Goal: Transaction & Acquisition: Book appointment/travel/reservation

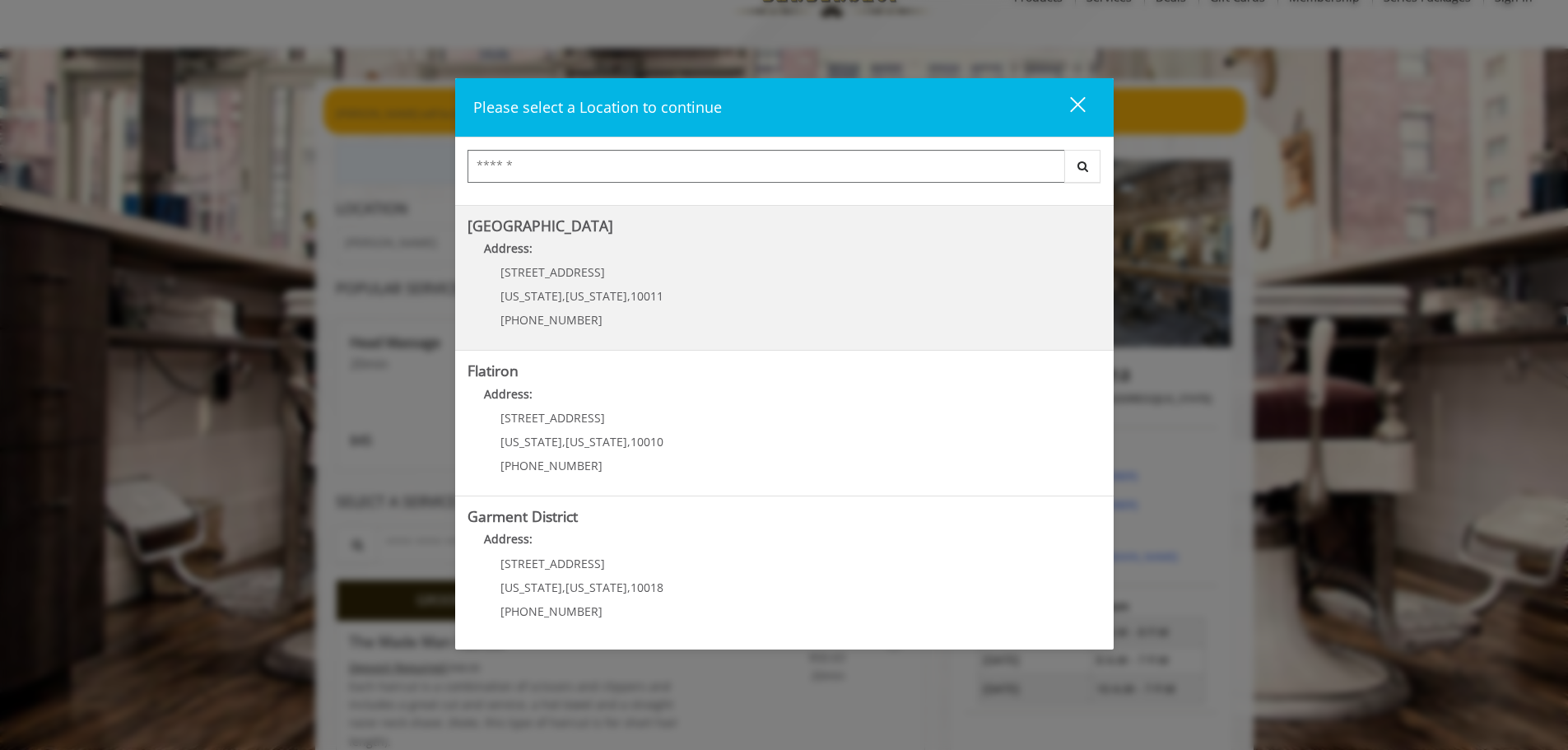
scroll to position [82, 0]
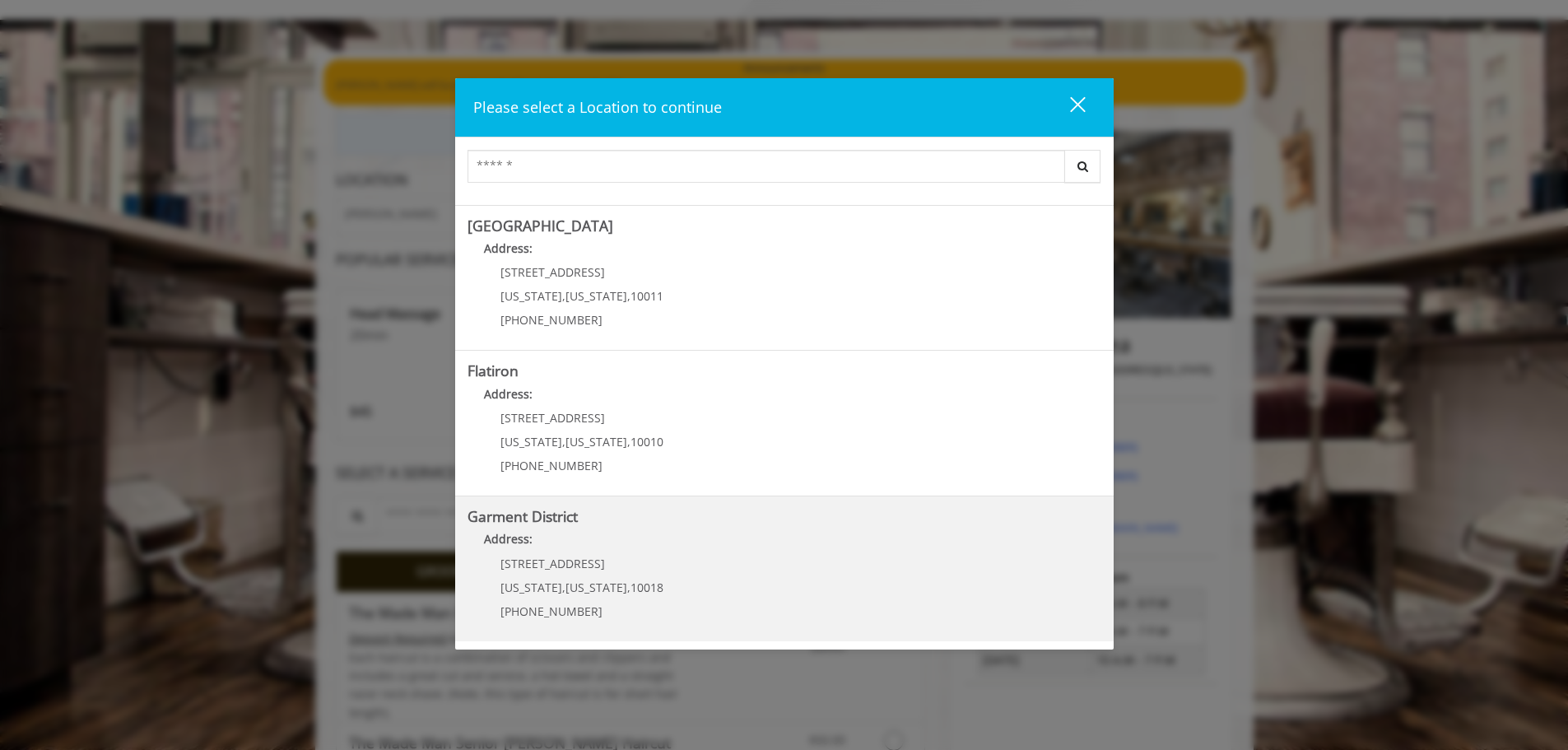
click at [745, 531] on District "Address:" at bounding box center [784, 543] width 634 height 26
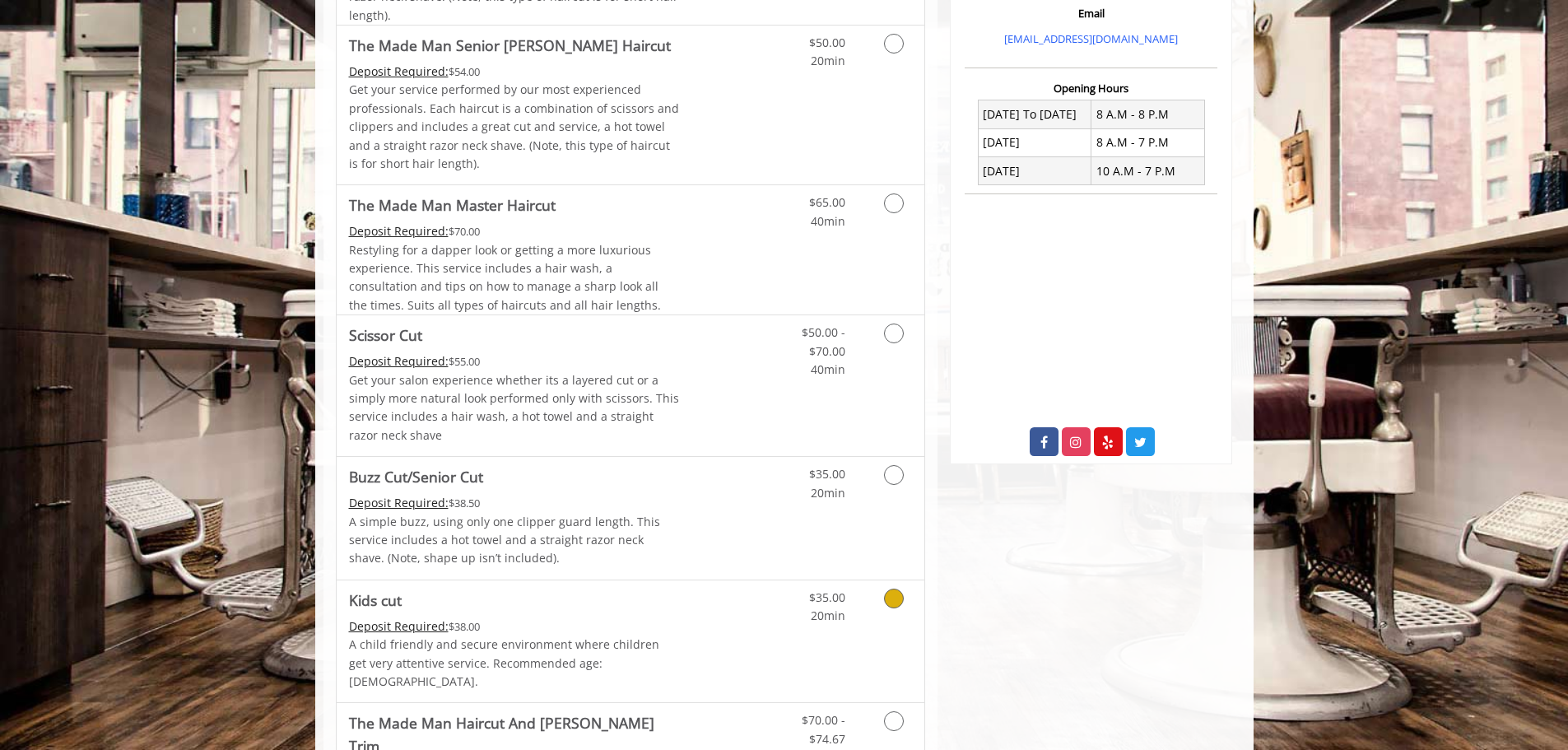
scroll to position [329, 0]
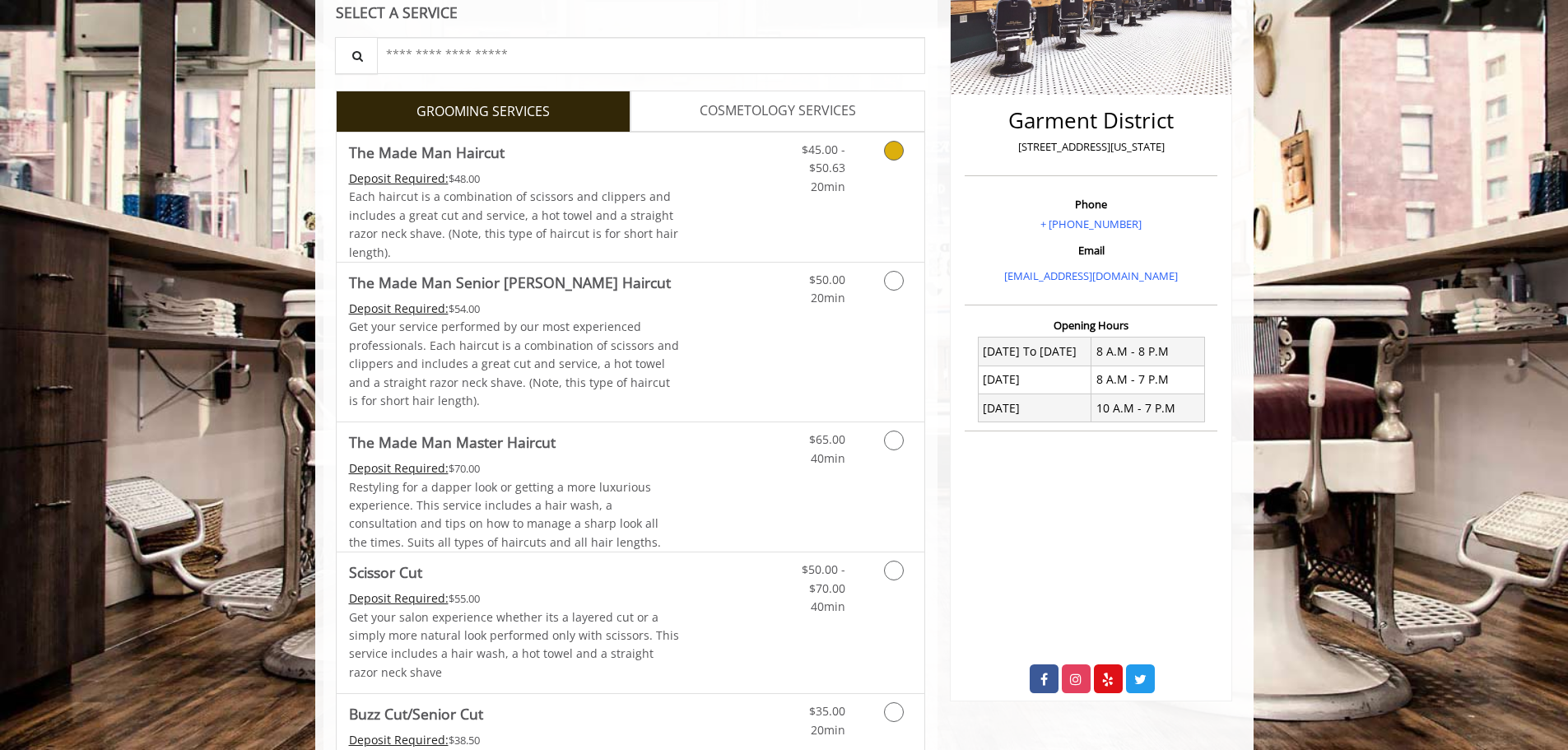
click at [896, 151] on icon "Grooming services" at bounding box center [894, 150] width 20 height 20
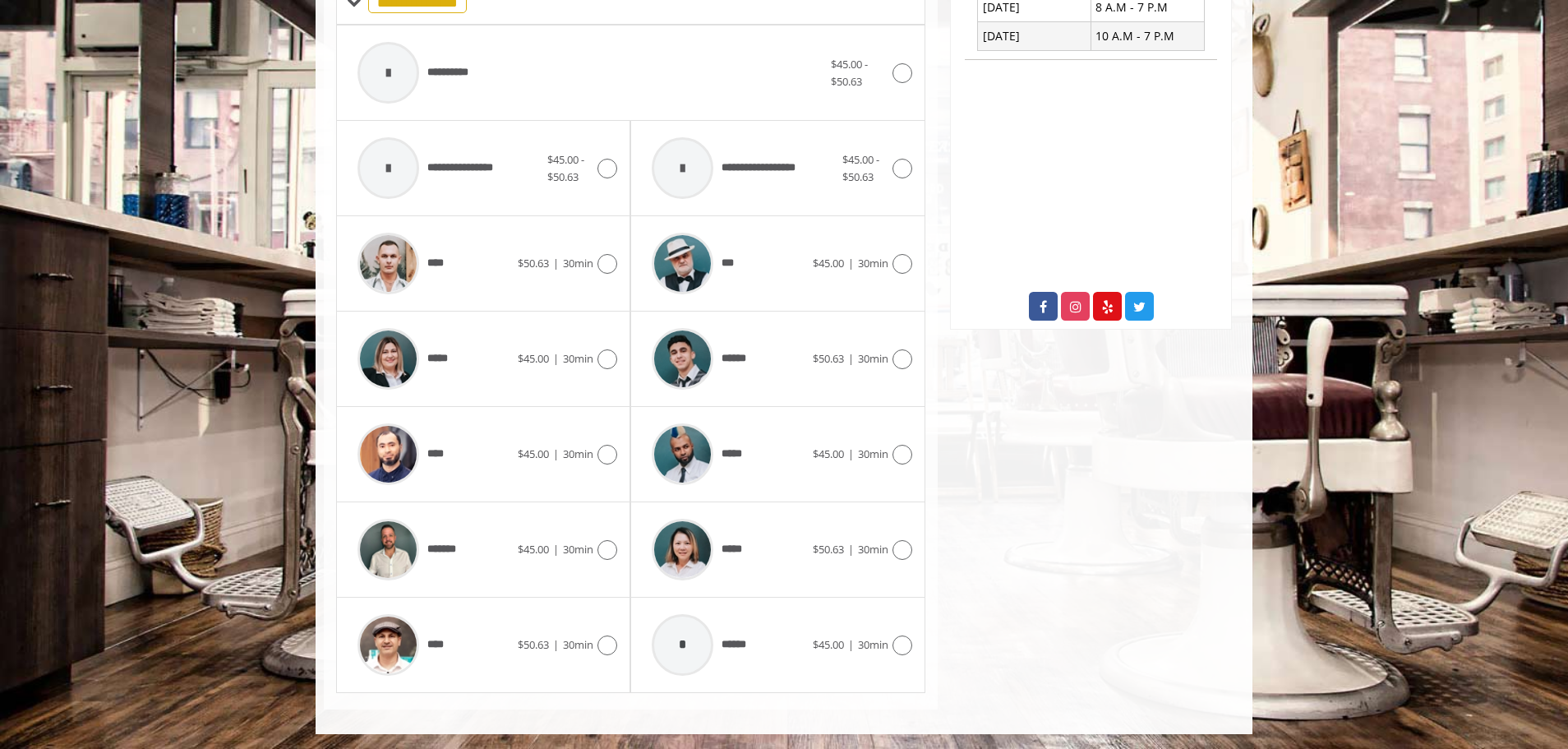
scroll to position [702, 0]
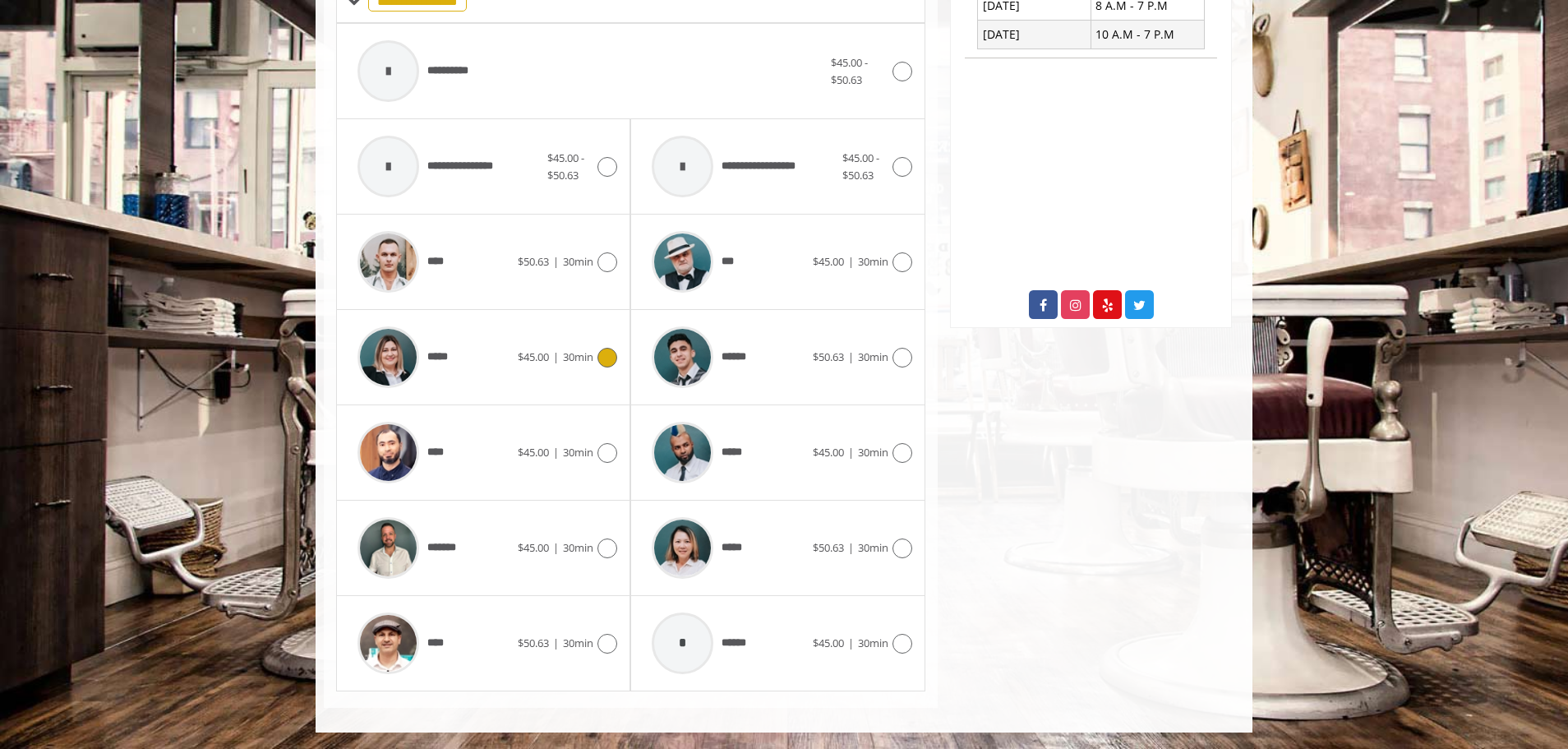
click at [613, 364] on icon at bounding box center [607, 357] width 20 height 20
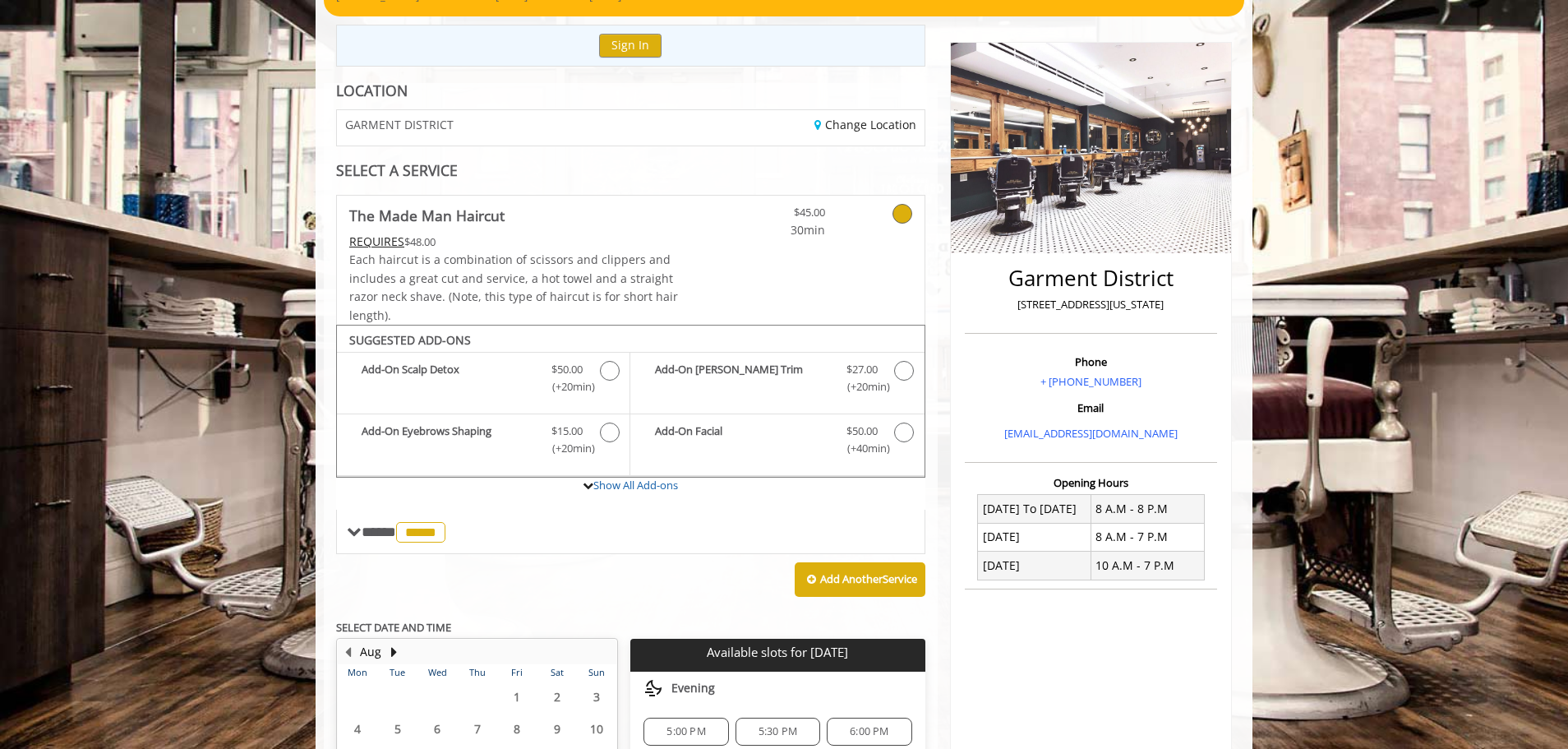
scroll to position [152, 0]
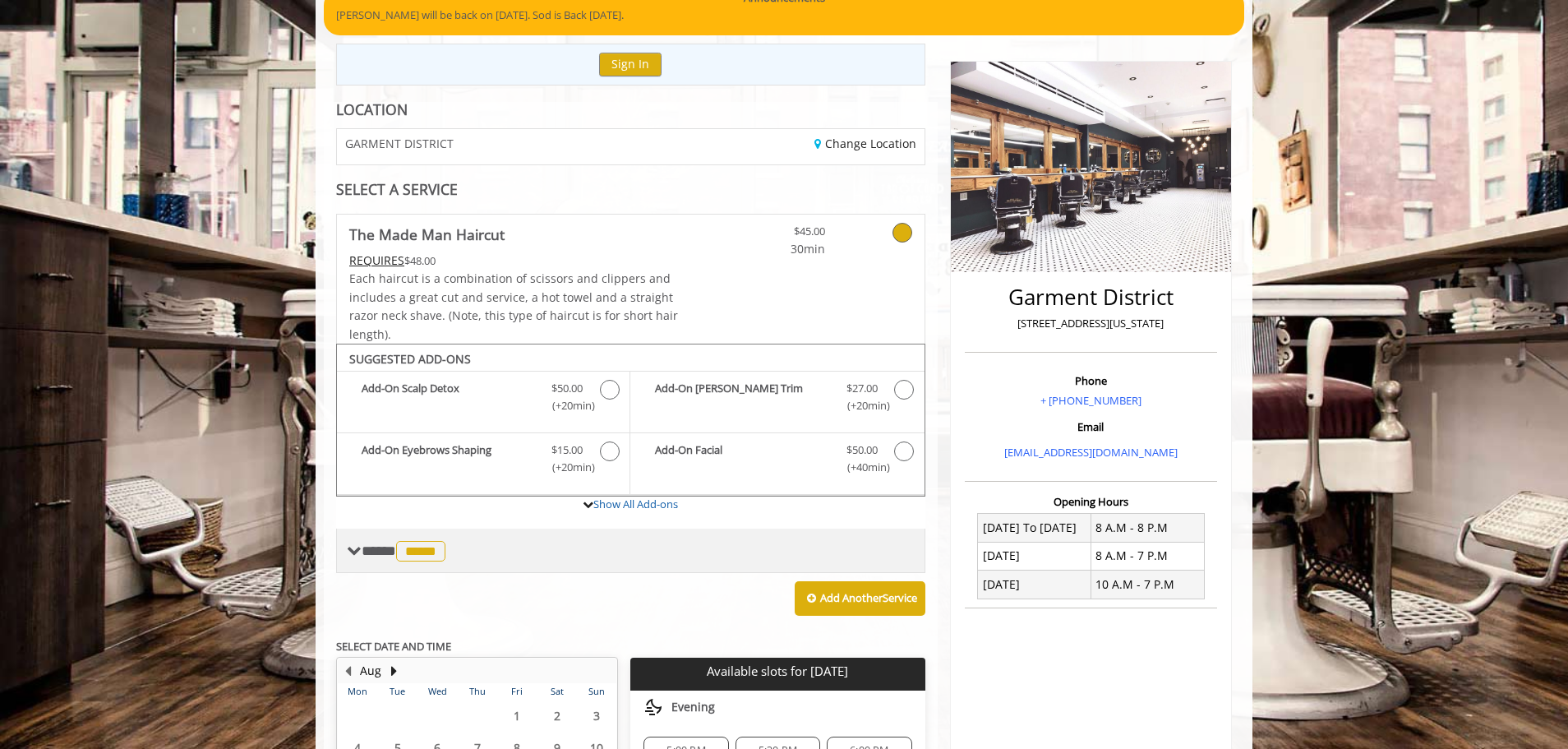
click at [353, 554] on span at bounding box center [354, 551] width 15 height 15
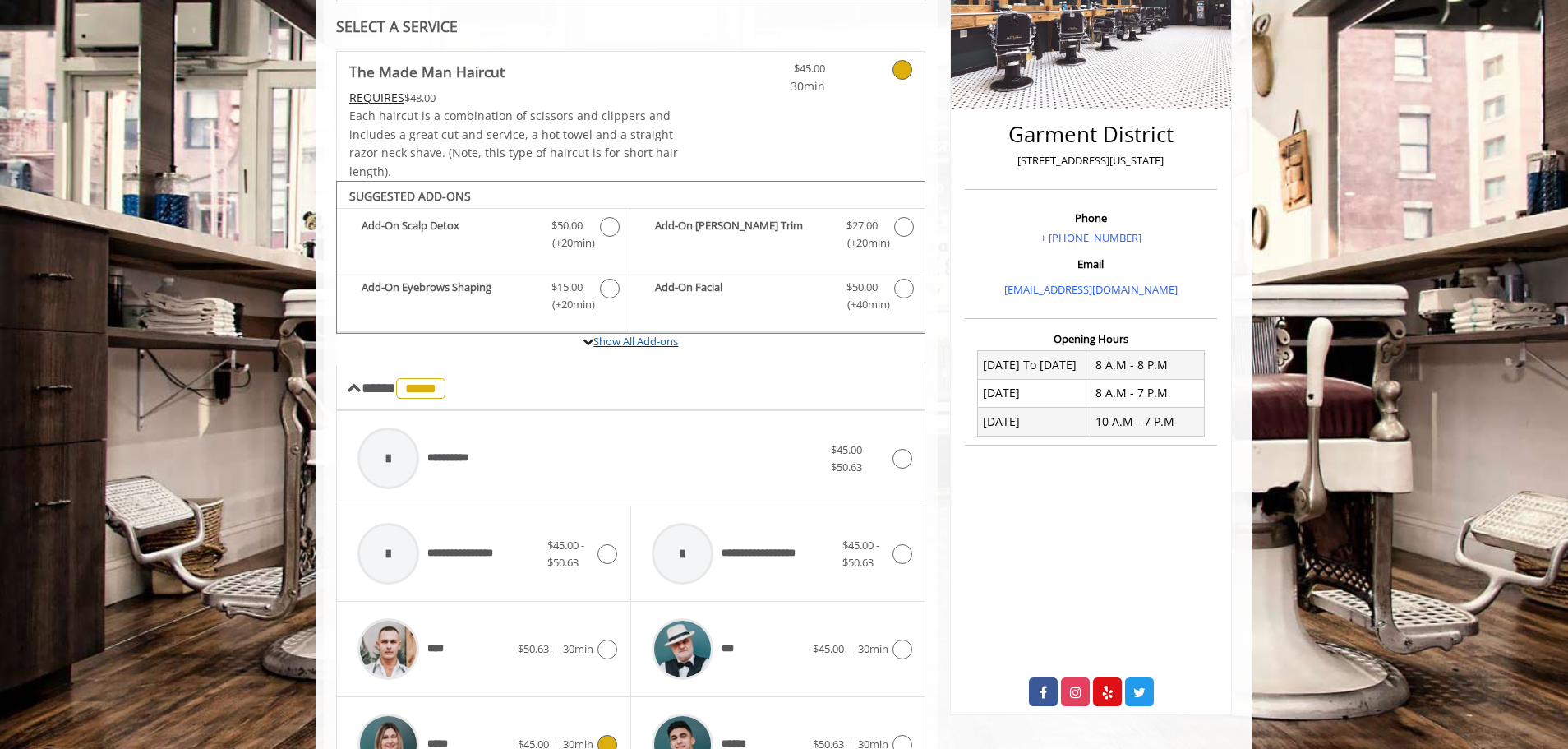
scroll to position [316, 0]
click at [897, 462] on icon at bounding box center [902, 456] width 20 height 20
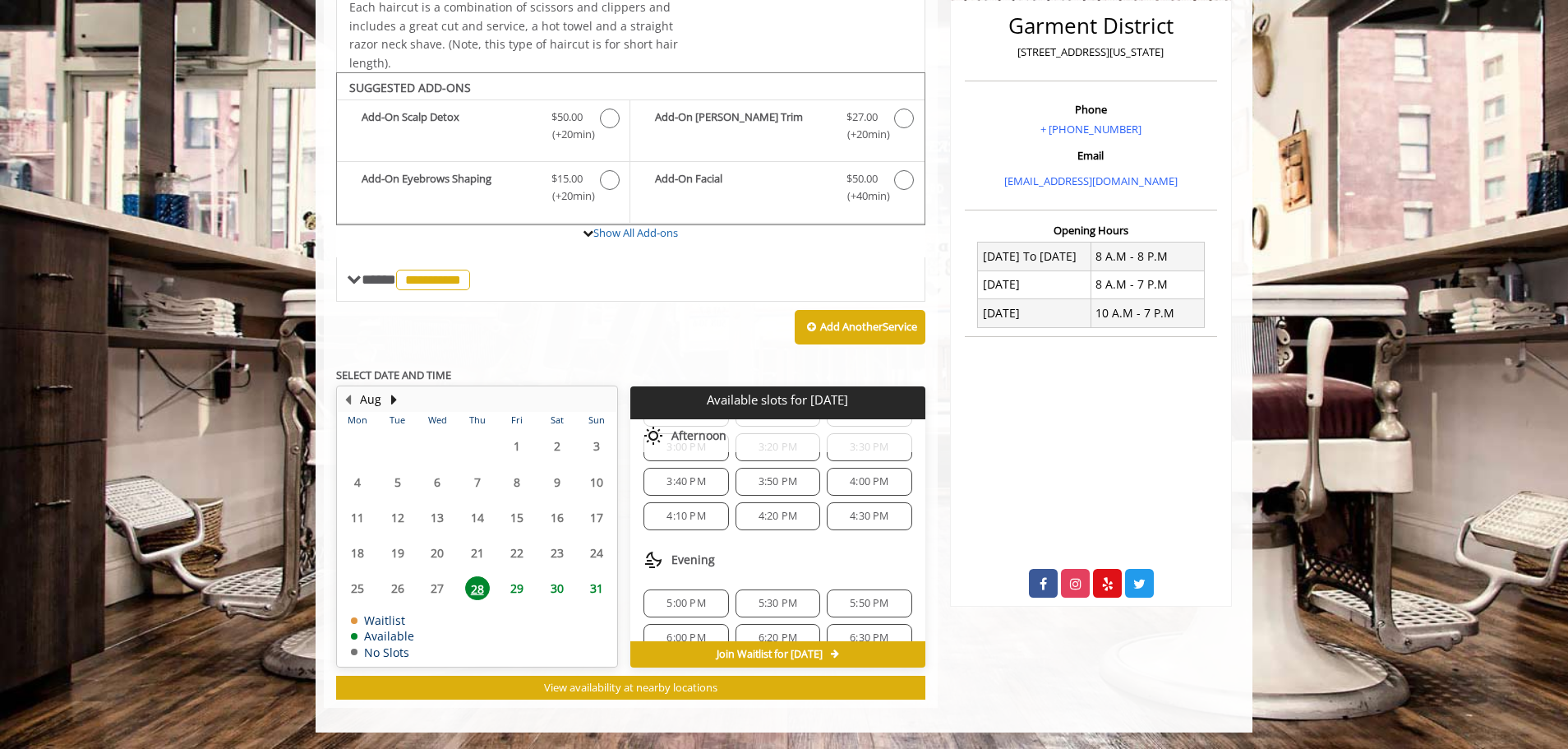
scroll to position [0, 0]
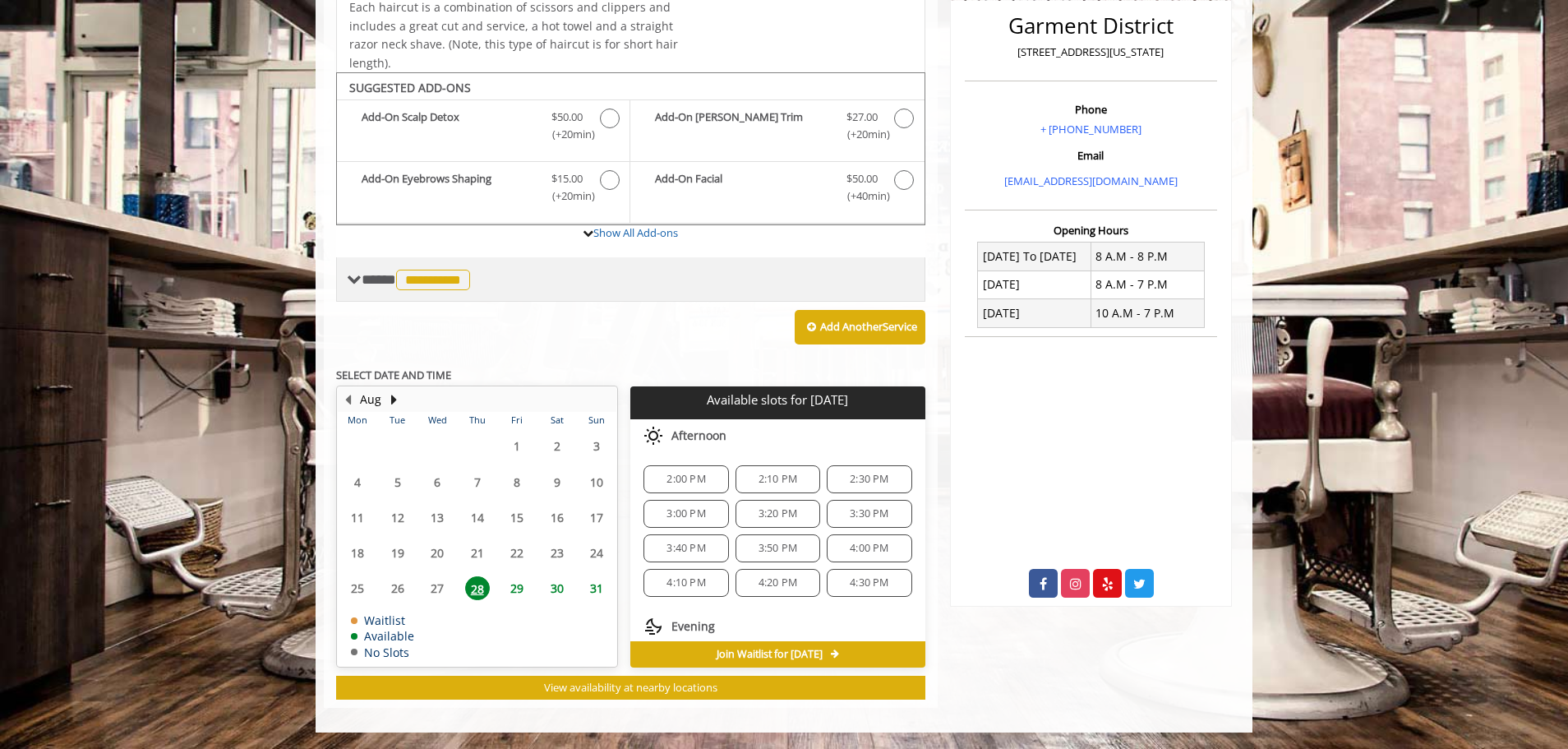
click at [357, 282] on span at bounding box center [354, 280] width 15 height 15
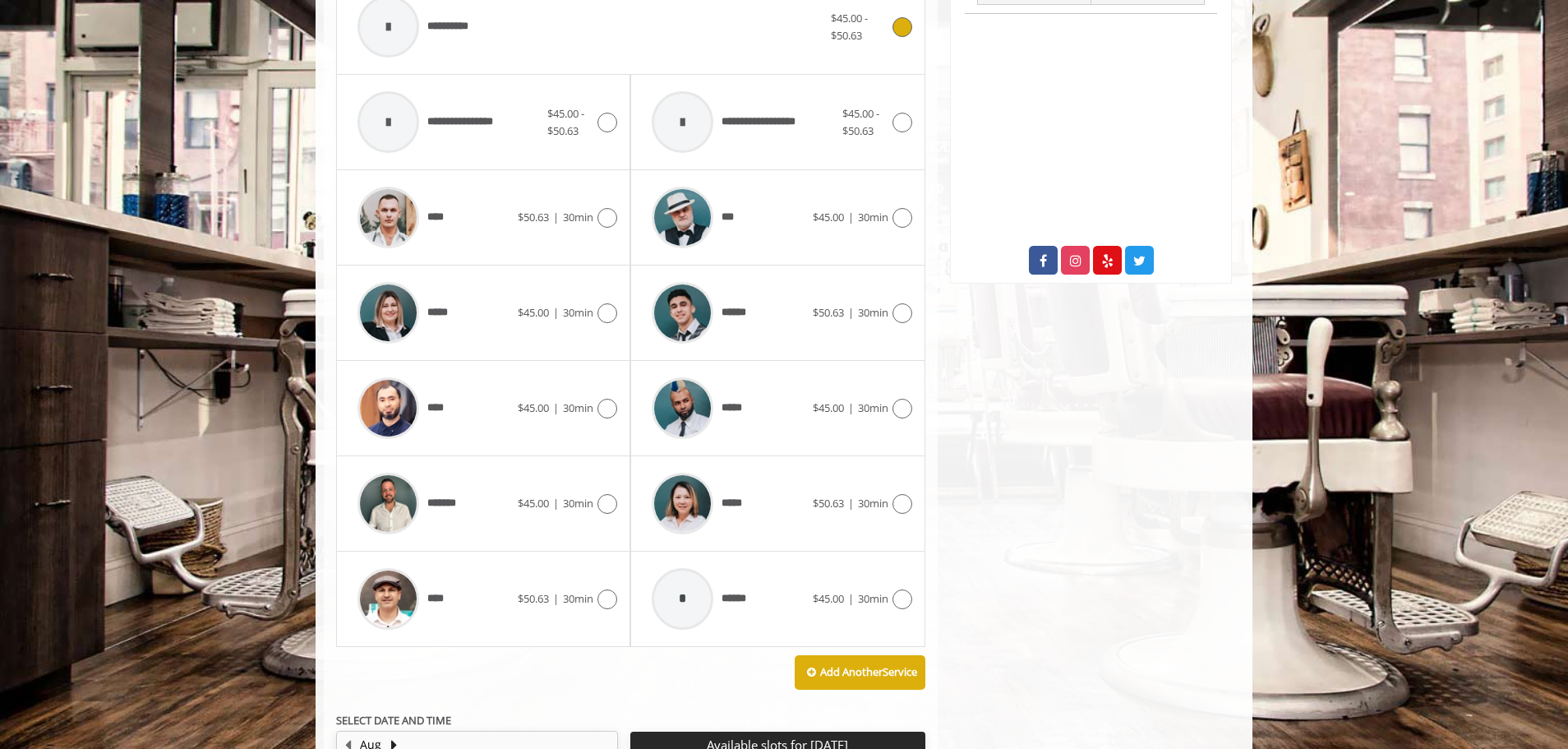
scroll to position [752, 0]
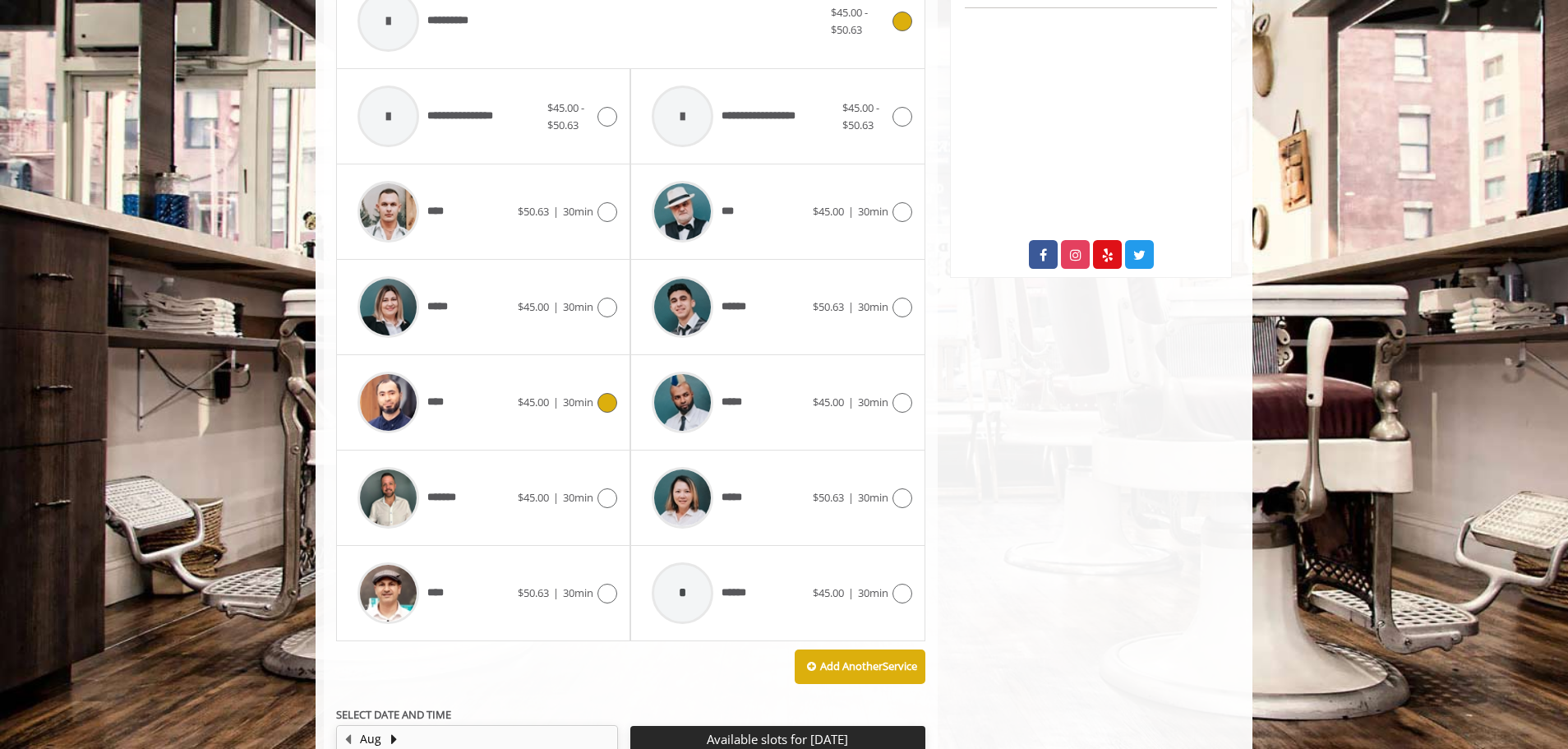
click at [611, 403] on icon at bounding box center [607, 402] width 20 height 20
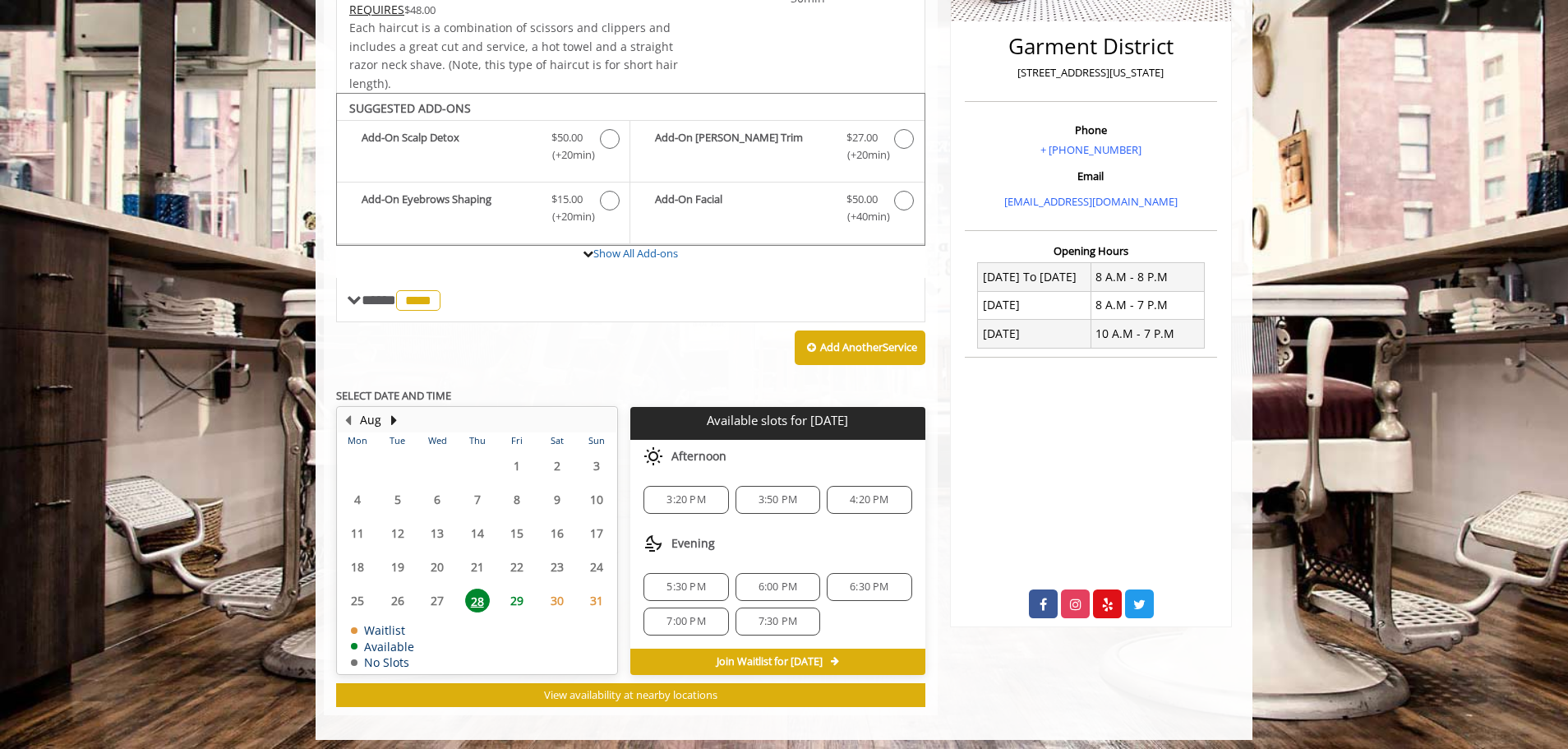
scroll to position [410, 0]
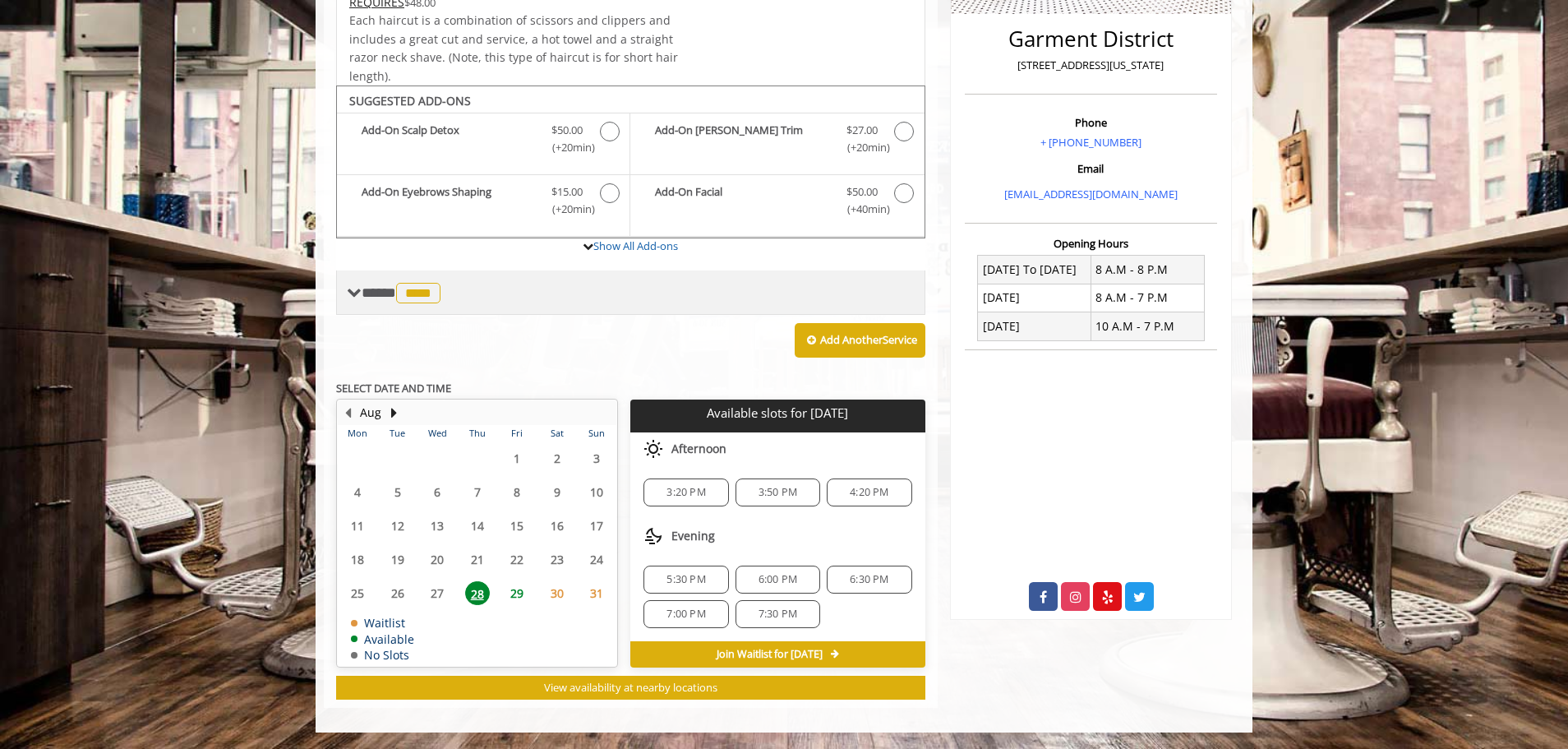
click at [370, 288] on span "**** **** ********" at bounding box center [403, 293] width 83 height 15
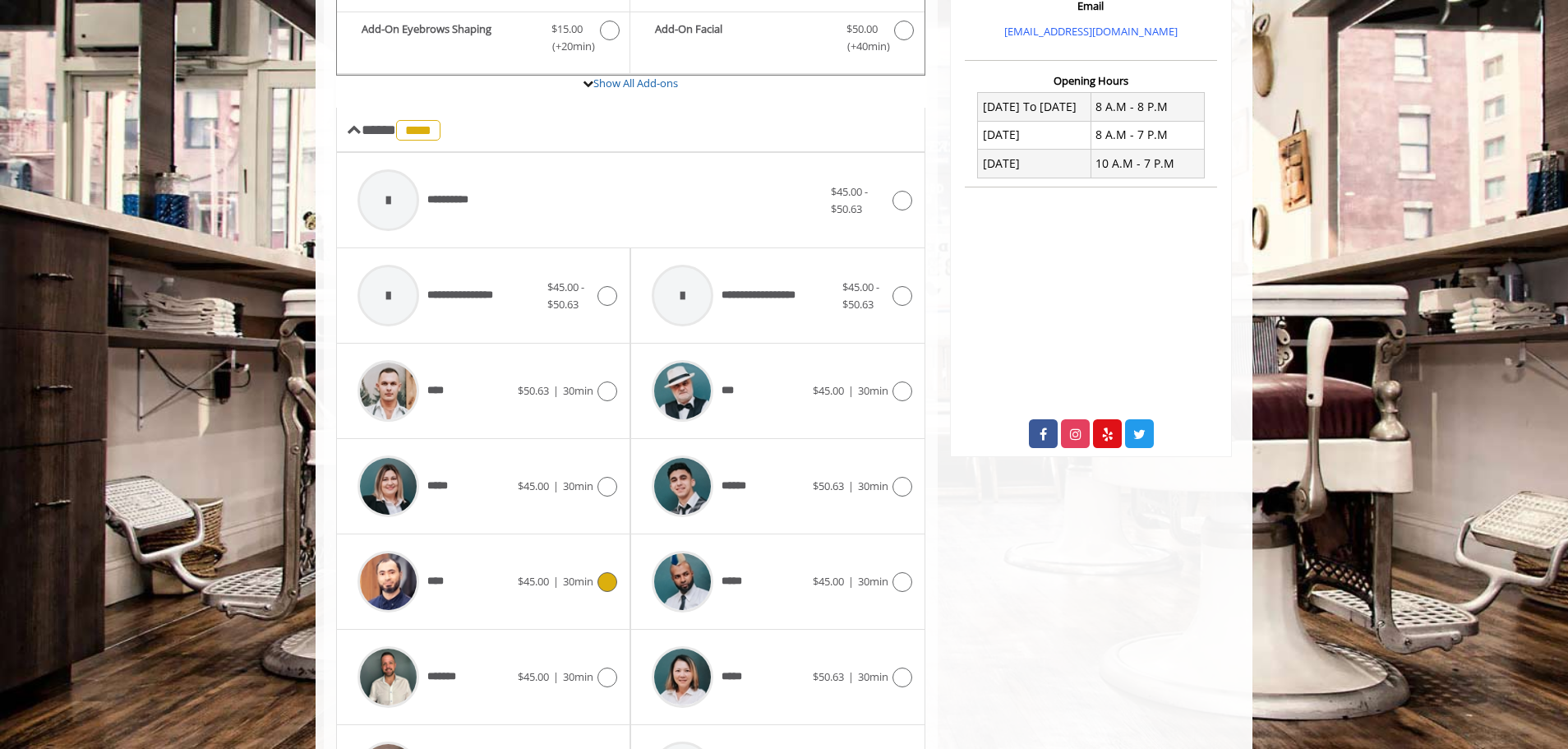
scroll to position [574, 0]
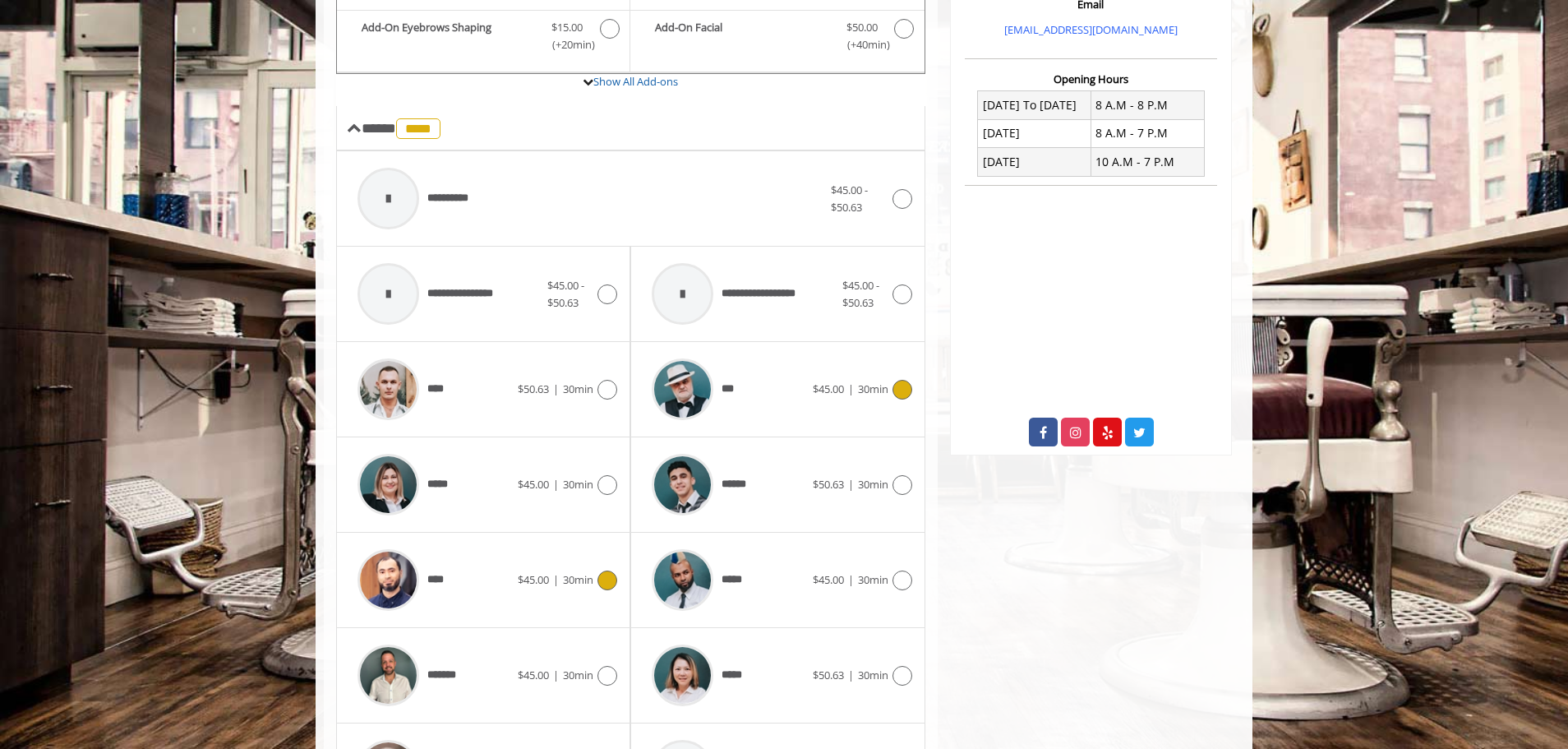
click at [902, 388] on icon at bounding box center [902, 389] width 20 height 20
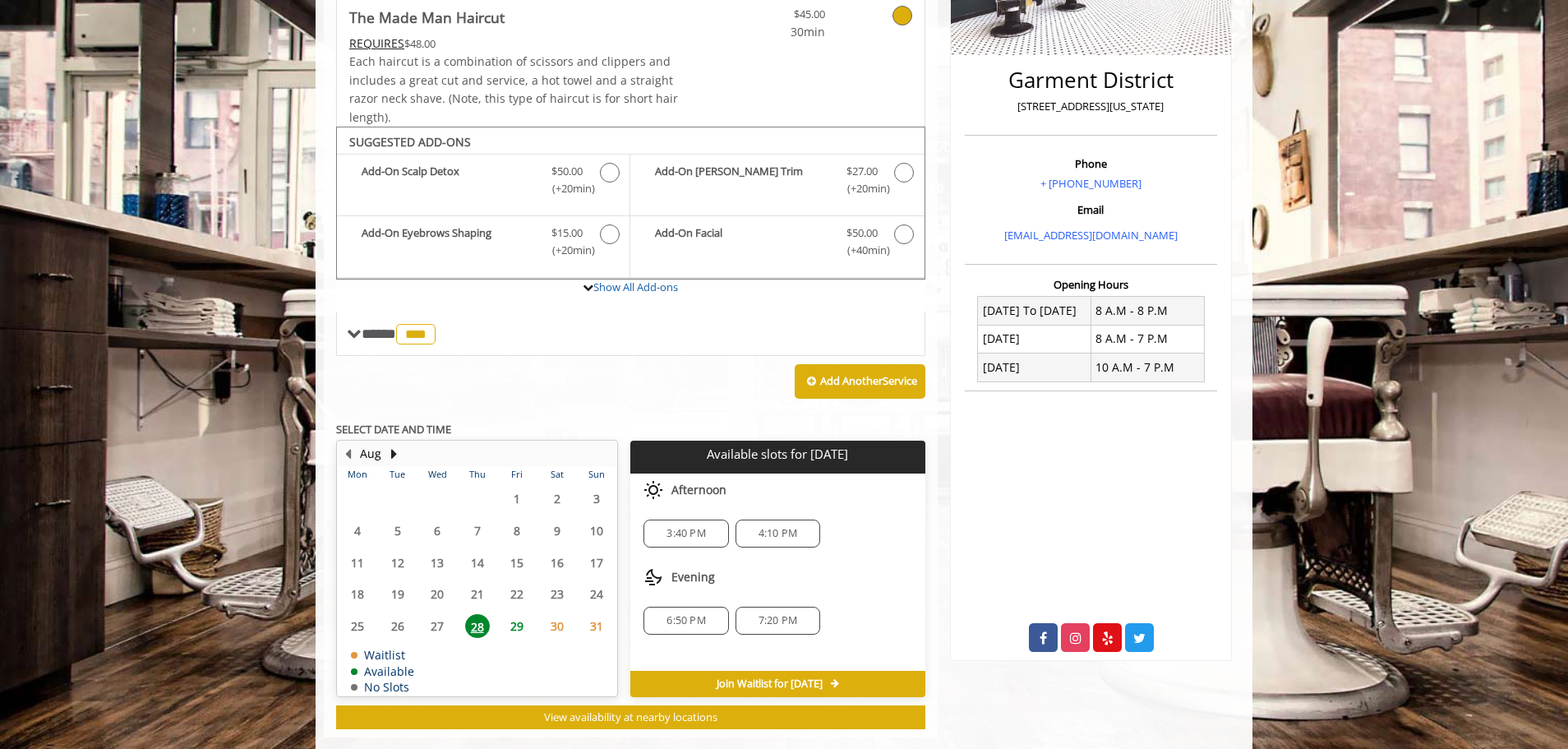
scroll to position [399, 0]
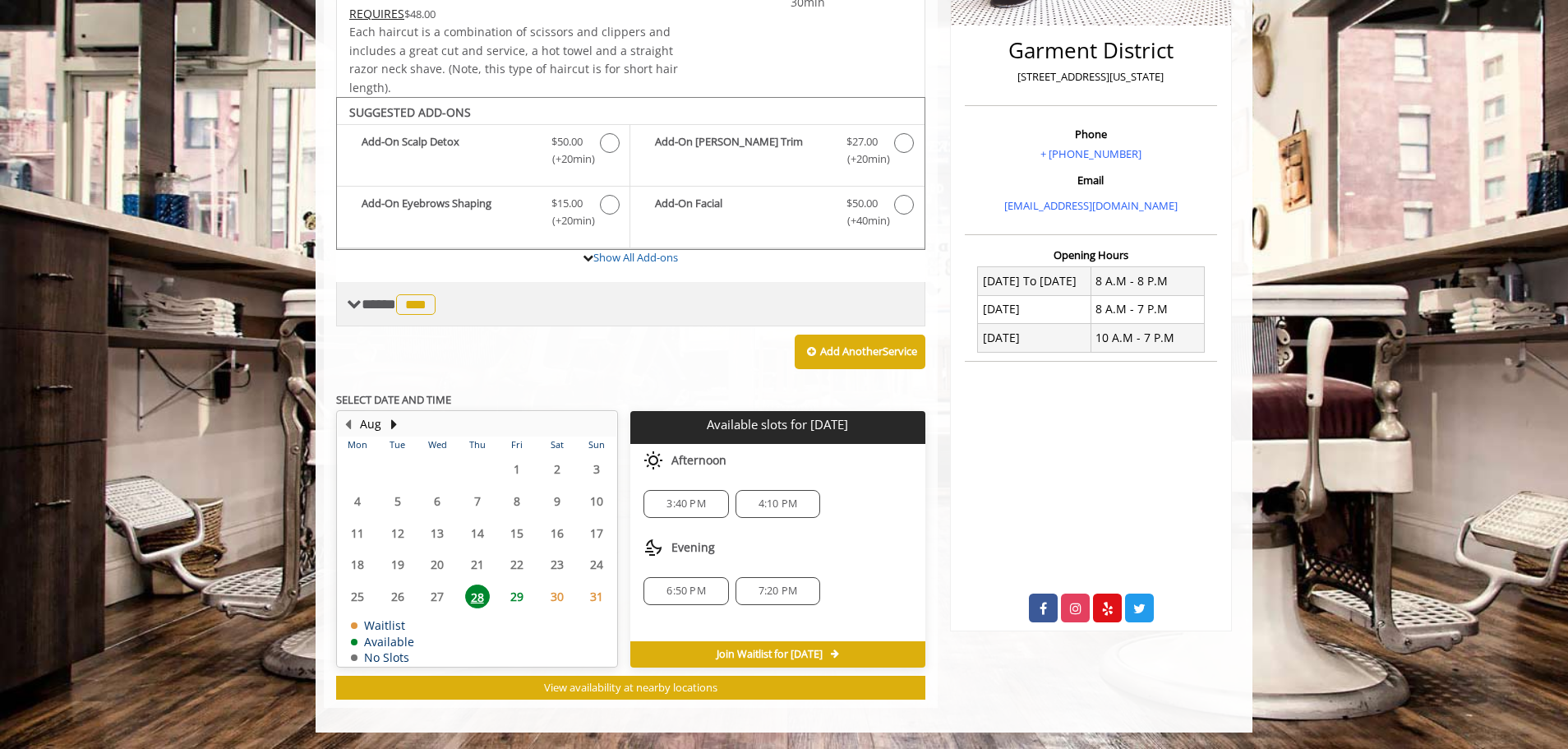
click at [357, 297] on span at bounding box center [354, 304] width 15 height 15
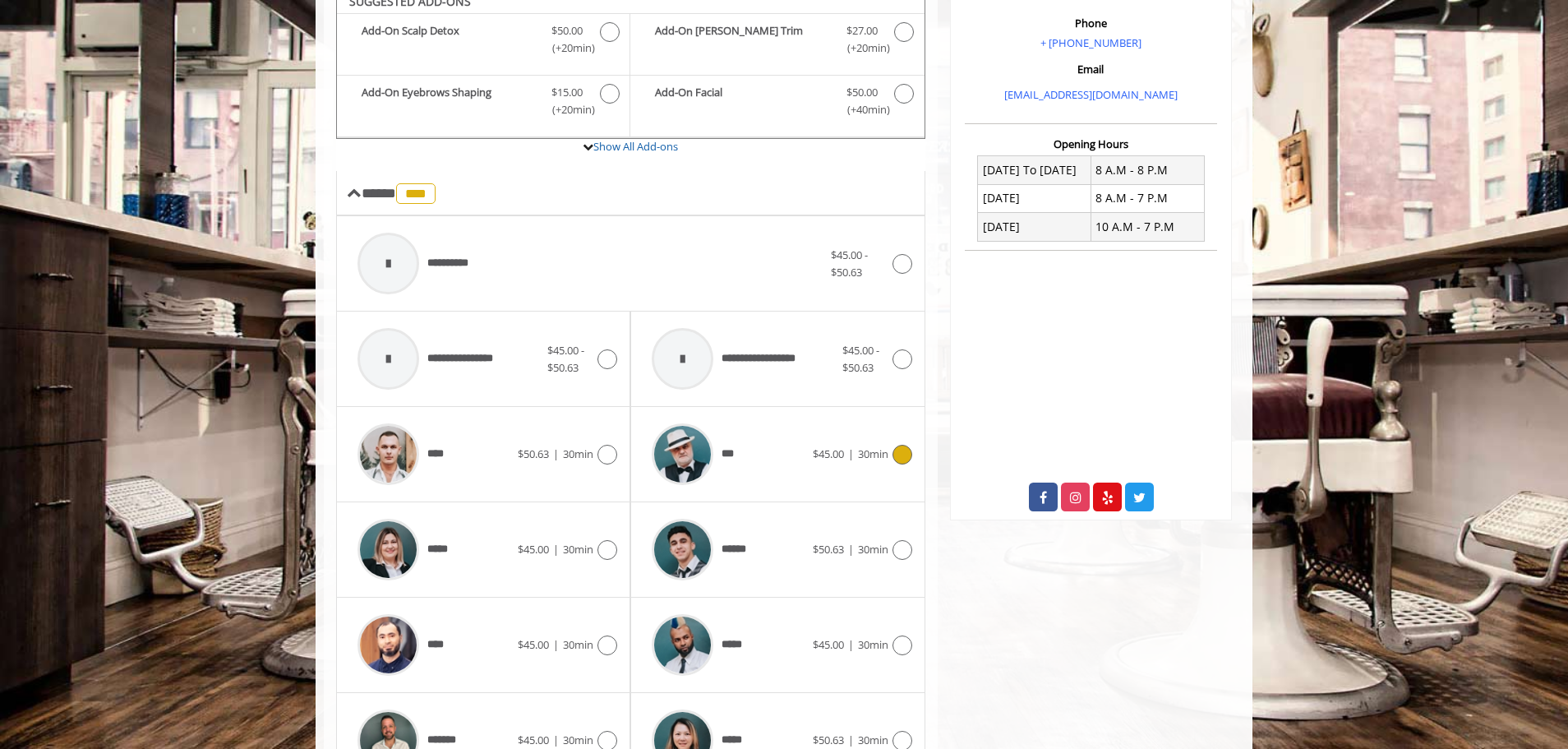
scroll to position [481, 0]
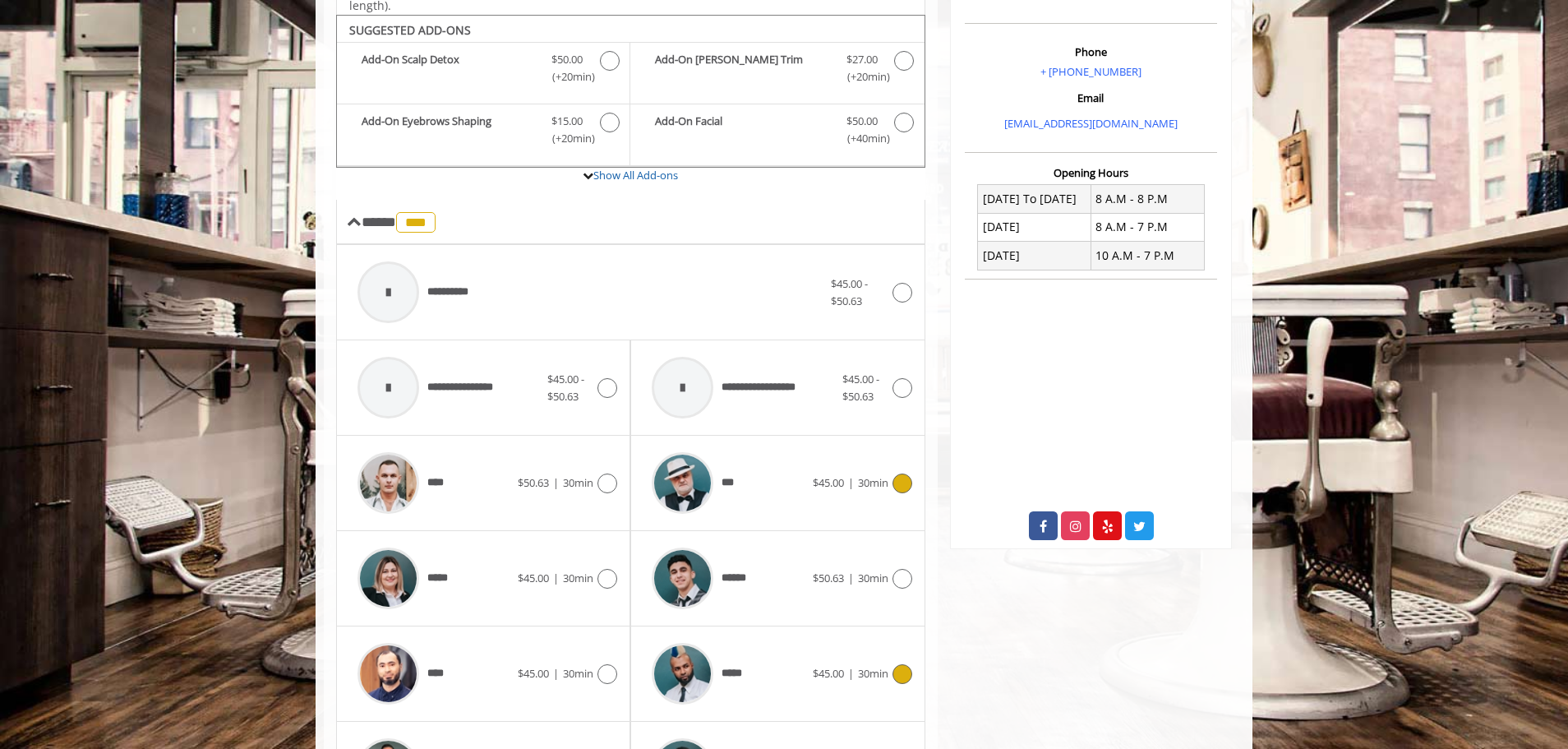
click at [903, 675] on icon at bounding box center [902, 673] width 20 height 20
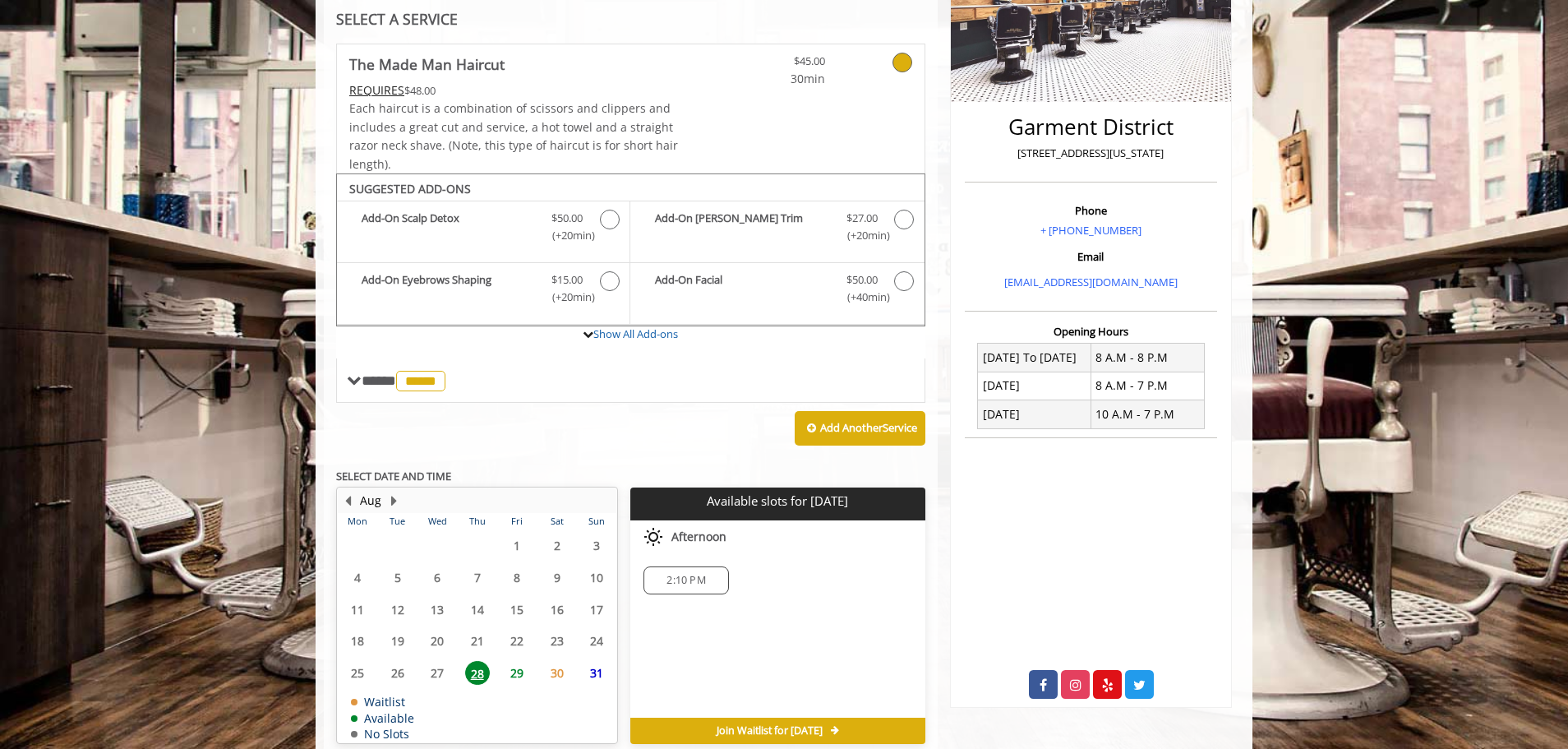
scroll to position [399, 0]
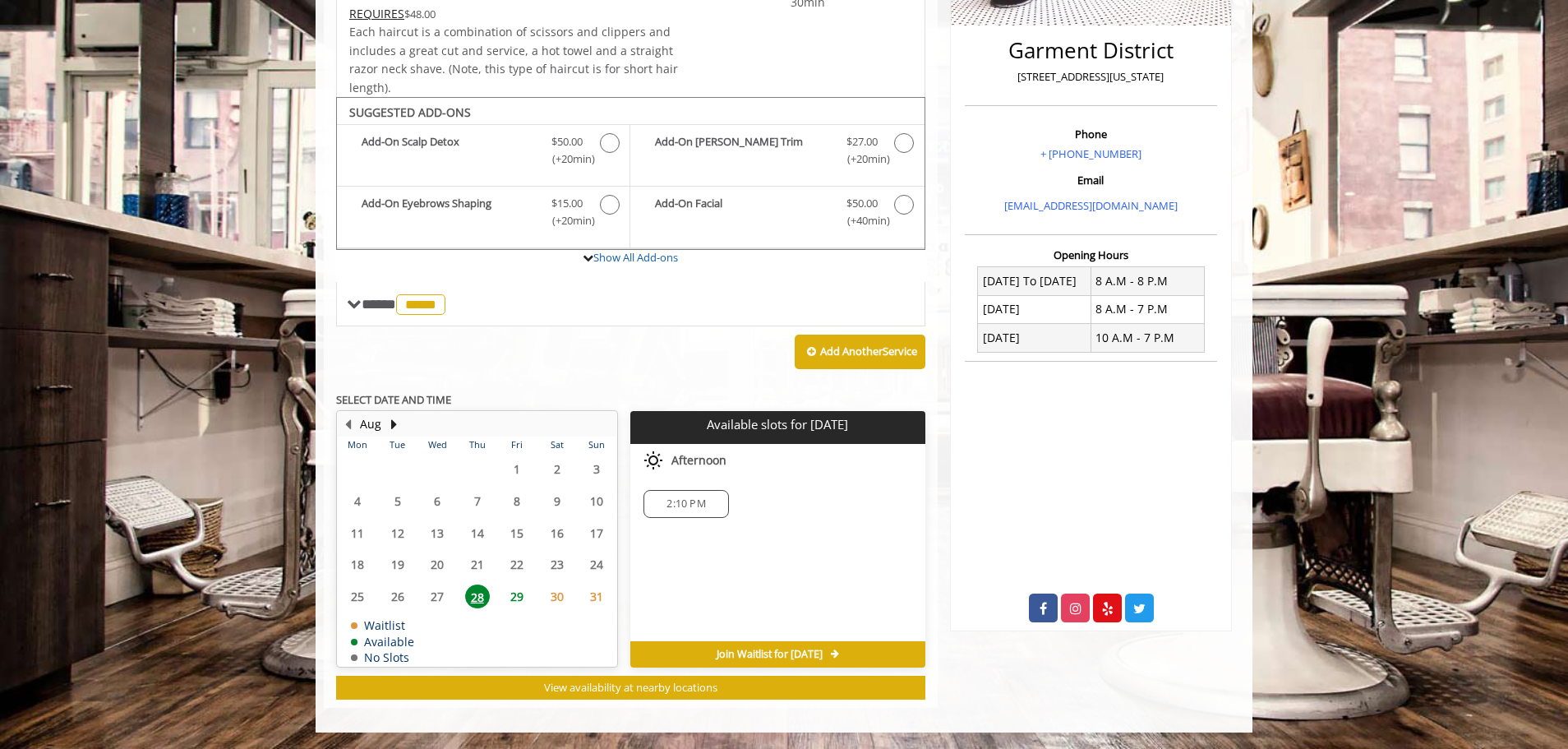
click at [688, 502] on span "2:10 PM" at bounding box center [685, 504] width 39 height 13
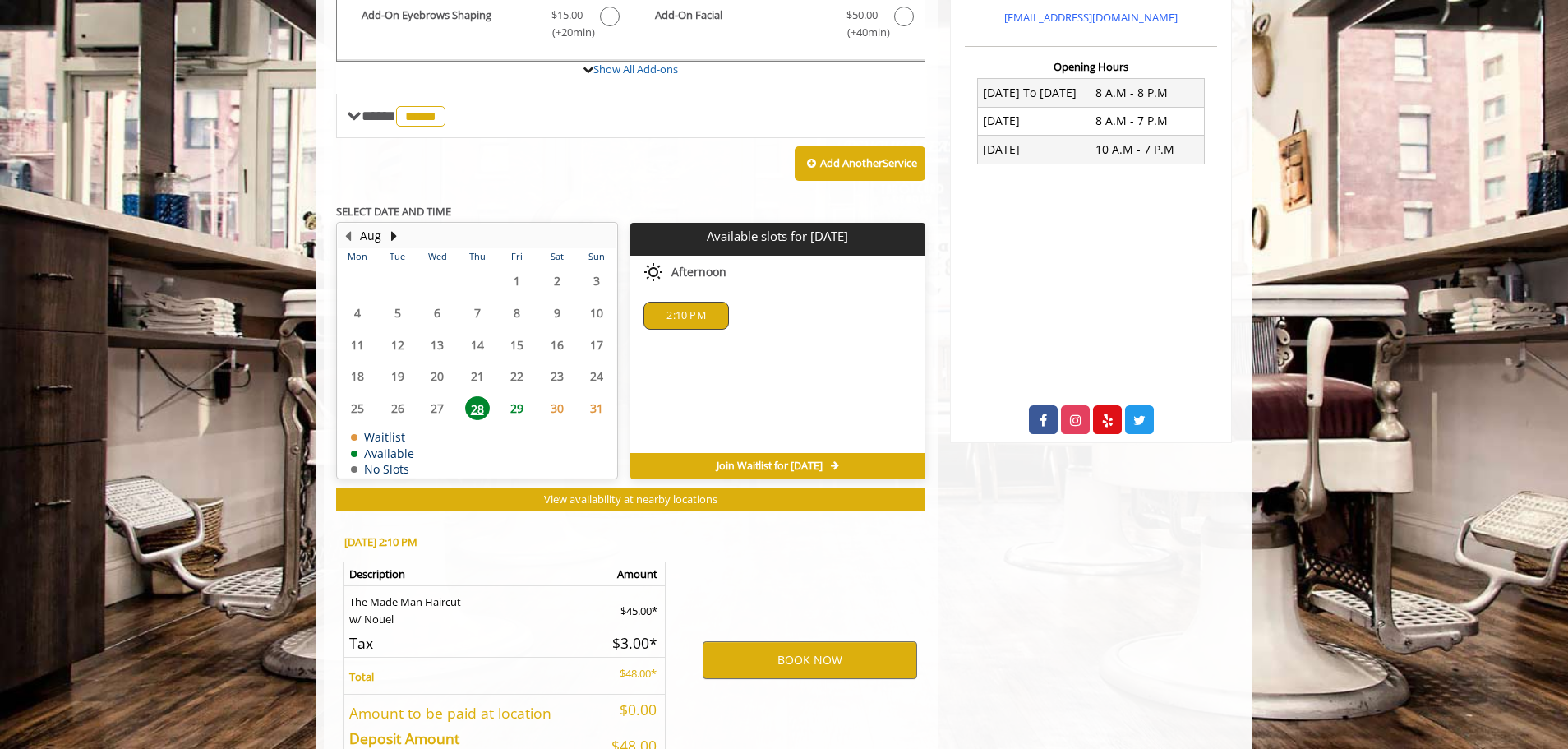
scroll to position [695, 0]
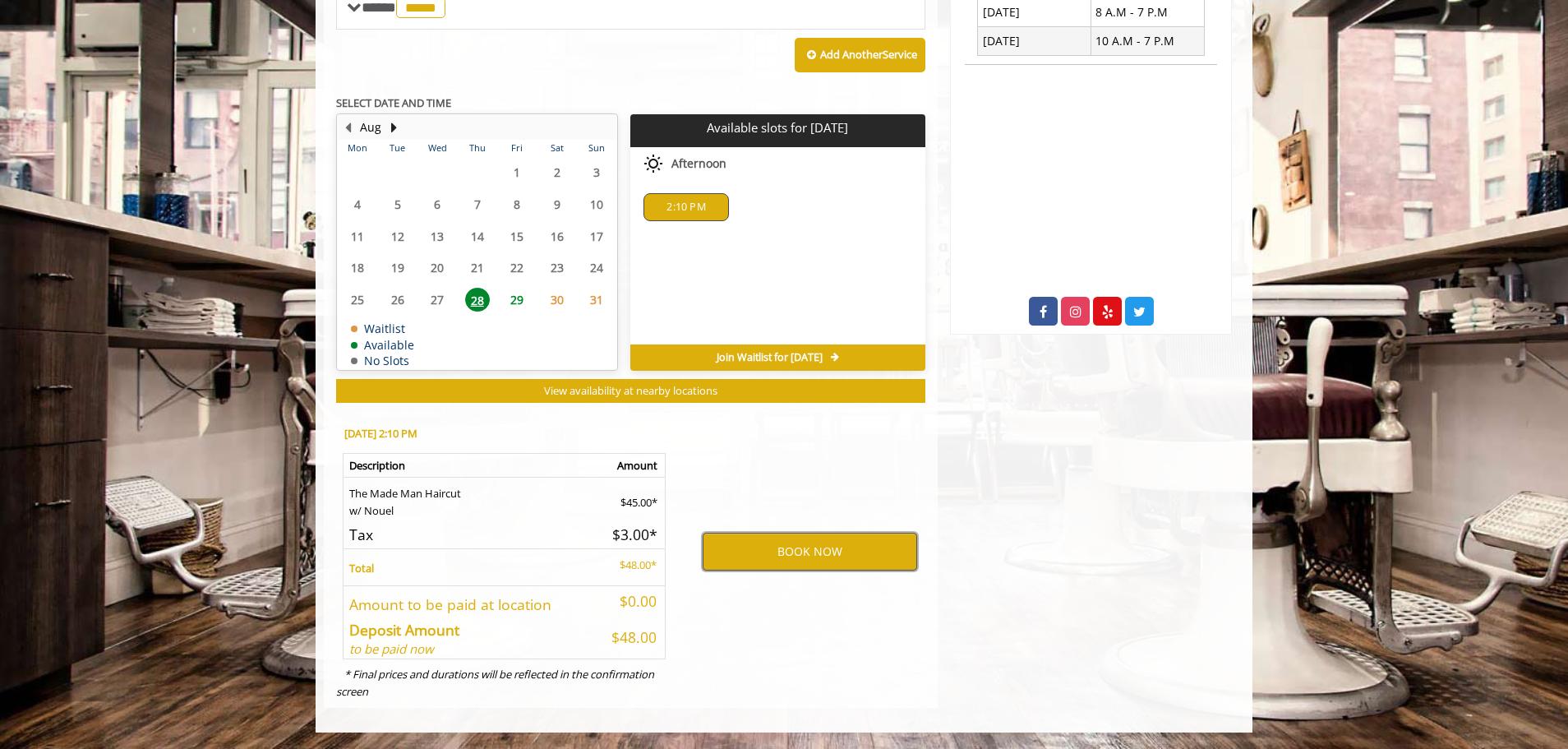
click at [774, 551] on button "BOOK NOW" at bounding box center [809, 552] width 214 height 38
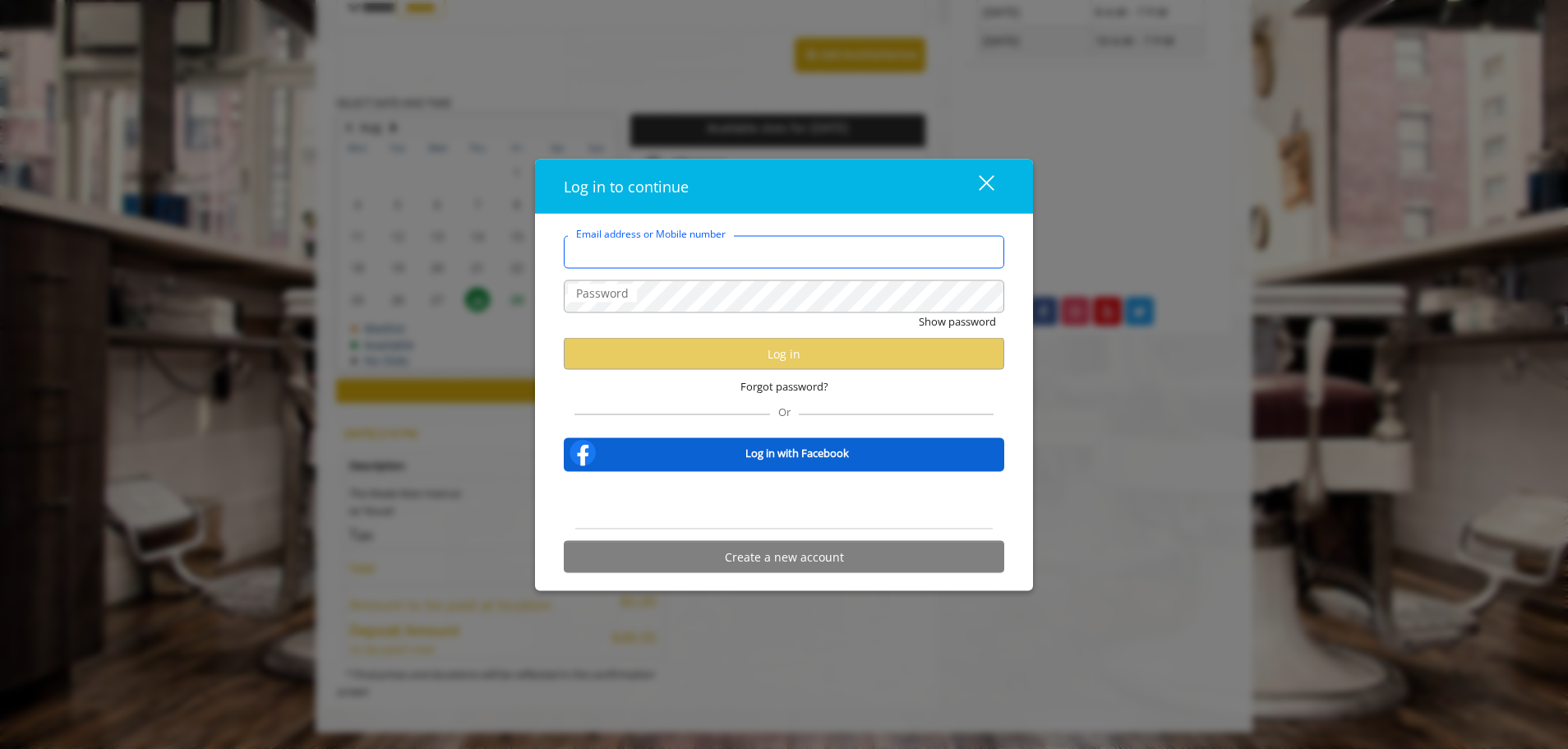
type input "**********"
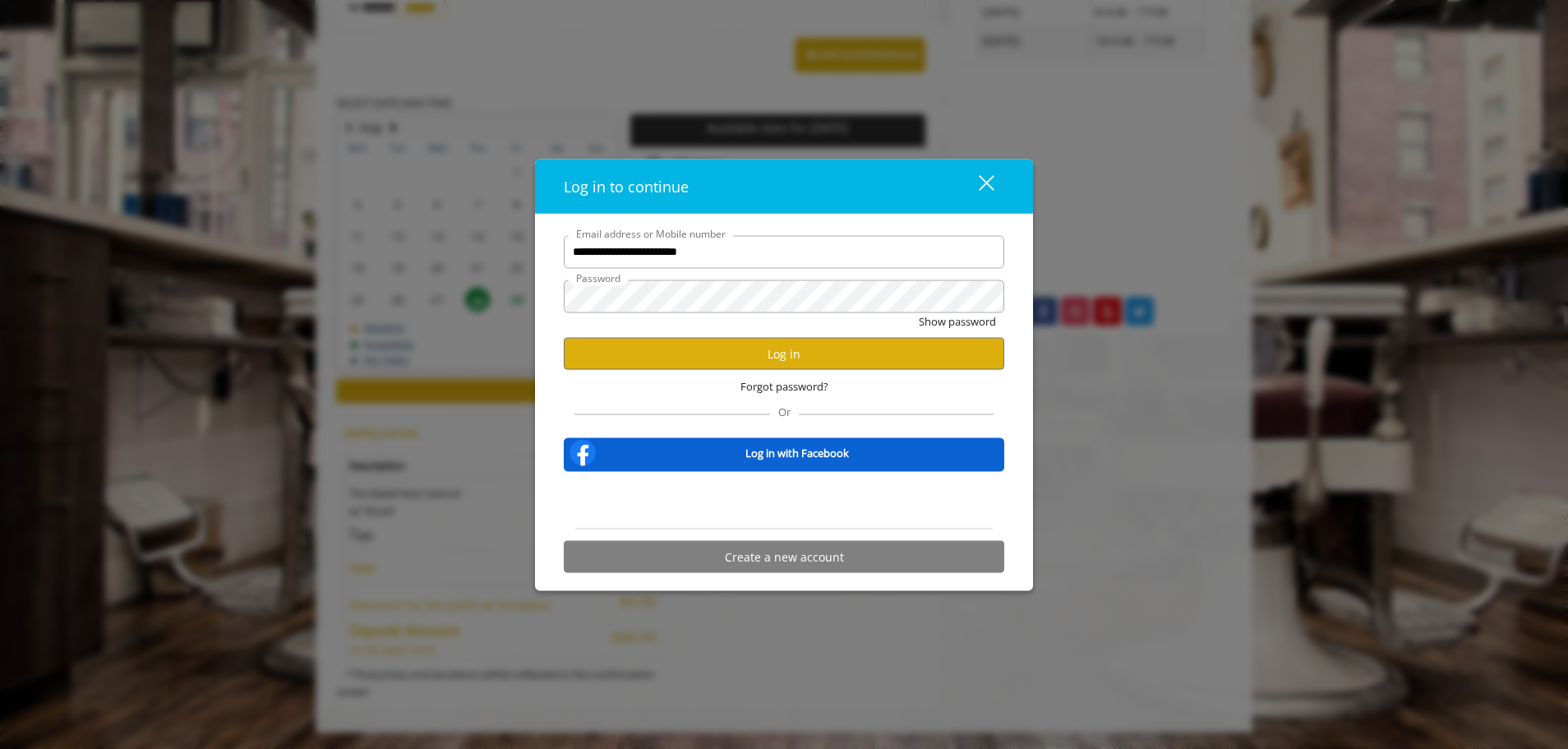
scroll to position [0, 0]
click at [754, 351] on button "Log in" at bounding box center [784, 354] width 440 height 32
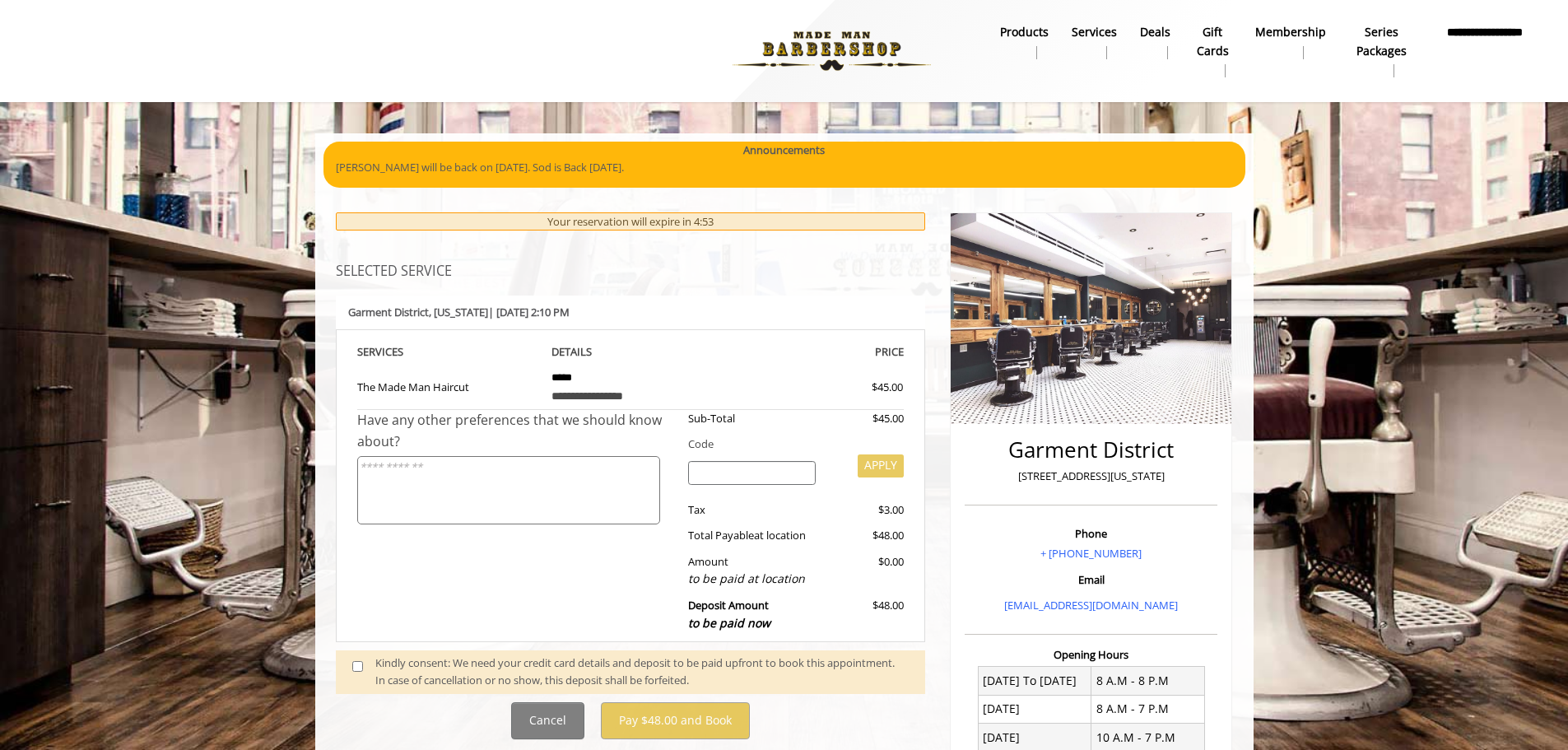
click at [825, 46] on img at bounding box center [831, 51] width 226 height 91
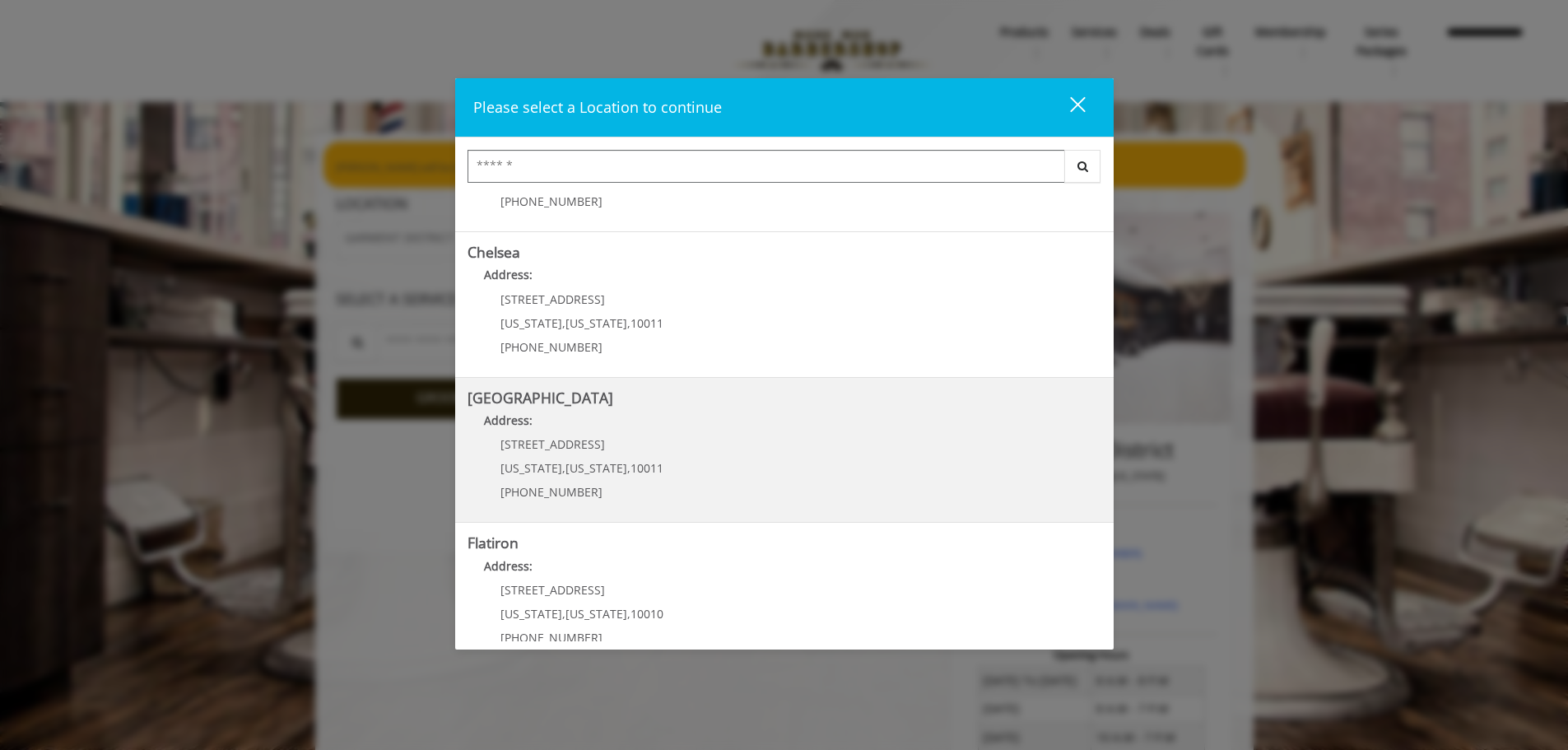
scroll to position [276, 0]
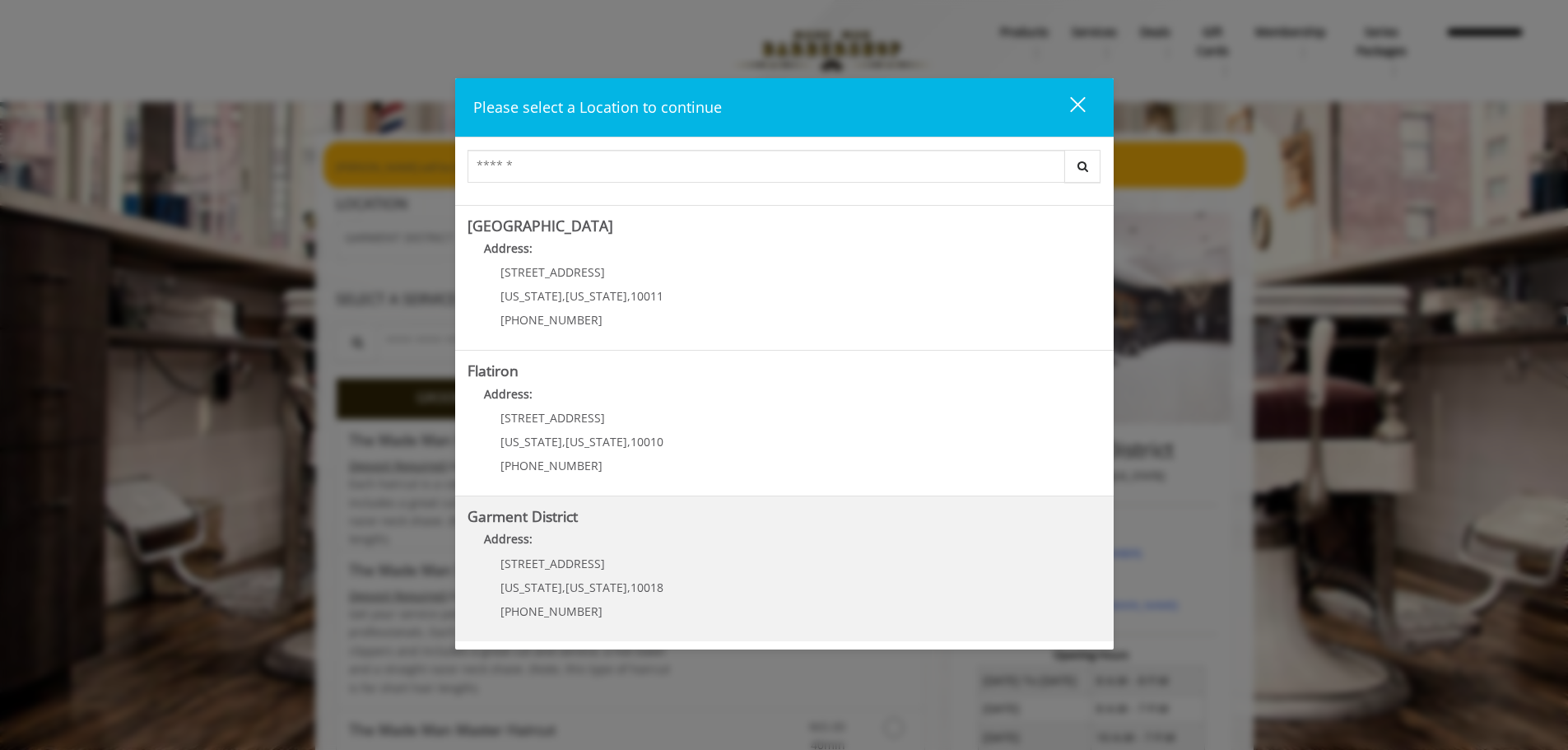
click at [723, 549] on District "Address:" at bounding box center [784, 543] width 634 height 26
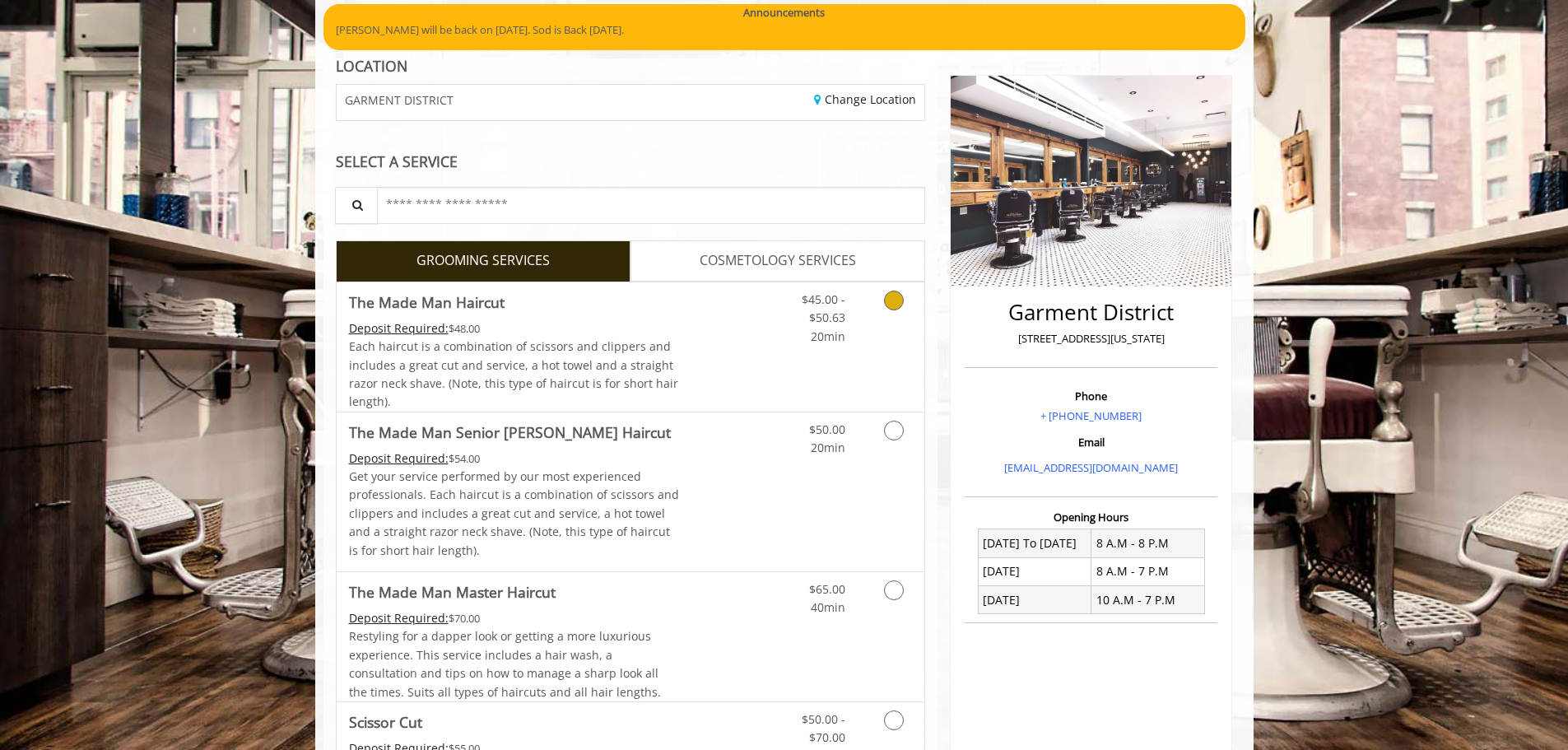
scroll to position [165, 0]
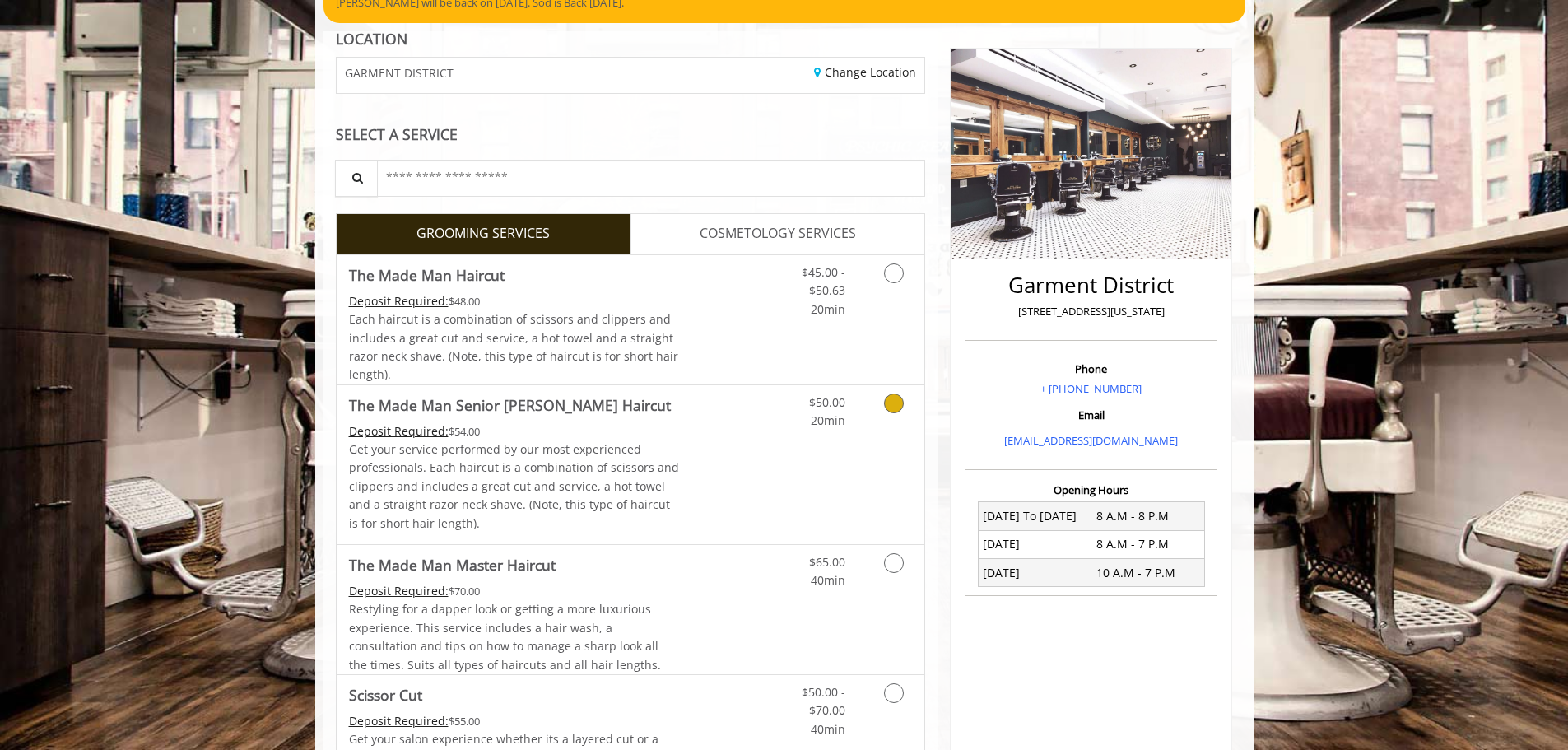
click at [893, 400] on icon "Grooming services" at bounding box center [894, 403] width 20 height 20
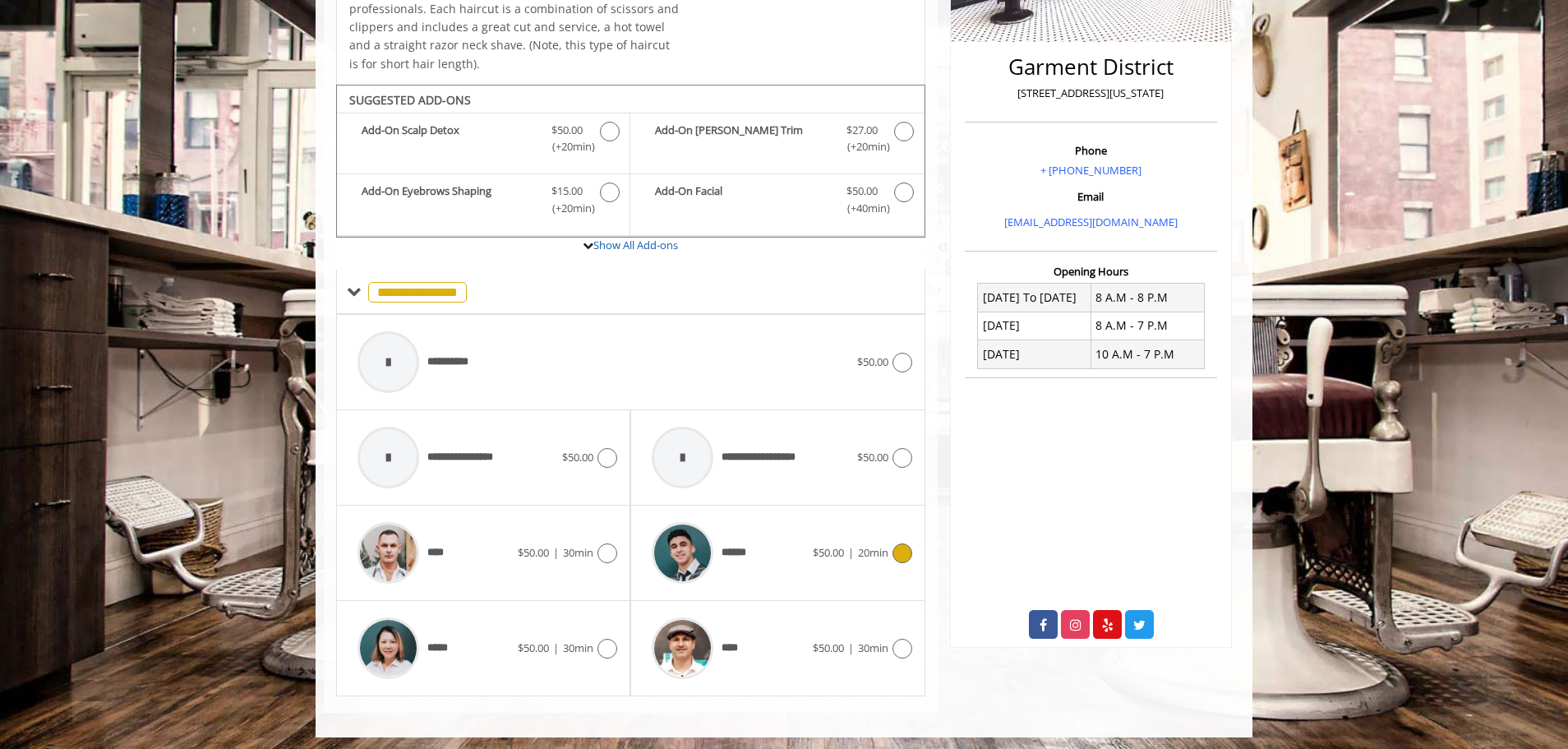
scroll to position [387, 0]
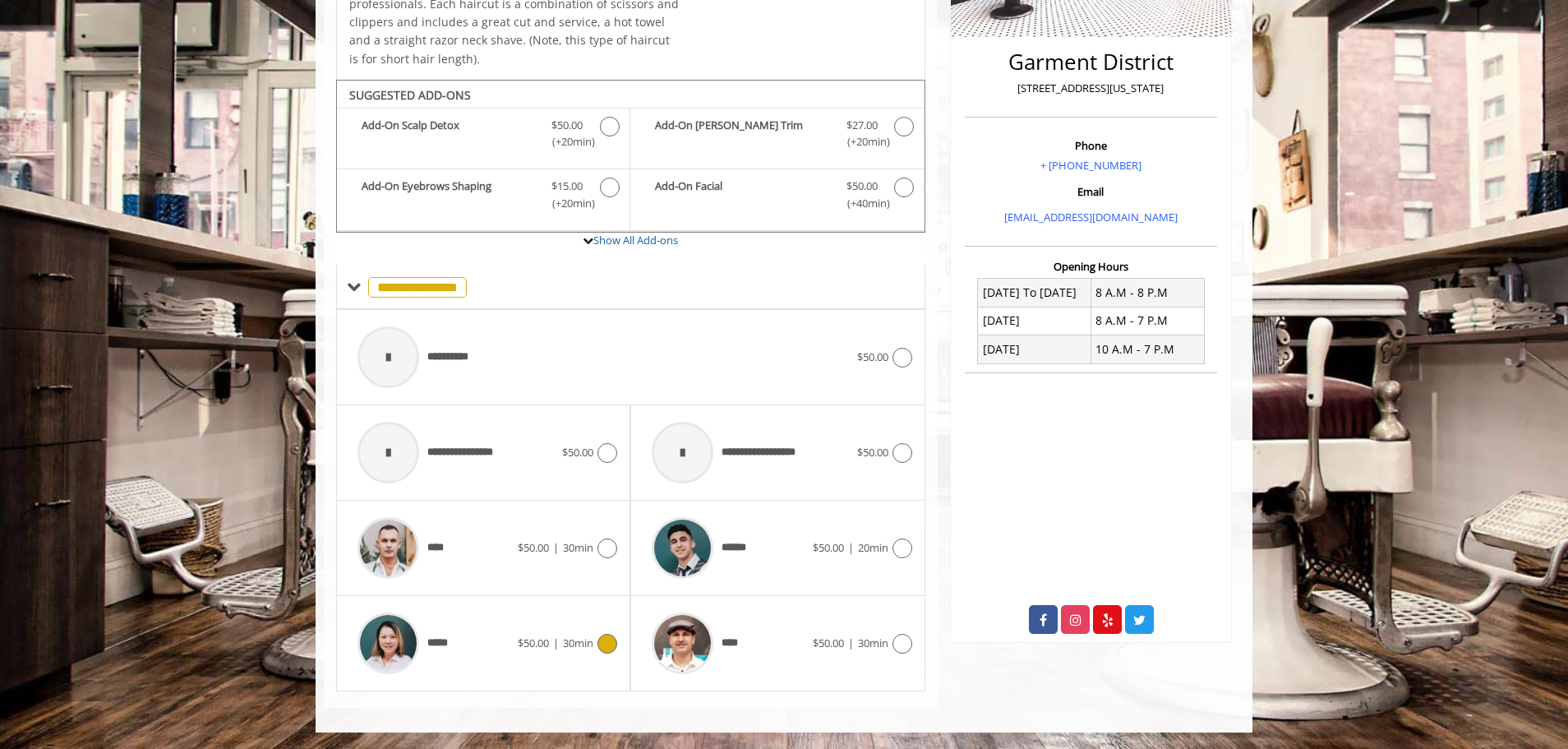
click at [431, 639] on span "*****" at bounding box center [440, 643] width 25 height 17
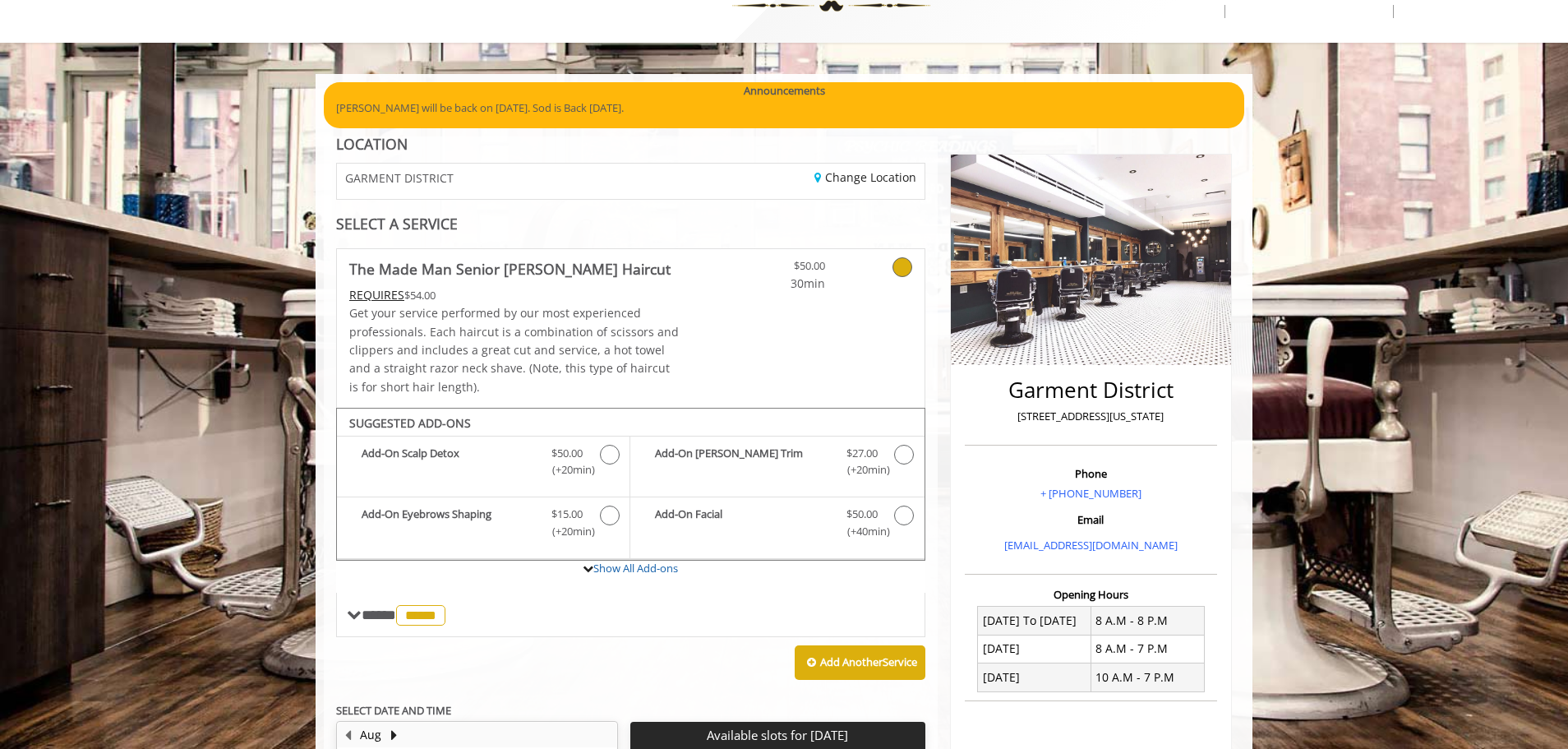
scroll to position [0, 0]
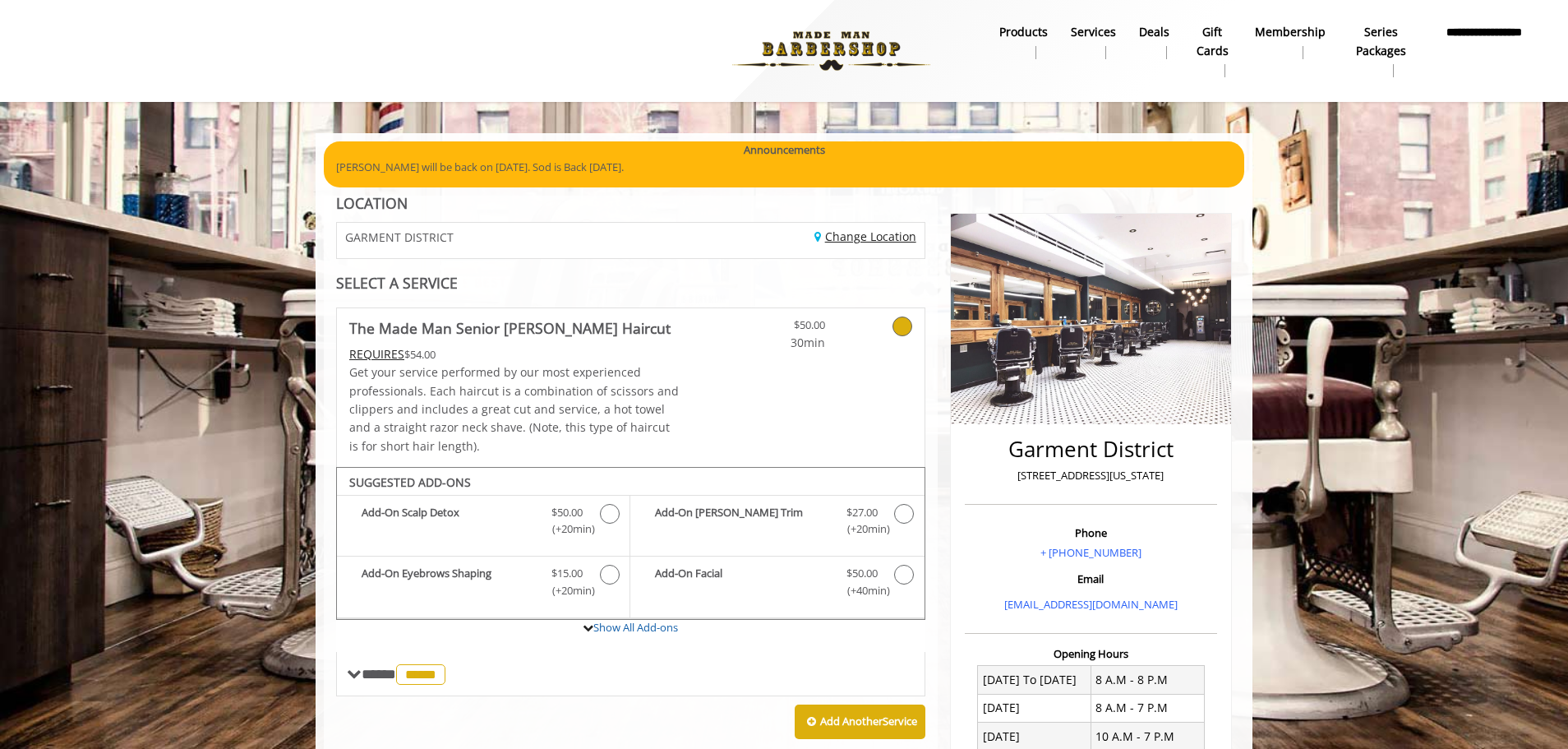
click at [838, 242] on link "Change Location" at bounding box center [865, 236] width 102 height 16
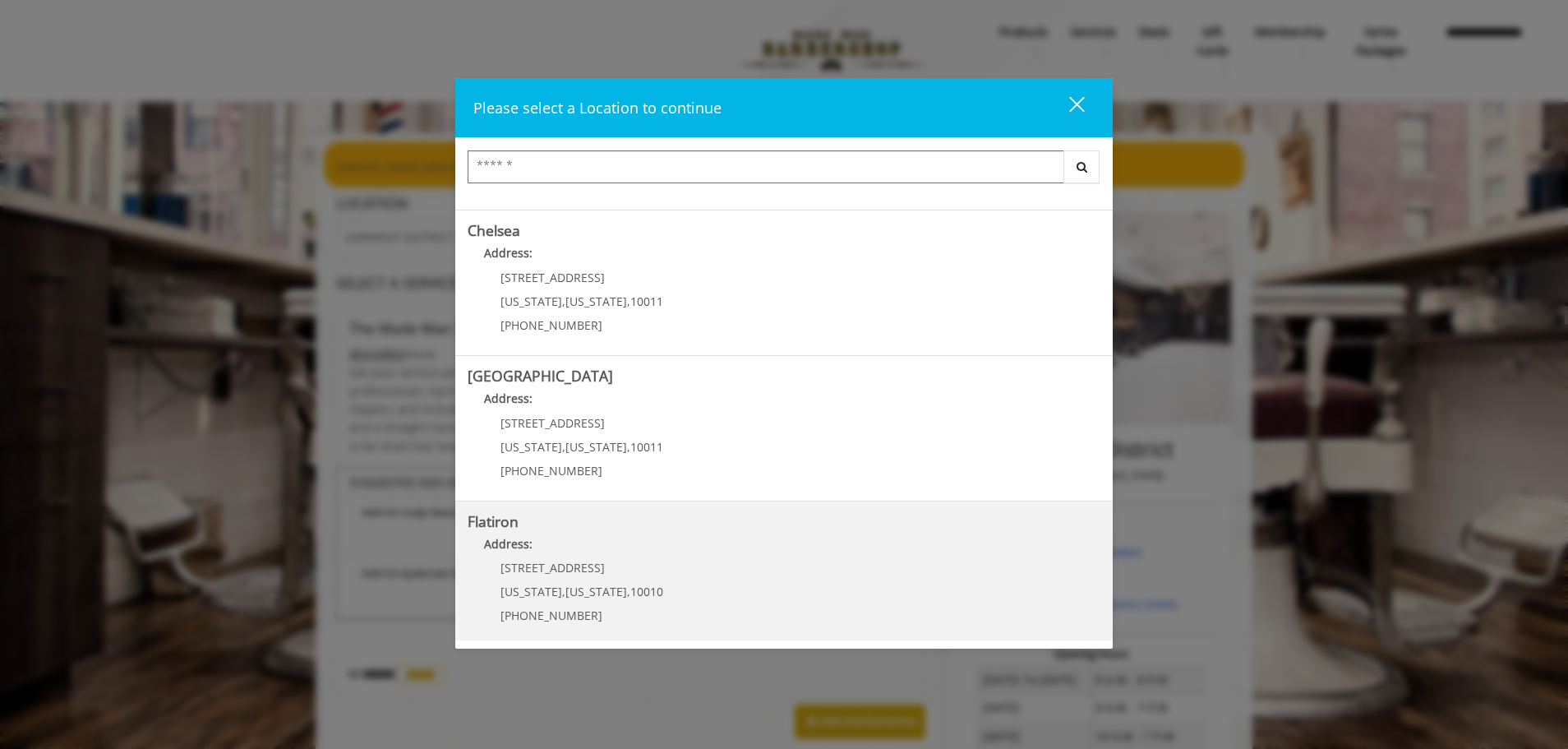
scroll to position [276, 0]
click at [745, 557] on District "Garment District Address: [STREET_ADDRESS][US_STATE][US_STATE] (212) 997-4247" at bounding box center [784, 568] width 632 height 120
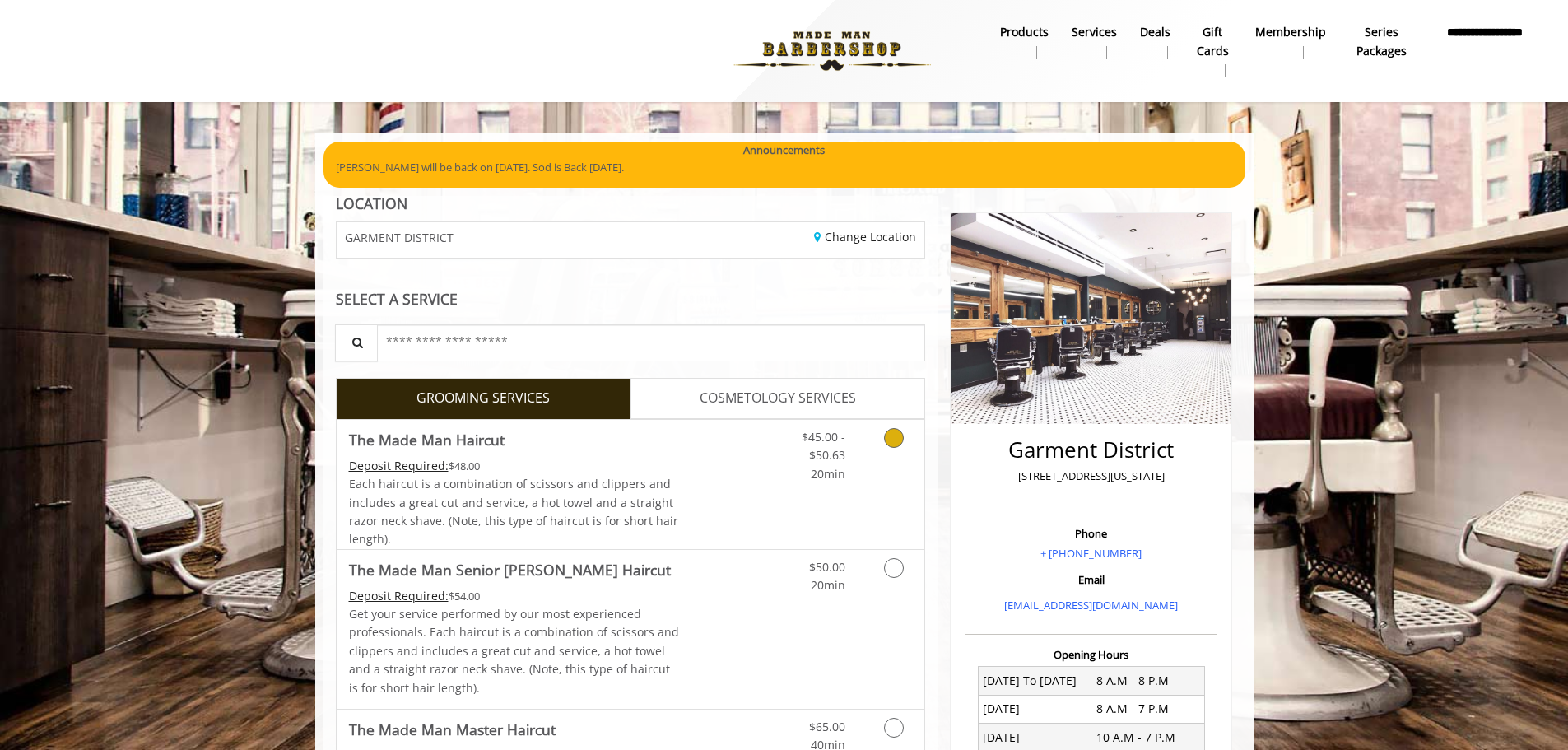
click at [892, 447] on icon "Grooming services" at bounding box center [894, 438] width 20 height 20
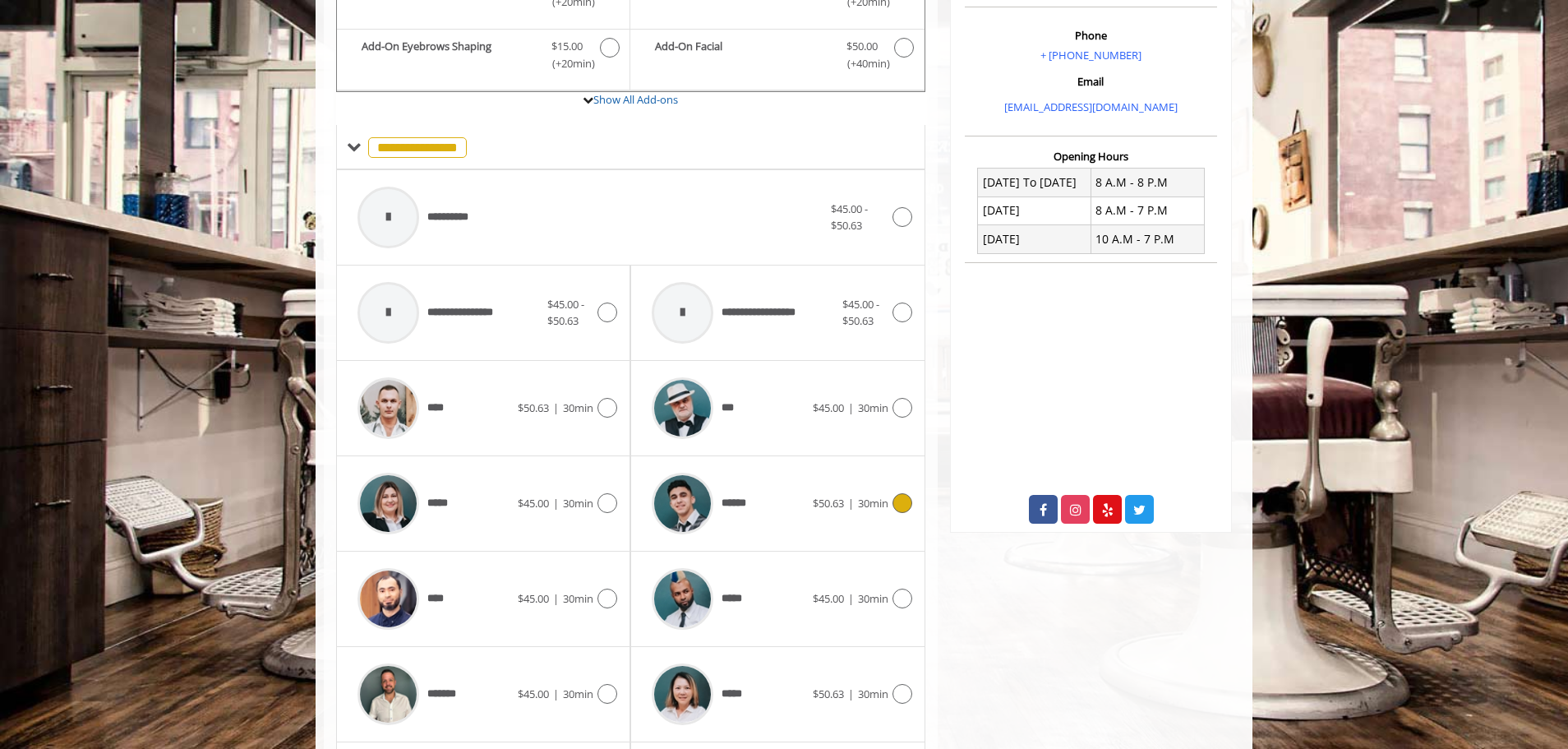
scroll to position [519, 0]
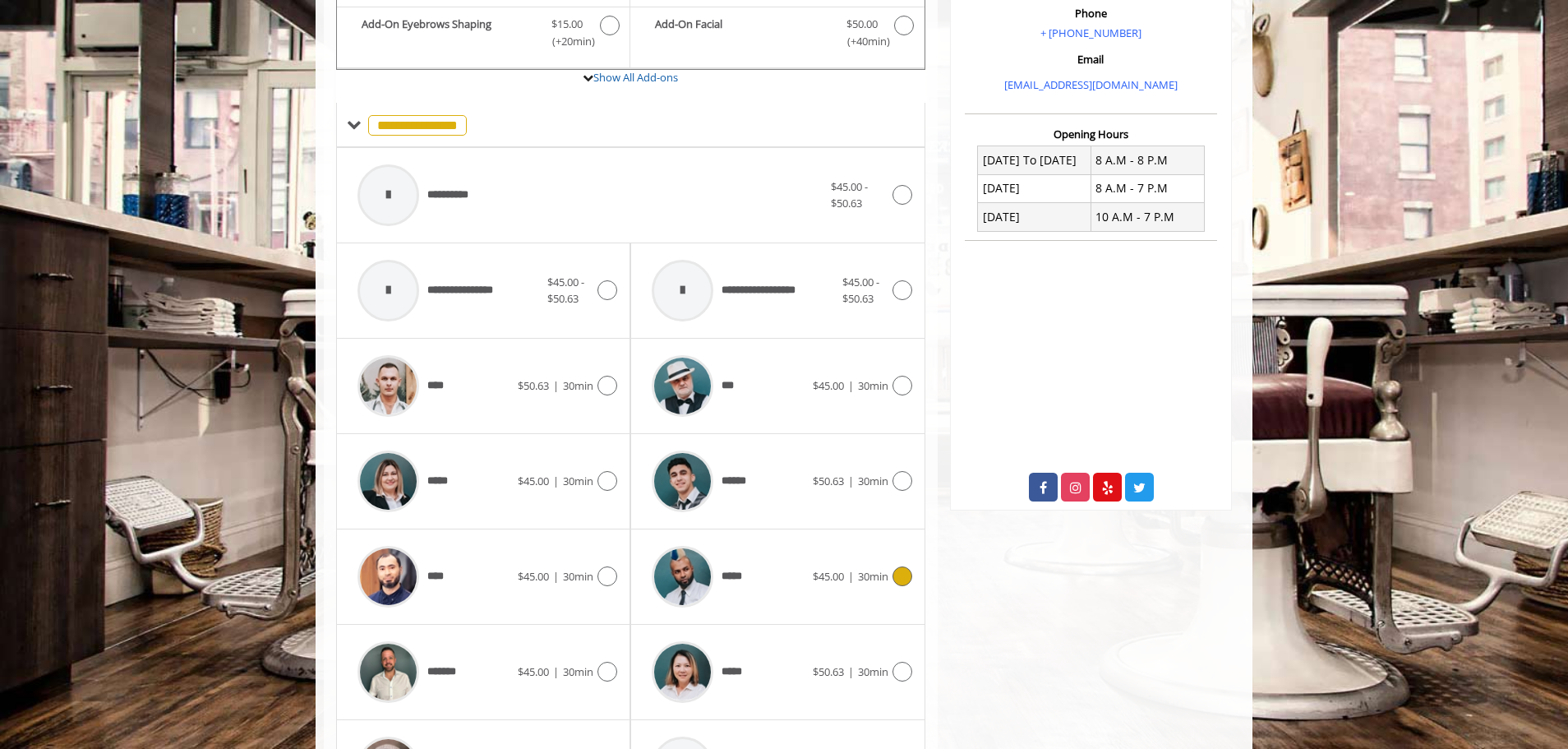
click at [895, 577] on icon at bounding box center [902, 576] width 20 height 20
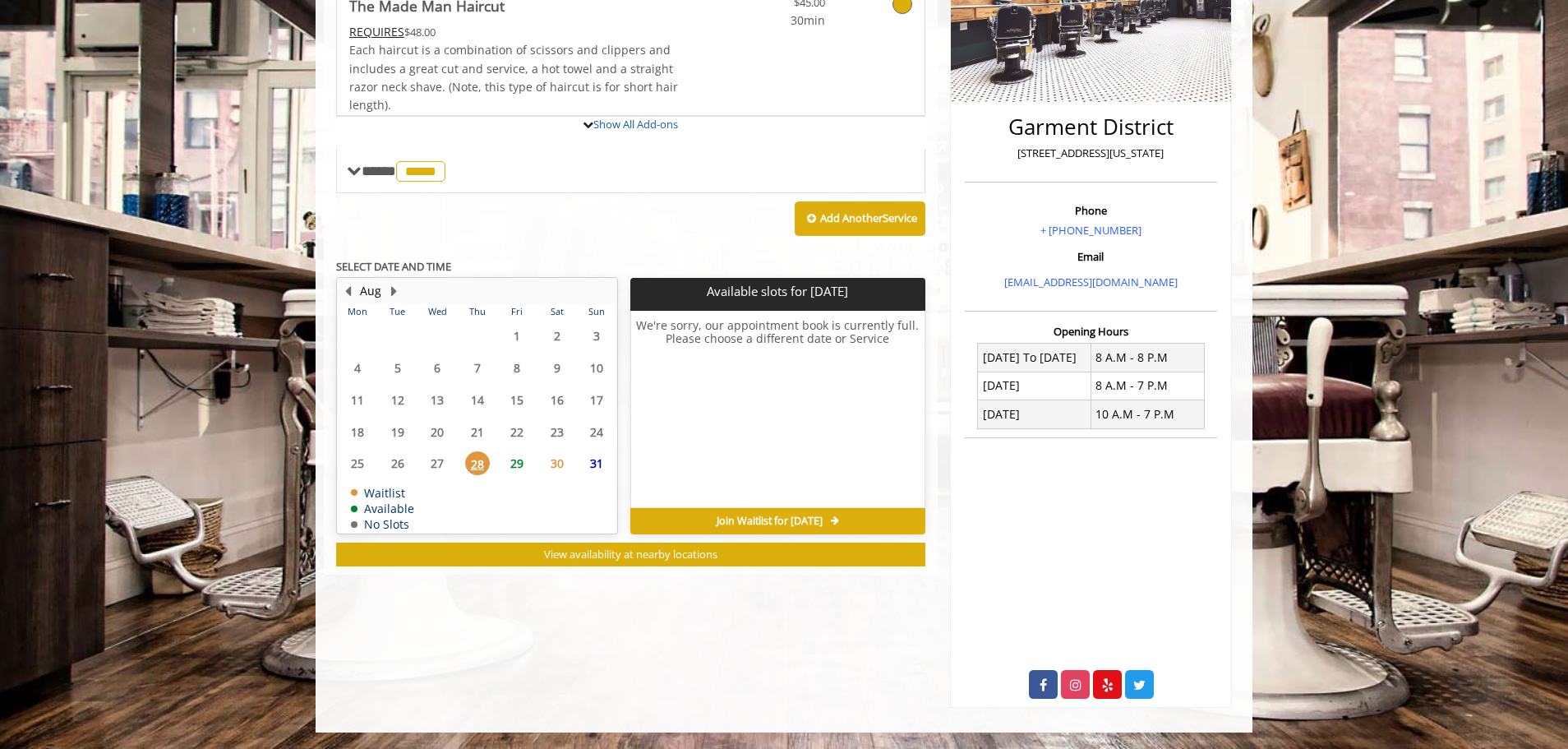
scroll to position [340, 0]
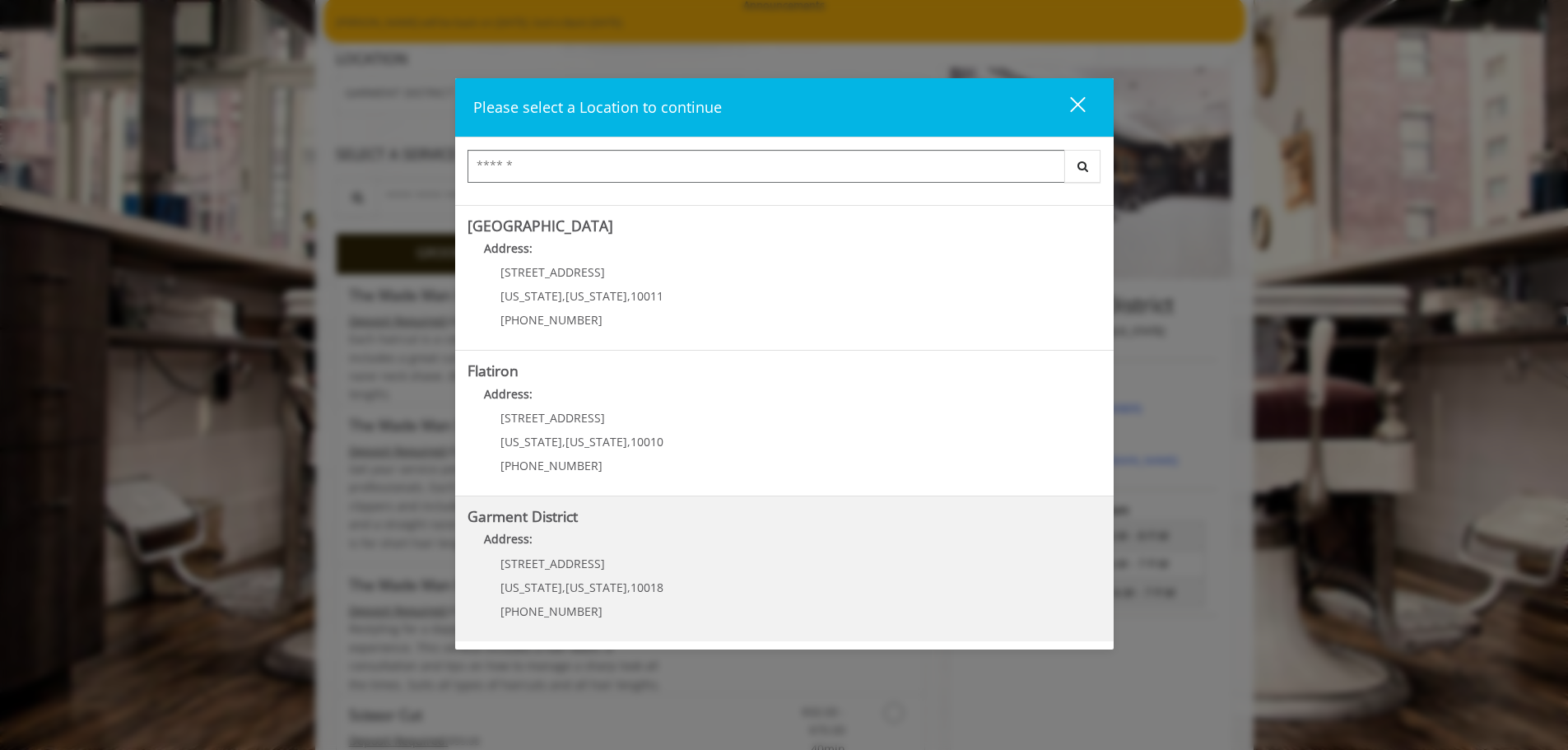
scroll to position [411, 0]
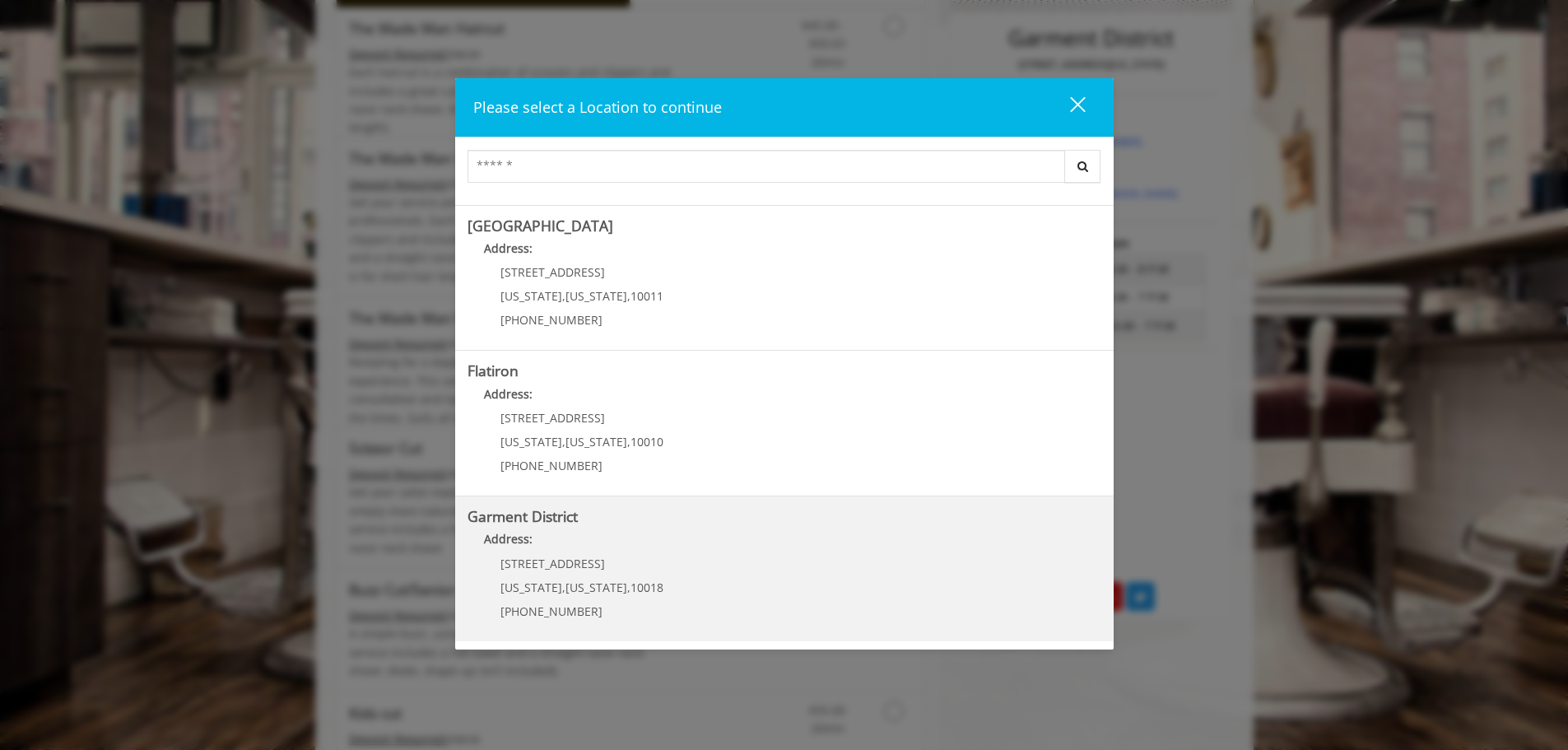
click at [755, 571] on District "Garment District Address: [STREET_ADDRESS][US_STATE][US_STATE] (212) 997-4247" at bounding box center [784, 568] width 634 height 120
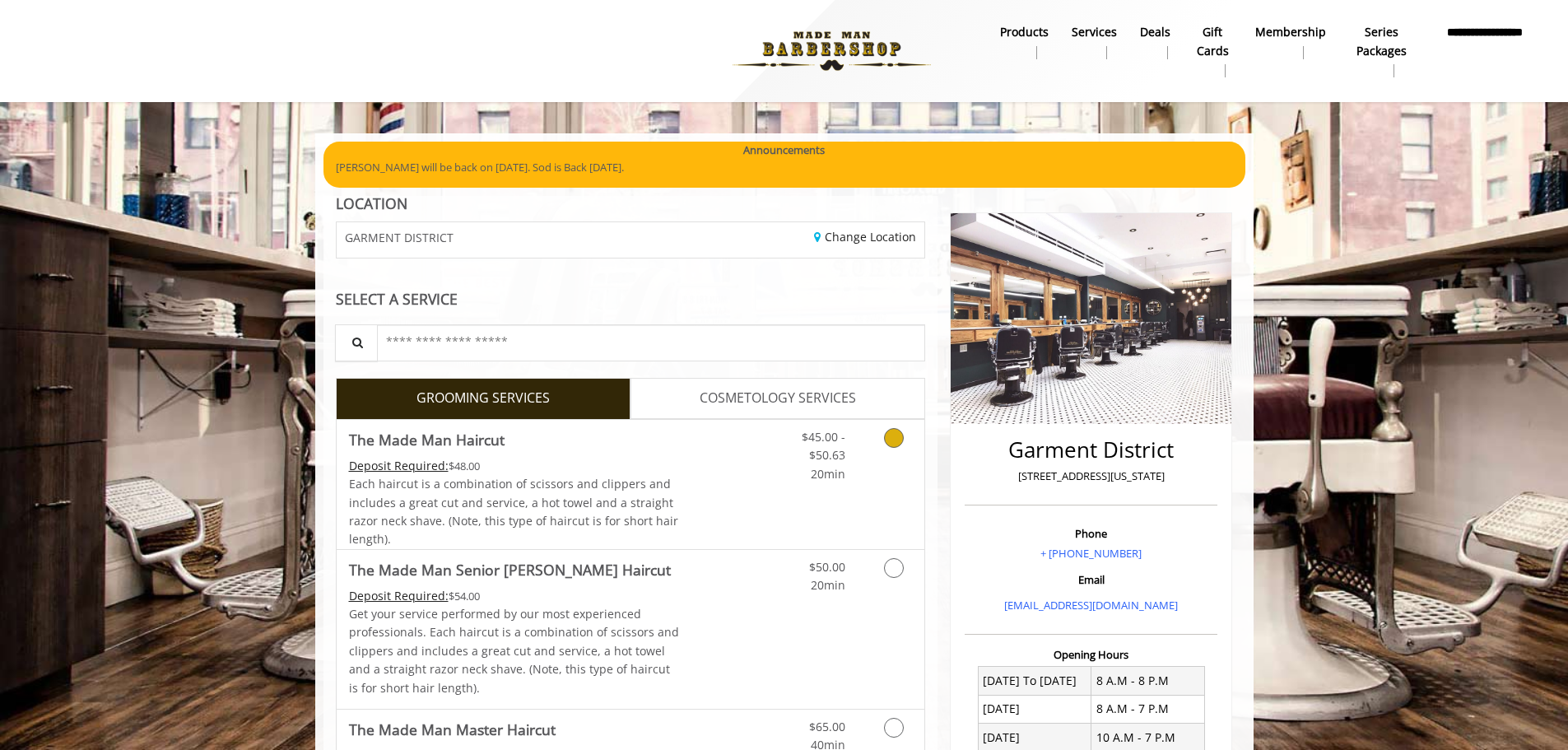
click at [892, 440] on icon "Grooming services" at bounding box center [894, 438] width 20 height 20
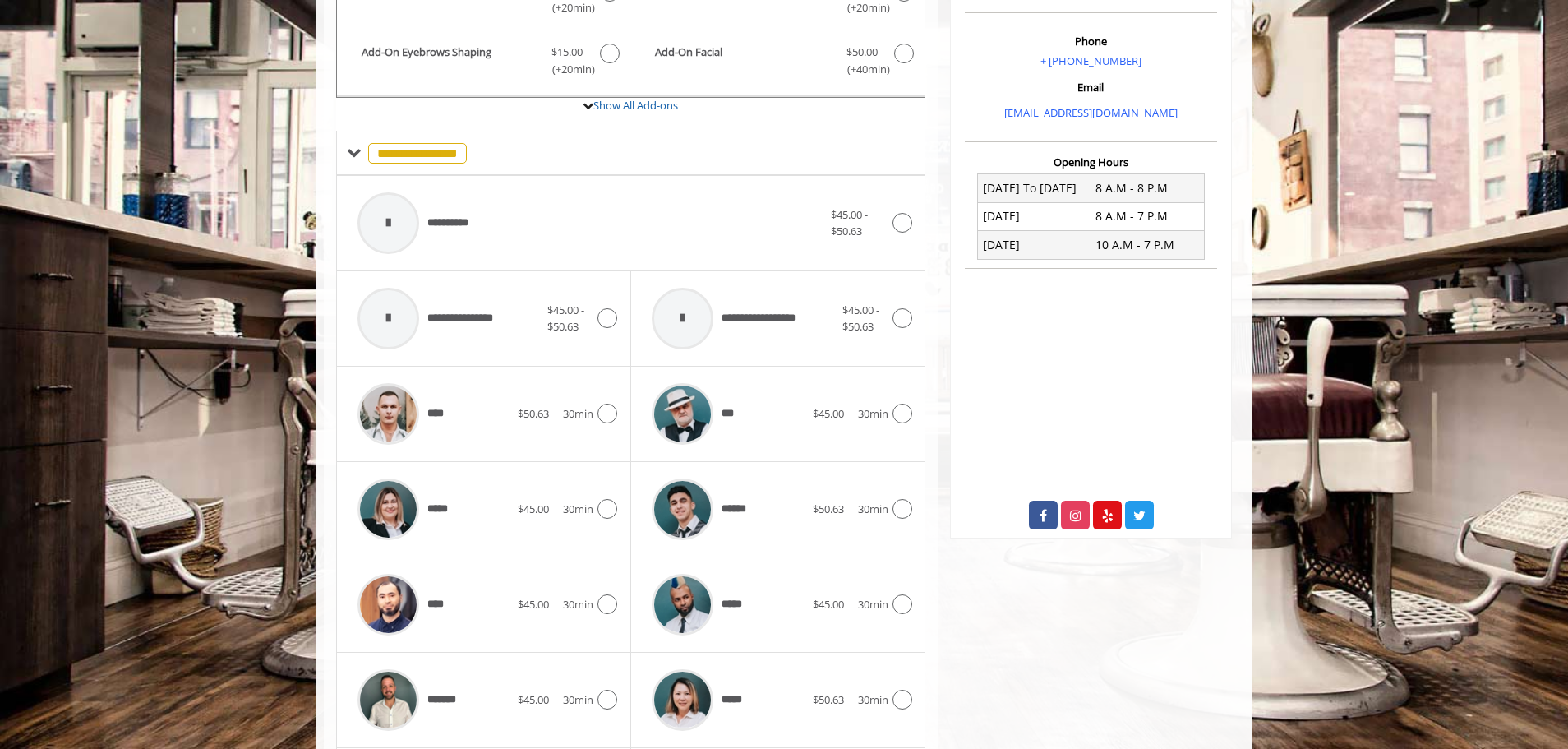
scroll to position [519, 0]
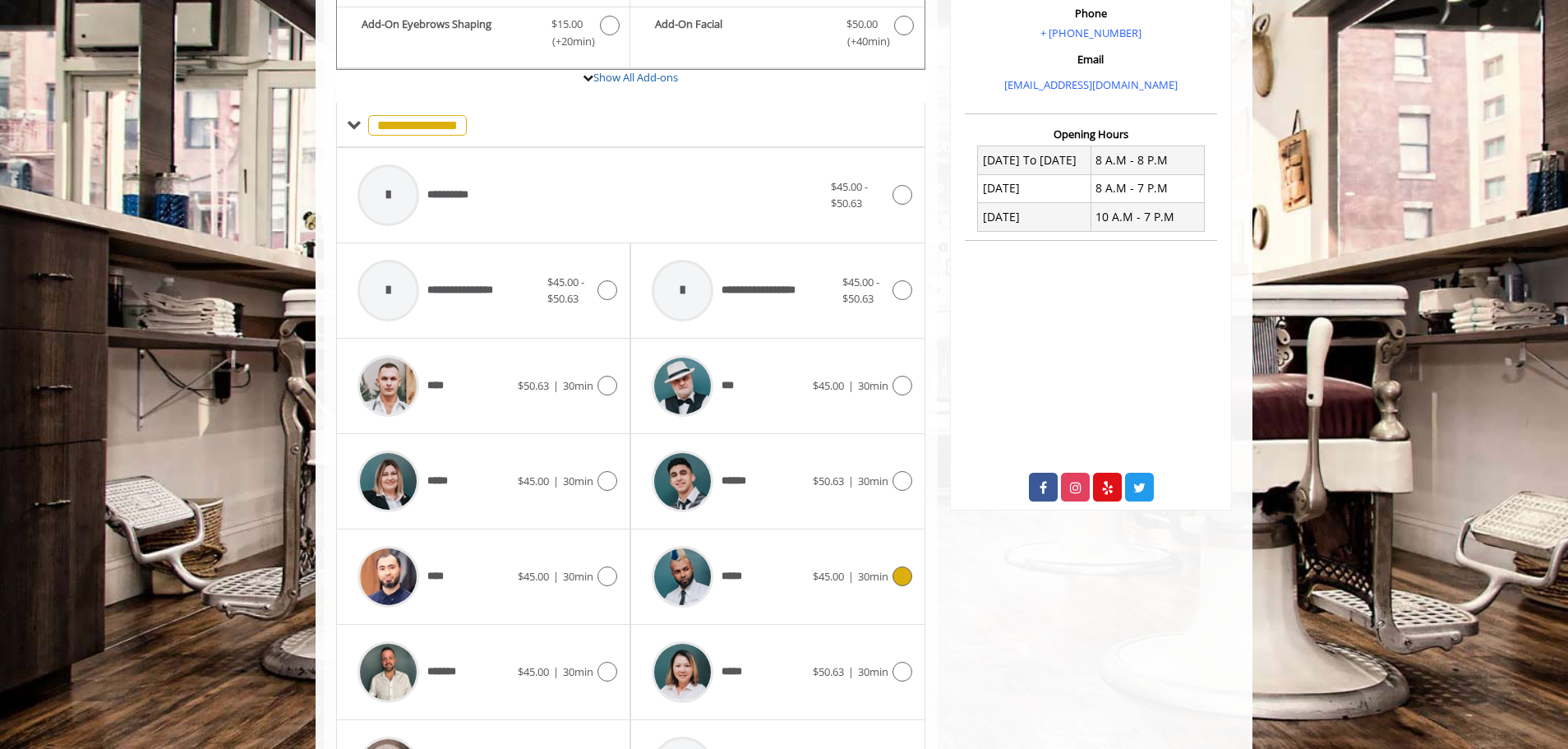
click at [900, 575] on icon at bounding box center [902, 576] width 20 height 20
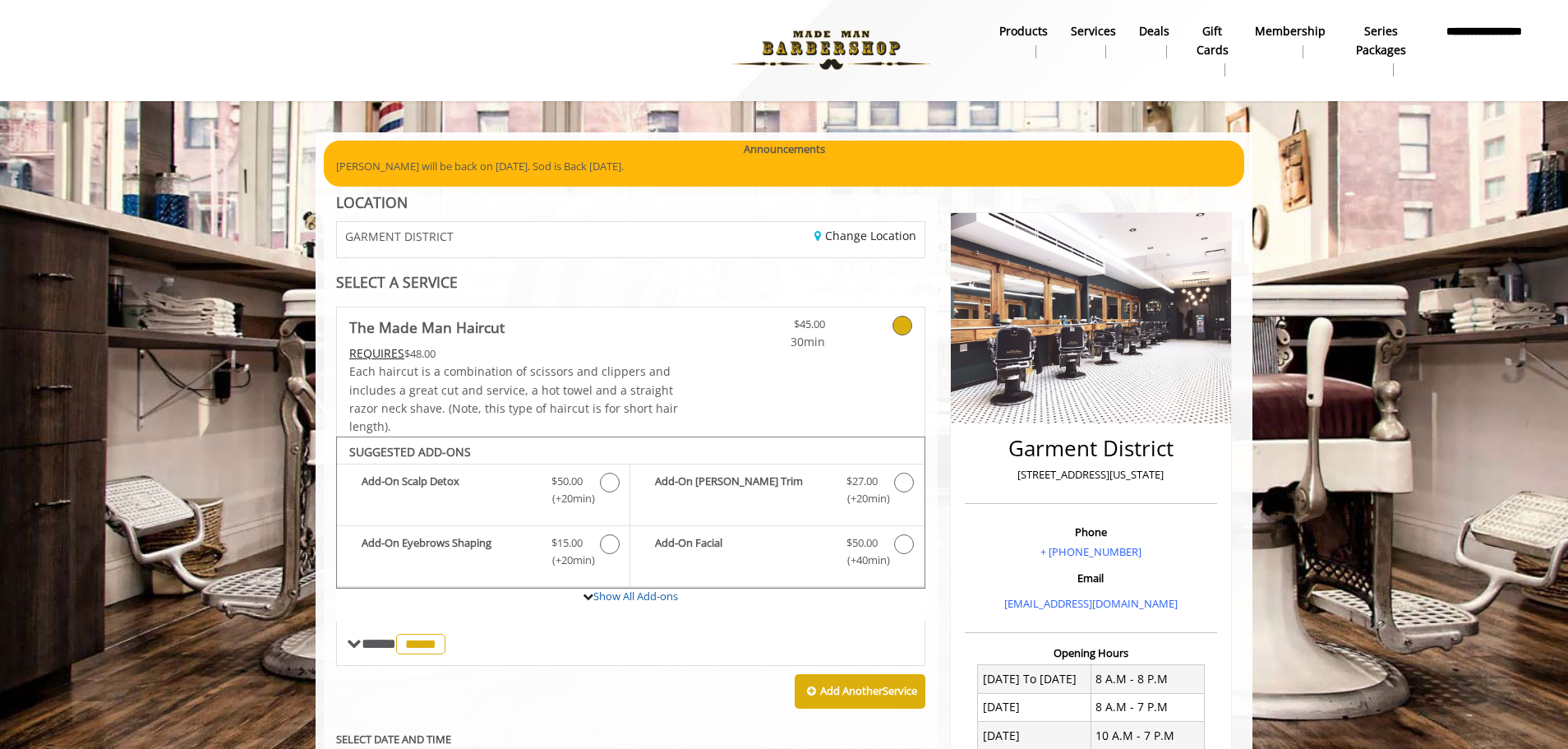
scroll to position [0, 0]
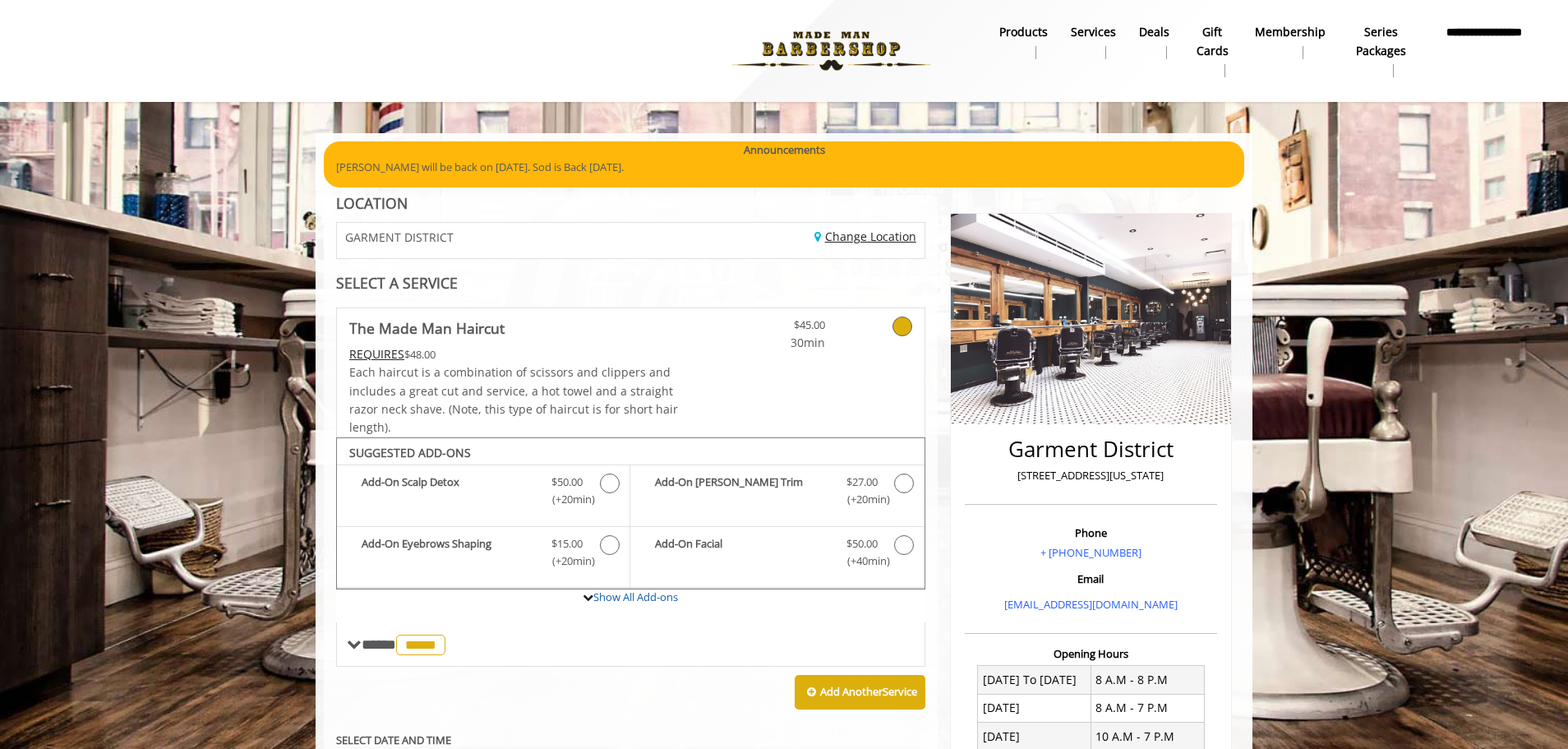
click at [833, 231] on link "Change Location" at bounding box center [865, 236] width 102 height 16
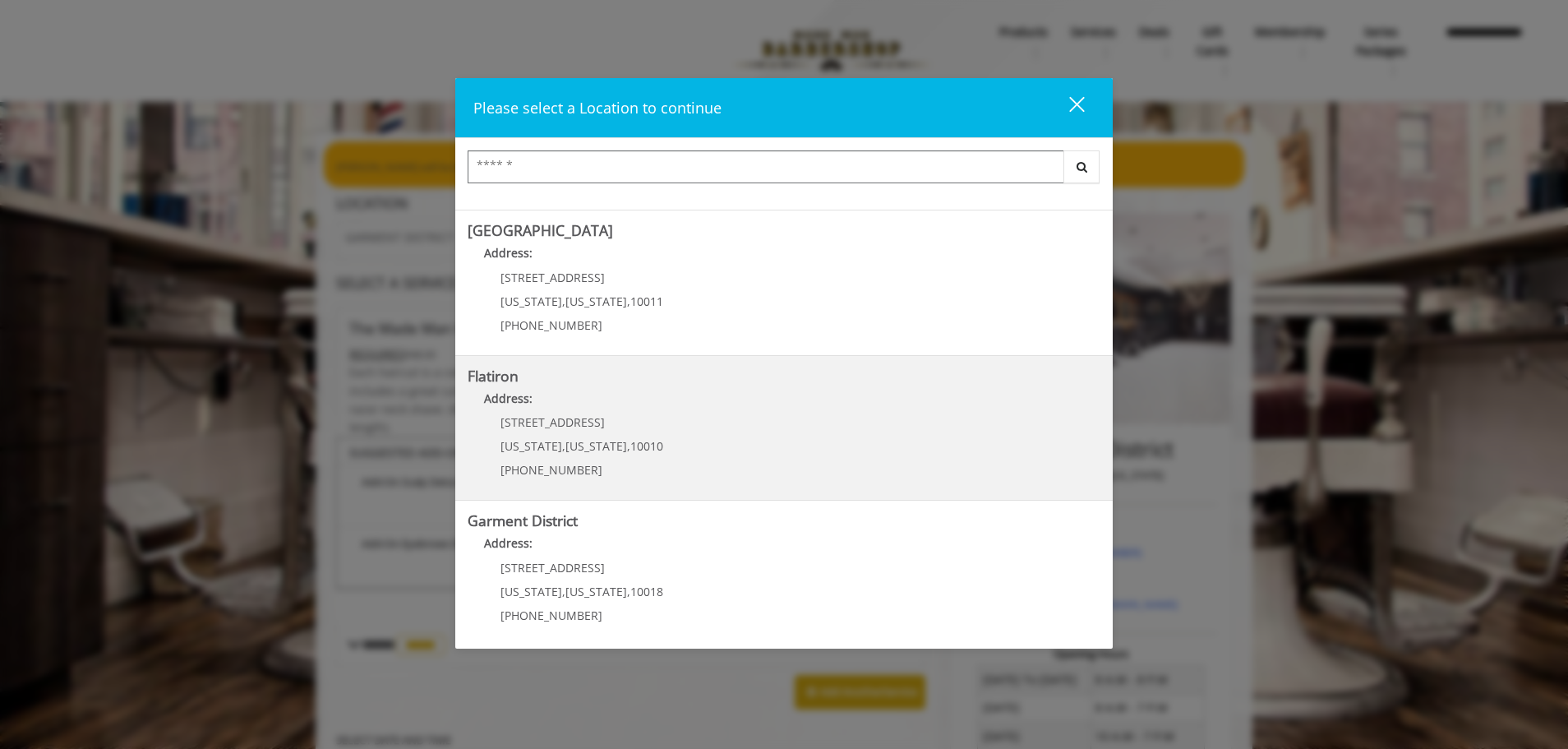
scroll to position [276, 0]
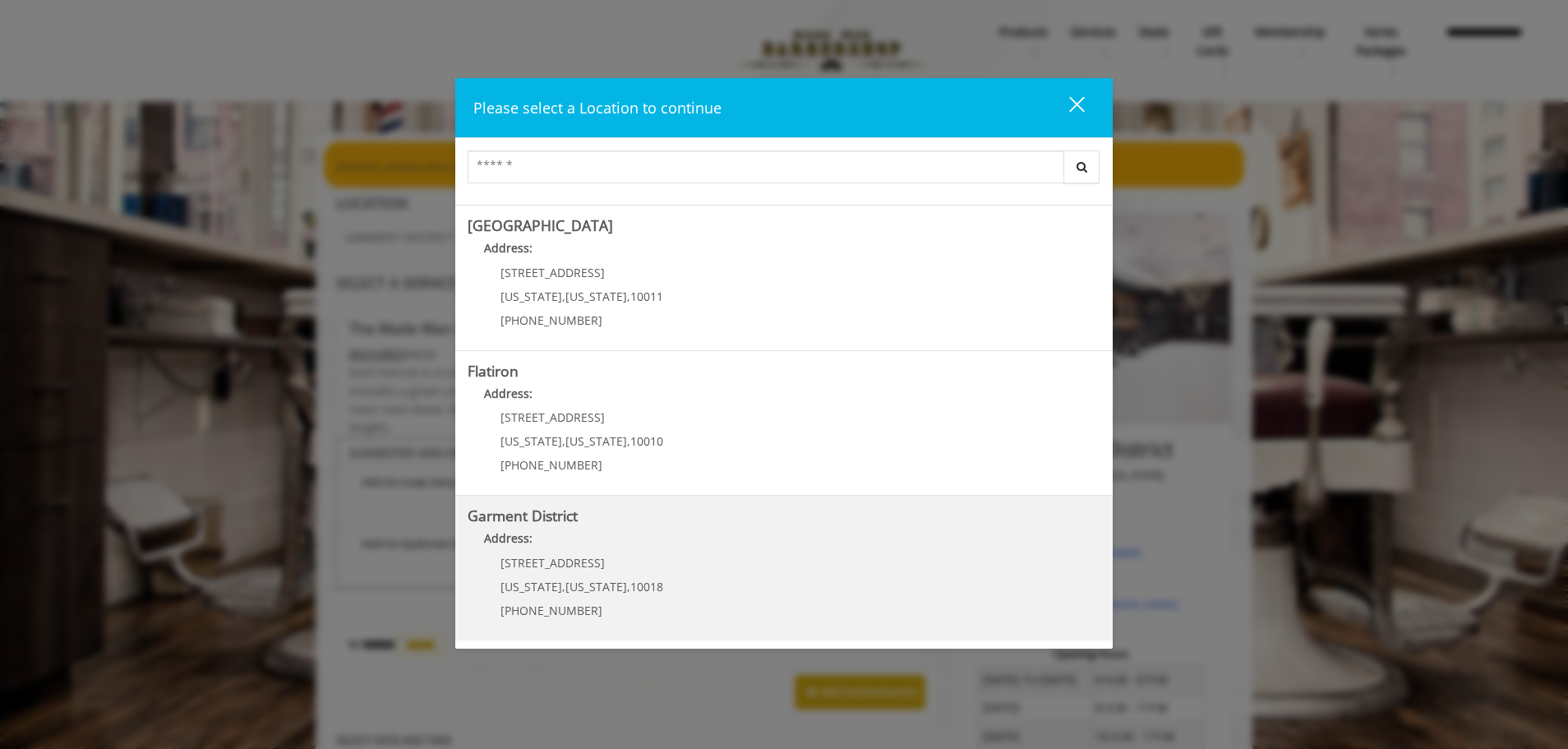
click at [750, 522] on h5 "Garment District" at bounding box center [784, 516] width 632 height 16
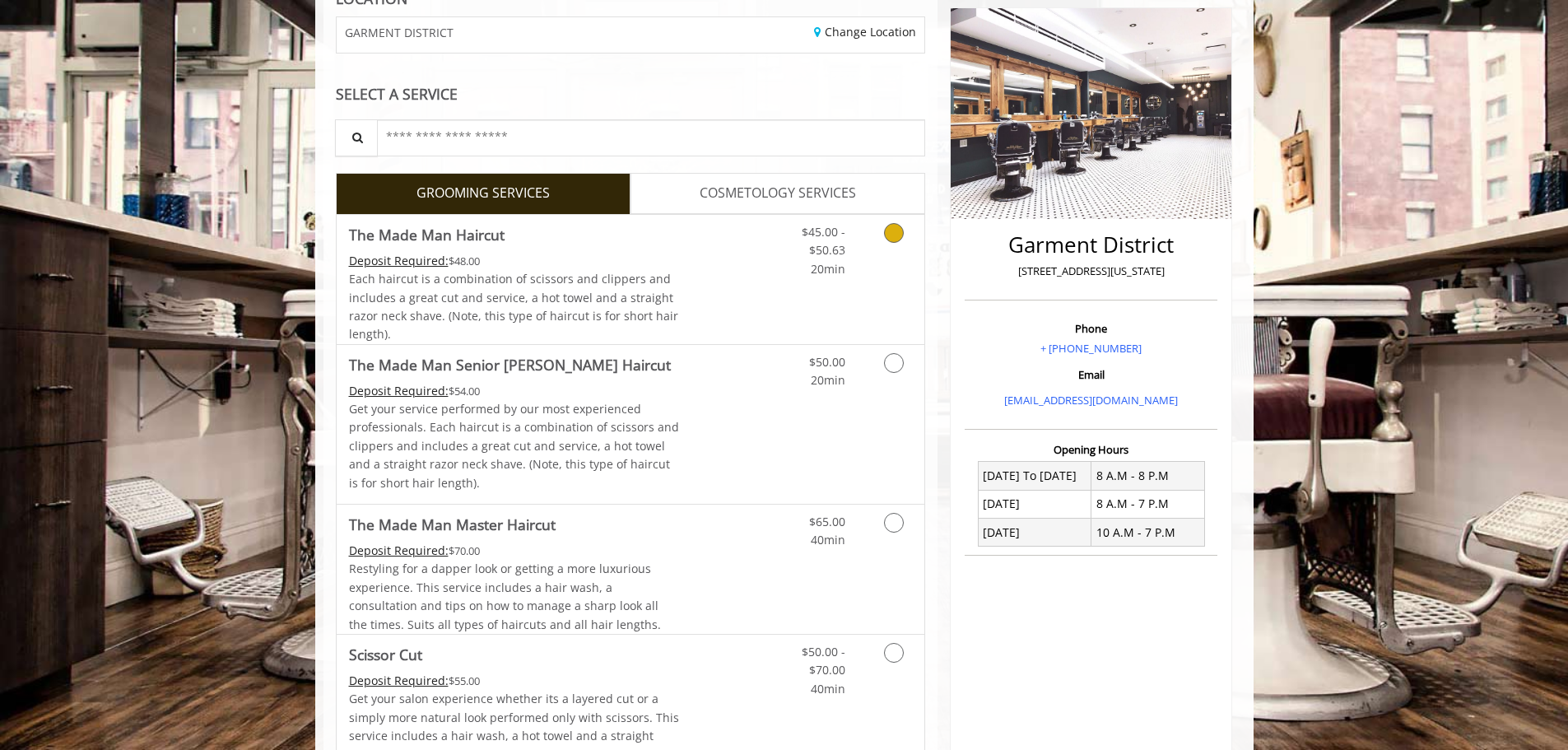
scroll to position [329, 0]
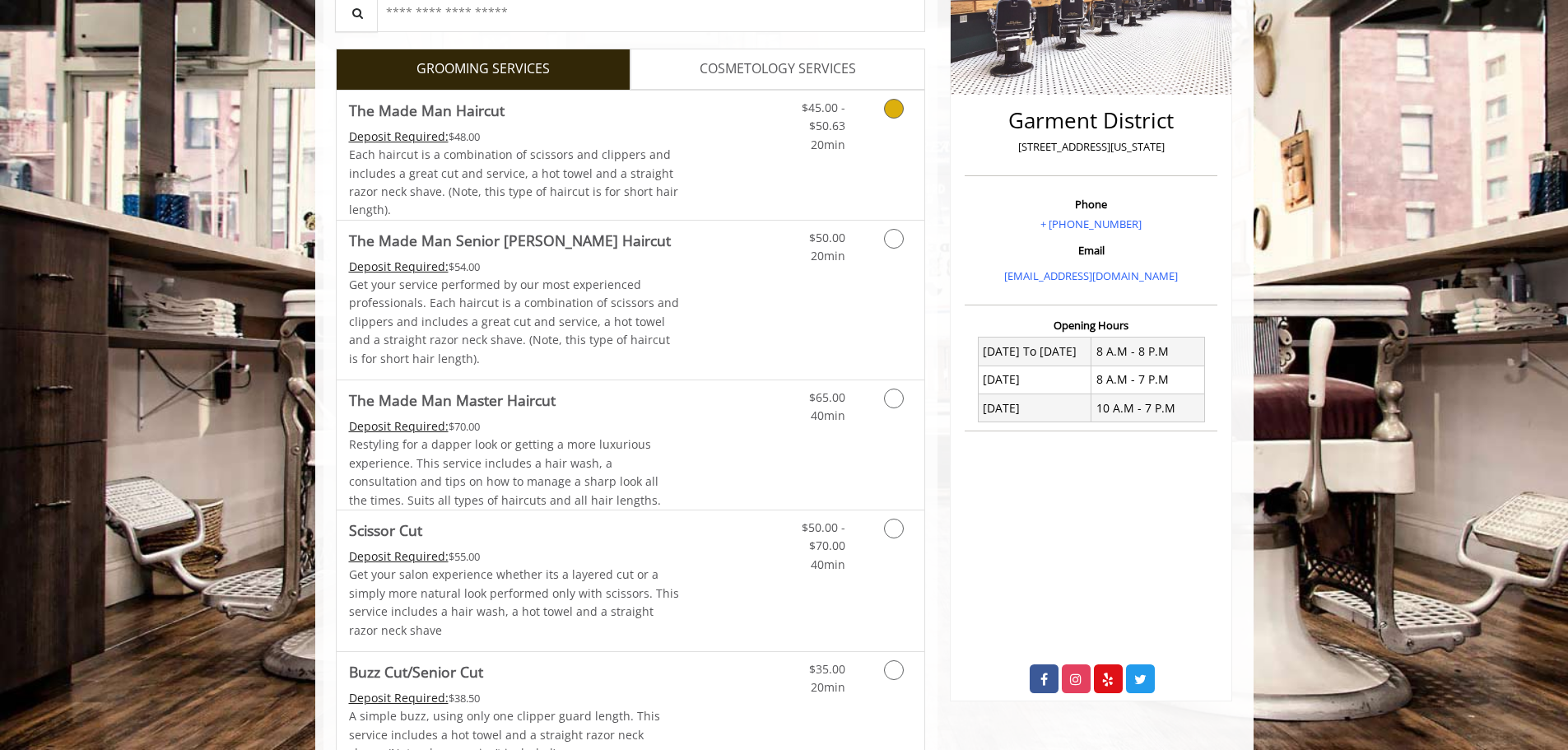
click at [890, 111] on icon "Grooming services" at bounding box center [894, 108] width 20 height 20
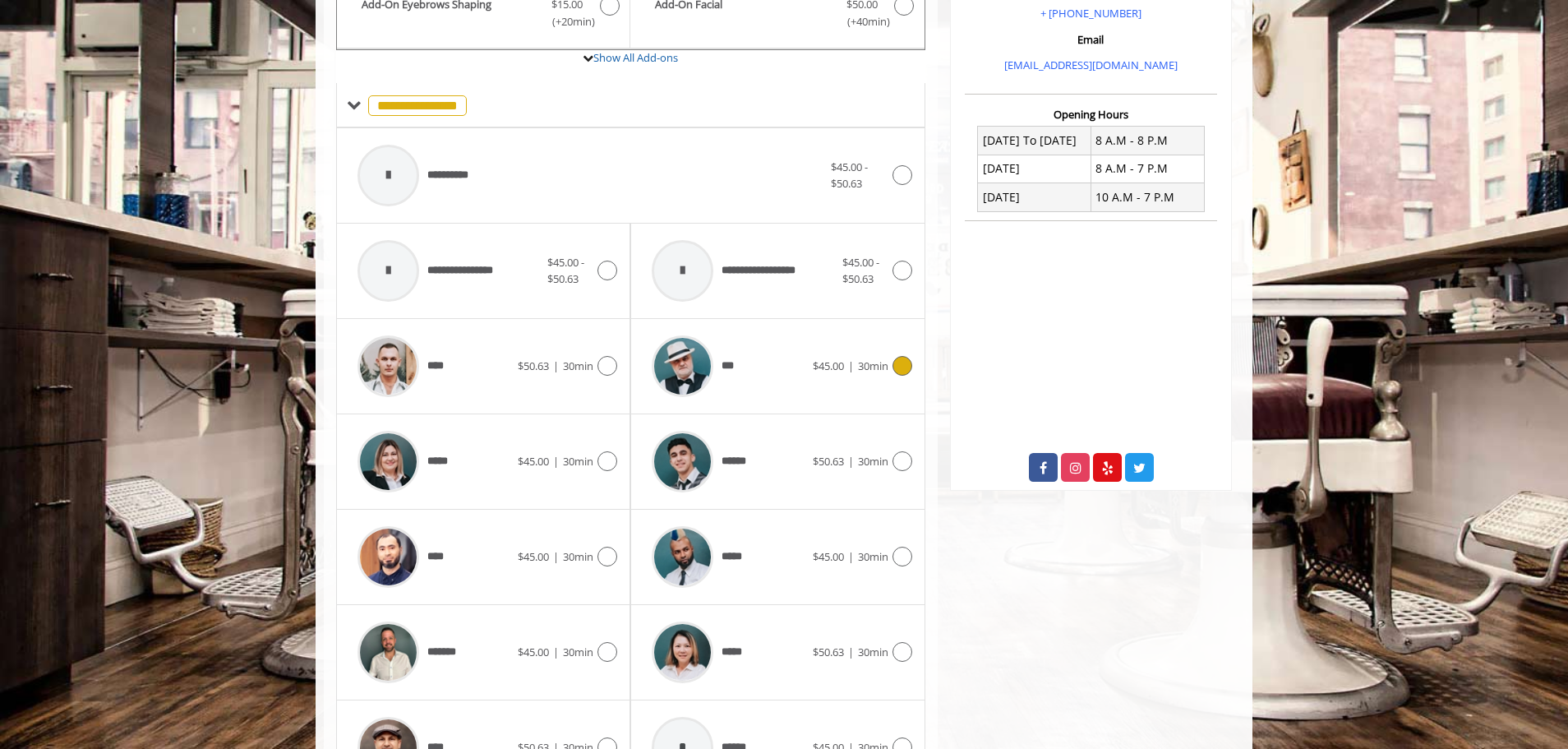
scroll to position [643, 0]
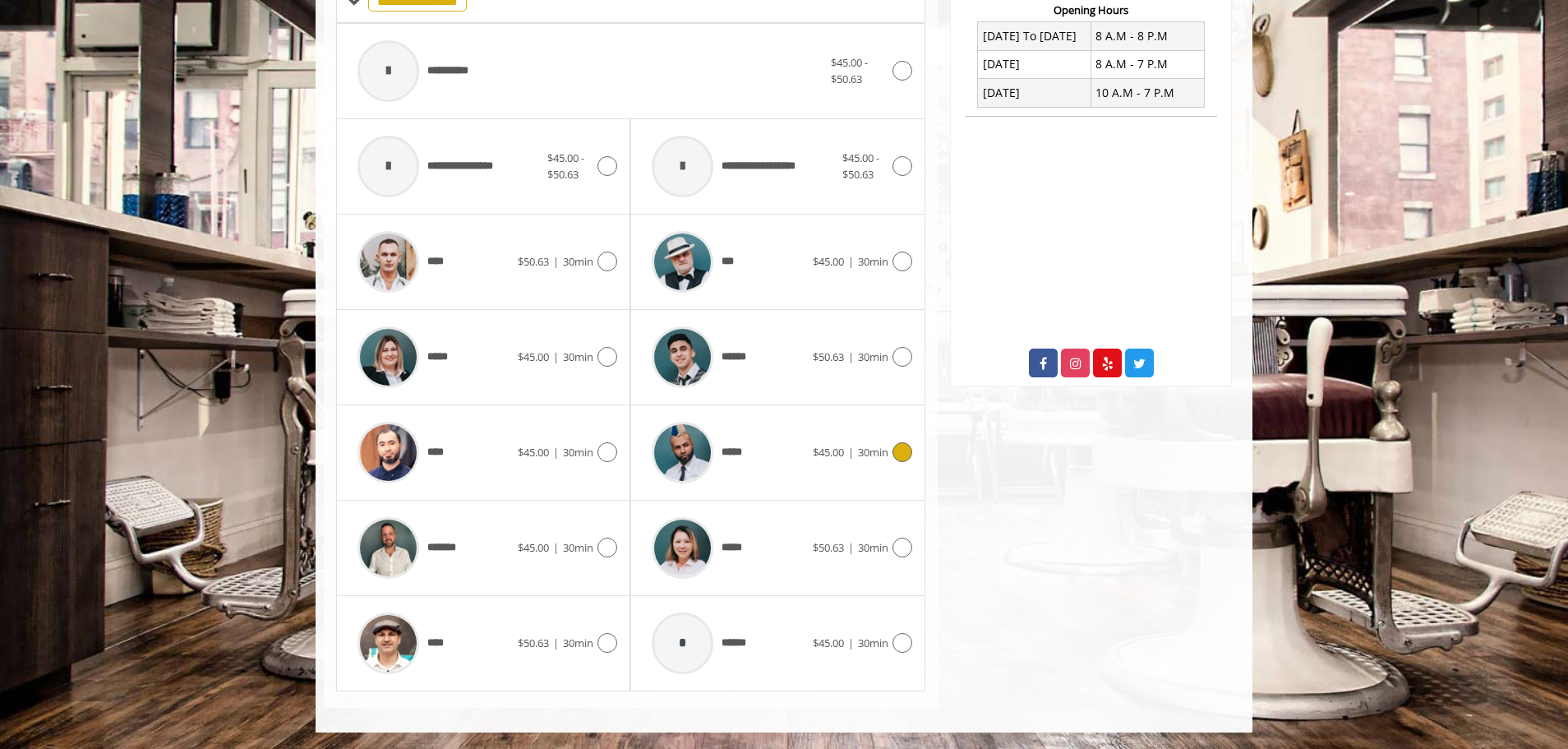
click at [899, 451] on icon at bounding box center [902, 451] width 20 height 20
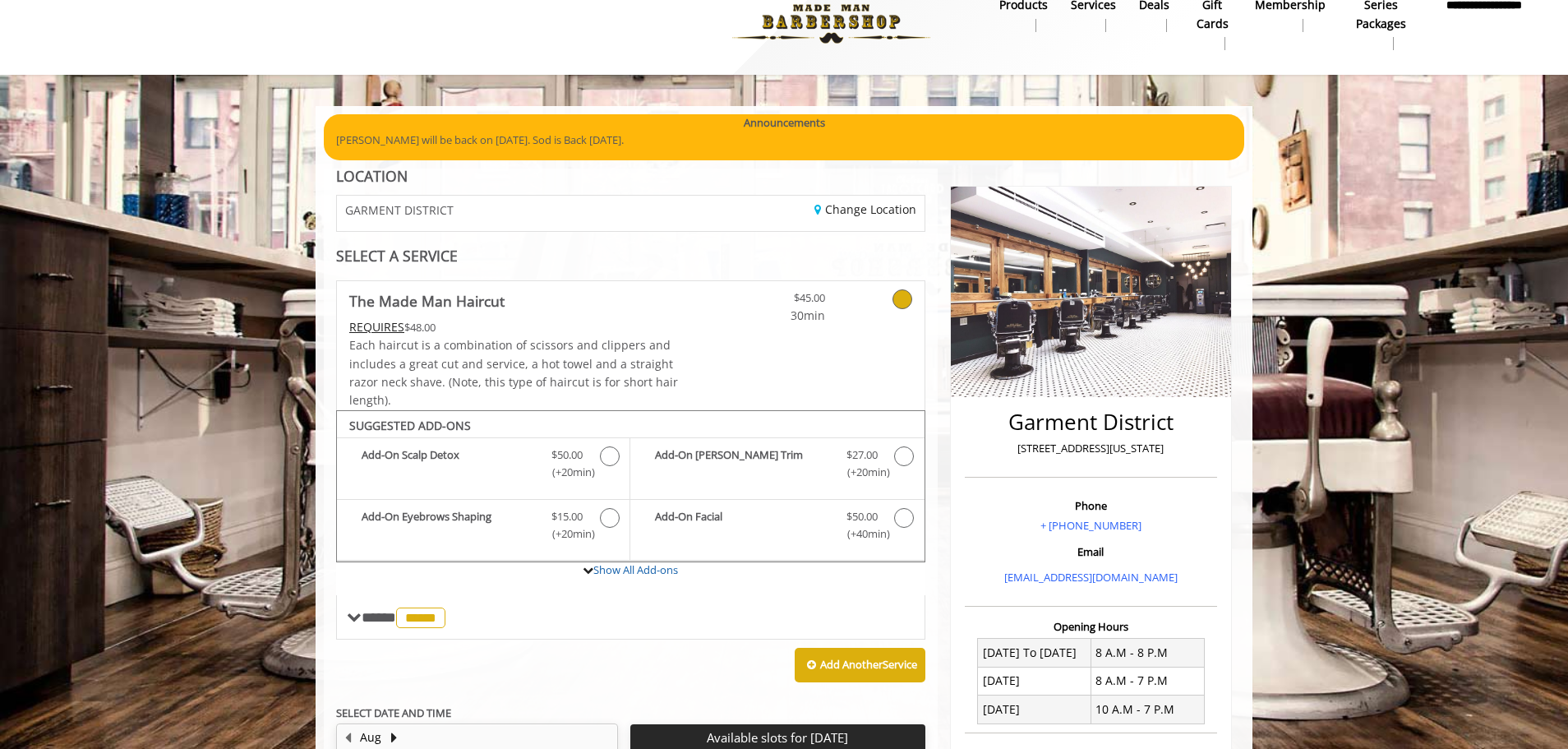
scroll to position [0, 0]
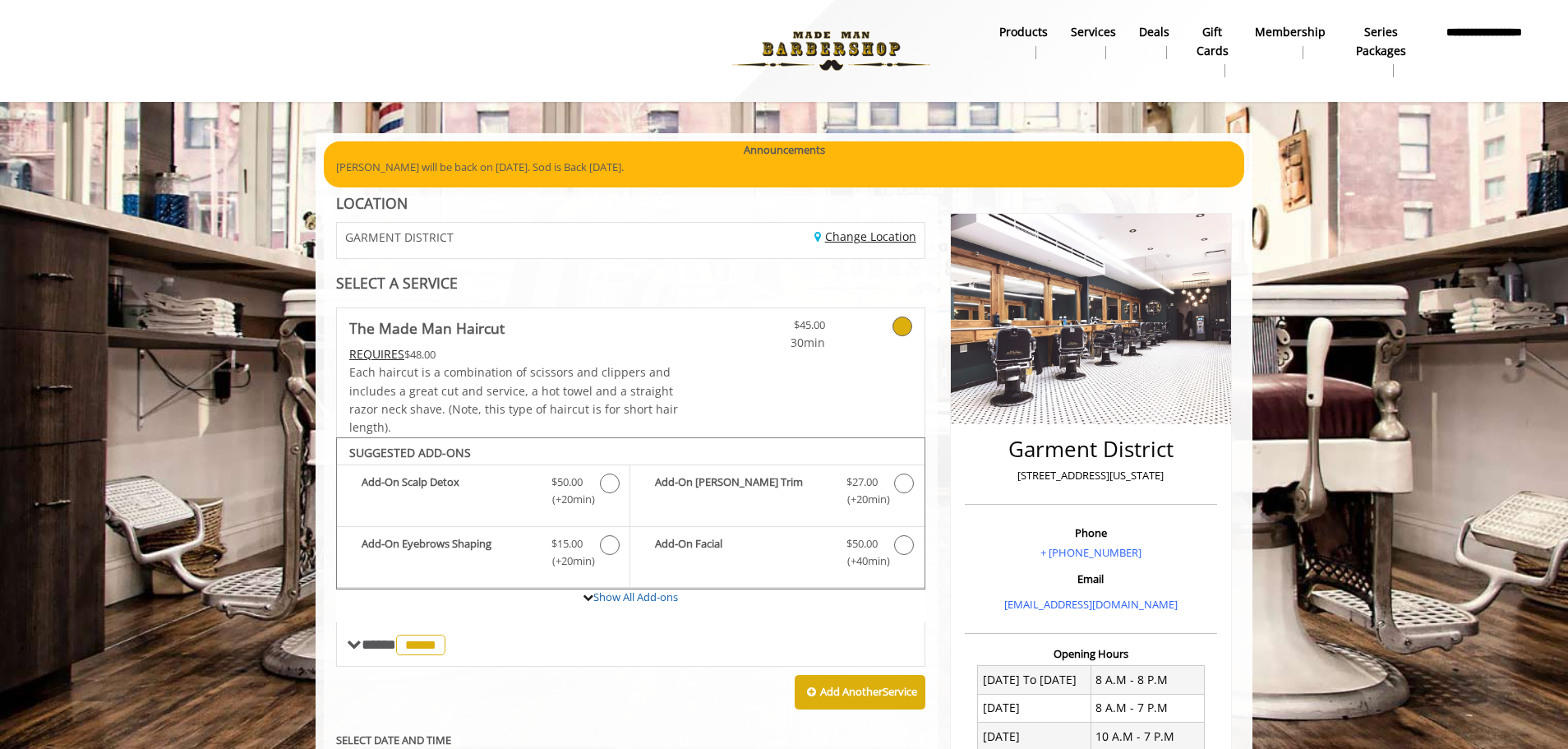
click at [832, 234] on link "Change Location" at bounding box center [865, 236] width 102 height 16
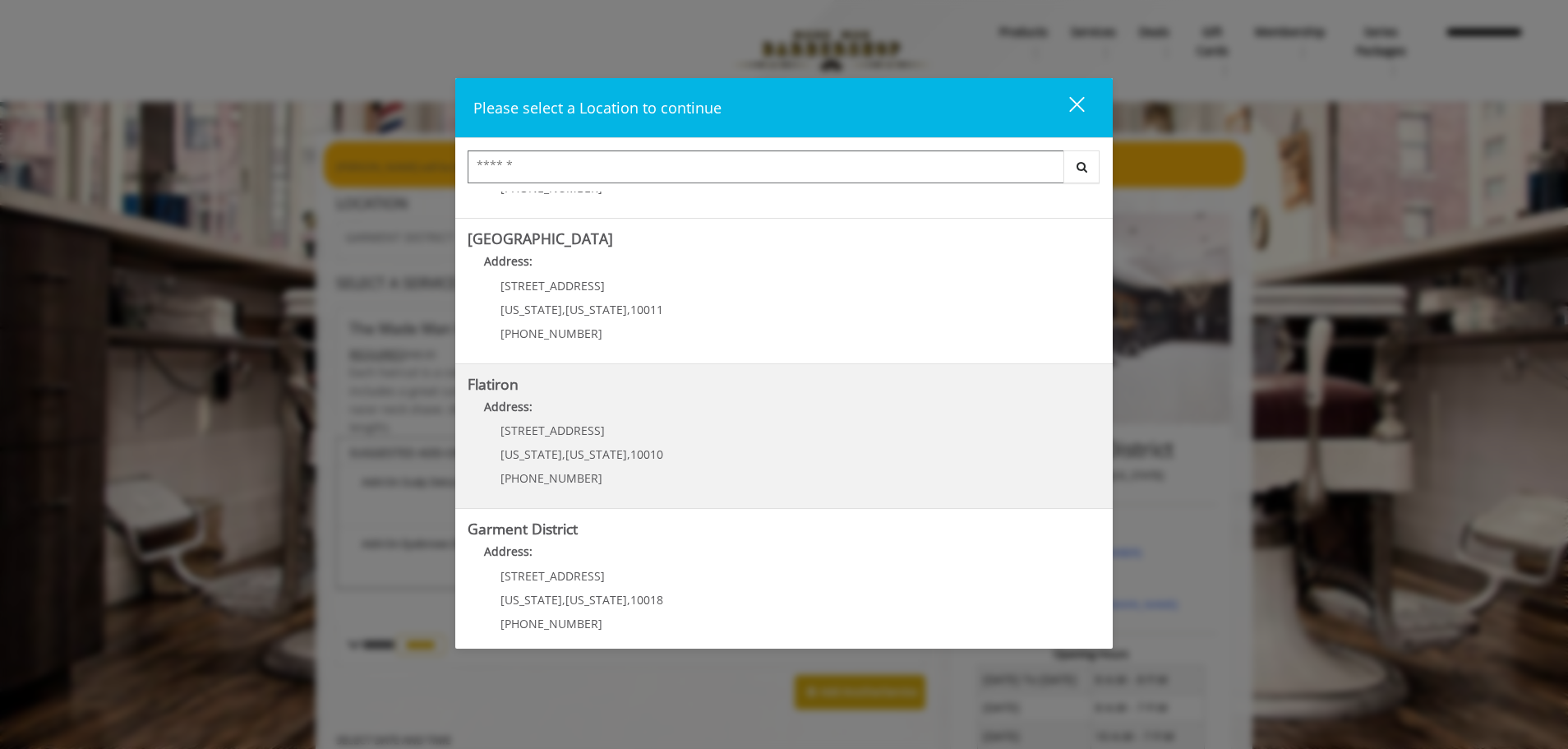
scroll to position [276, 0]
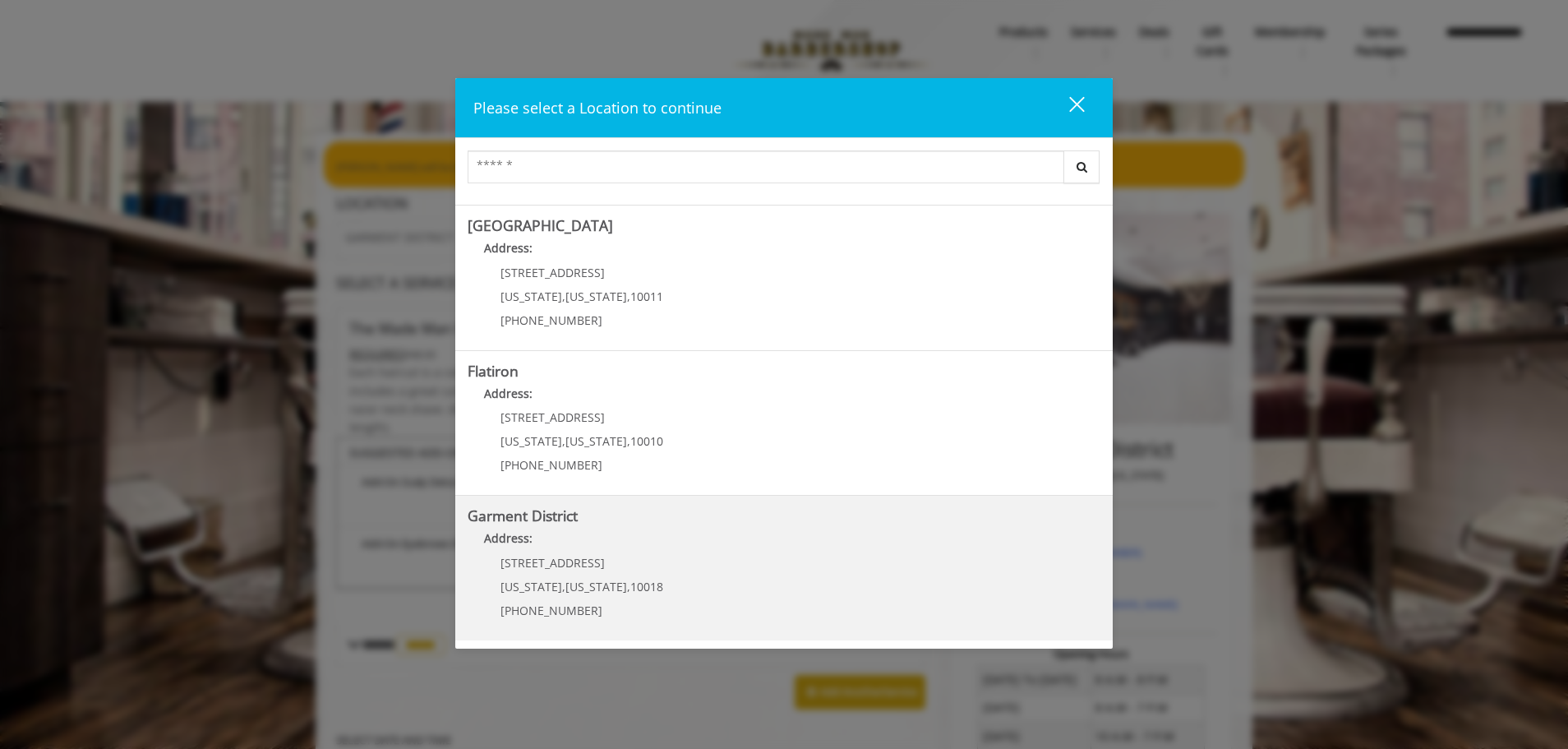
click at [608, 573] on div "1400 Broadway New York , New York , 10018 (212) 997-4247" at bounding box center [569, 592] width 204 height 72
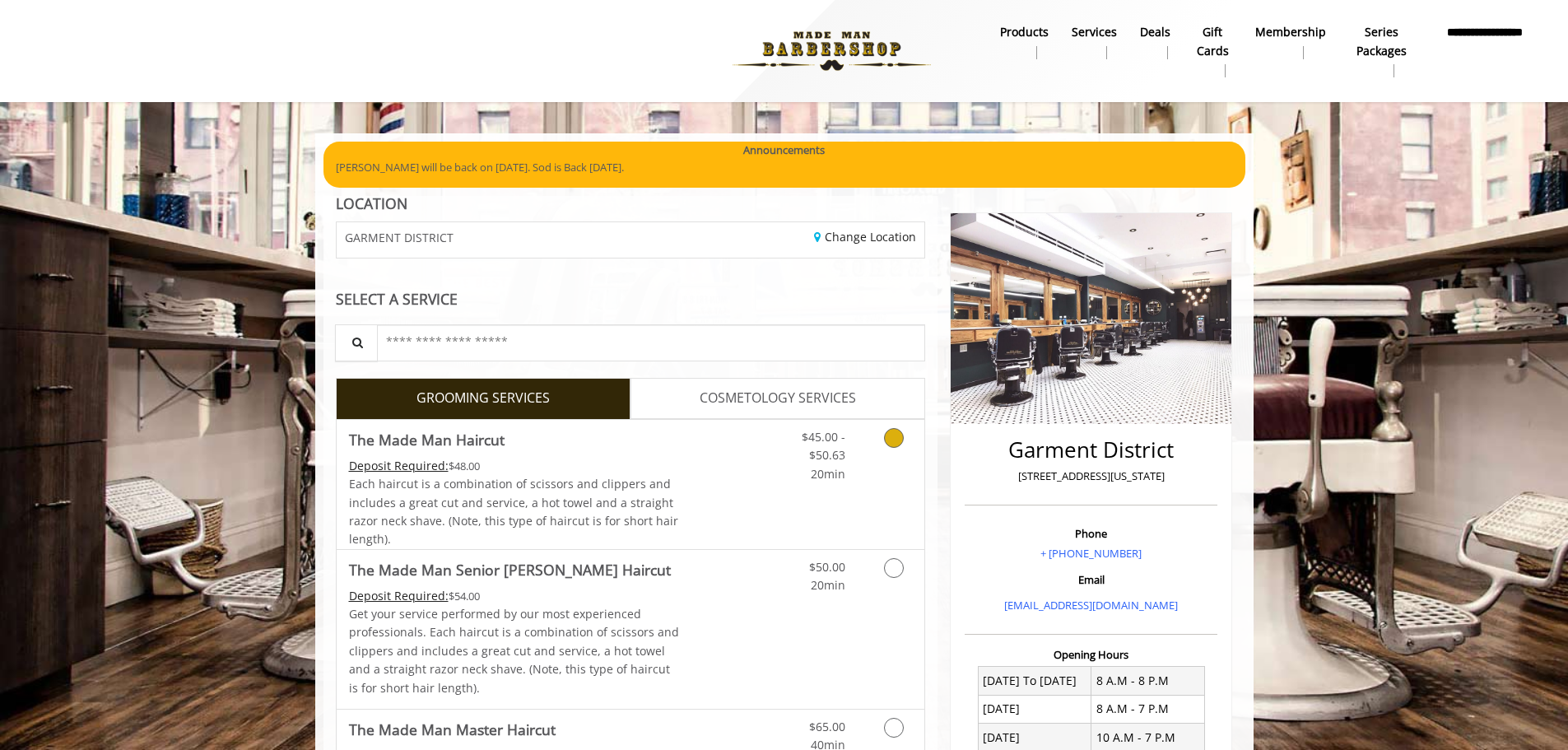
click at [893, 441] on icon "Grooming services" at bounding box center [894, 438] width 20 height 20
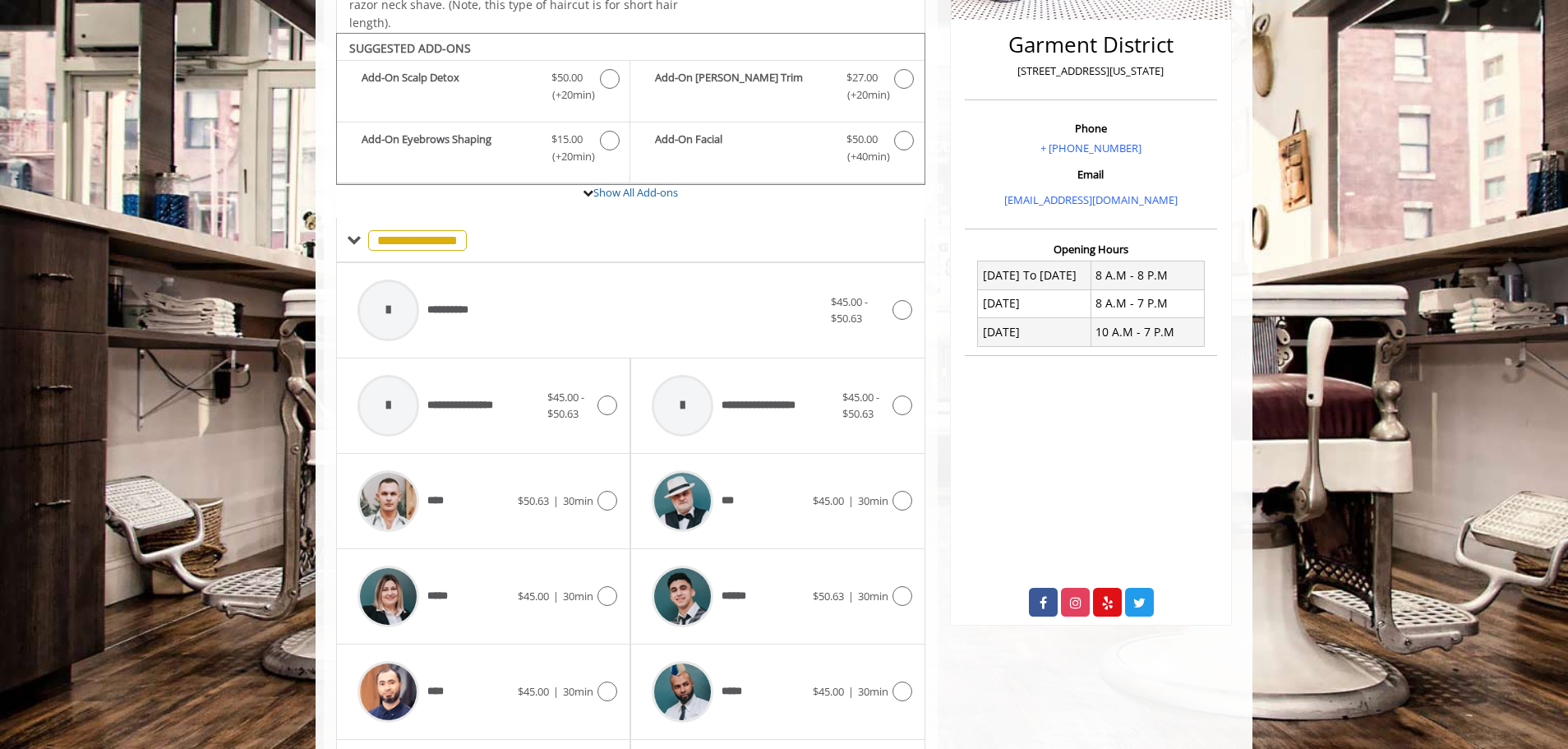
scroll to position [437, 0]
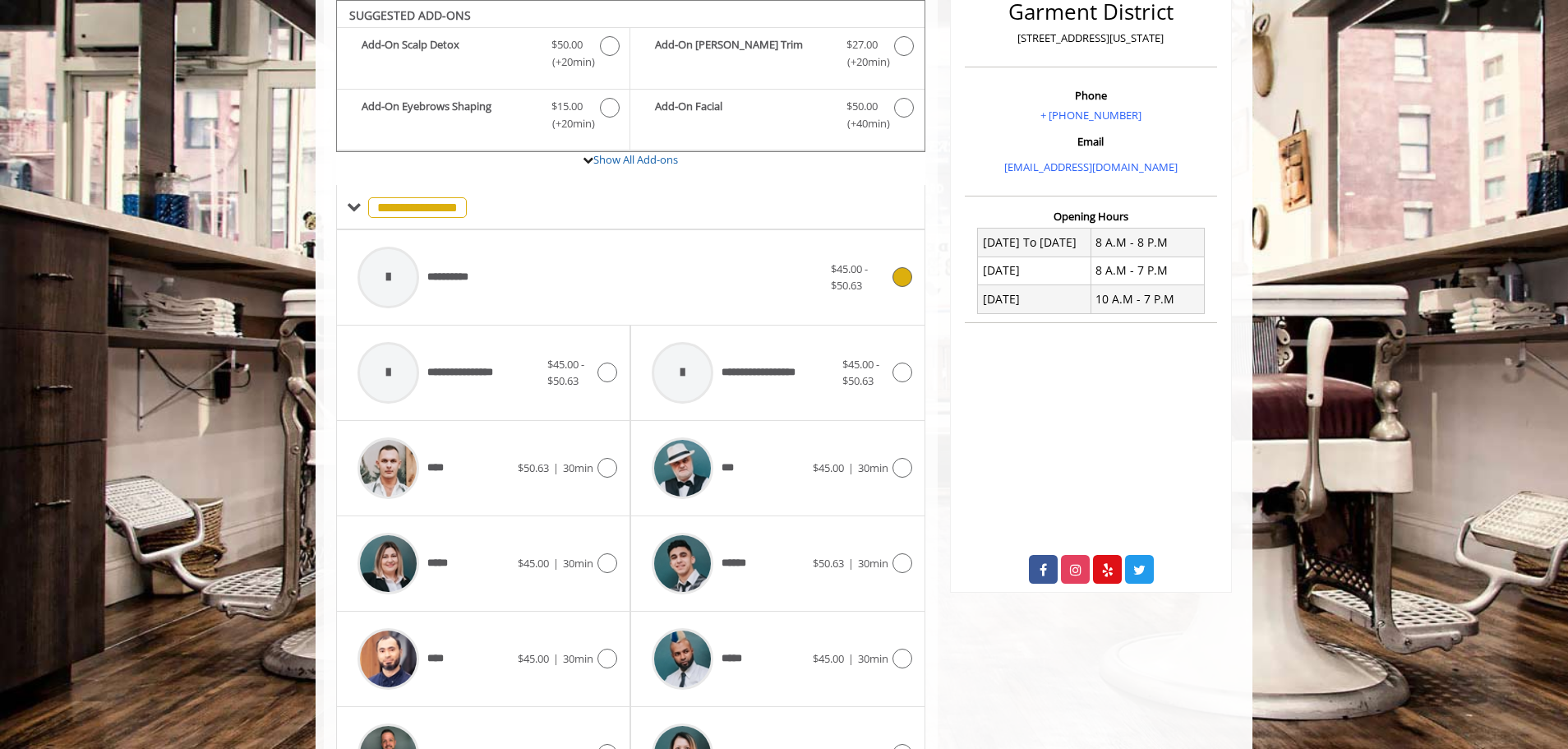
click at [455, 276] on span "**********" at bounding box center [455, 278] width 56 height 17
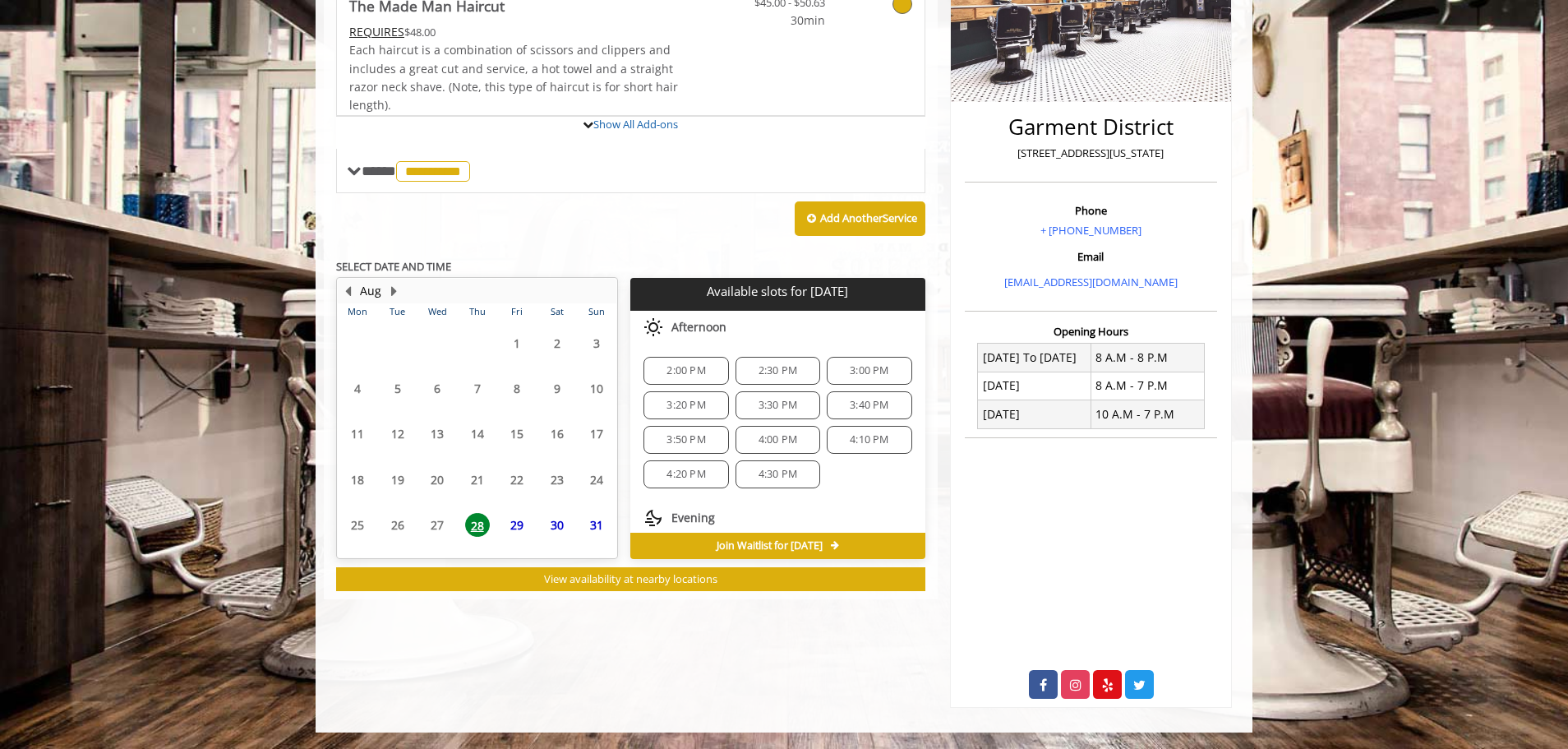
scroll to position [365, 0]
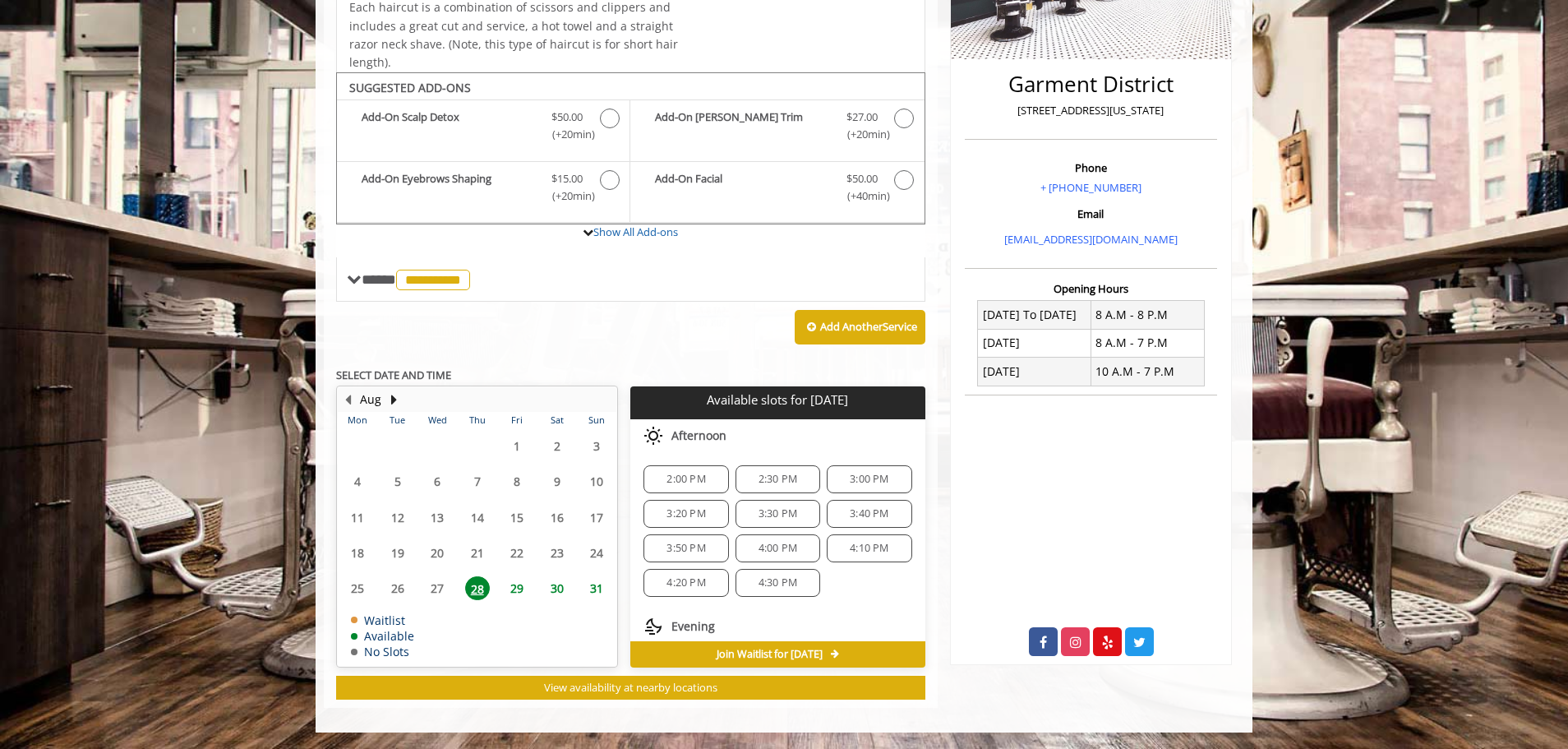
click at [781, 476] on span "2:30 PM" at bounding box center [777, 479] width 39 height 13
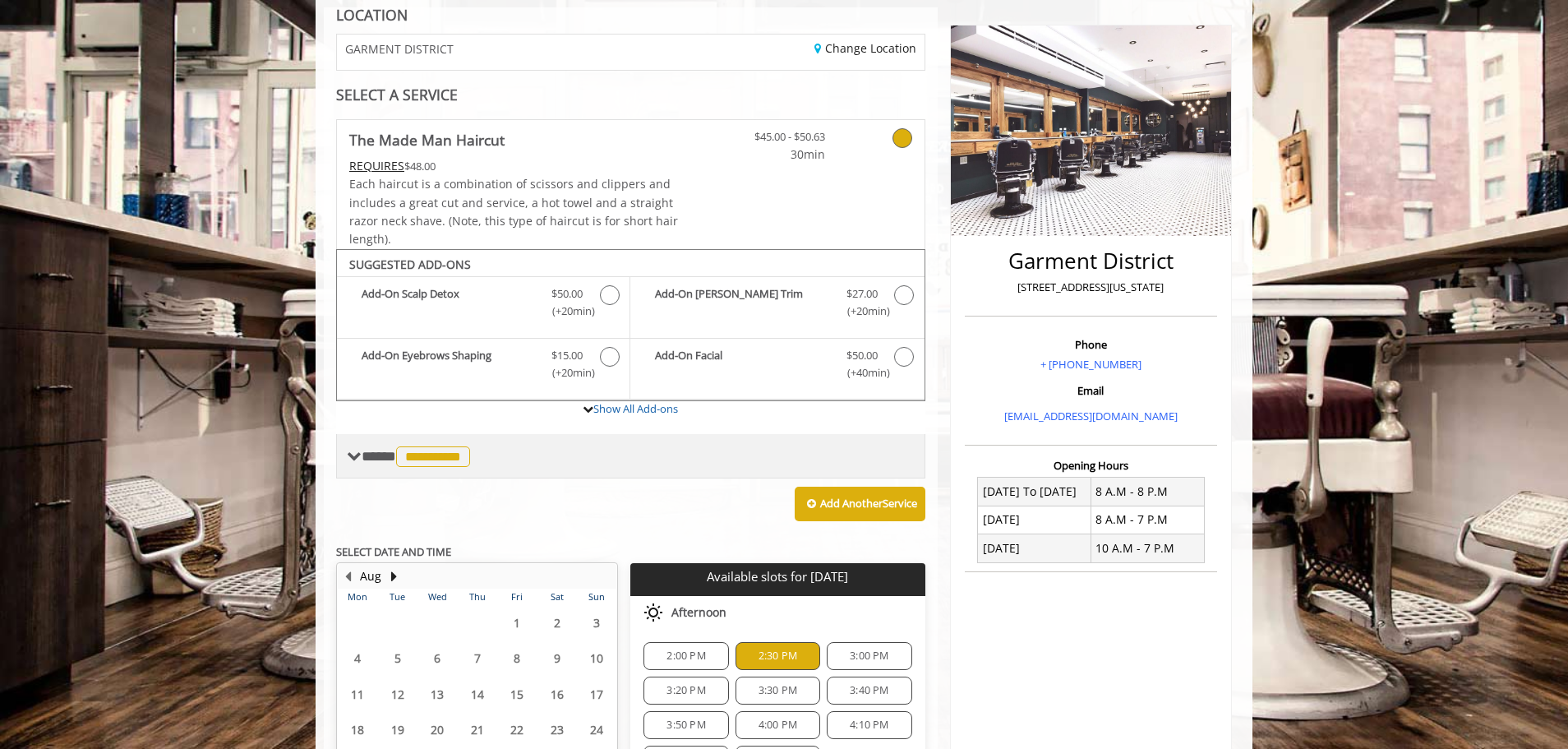
scroll to position [168, 0]
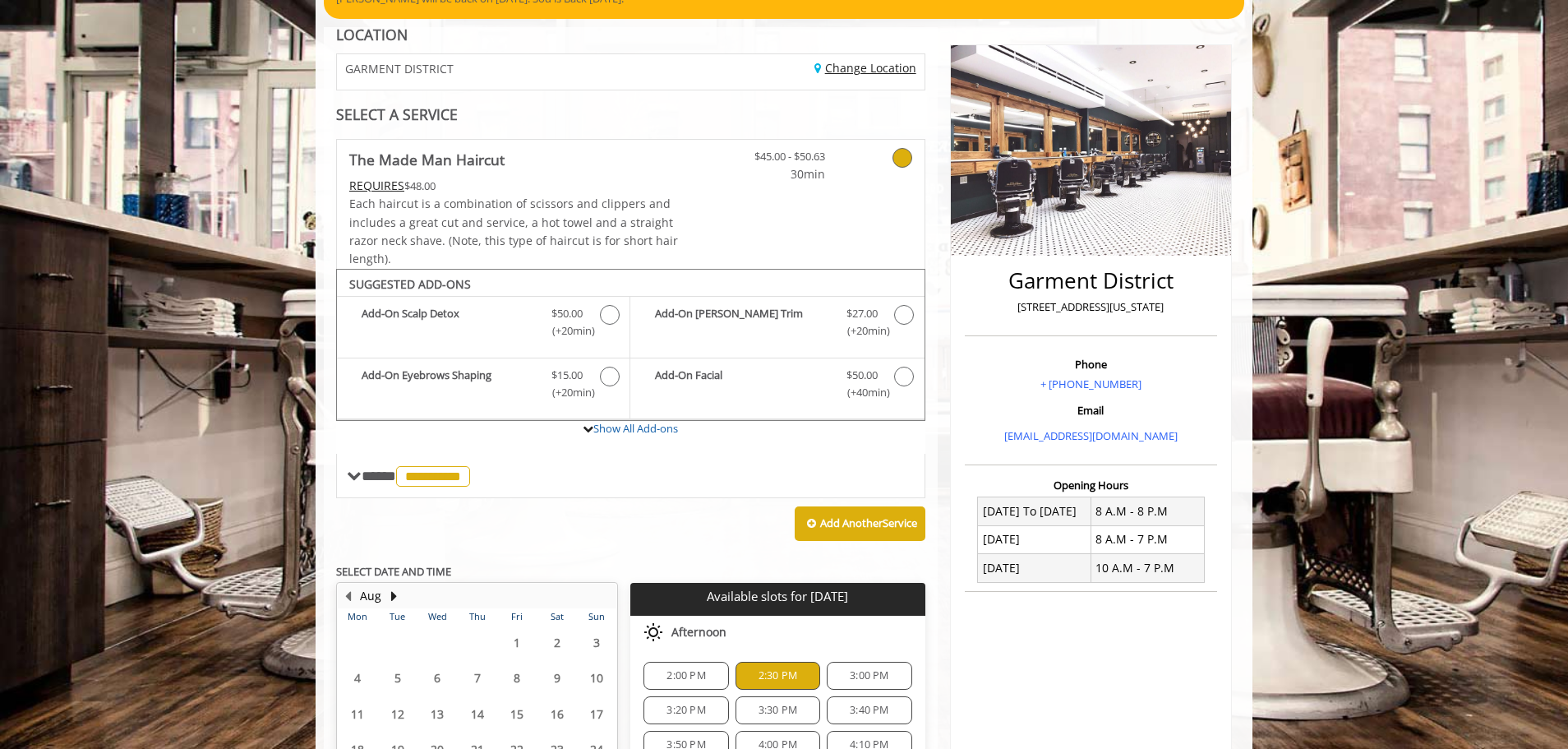
click at [861, 64] on link "Change Location" at bounding box center [865, 68] width 102 height 16
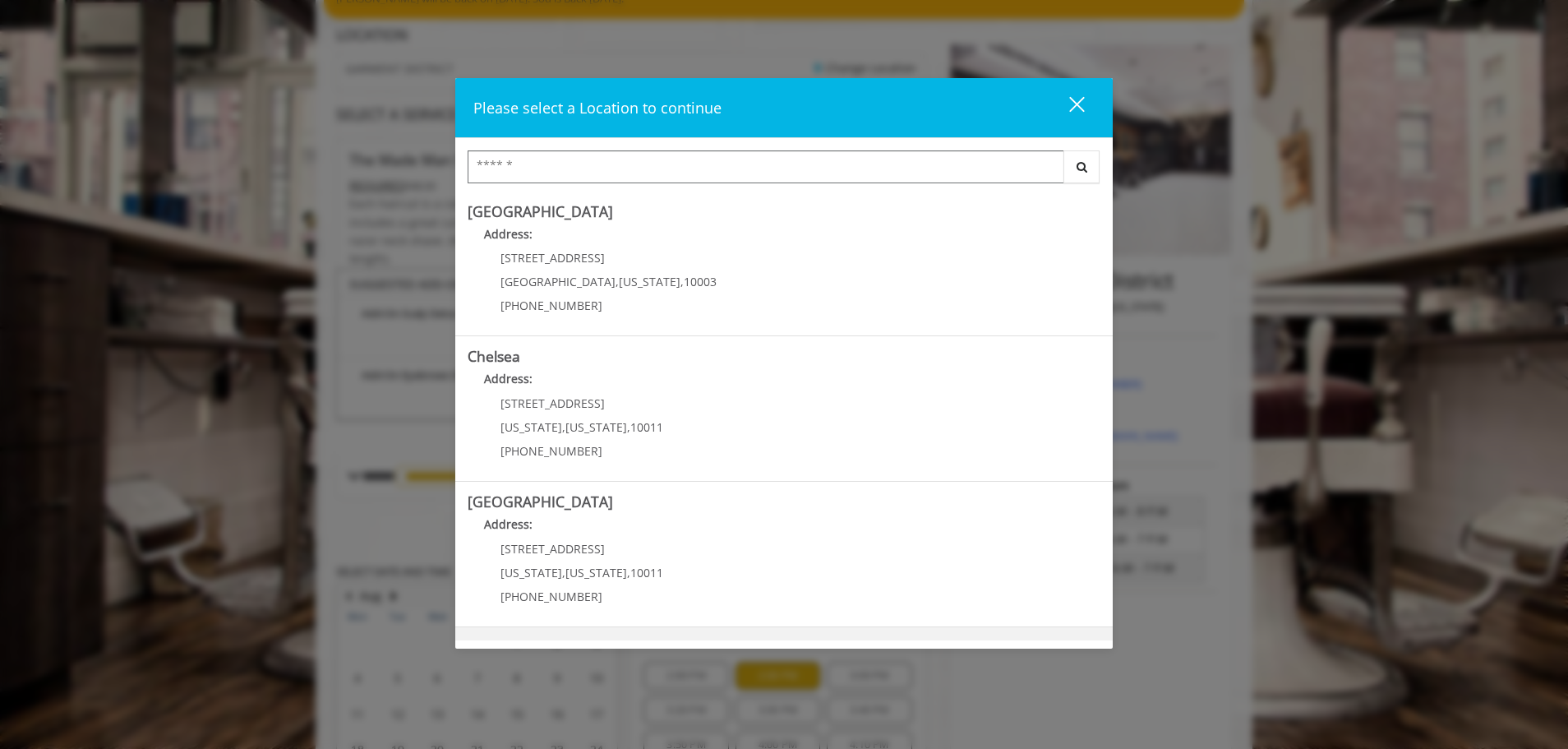
scroll to position [276, 0]
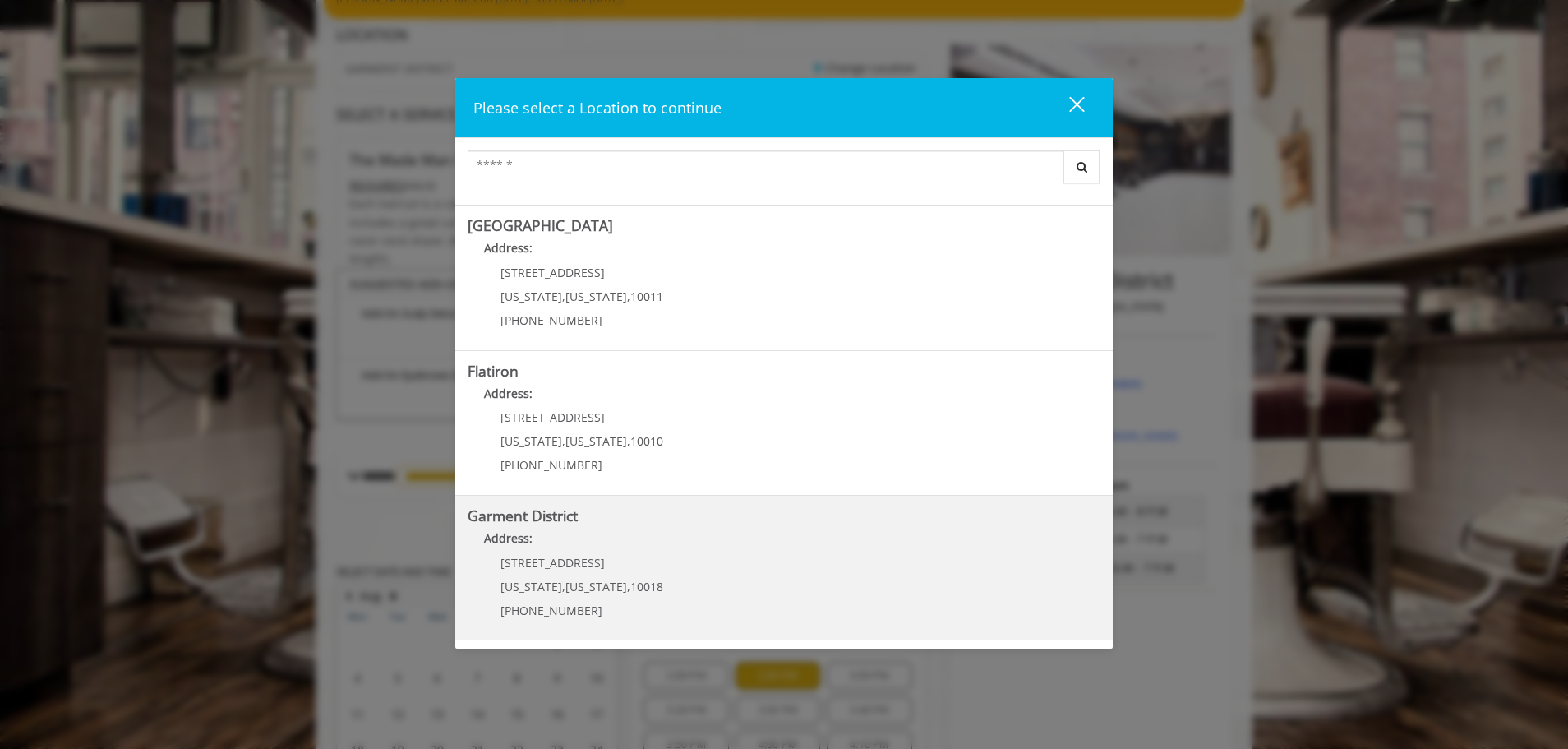
click at [631, 568] on p "[STREET_ADDRESS]" at bounding box center [582, 562] width 162 height 12
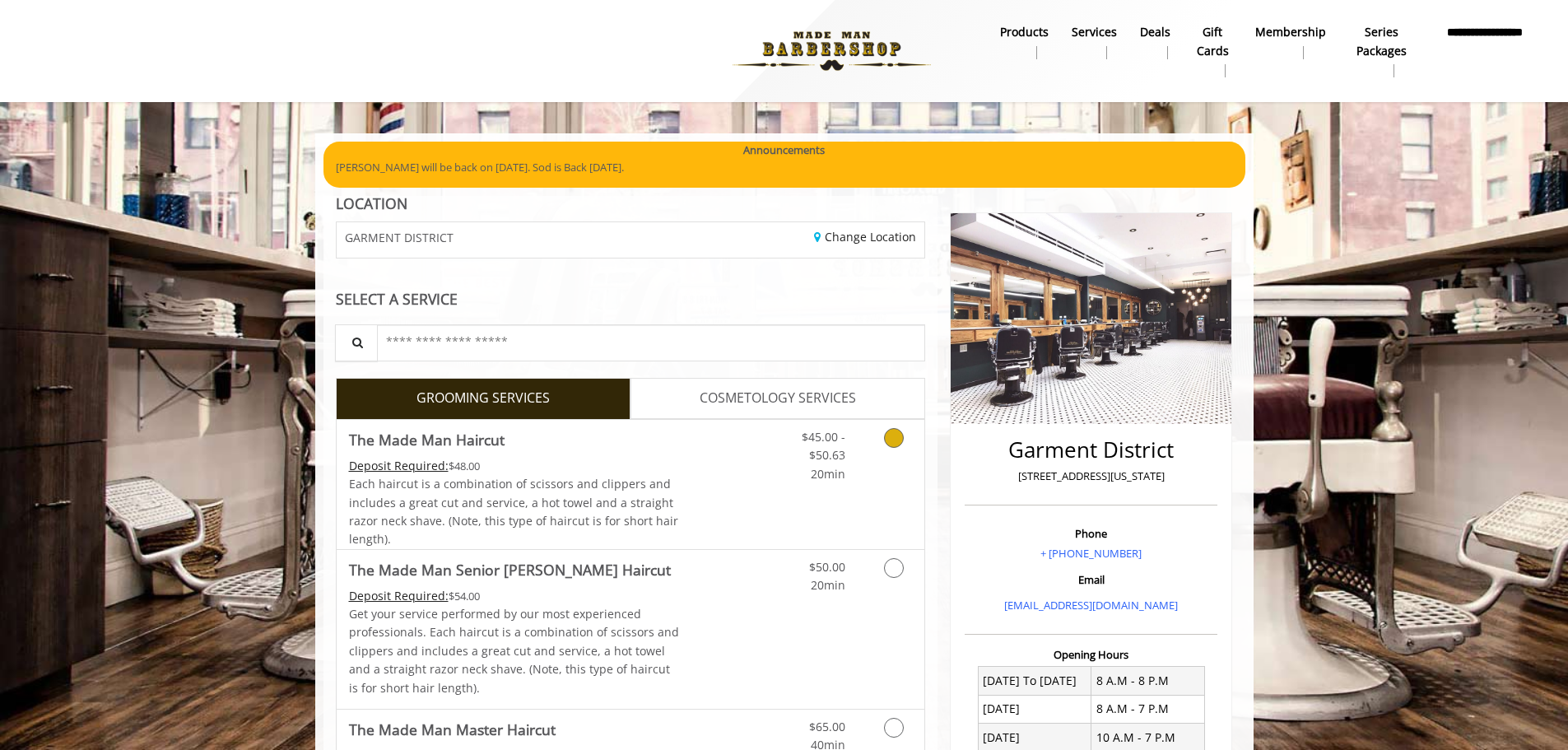
click at [898, 437] on icon "Grooming services" at bounding box center [894, 438] width 20 height 20
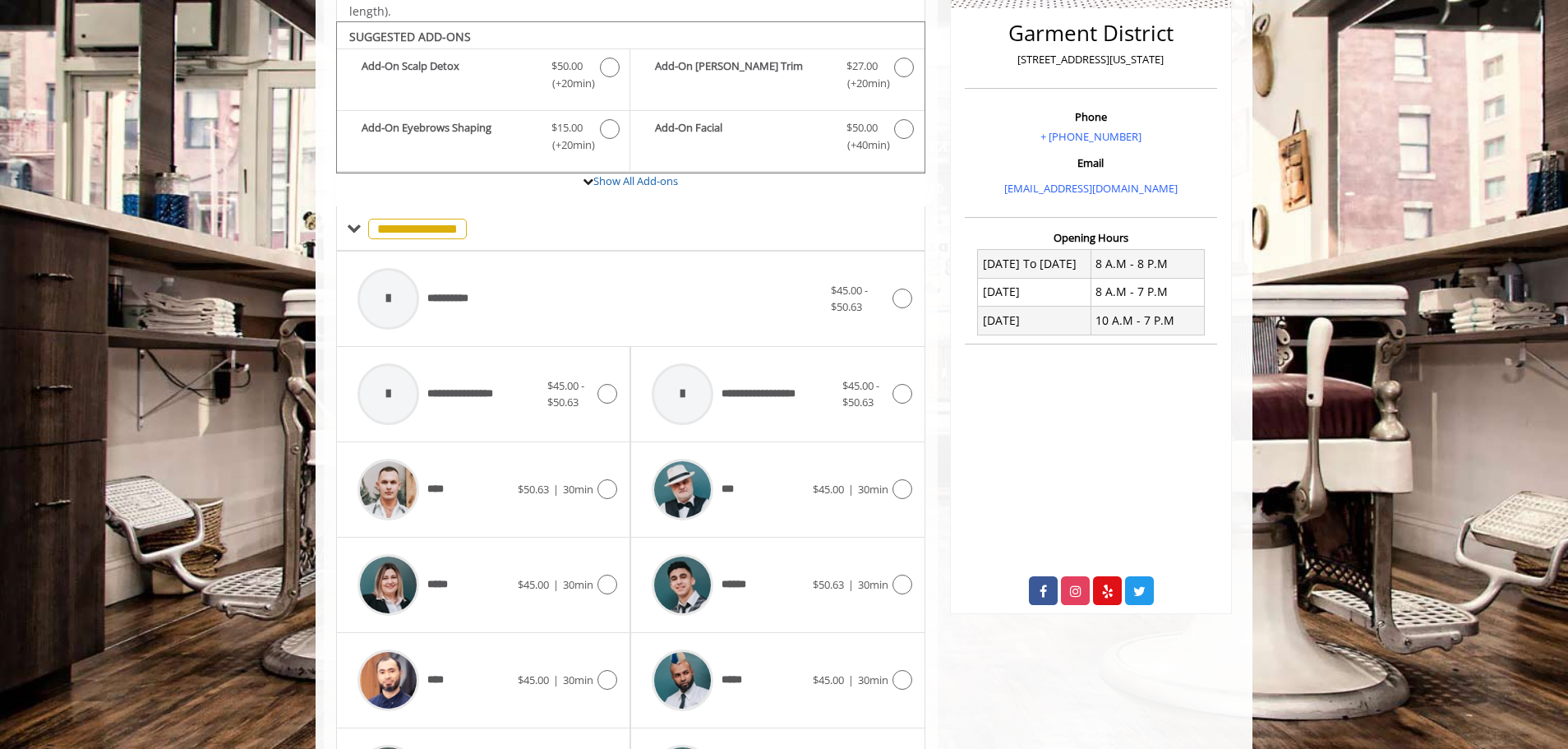
scroll to position [437, 0]
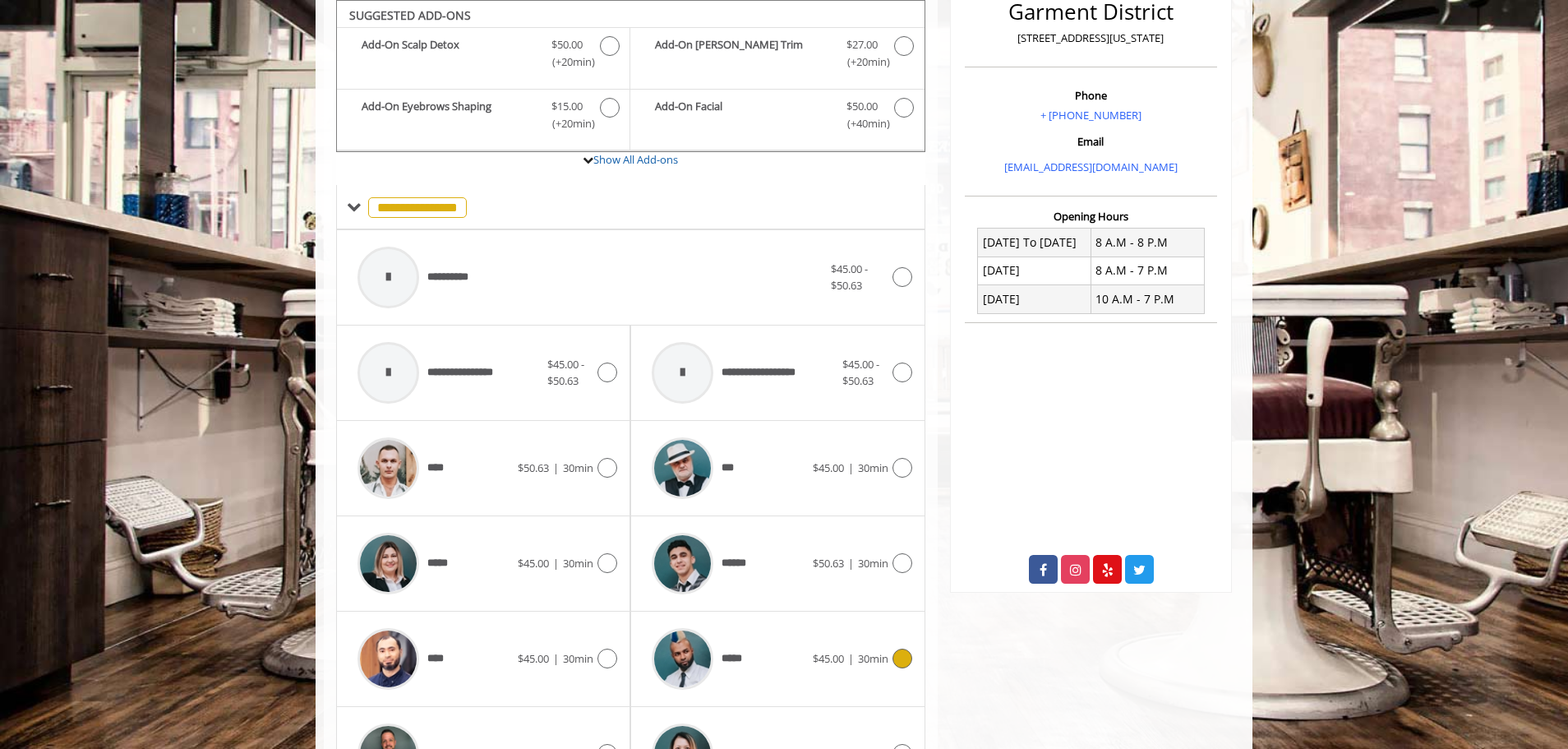
click at [902, 653] on icon at bounding box center [902, 658] width 20 height 20
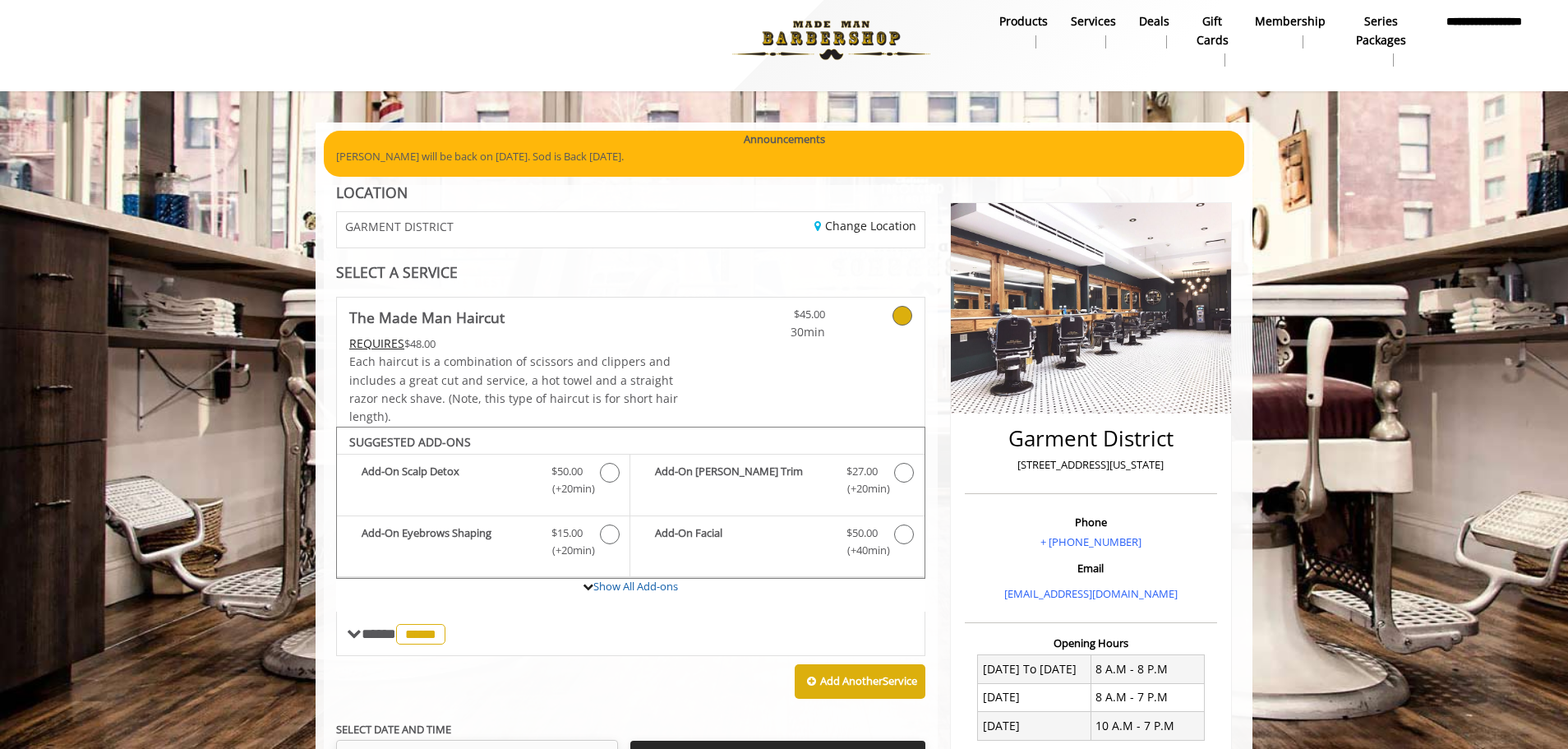
scroll to position [0, 0]
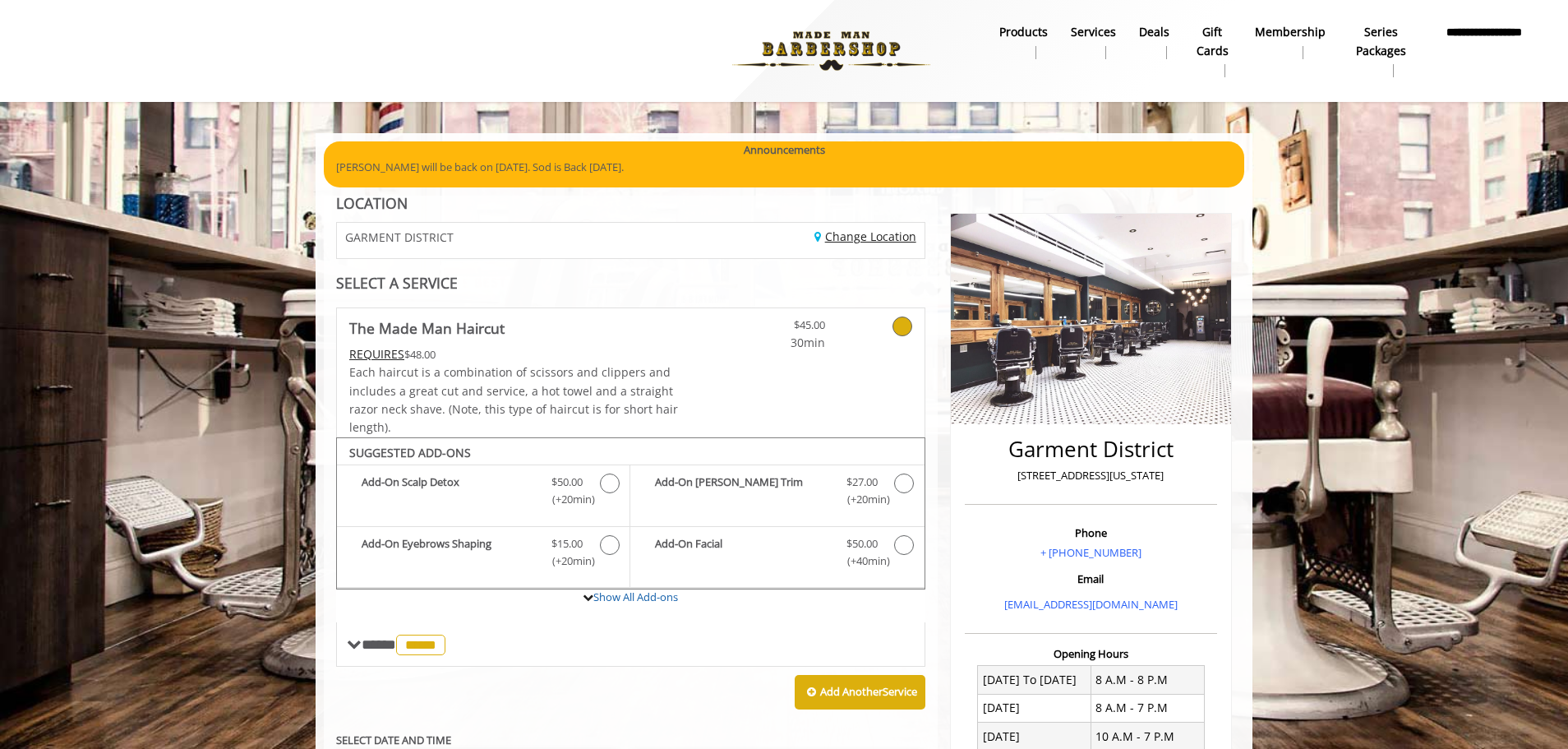
click at [855, 236] on link "Change Location" at bounding box center [865, 236] width 102 height 16
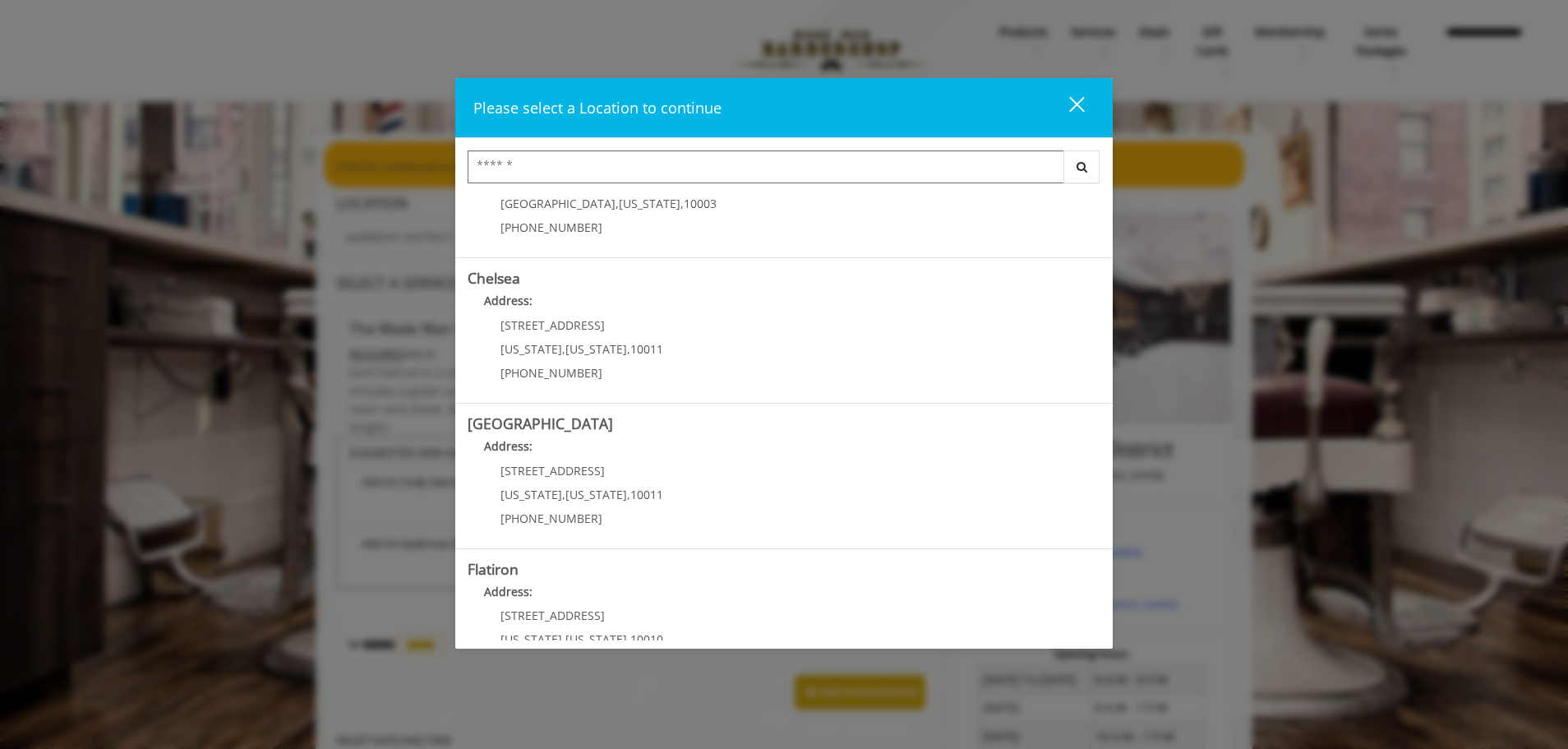
scroll to position [276, 0]
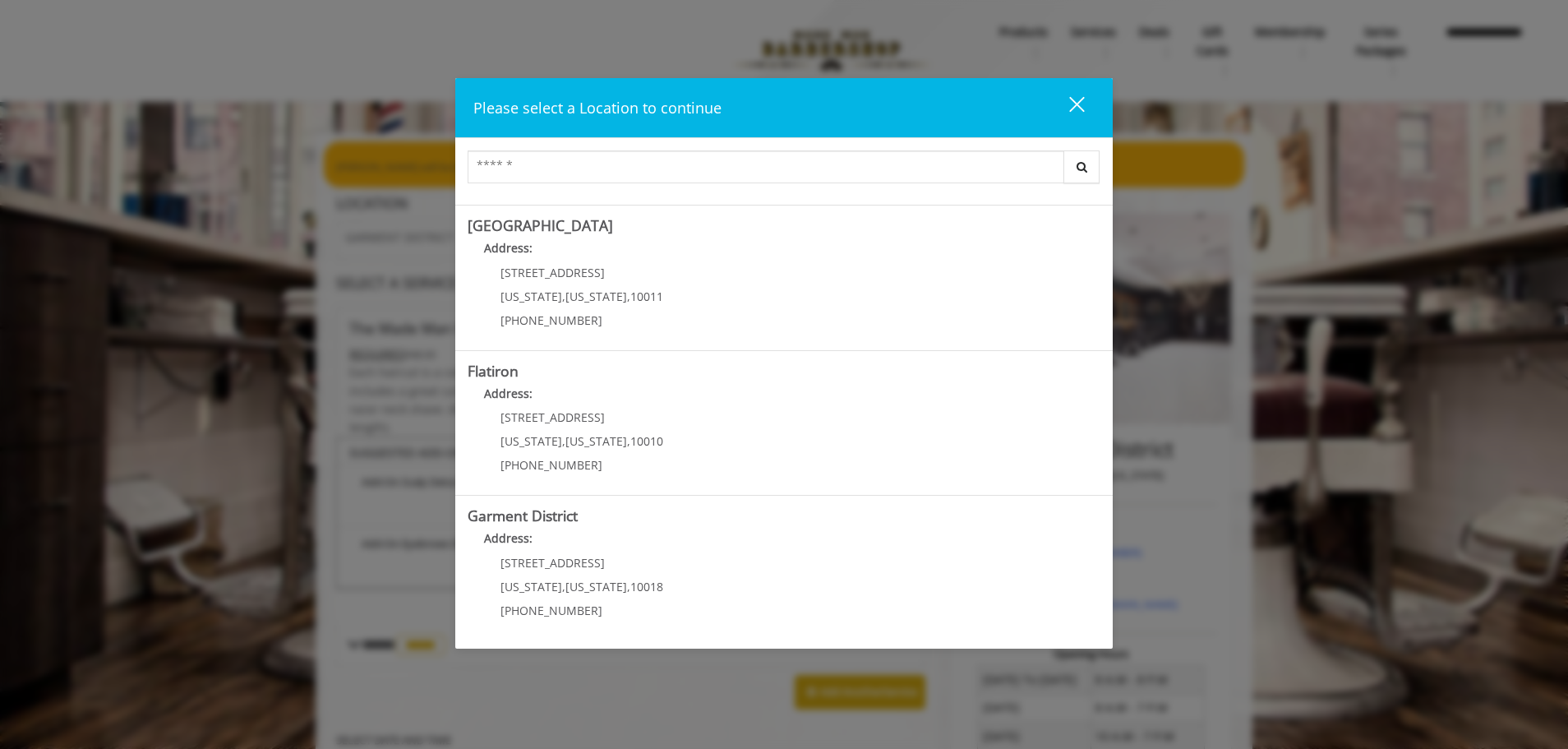
click at [738, 583] on District "Garment District Address: [STREET_ADDRESS][US_STATE][US_STATE] (212) 997-4247" at bounding box center [784, 568] width 632 height 120
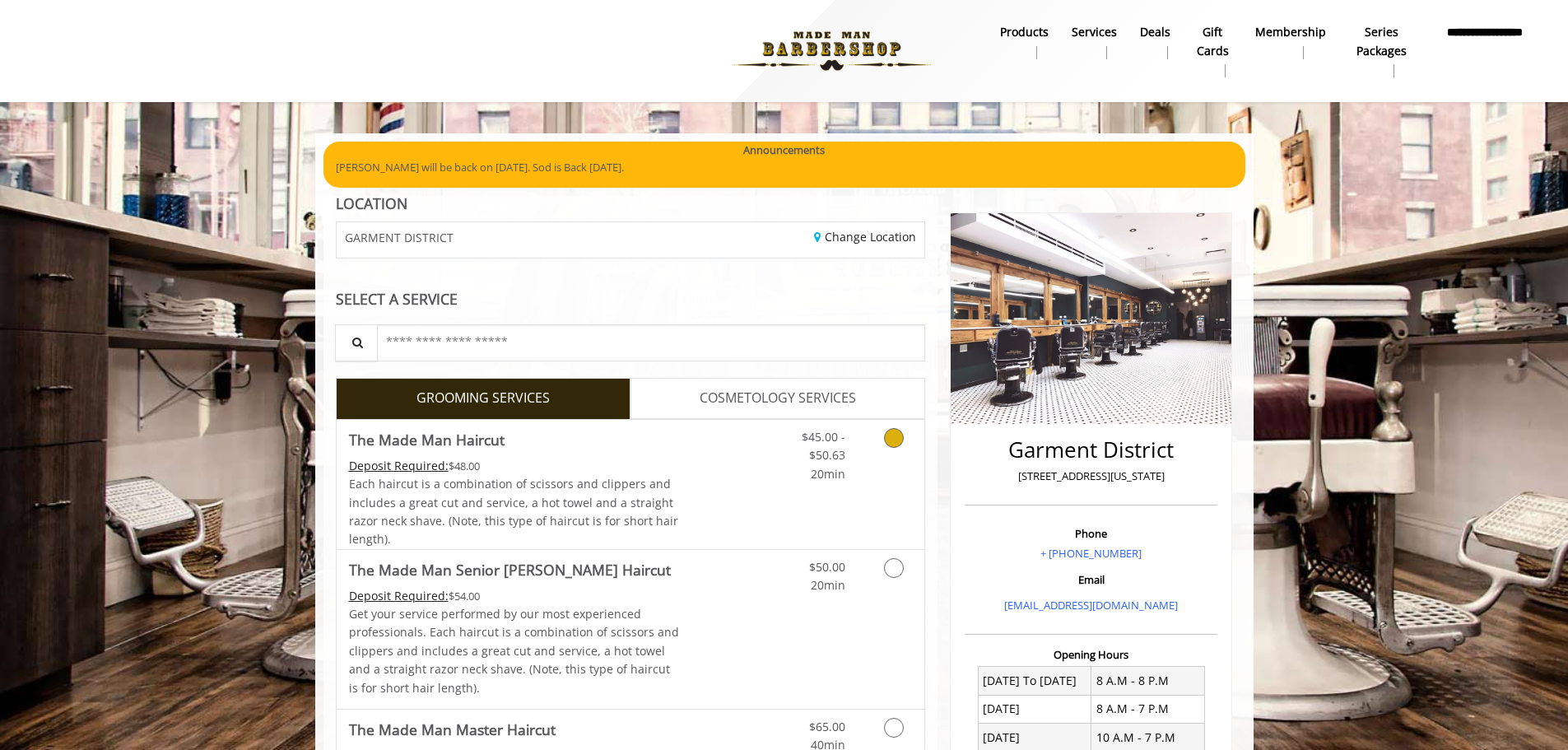
click at [889, 440] on icon "Grooming services" at bounding box center [894, 438] width 20 height 20
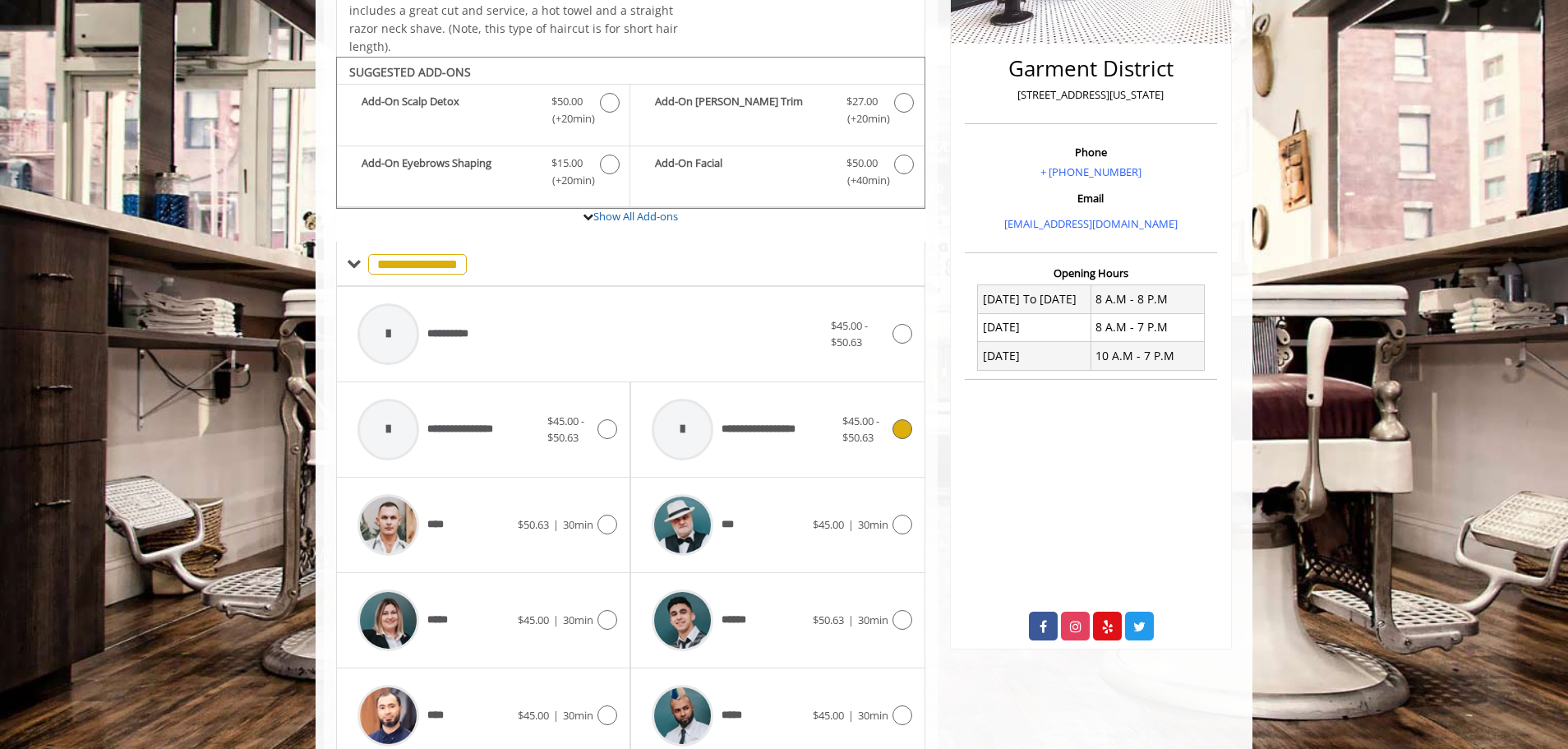
scroll to position [437, 0]
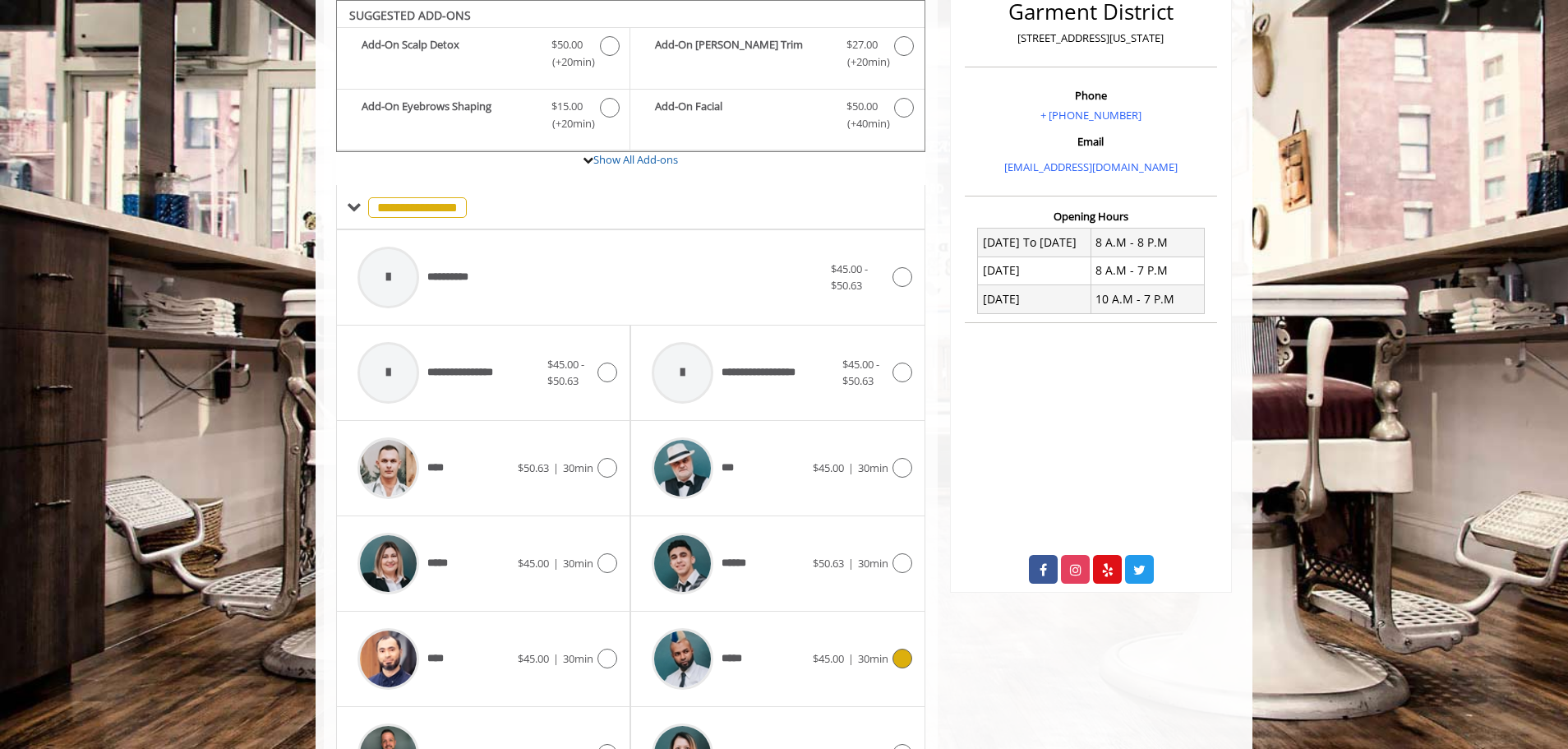
click at [899, 660] on icon at bounding box center [902, 658] width 20 height 20
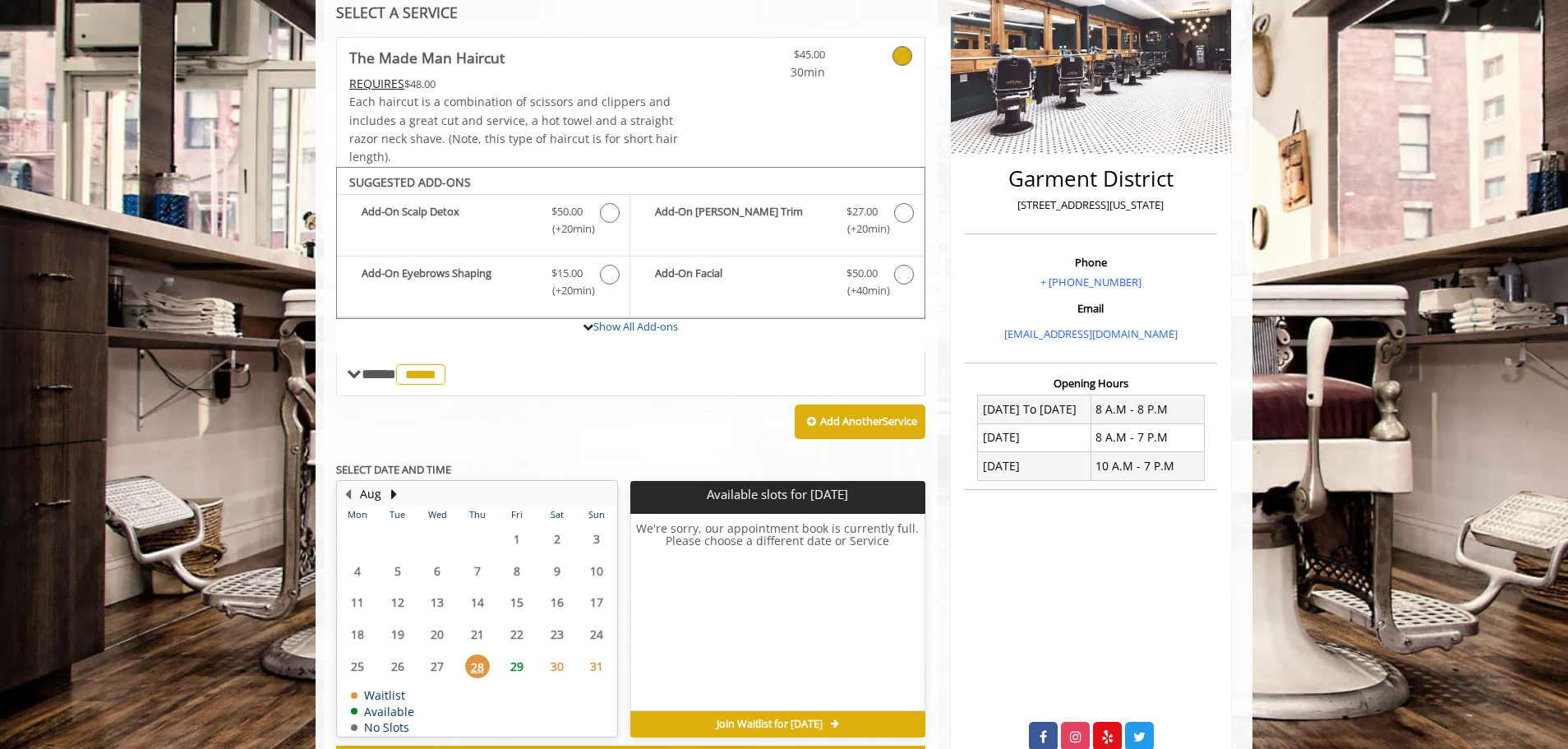
scroll to position [11, 0]
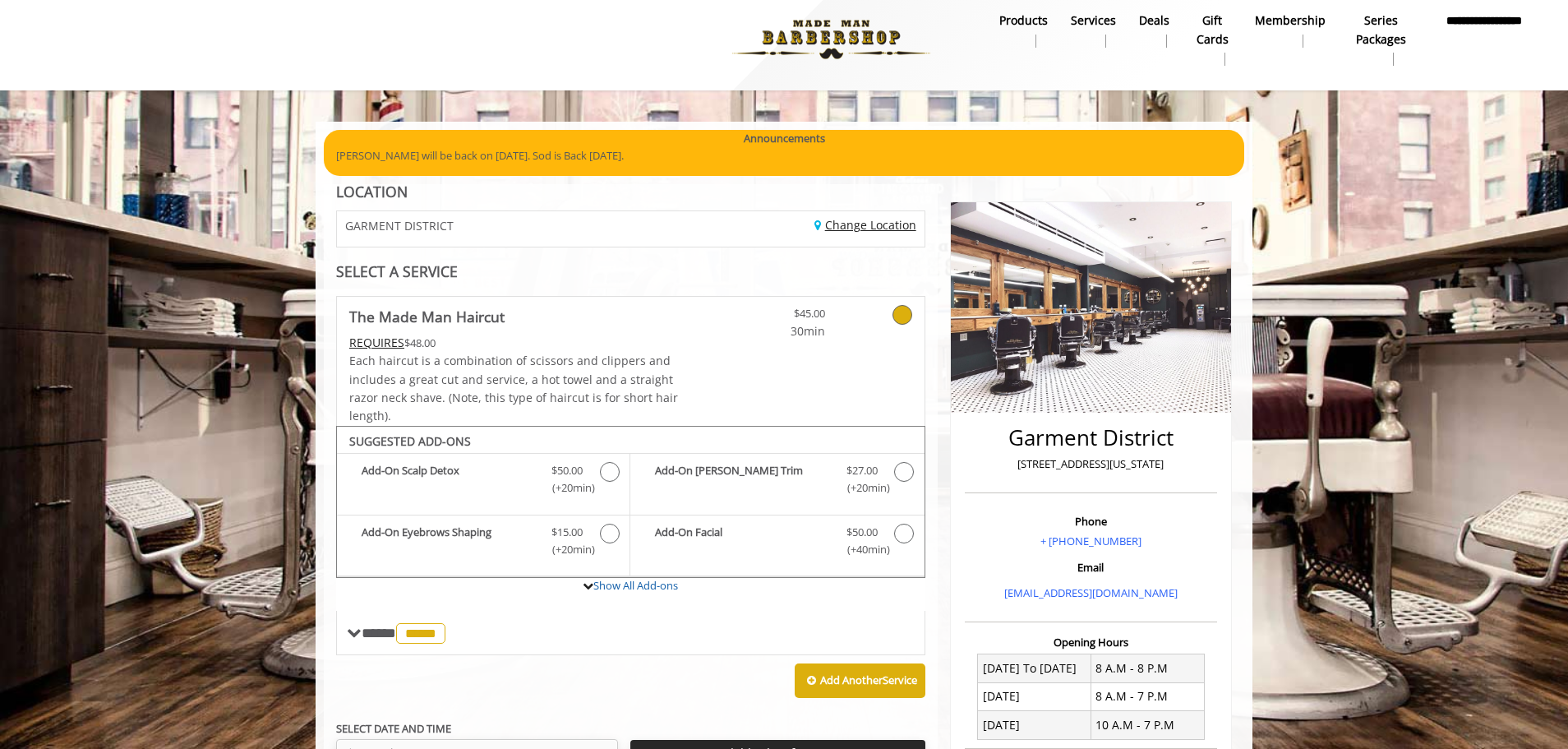
click at [880, 219] on link "Change Location" at bounding box center [865, 225] width 102 height 16
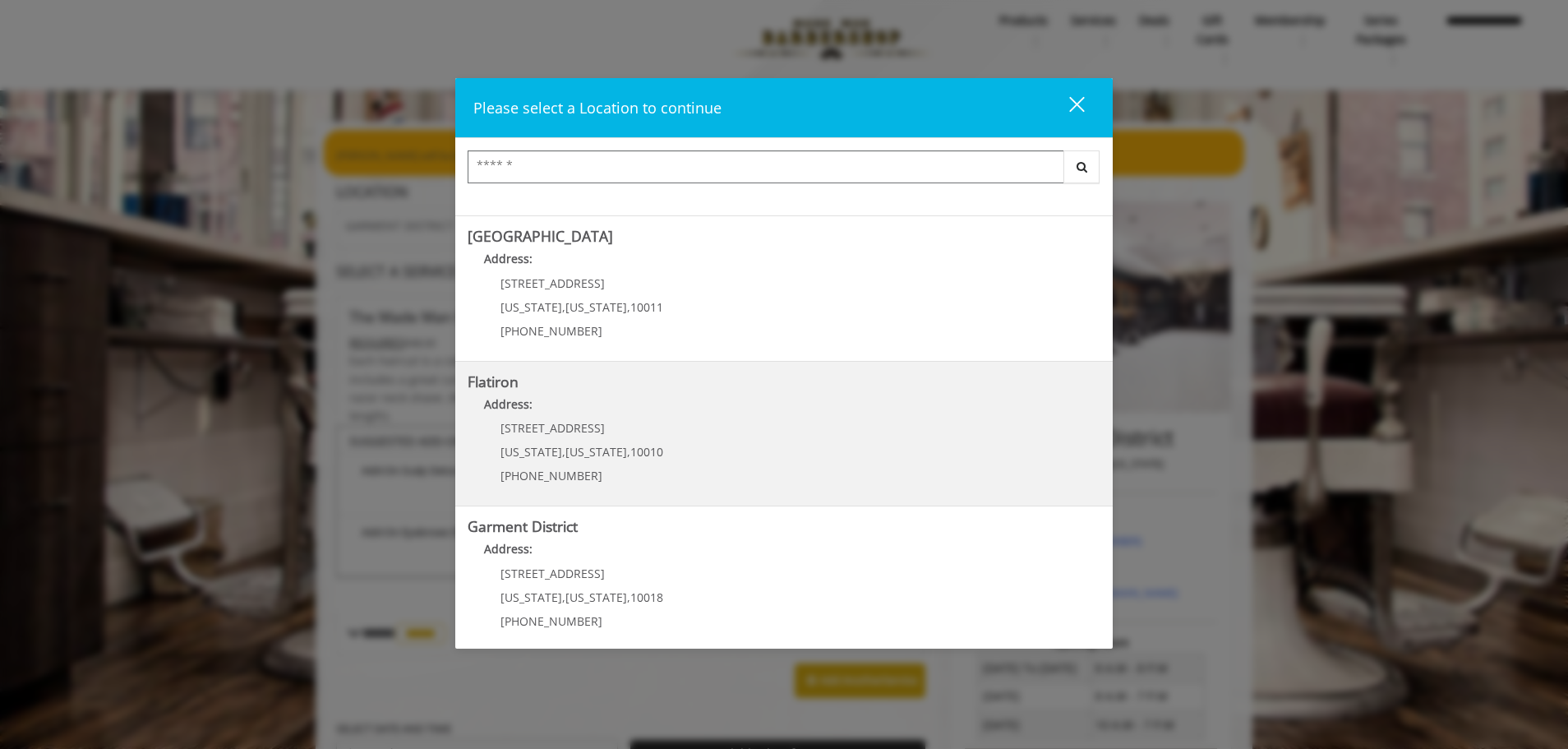
scroll to position [276, 0]
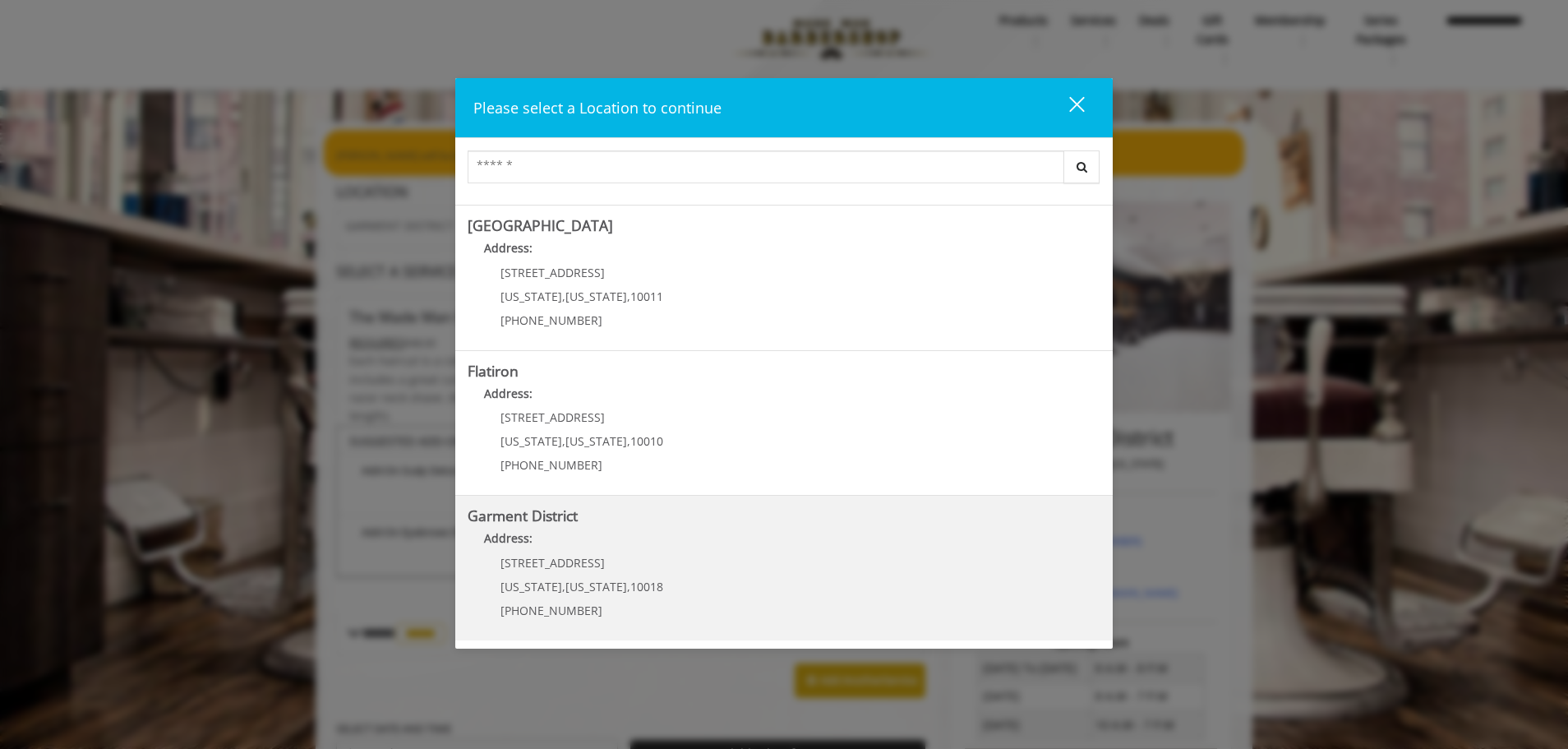
click at [643, 570] on div "1400 Broadway New York , New York , 10018 (212) 997-4247" at bounding box center [569, 592] width 204 height 72
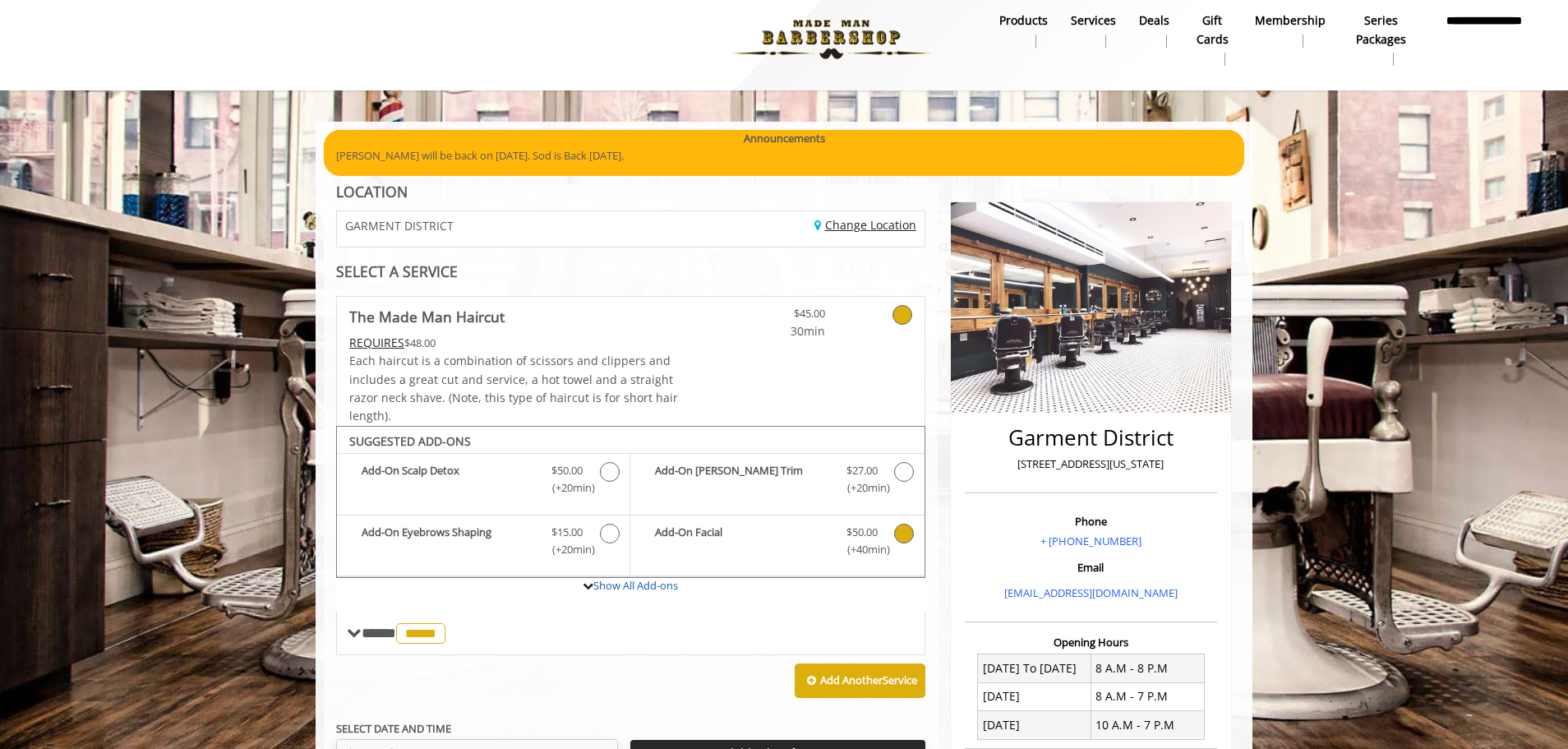
scroll to position [322, 0]
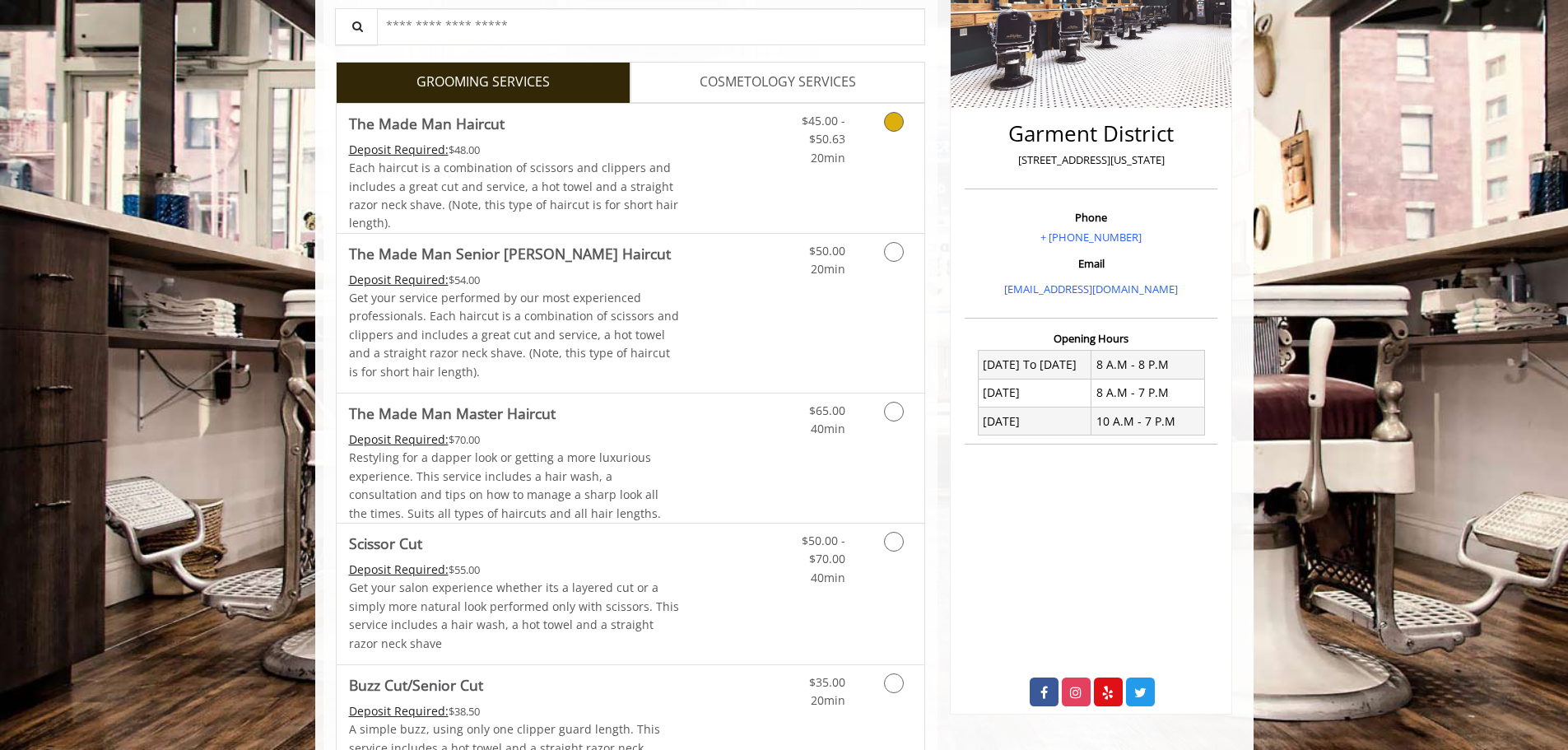
scroll to position [165, 0]
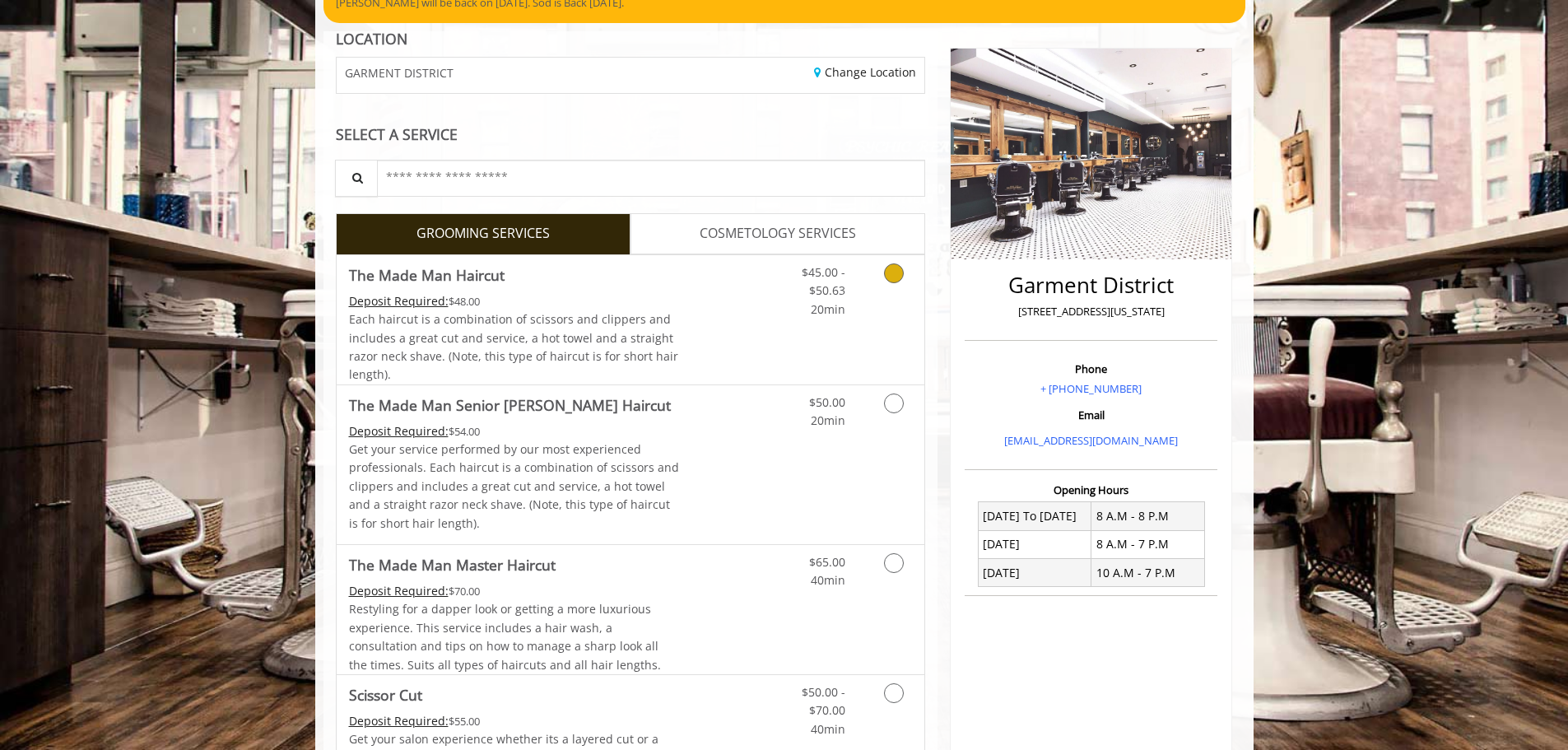
click at [897, 276] on icon "Grooming services" at bounding box center [894, 272] width 20 height 20
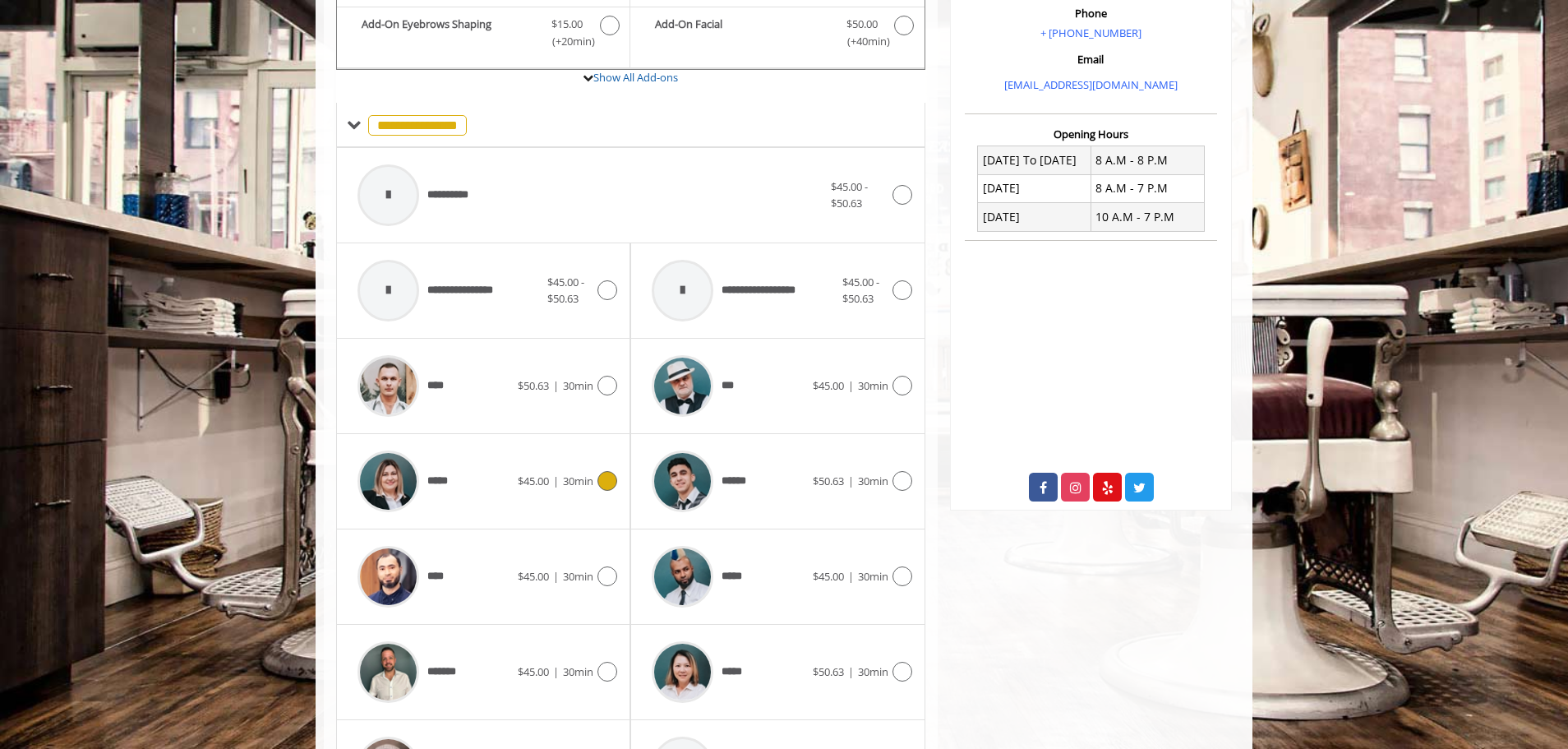
click at [605, 473] on icon at bounding box center [607, 481] width 20 height 20
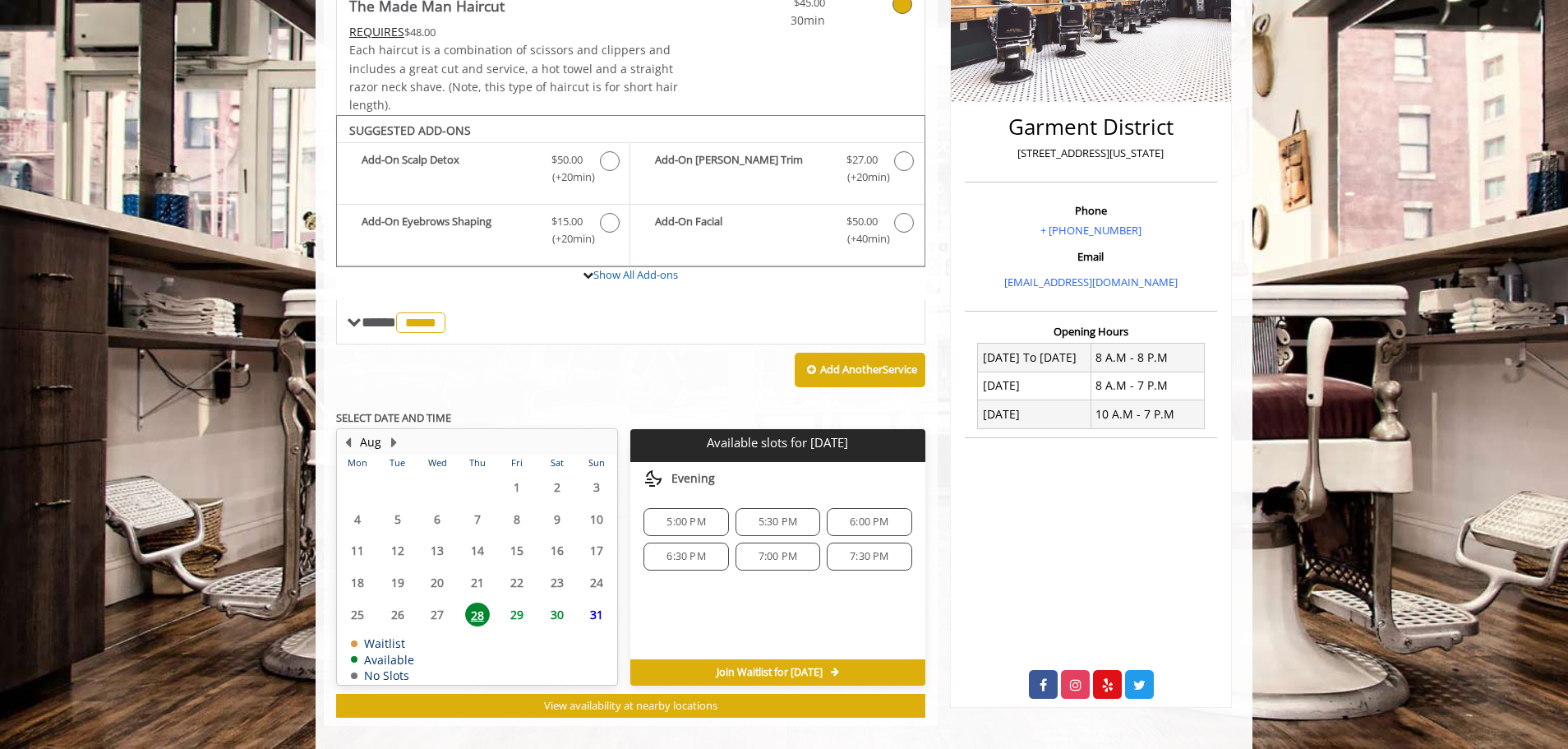
scroll to position [340, 0]
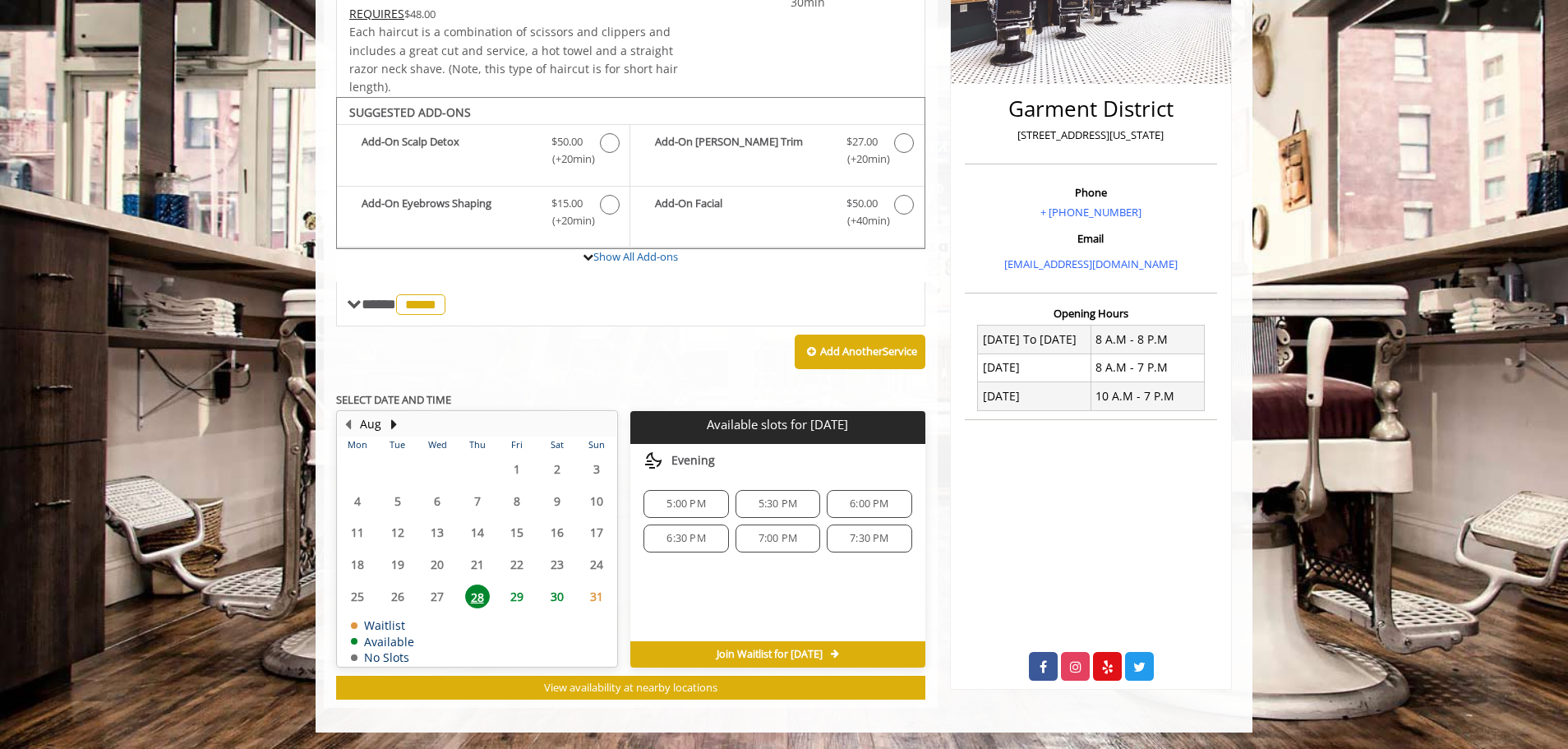
click at [685, 504] on span "5:00 PM" at bounding box center [685, 504] width 39 height 13
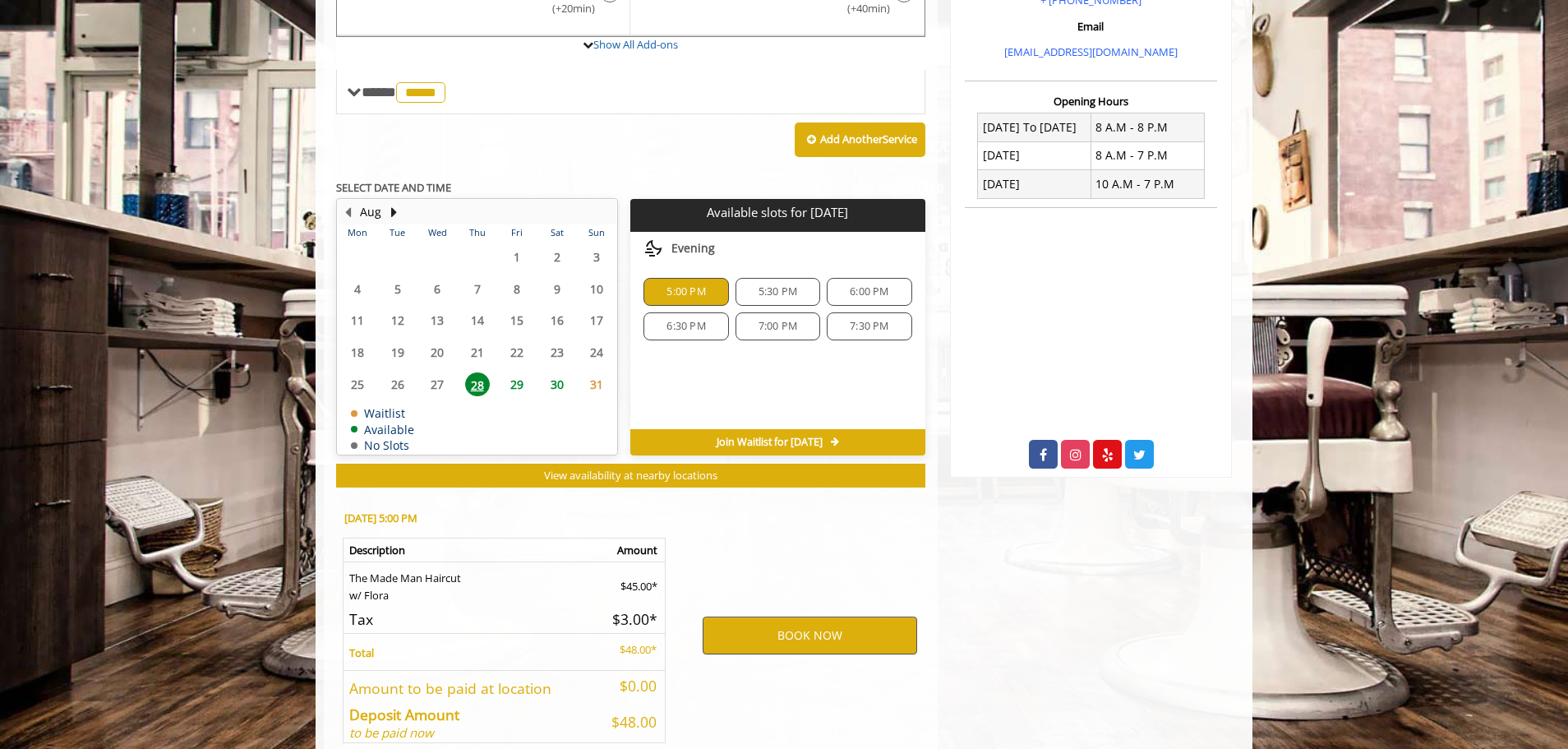
scroll to position [637, 0]
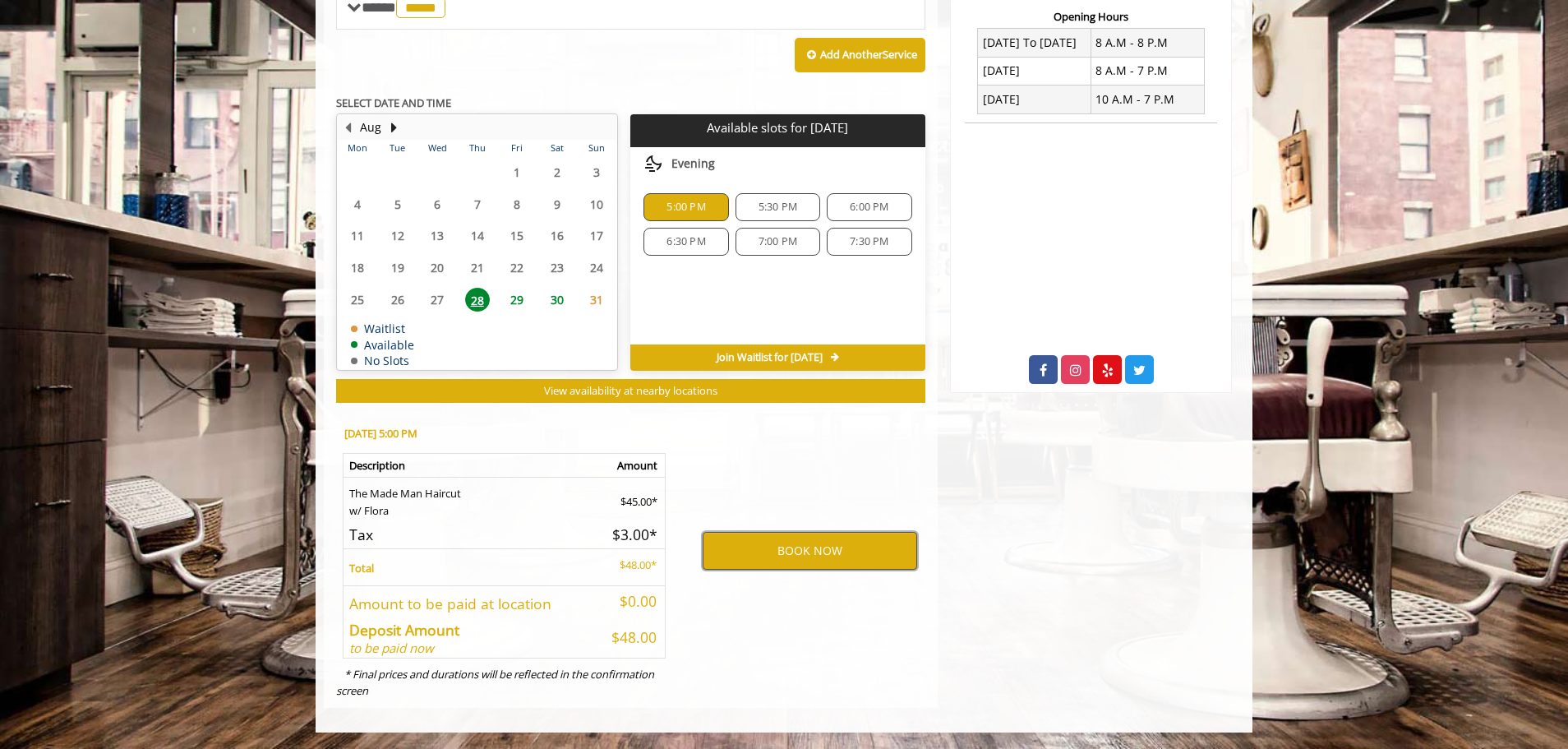
click at [773, 547] on button "BOOK NOW" at bounding box center [809, 551] width 214 height 38
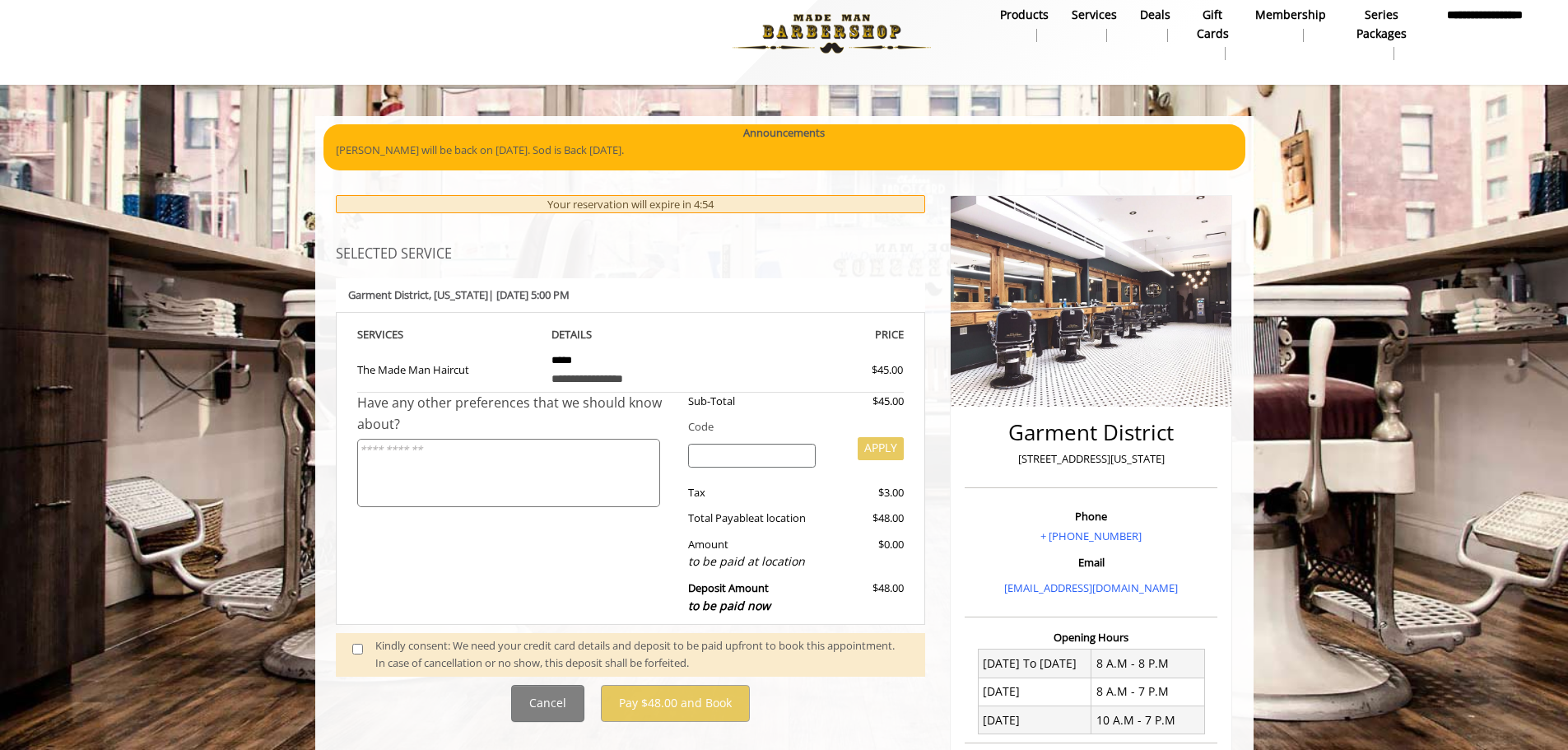
scroll to position [0, 0]
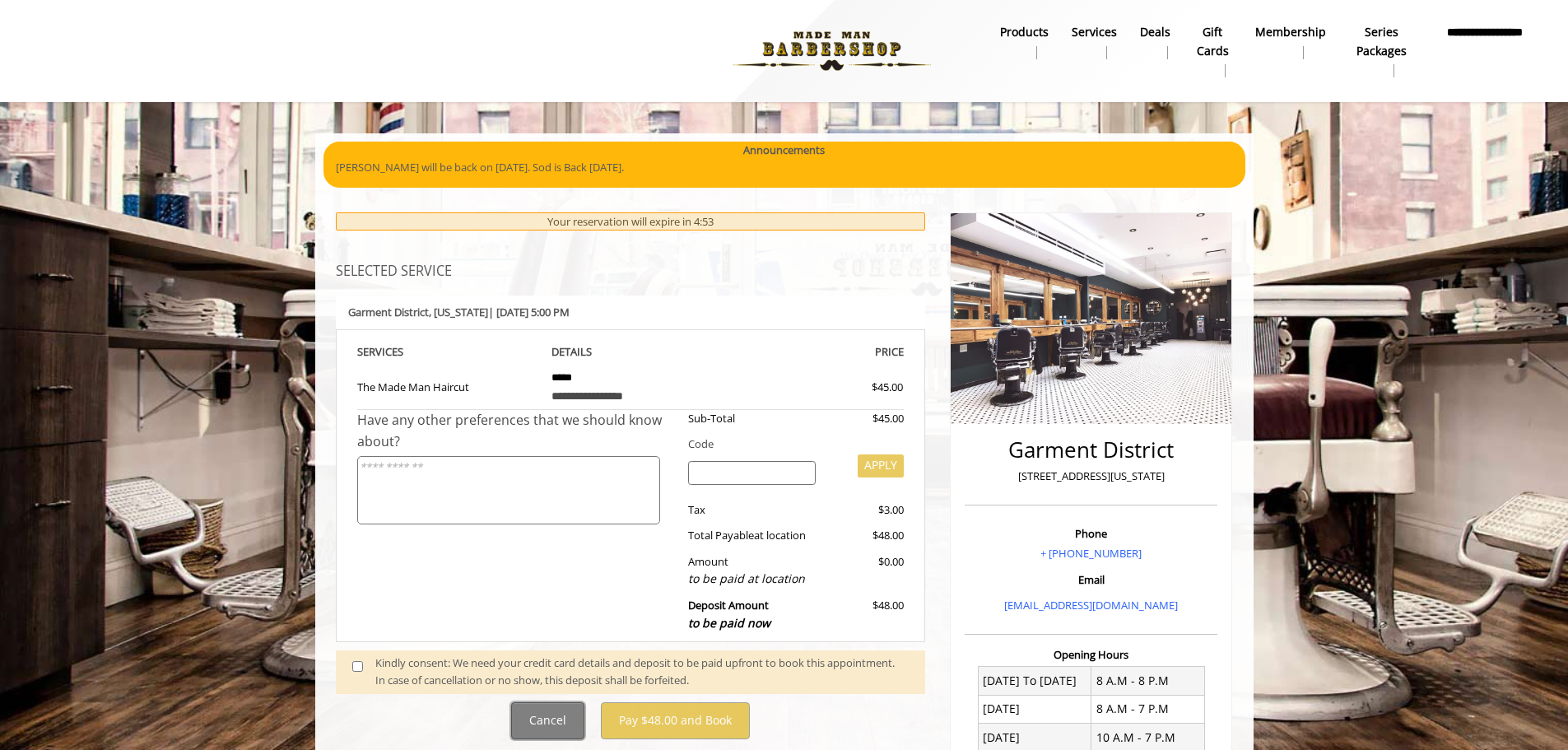
click at [568, 716] on button "Cancel" at bounding box center [547, 720] width 73 height 37
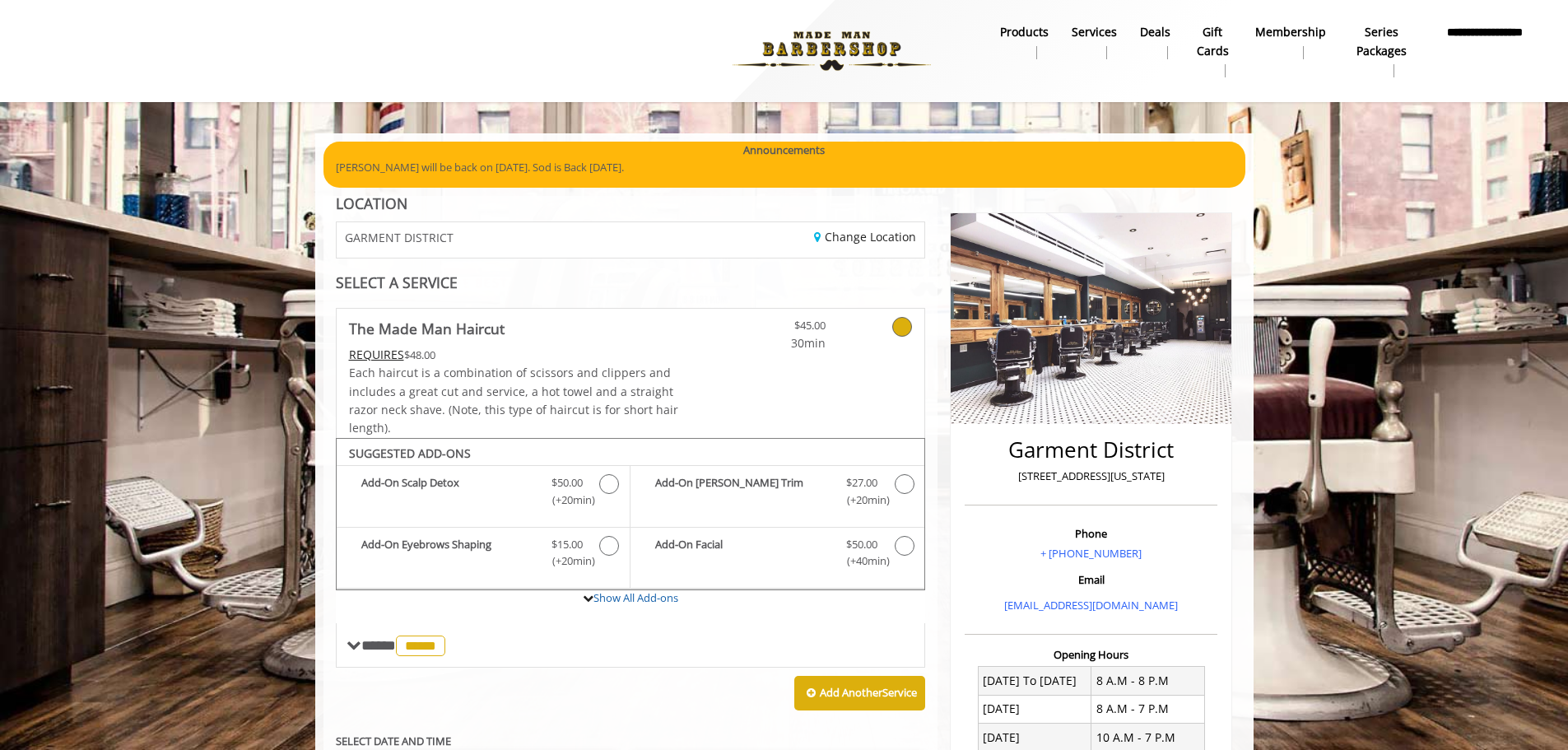
click at [876, 227] on div "Change Location" at bounding box center [784, 239] width 306 height 35
click at [876, 237] on link "Change Location" at bounding box center [865, 236] width 102 height 16
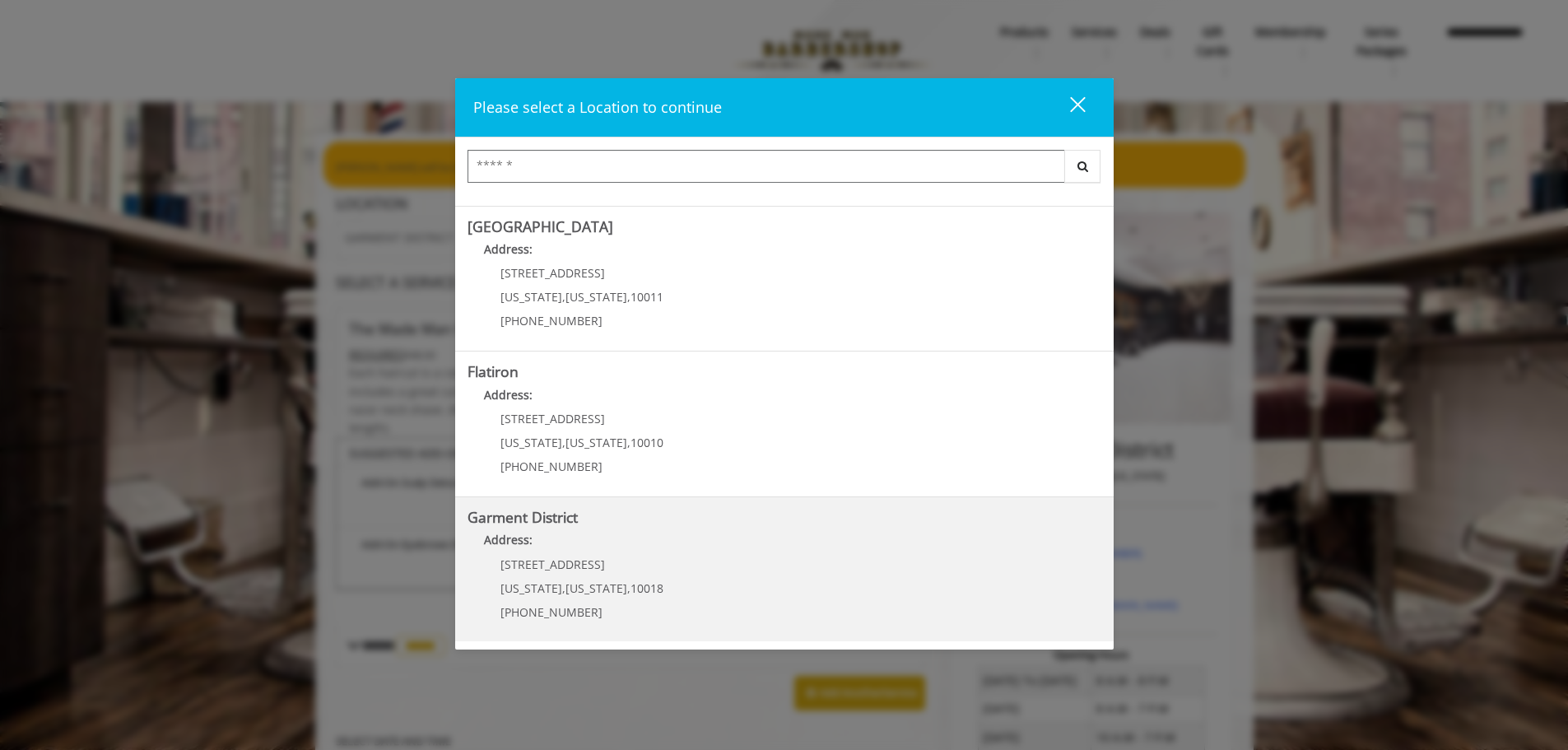
scroll to position [276, 0]
click at [657, 567] on District "Garment District Address: [STREET_ADDRESS][US_STATE][US_STATE] (212) 997-4247" at bounding box center [784, 568] width 634 height 120
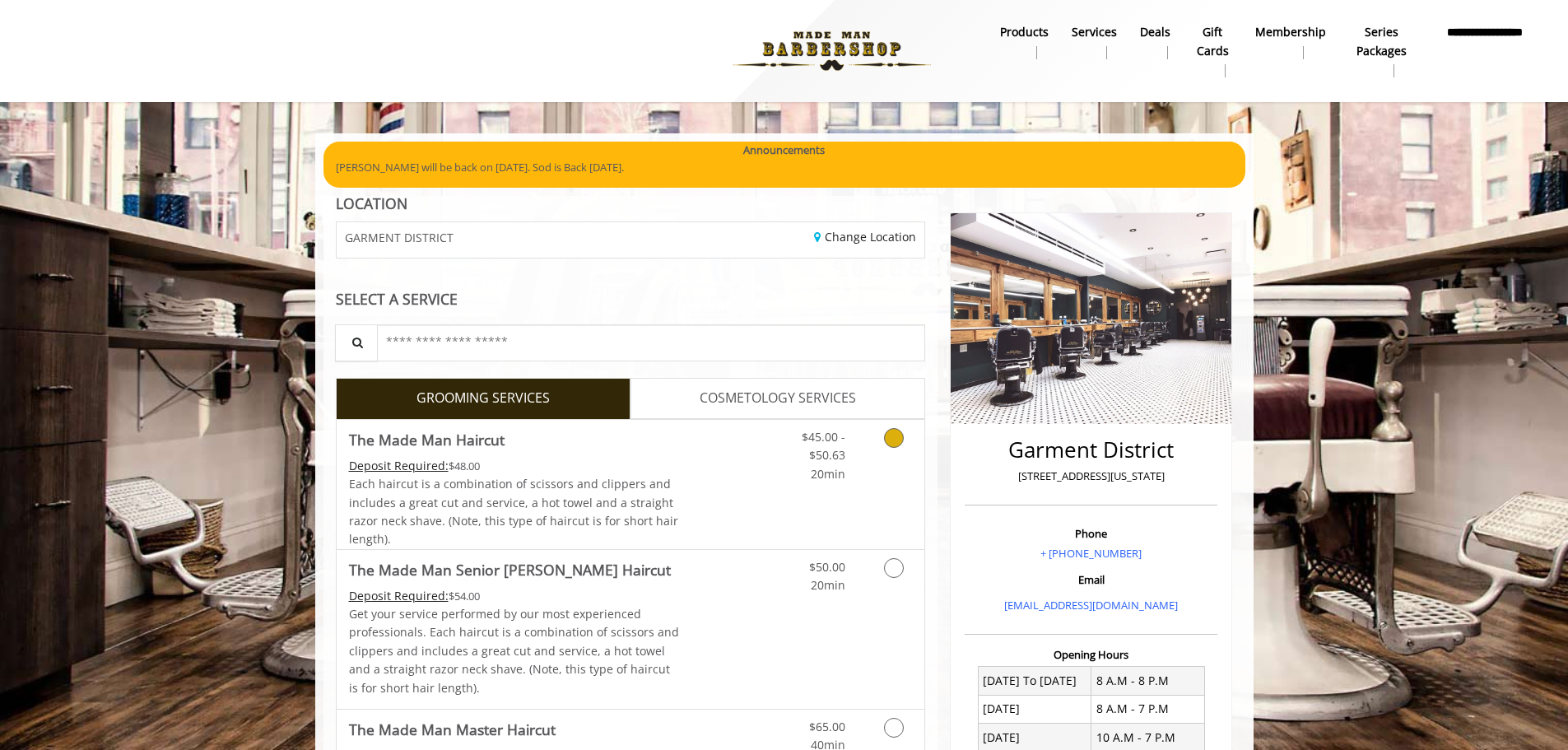
click at [899, 440] on icon "Grooming services" at bounding box center [894, 438] width 20 height 20
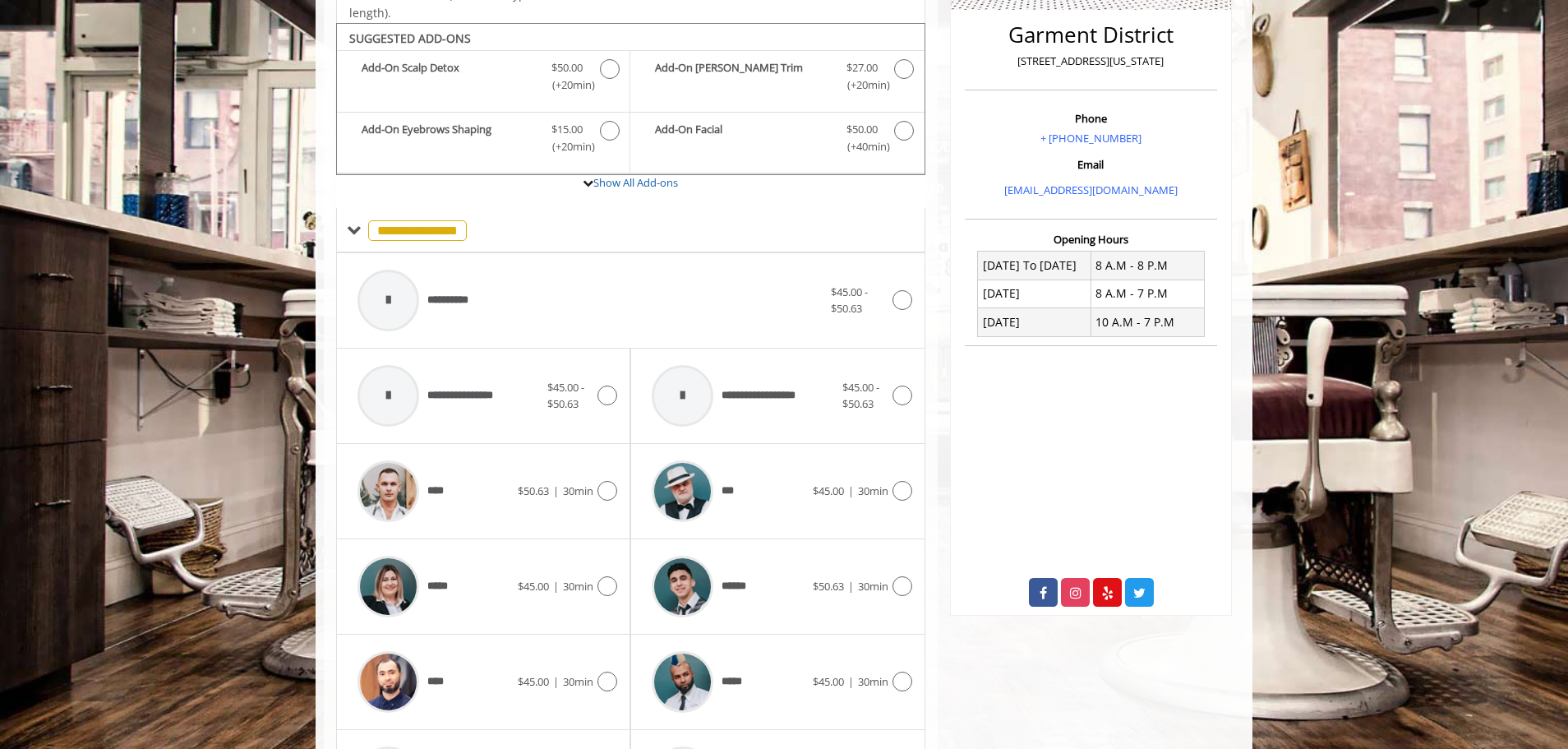
scroll to position [437, 0]
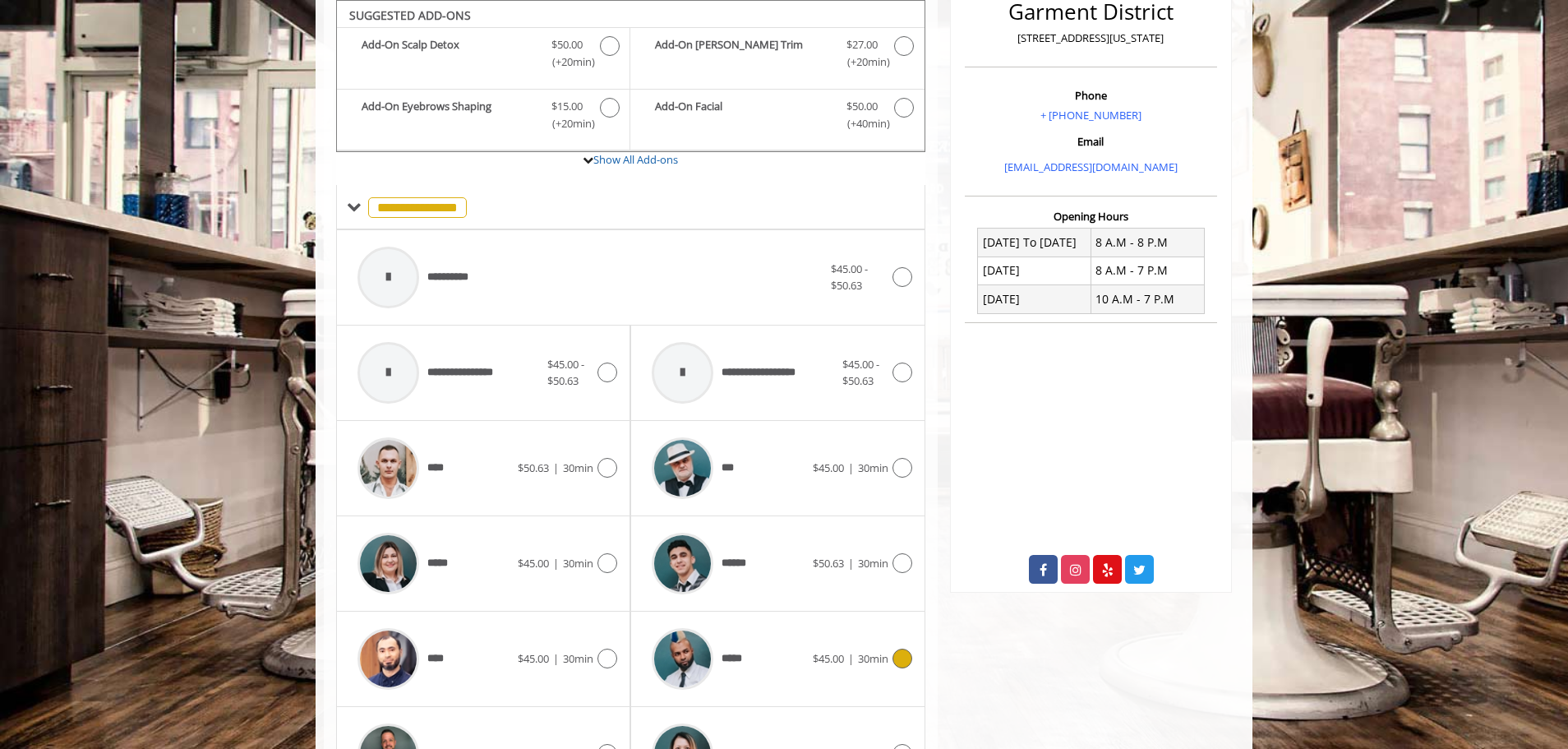
click at [907, 659] on icon at bounding box center [902, 658] width 20 height 20
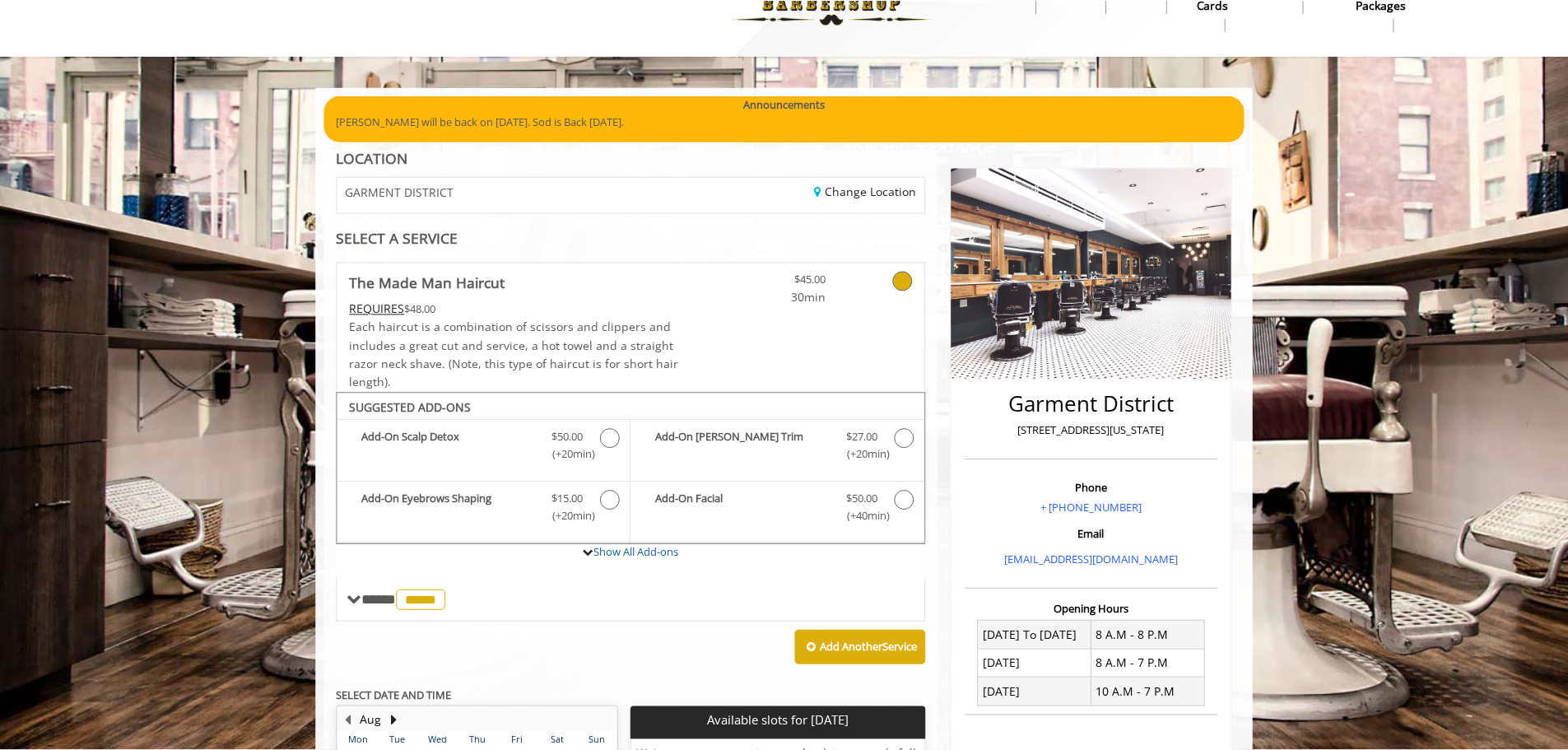
scroll to position [63, 0]
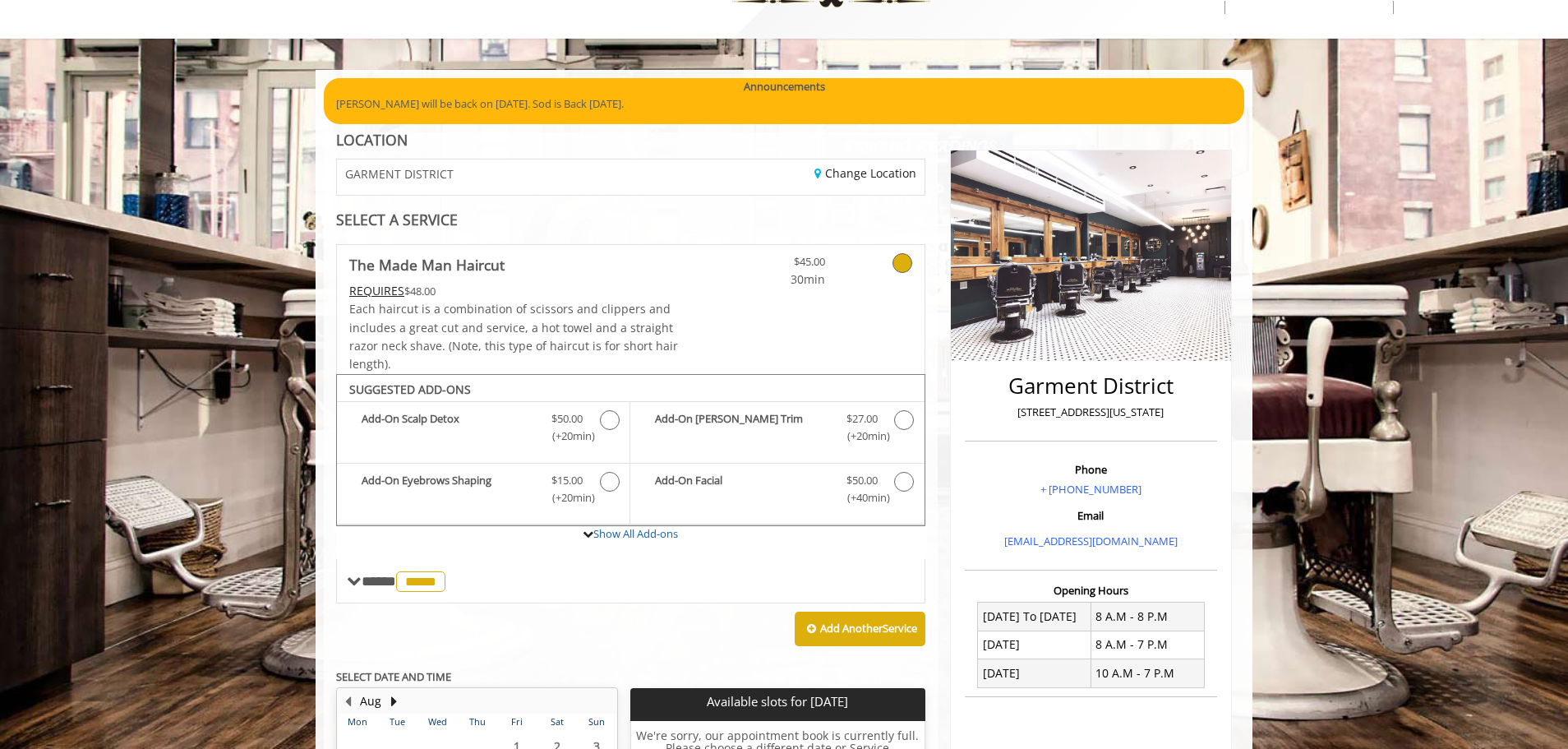
click at [902, 257] on icon at bounding box center [902, 263] width 20 height 20
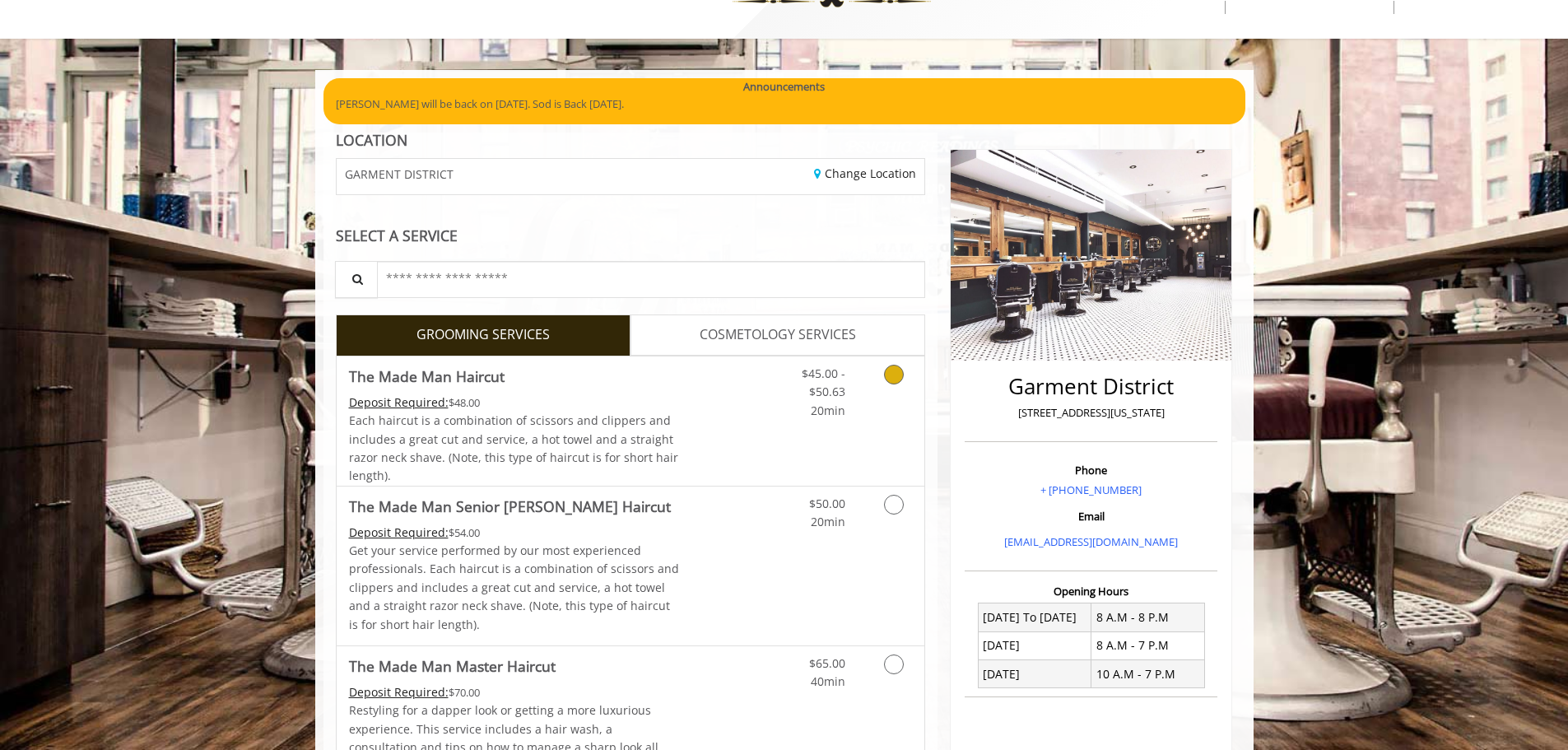
click at [898, 384] on link "Grooming services" at bounding box center [891, 388] width 42 height 63
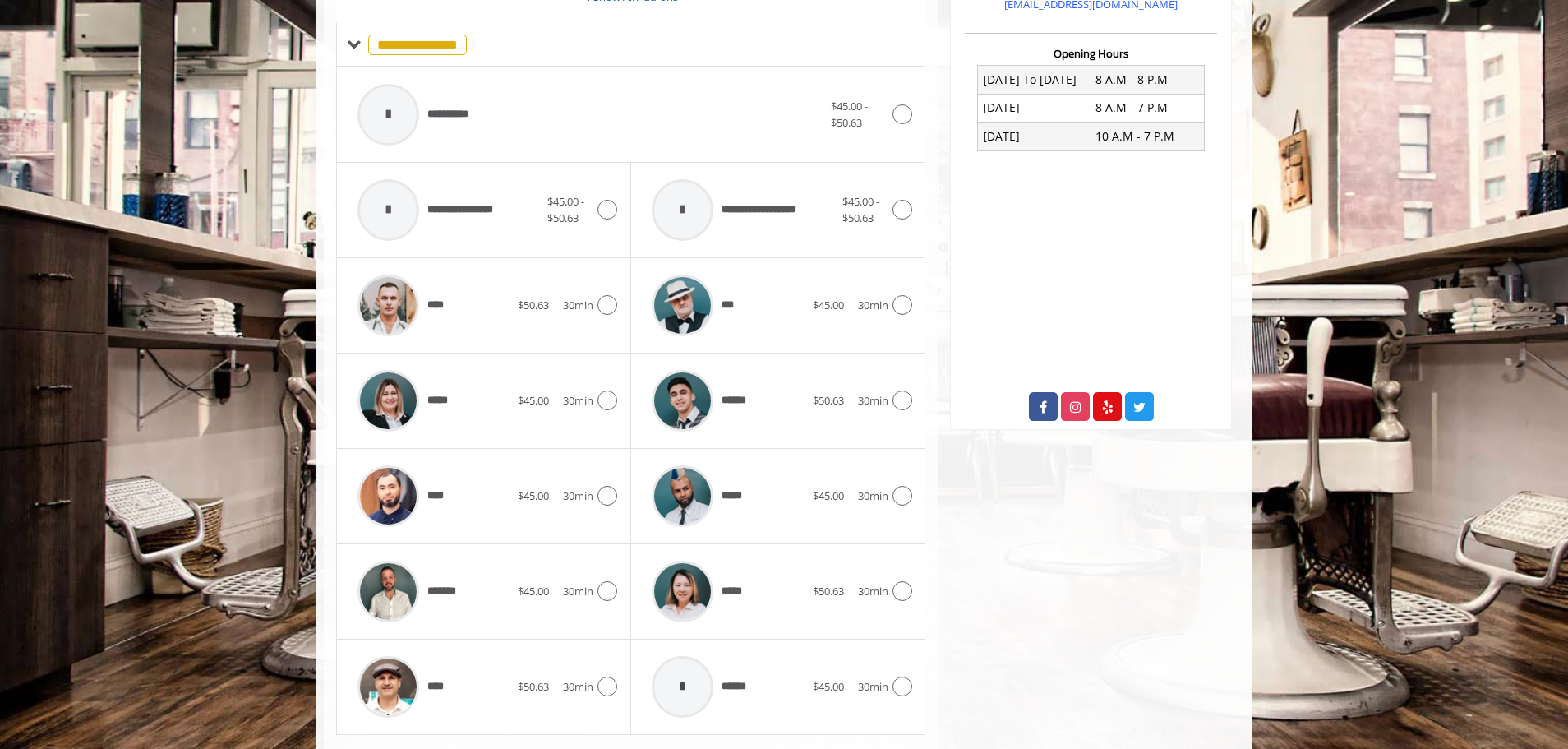
scroll to position [602, 0]
click at [612, 485] on icon at bounding box center [607, 494] width 20 height 20
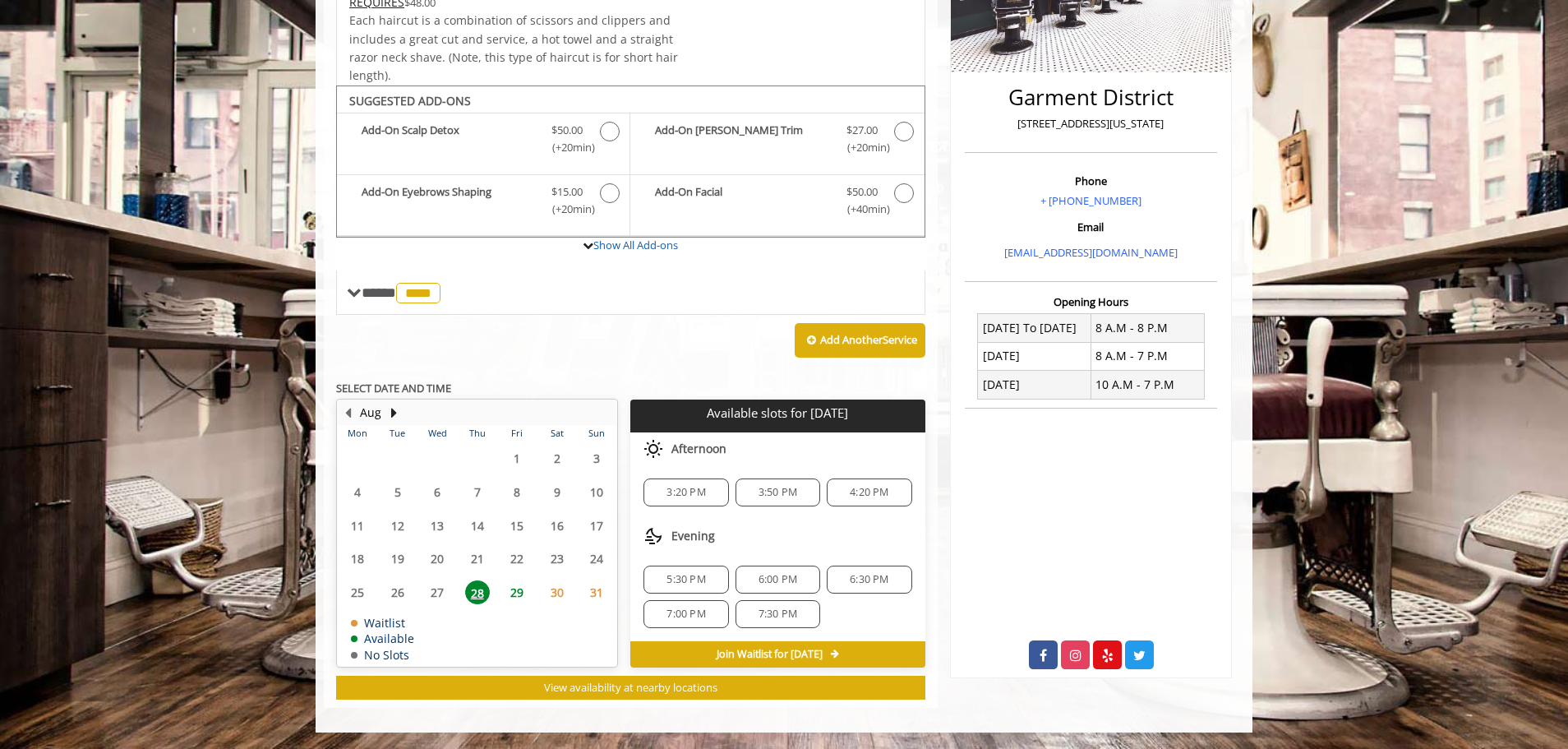
scroll to position [105, 0]
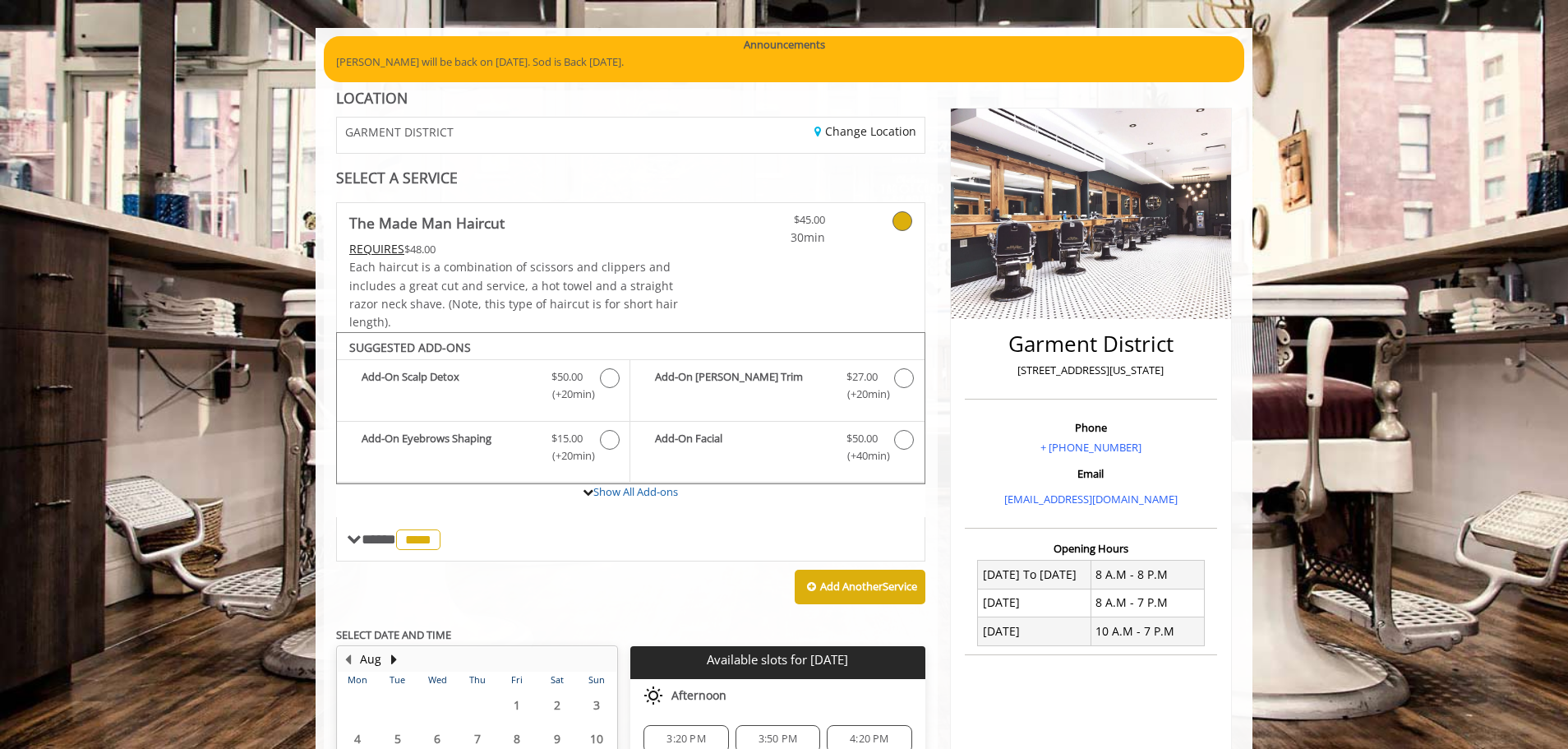
click at [901, 219] on icon at bounding box center [902, 221] width 20 height 20
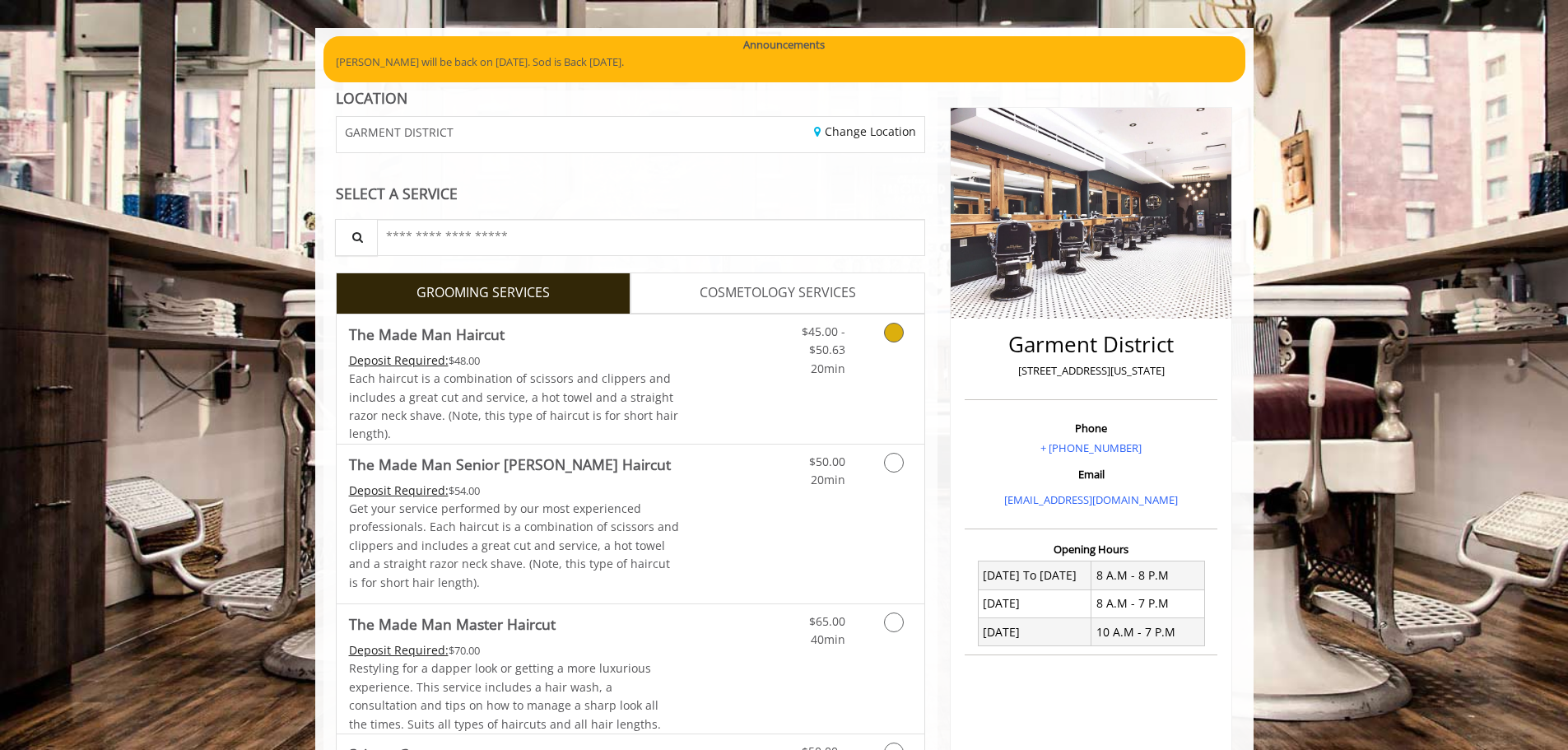
click at [897, 332] on icon "Grooming services" at bounding box center [894, 332] width 20 height 20
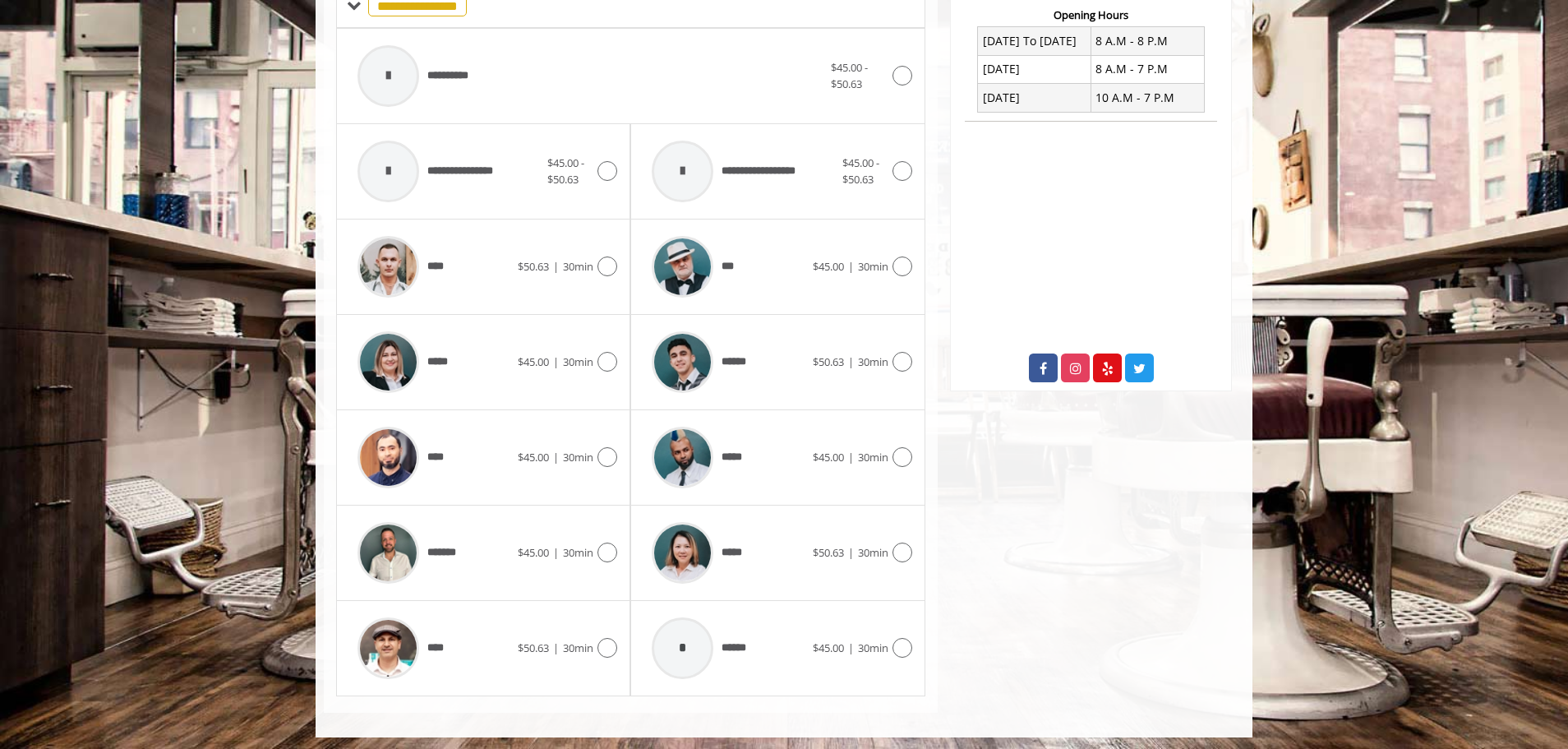
scroll to position [643, 0]
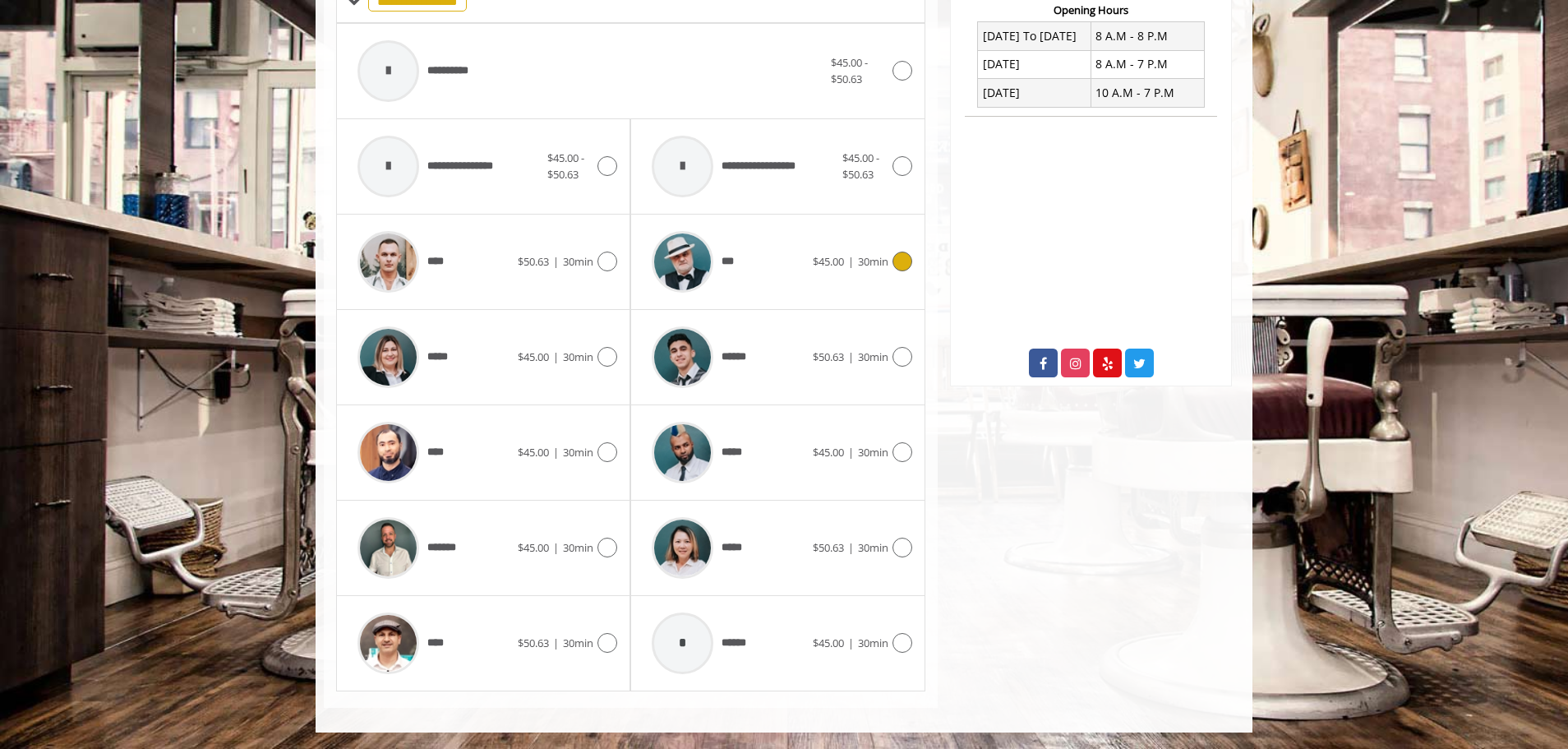
click at [902, 263] on icon at bounding box center [902, 261] width 20 height 20
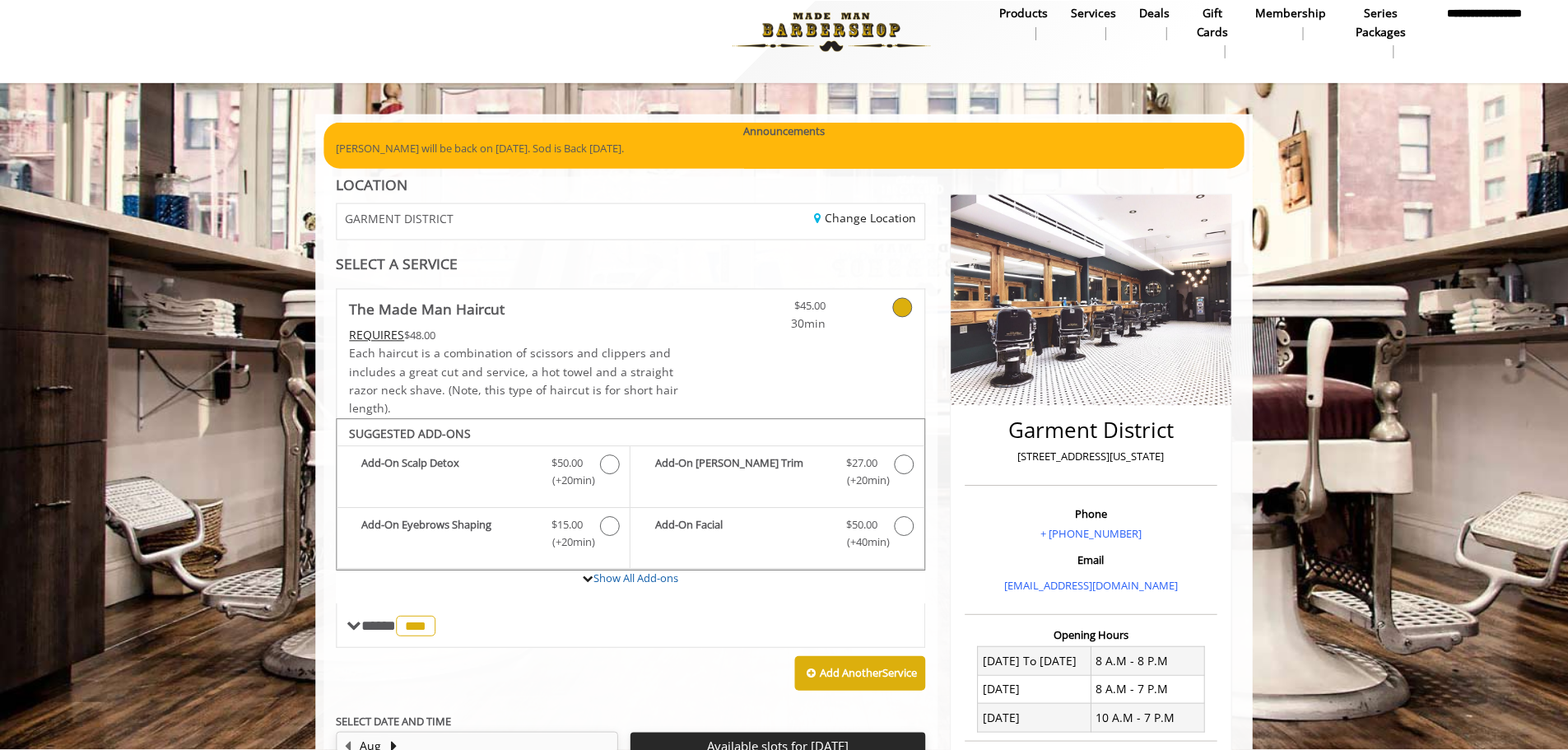
scroll to position [11, 0]
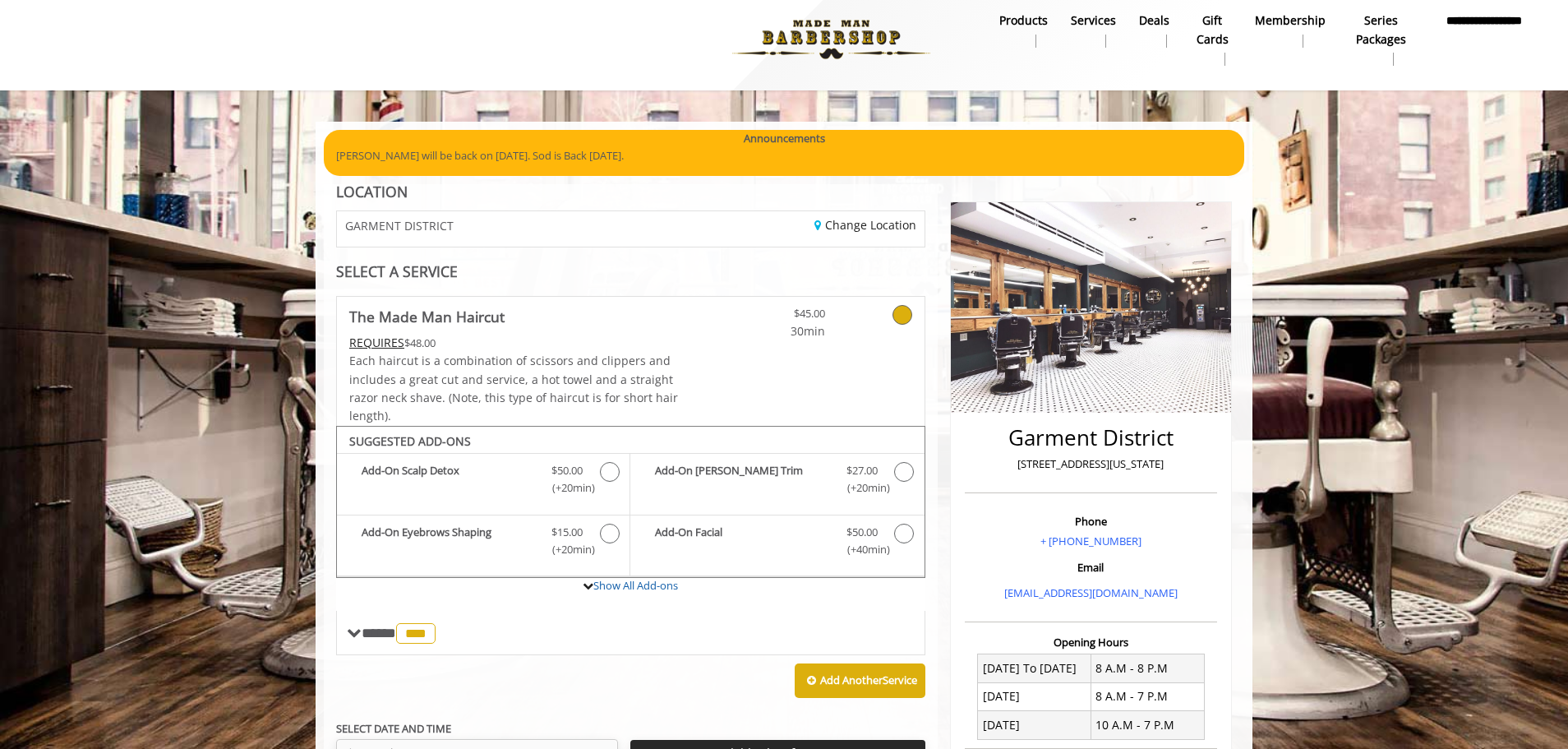
click at [909, 309] on icon at bounding box center [902, 315] width 20 height 20
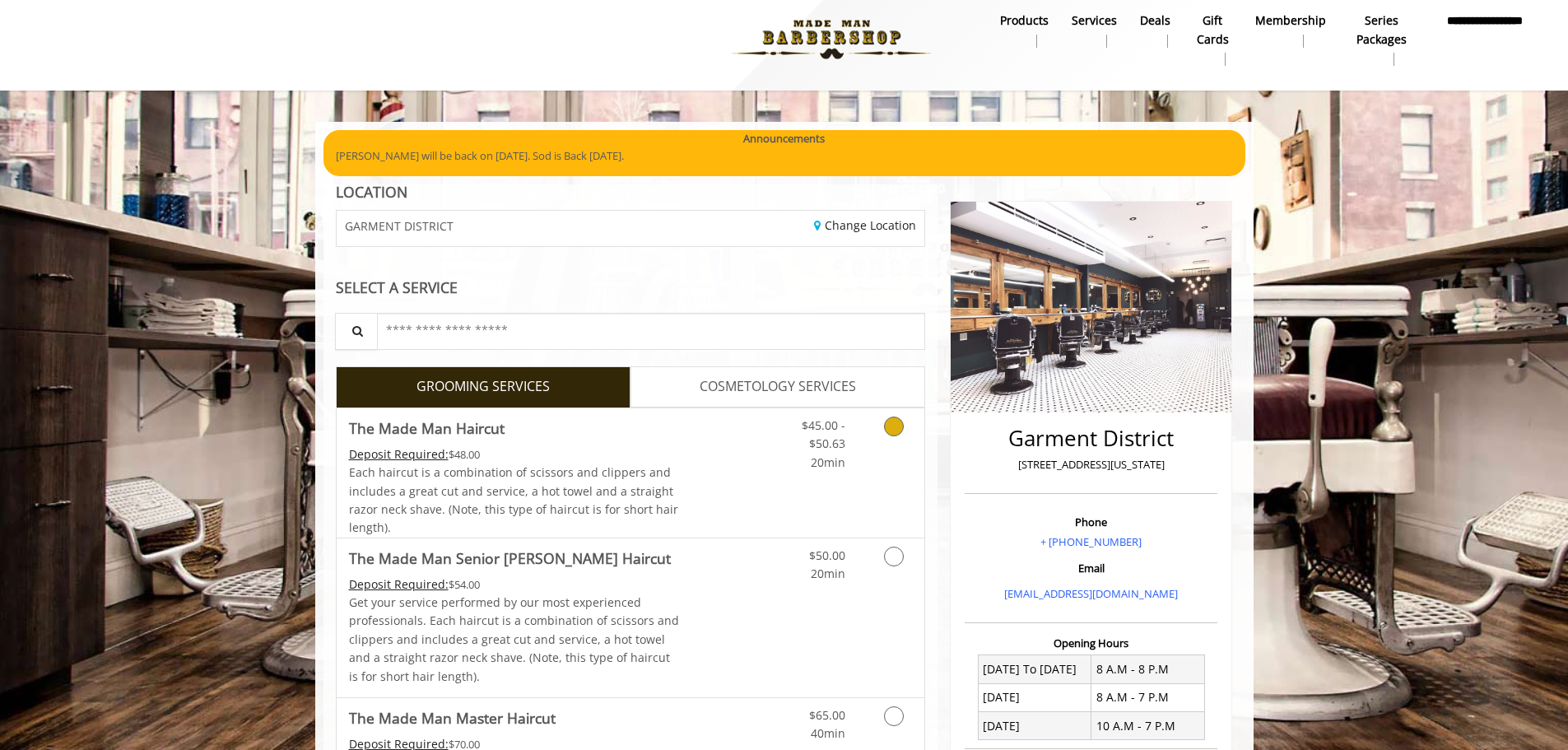
click at [897, 428] on icon "Grooming services" at bounding box center [894, 426] width 20 height 20
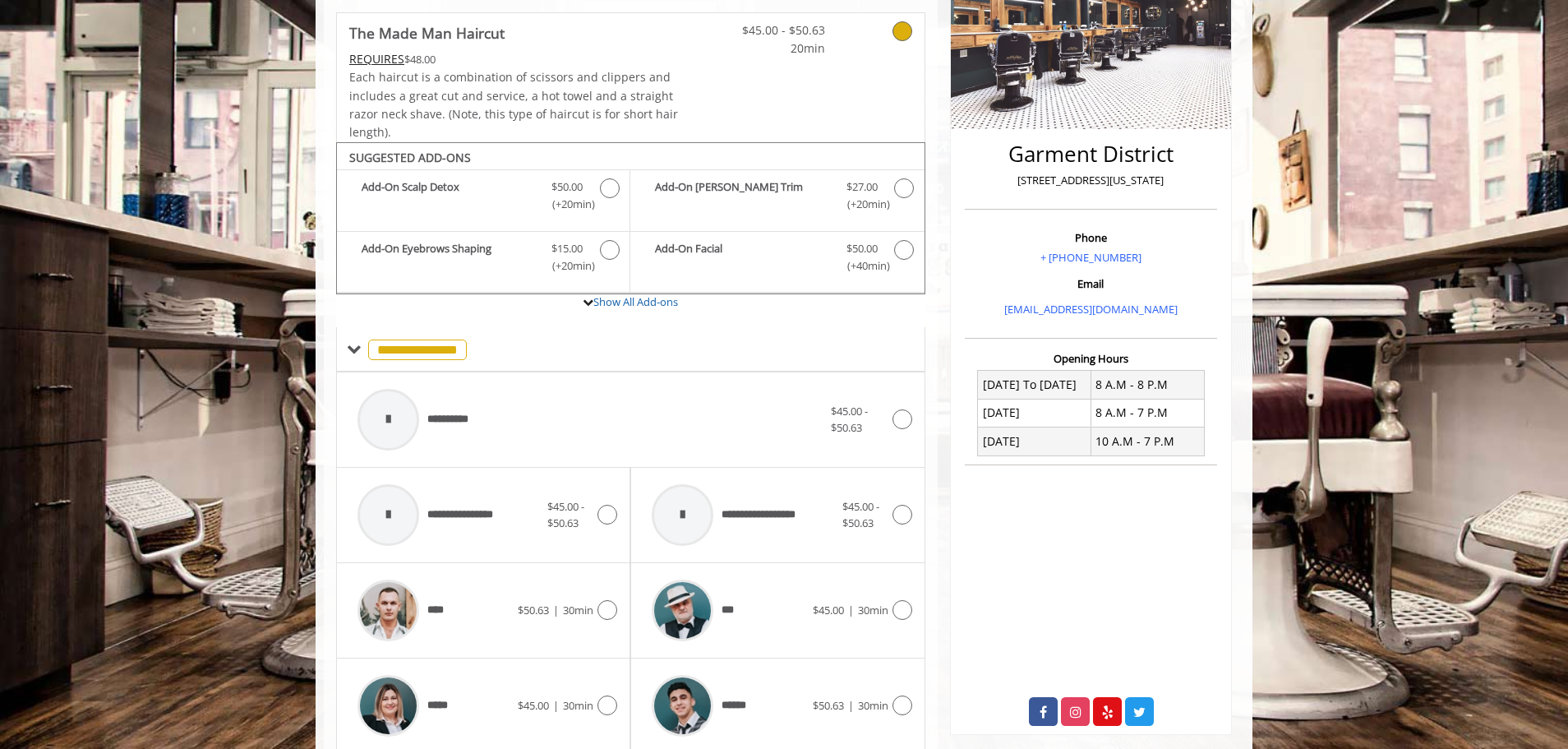
scroll to position [437, 0]
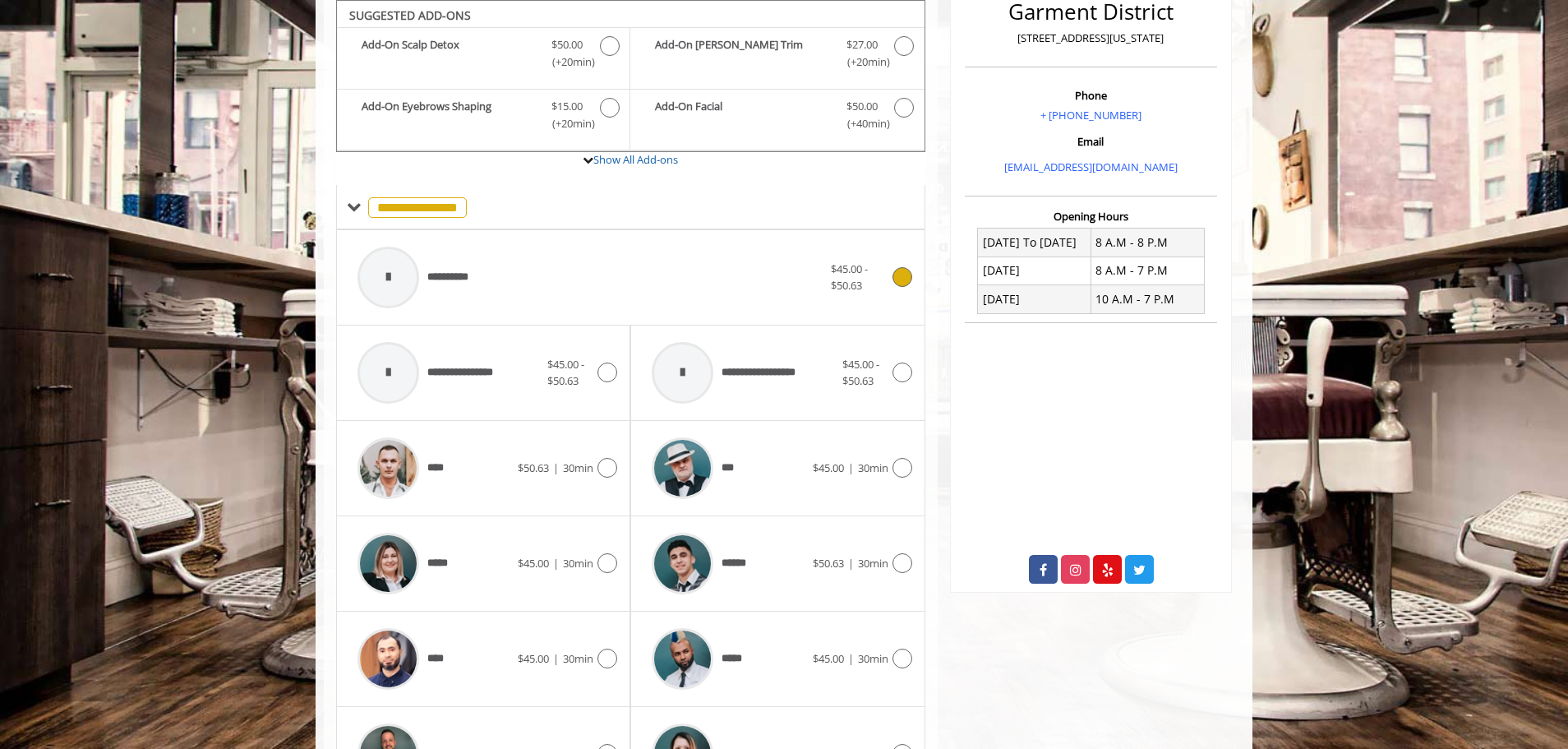
click at [433, 264] on span "**********" at bounding box center [416, 277] width 134 height 78
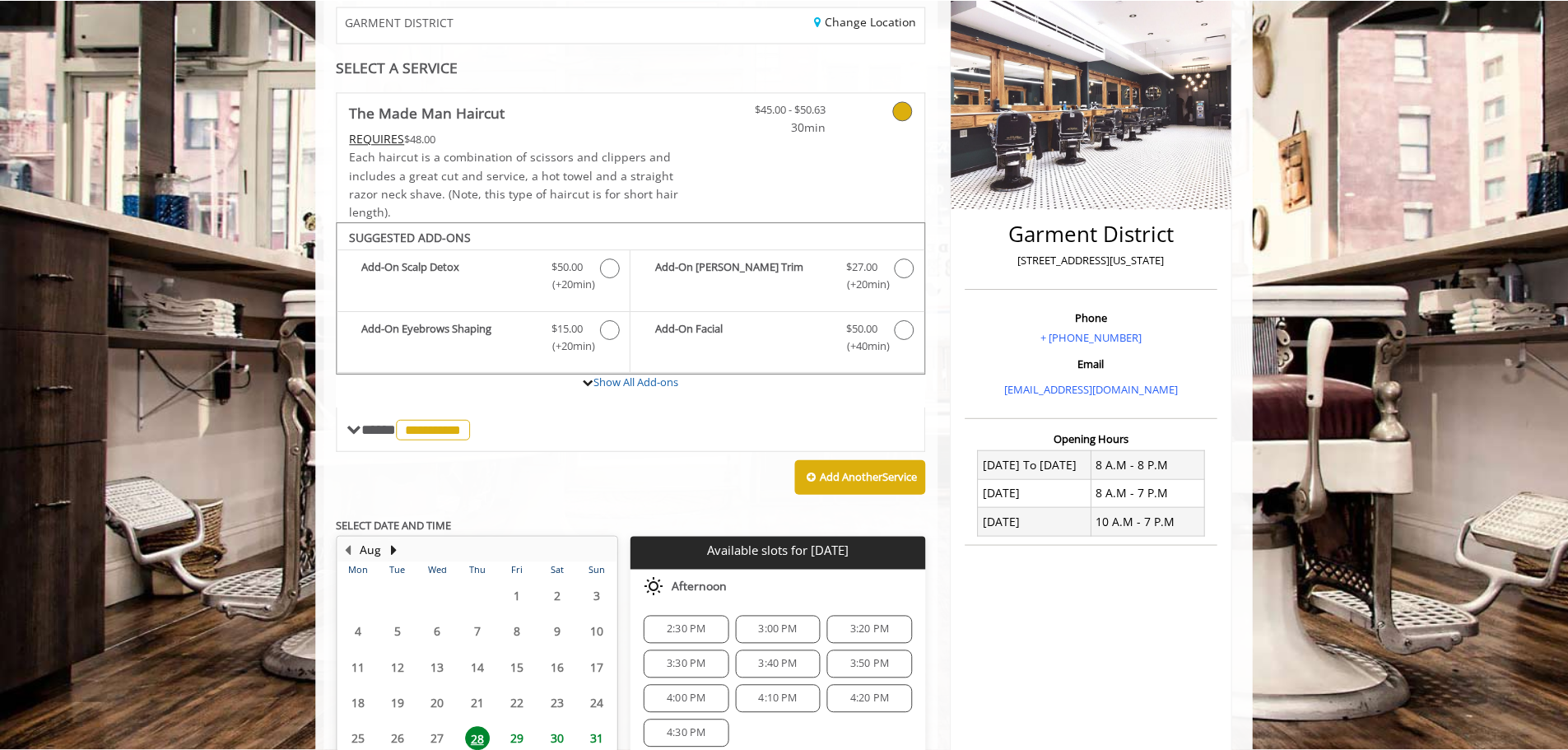
scroll to position [0, 0]
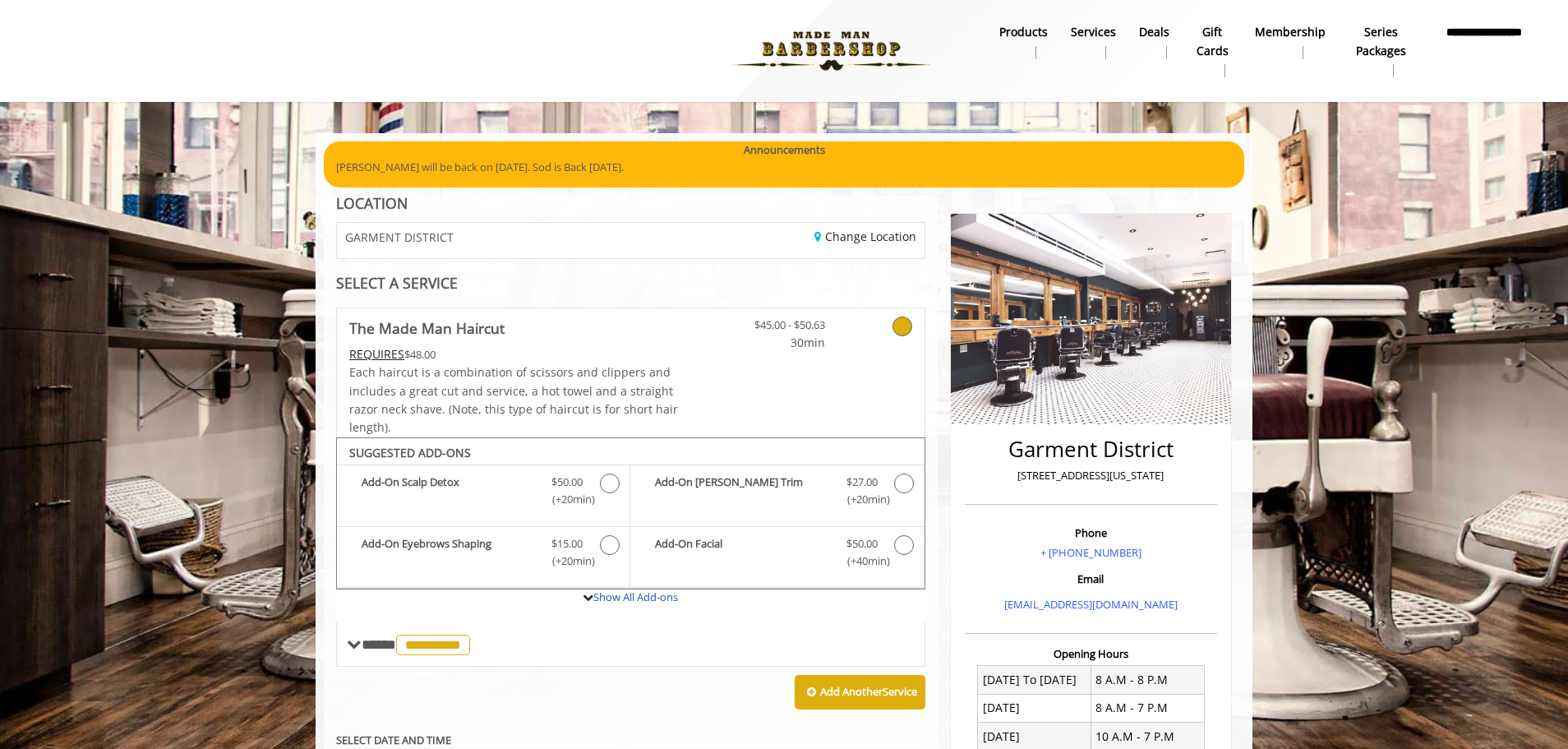
click at [905, 327] on icon at bounding box center [902, 326] width 20 height 20
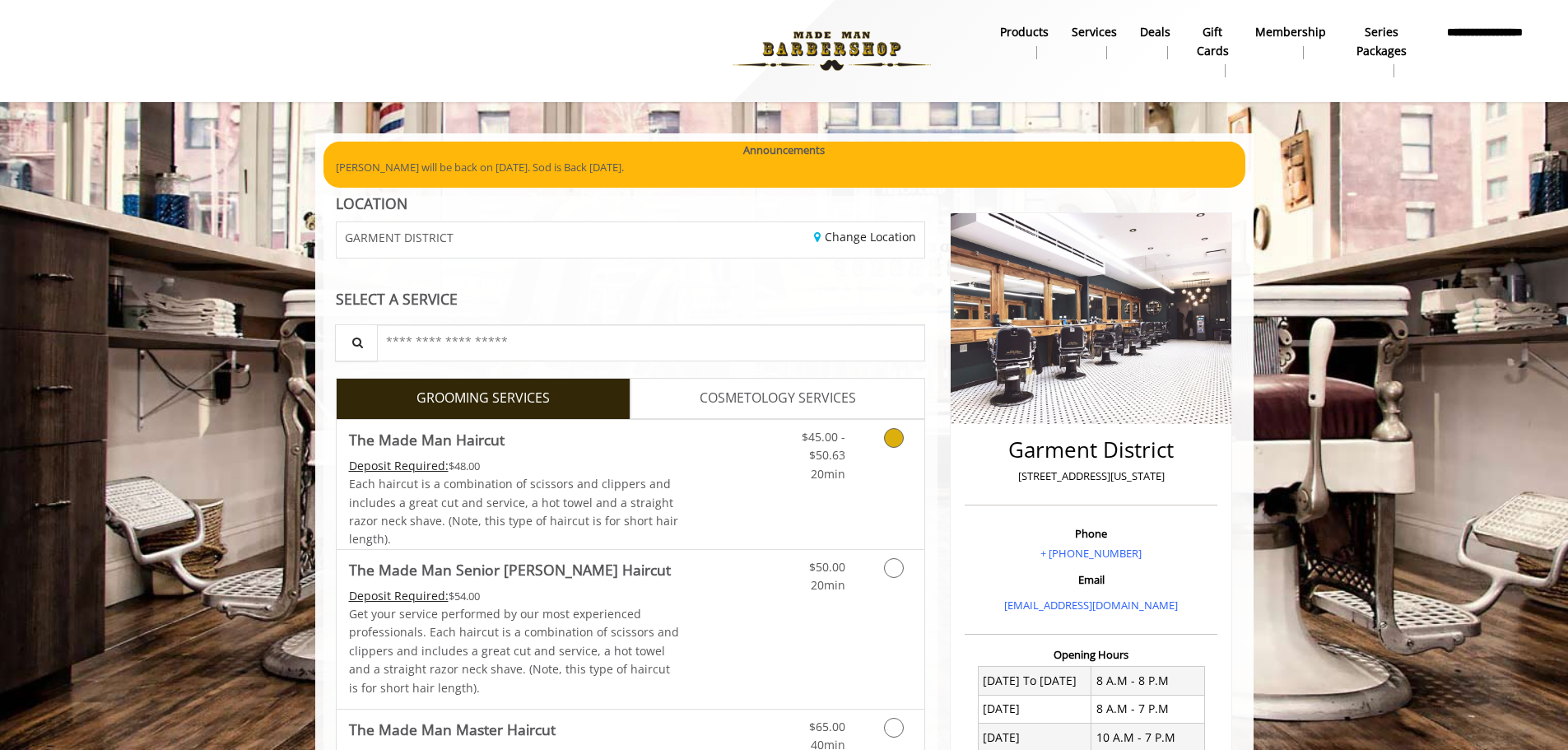
click at [881, 428] on link "Grooming services" at bounding box center [891, 451] width 42 height 63
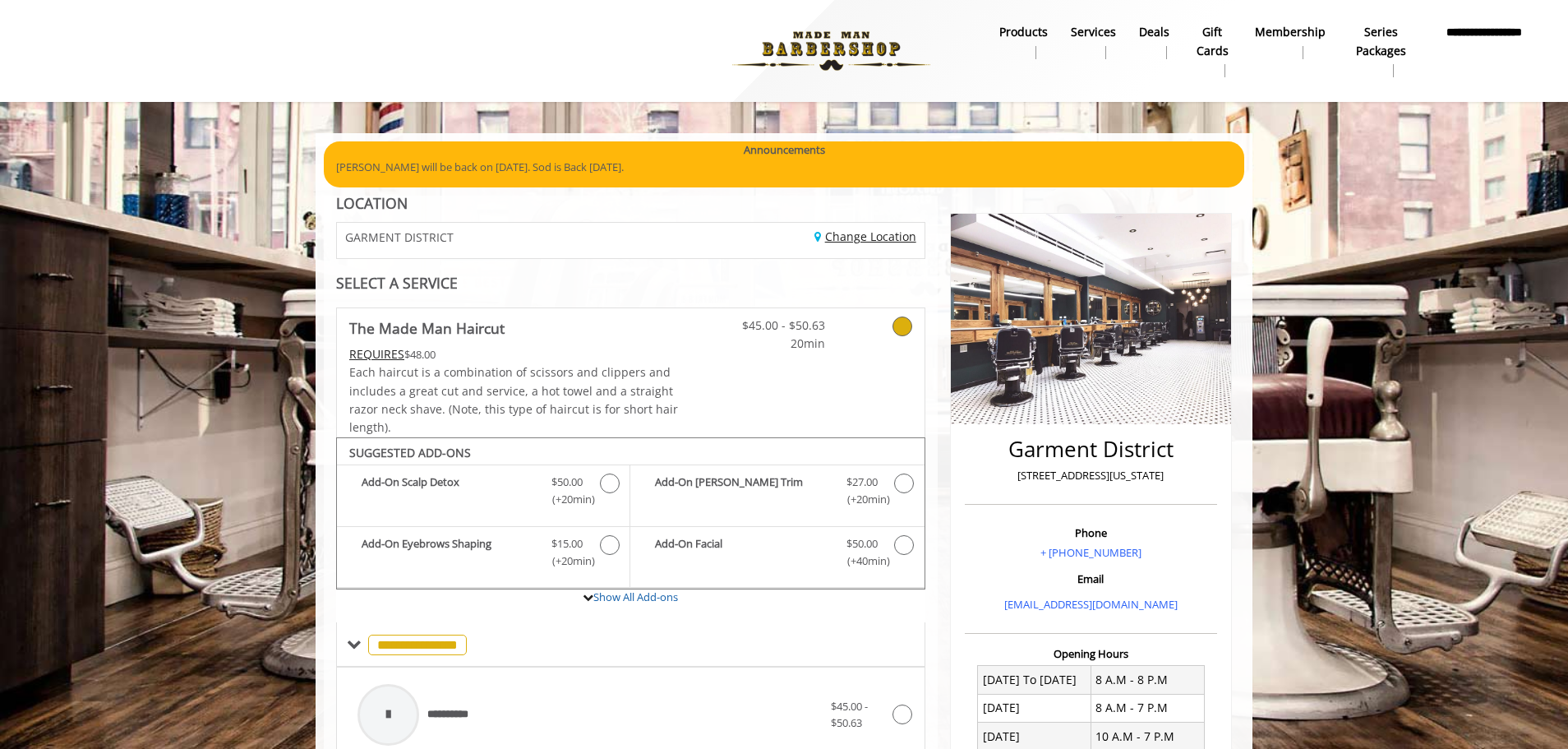
click at [856, 239] on link "Change Location" at bounding box center [865, 236] width 102 height 16
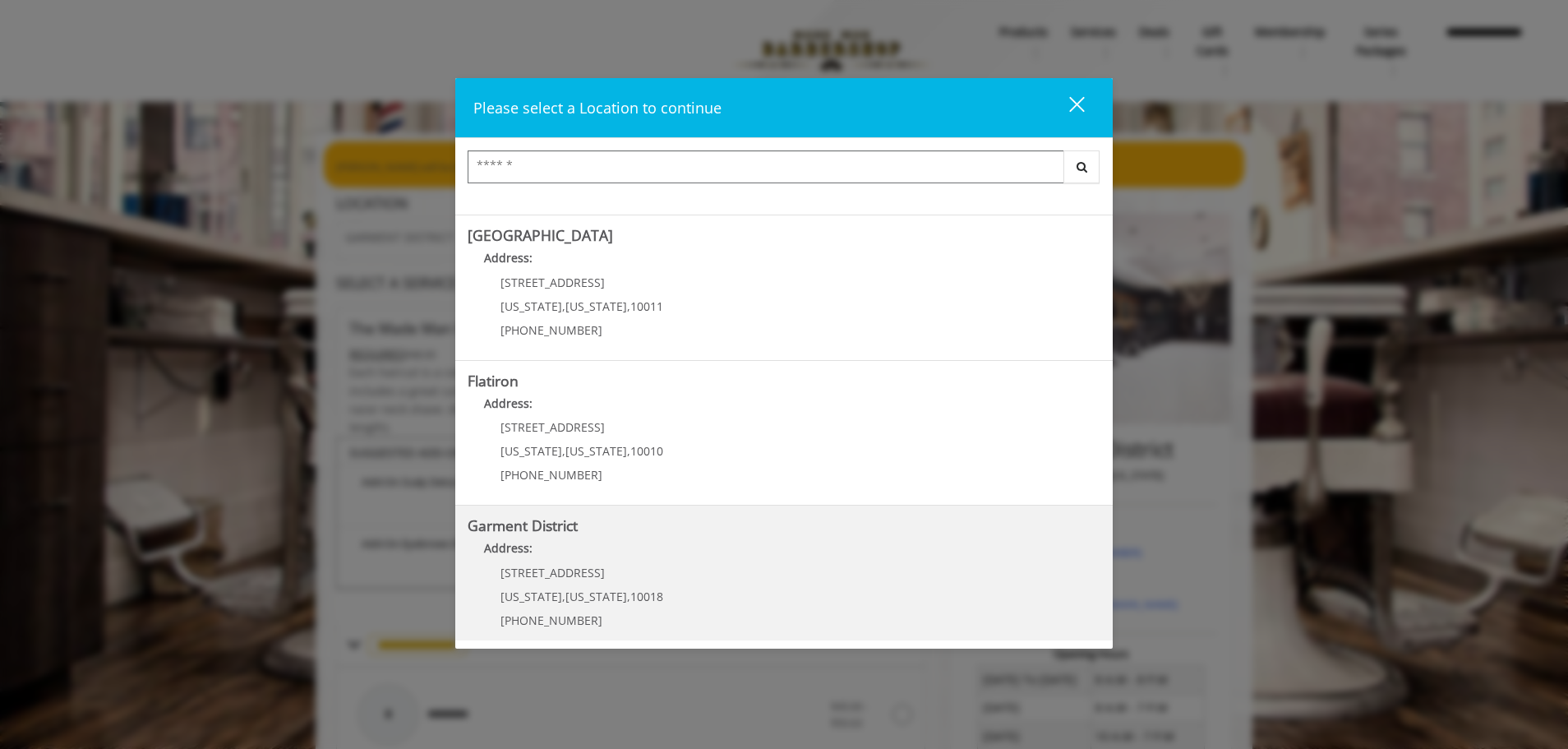
scroll to position [276, 0]
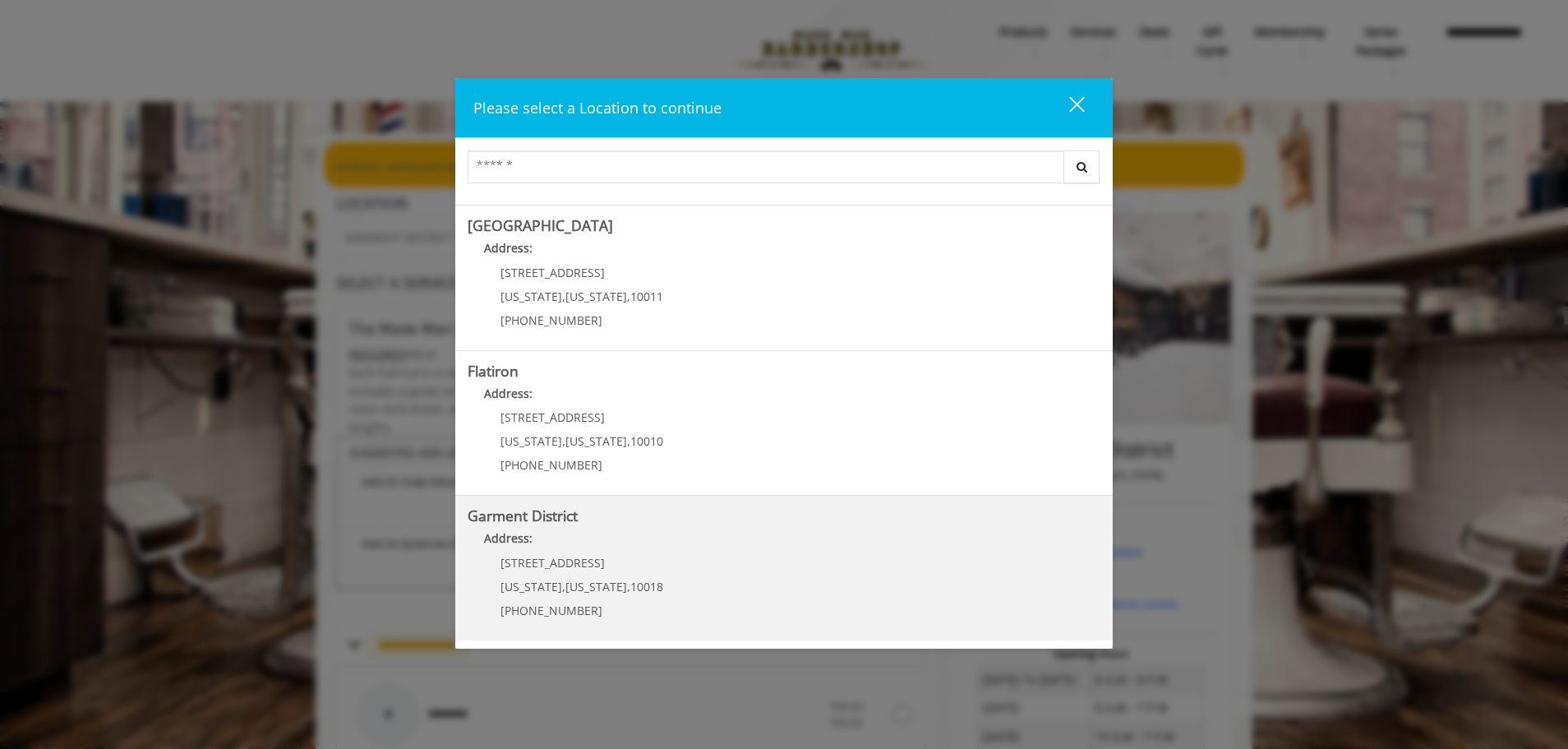
click at [746, 569] on District "Garment District Address: 1400 Broadway New York , New York , 10018 (212) 997-4…" at bounding box center [784, 568] width 632 height 120
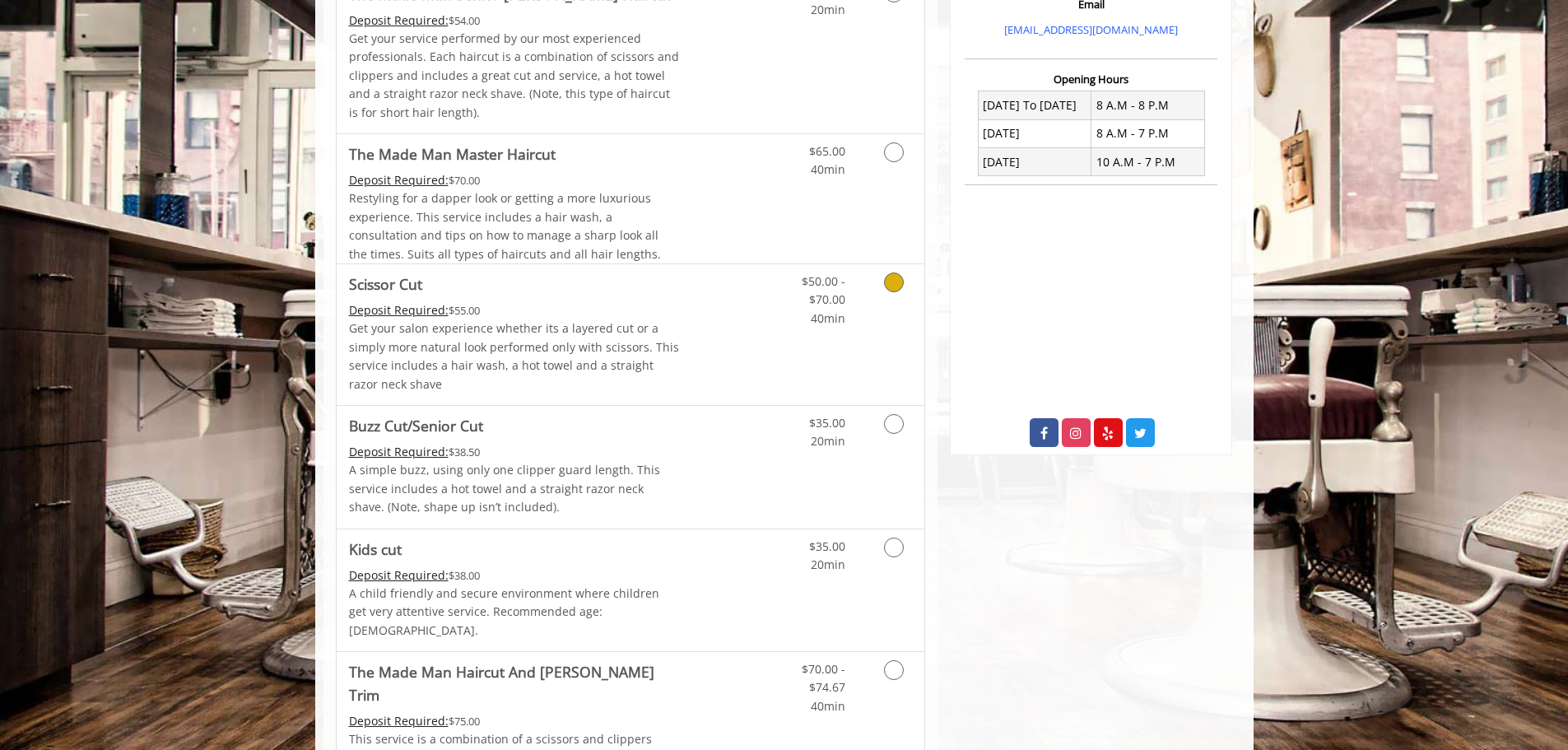
scroll to position [329, 0]
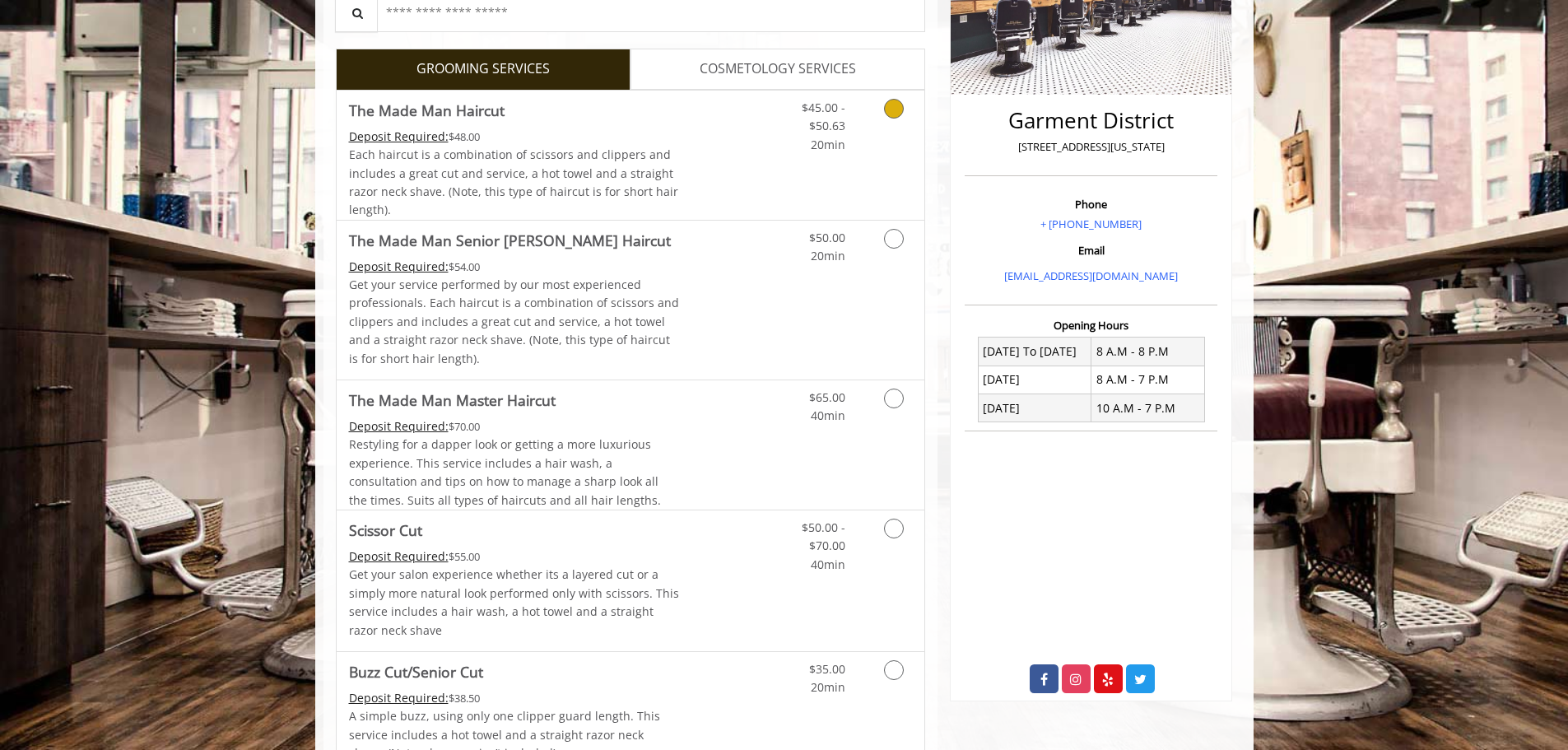
click at [898, 104] on icon "Grooming services" at bounding box center [894, 108] width 20 height 20
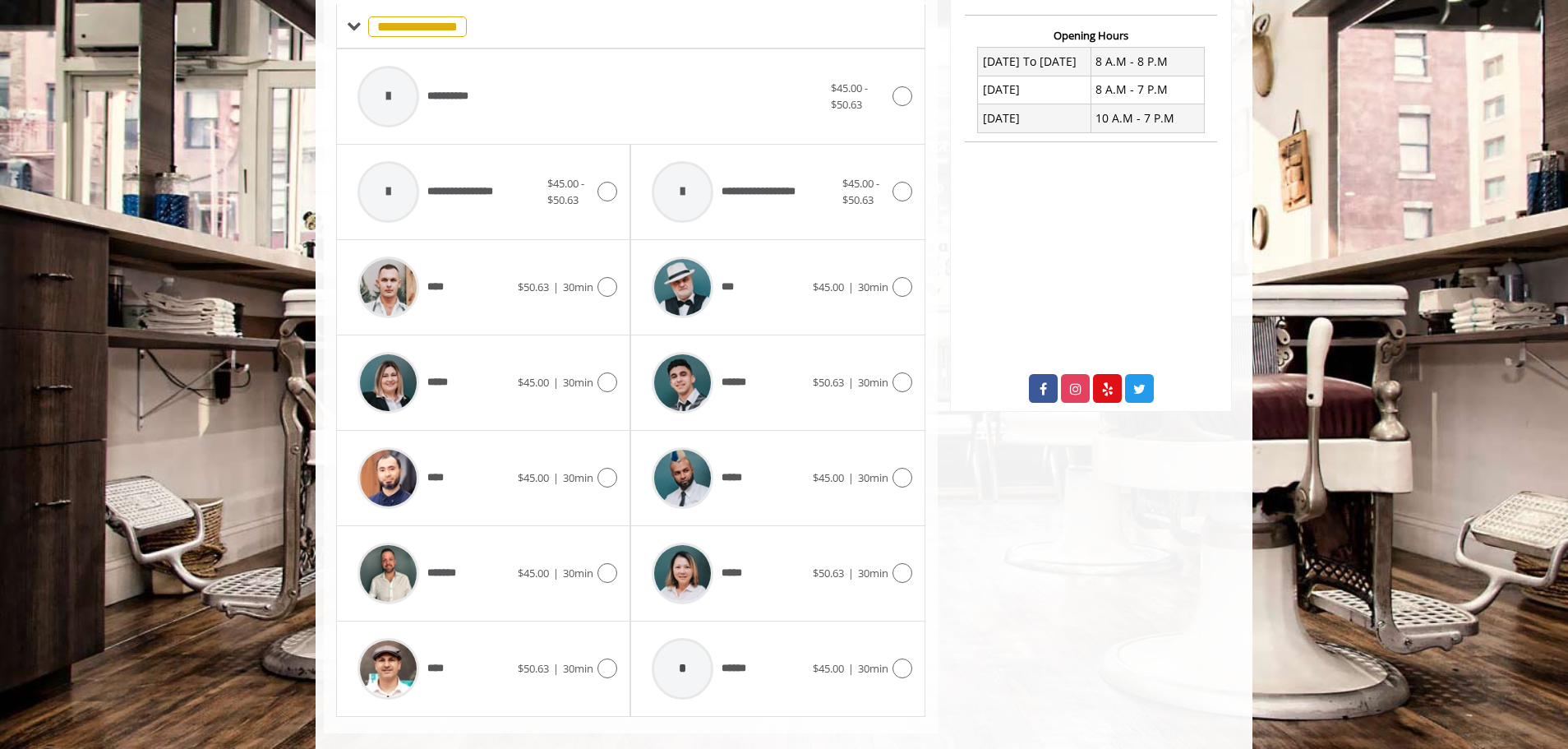
scroll to position [643, 0]
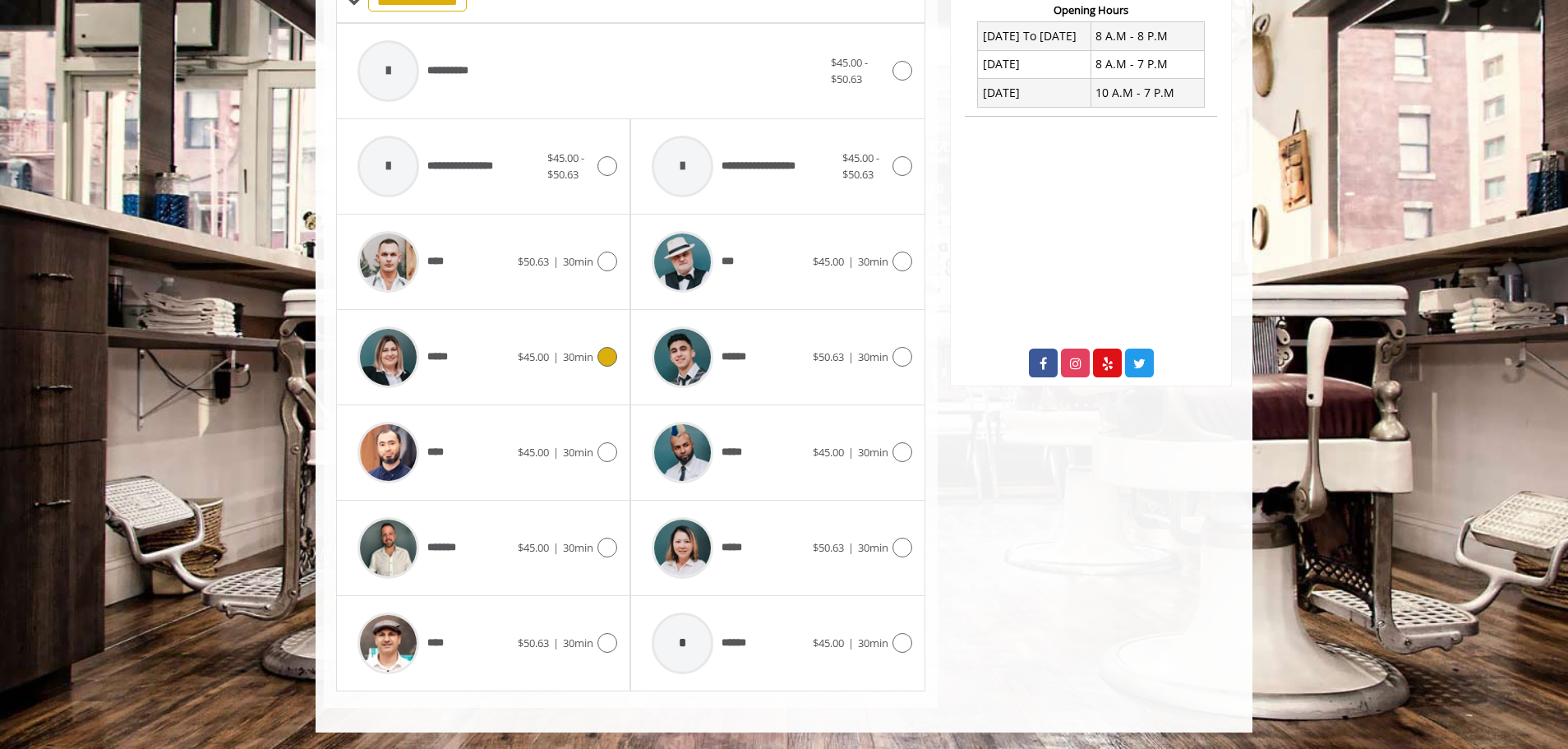
click at [599, 357] on icon at bounding box center [607, 356] width 20 height 20
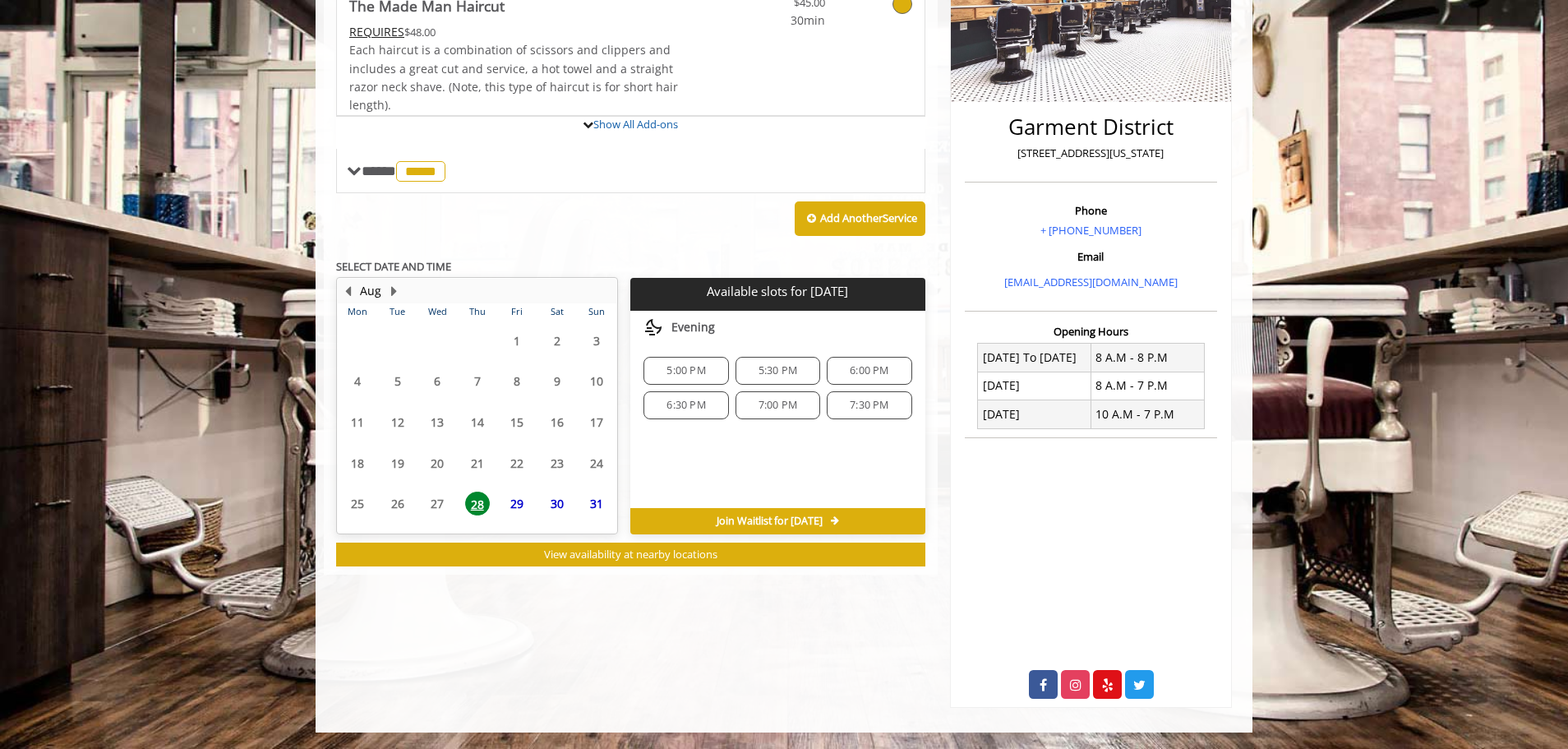
scroll to position [340, 0]
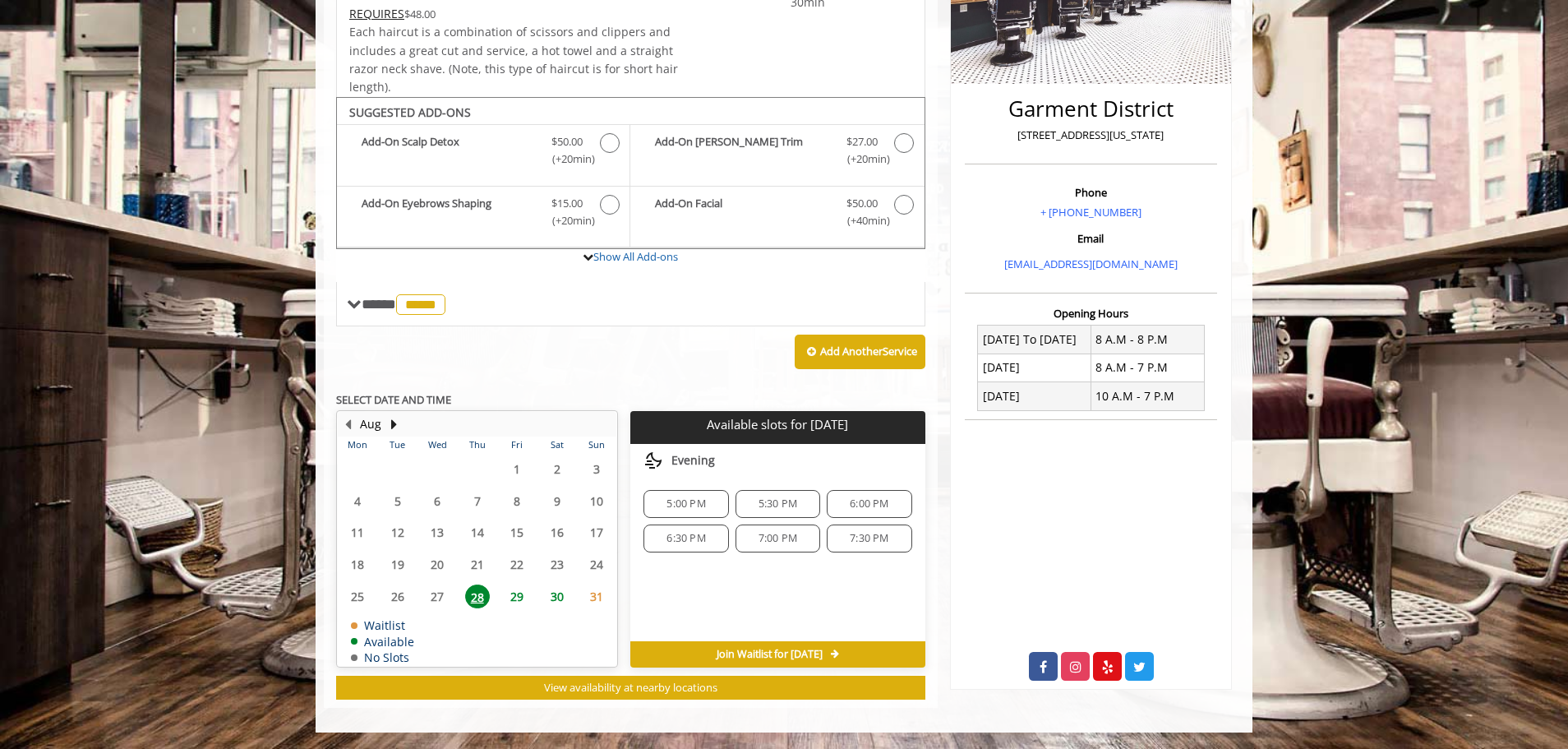
click at [515, 586] on span "29" at bounding box center [516, 596] width 25 height 24
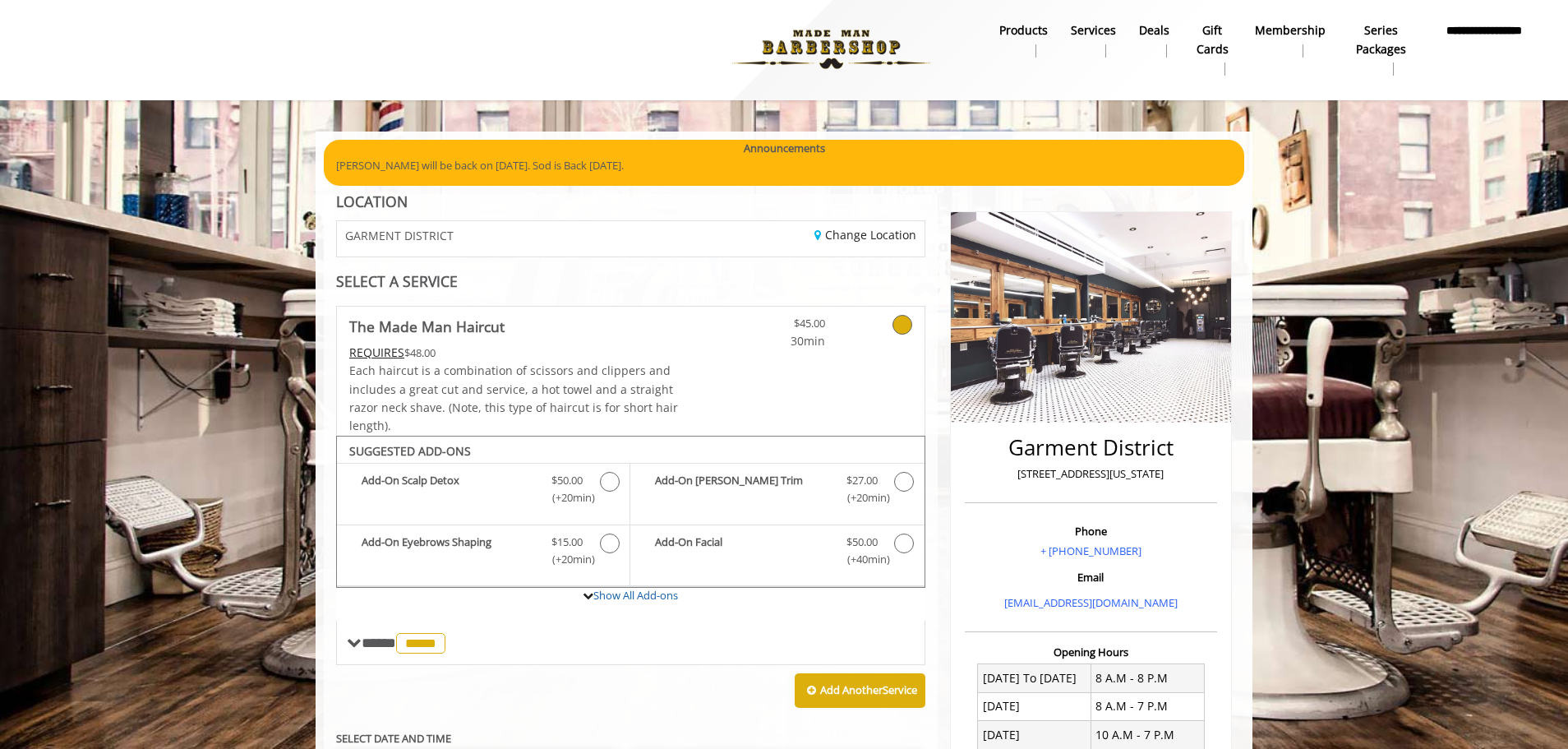
scroll to position [0, 0]
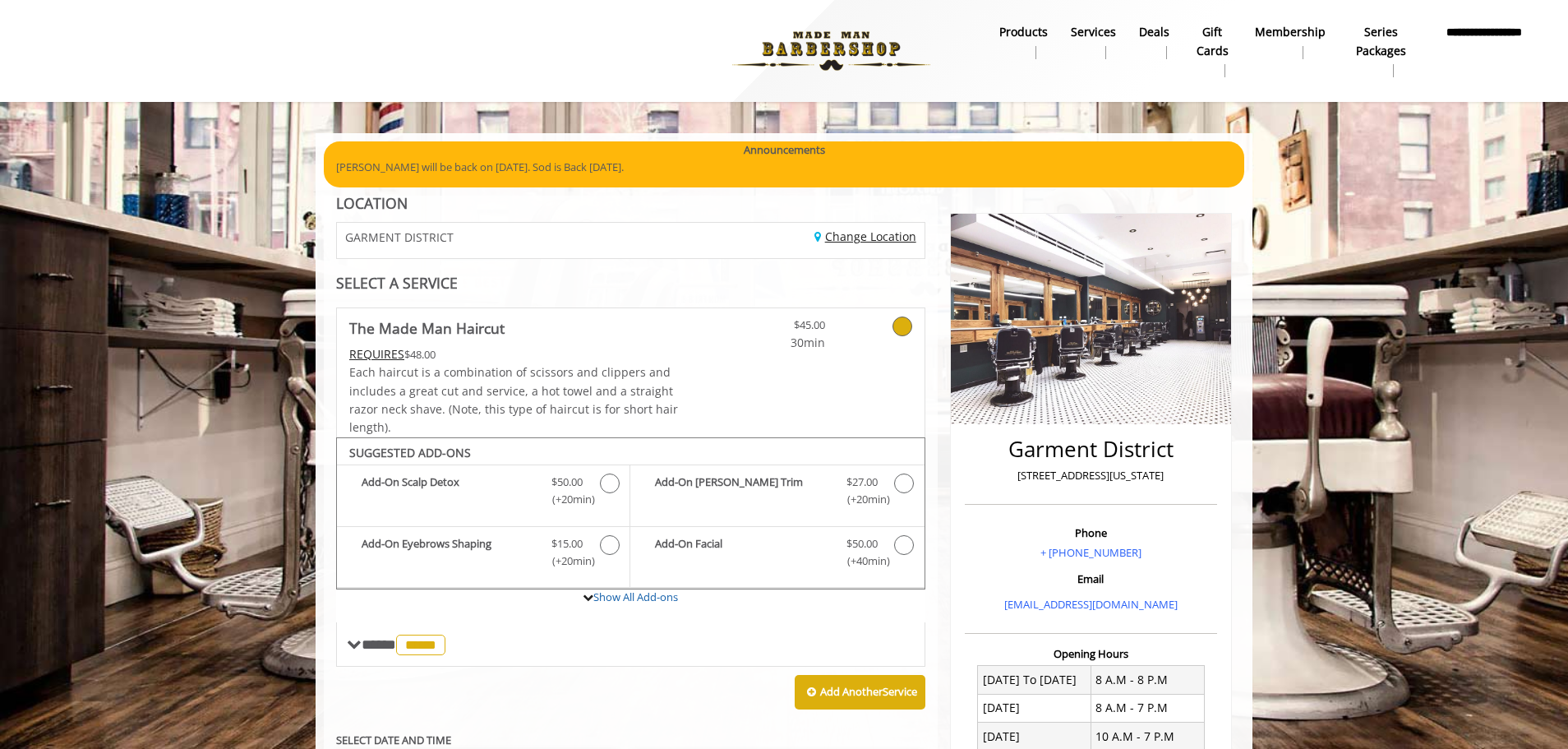
click at [869, 238] on link "Change Location" at bounding box center [865, 236] width 102 height 16
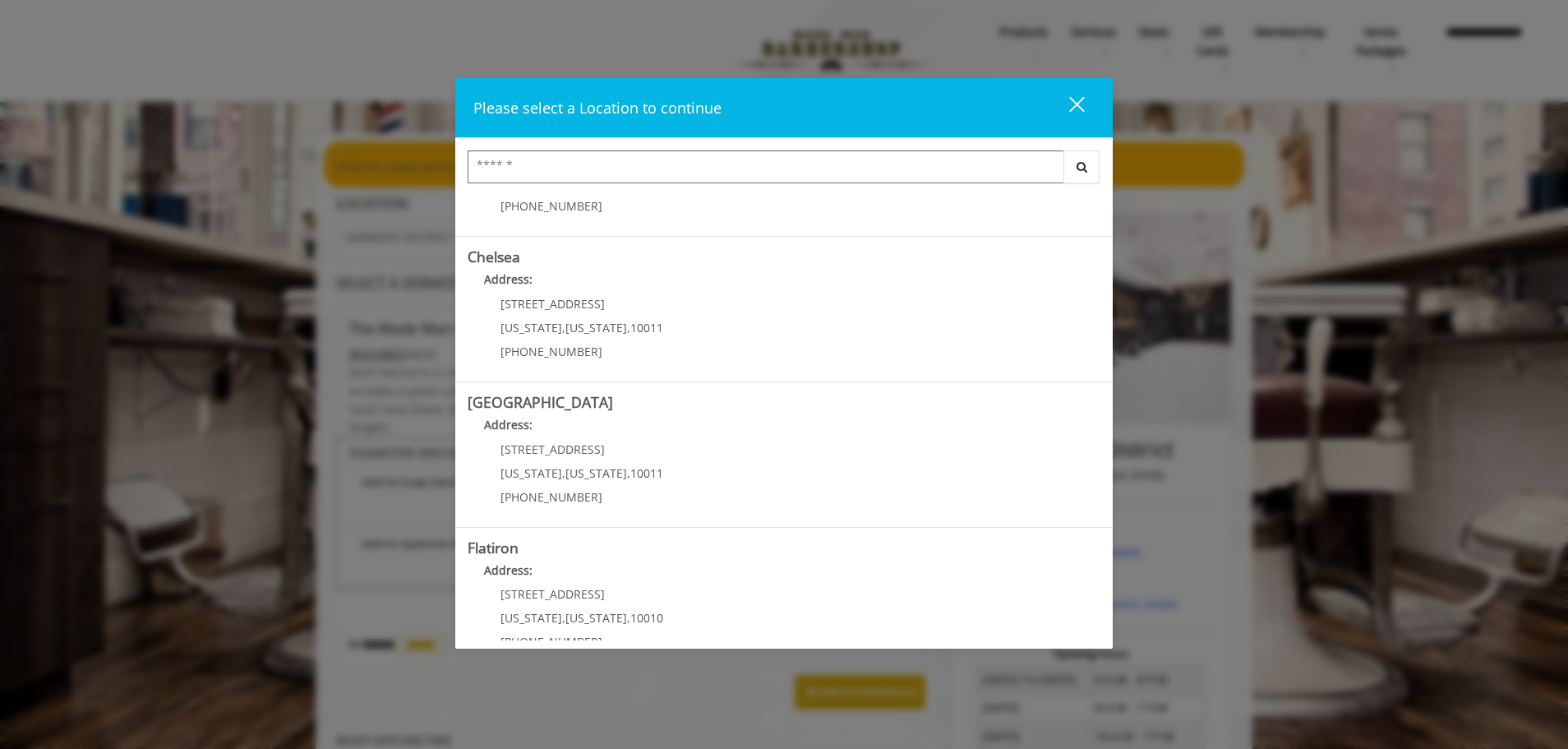
scroll to position [276, 0]
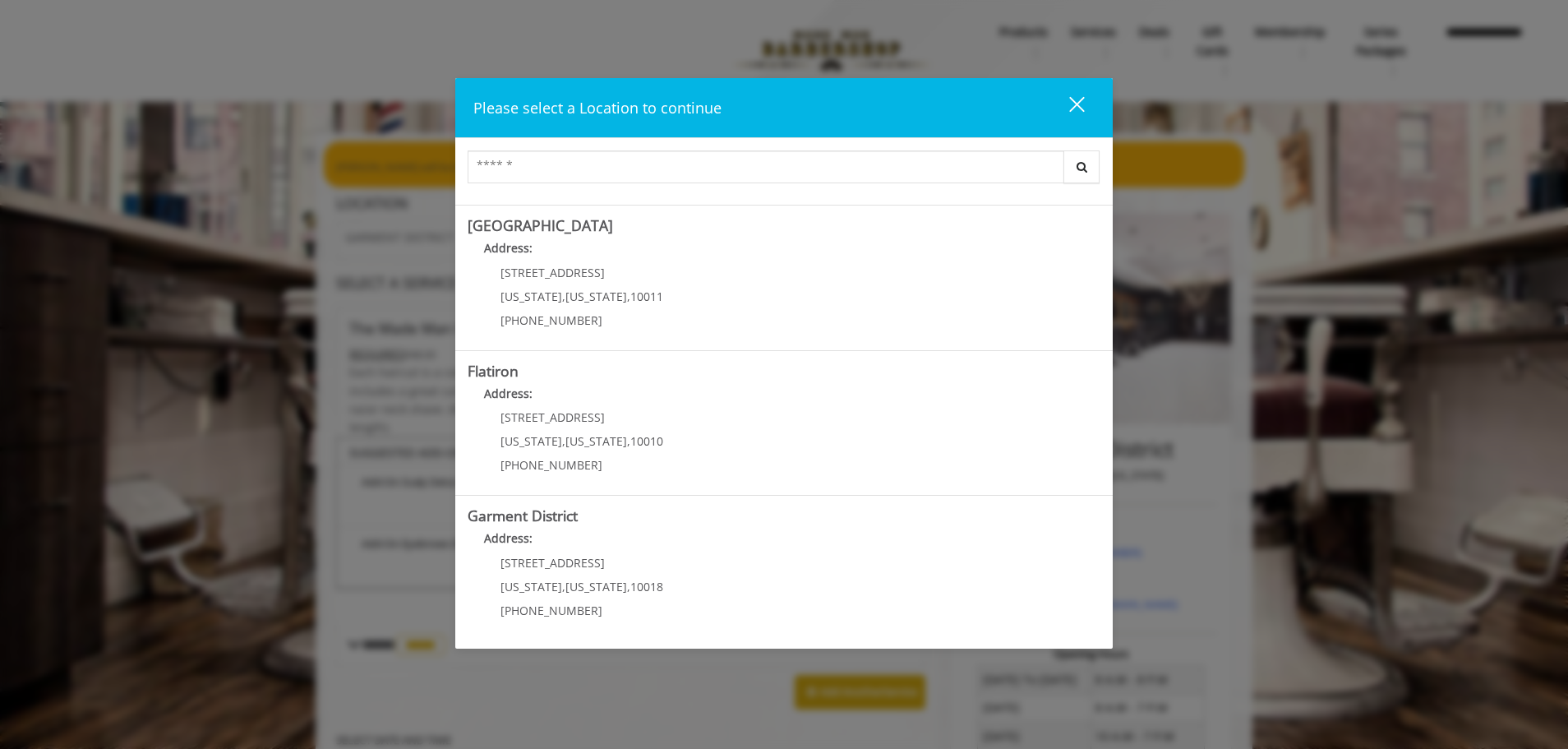
click at [591, 563] on p "[STREET_ADDRESS]" at bounding box center [582, 562] width 162 height 12
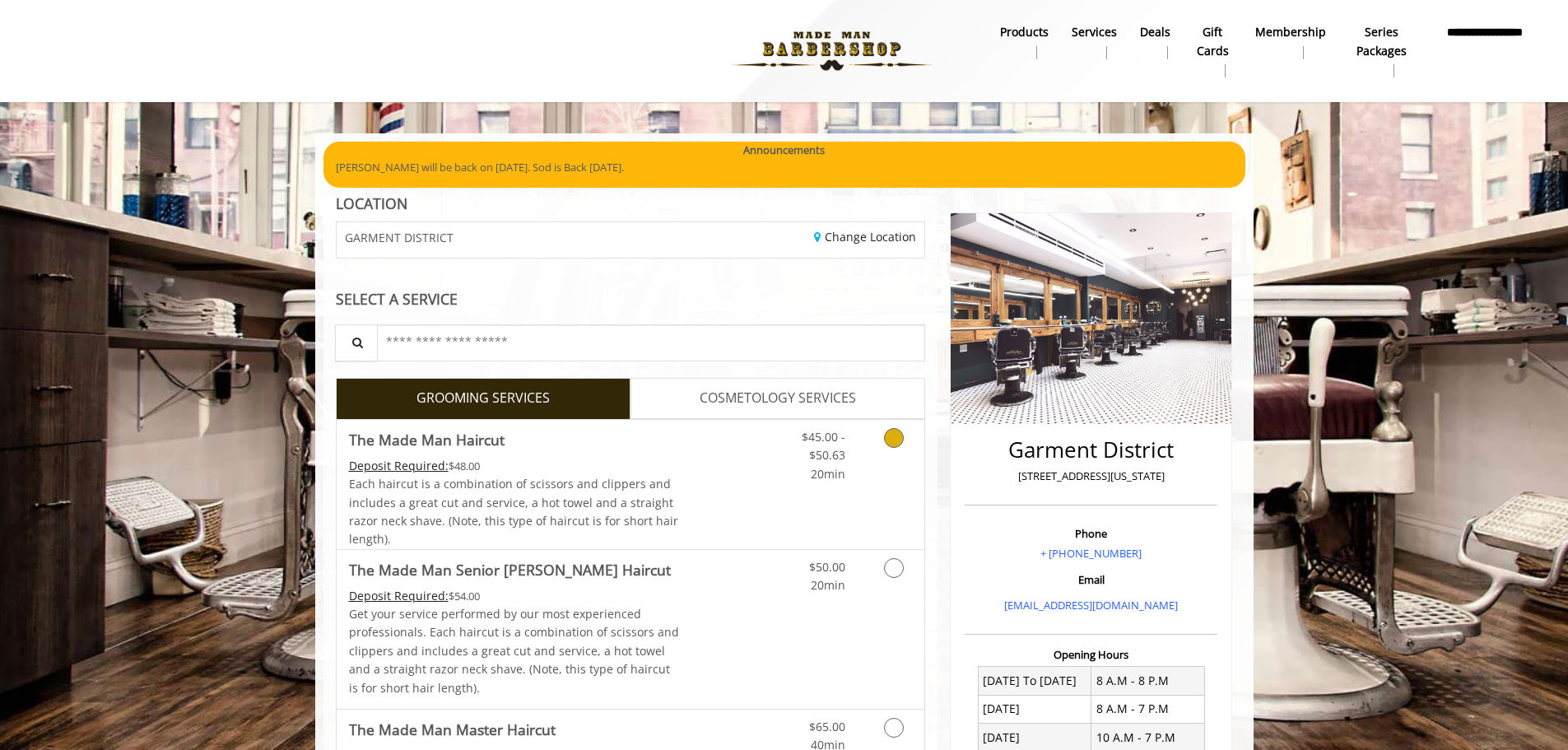
click at [892, 438] on icon "Grooming services" at bounding box center [894, 438] width 20 height 20
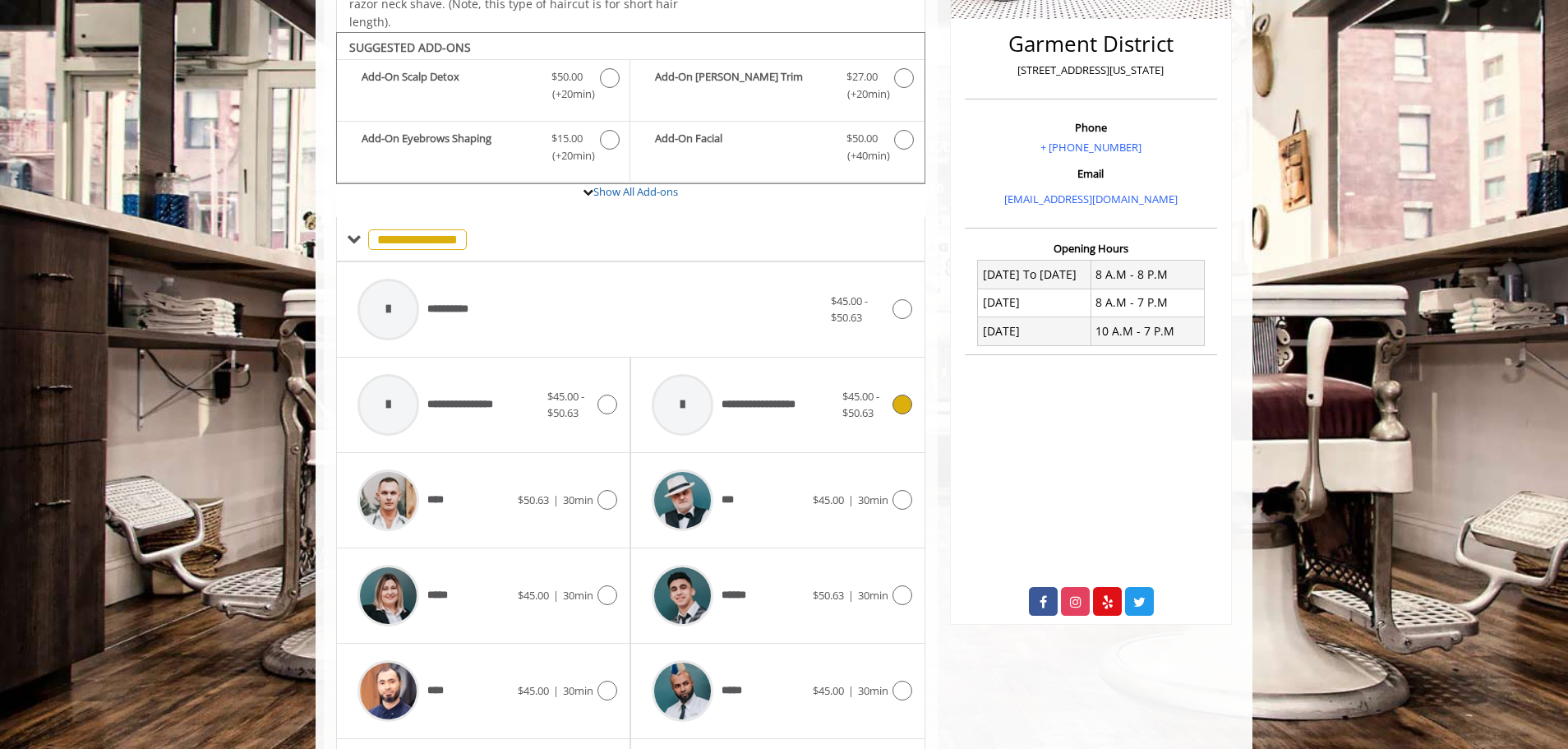
scroll to position [437, 0]
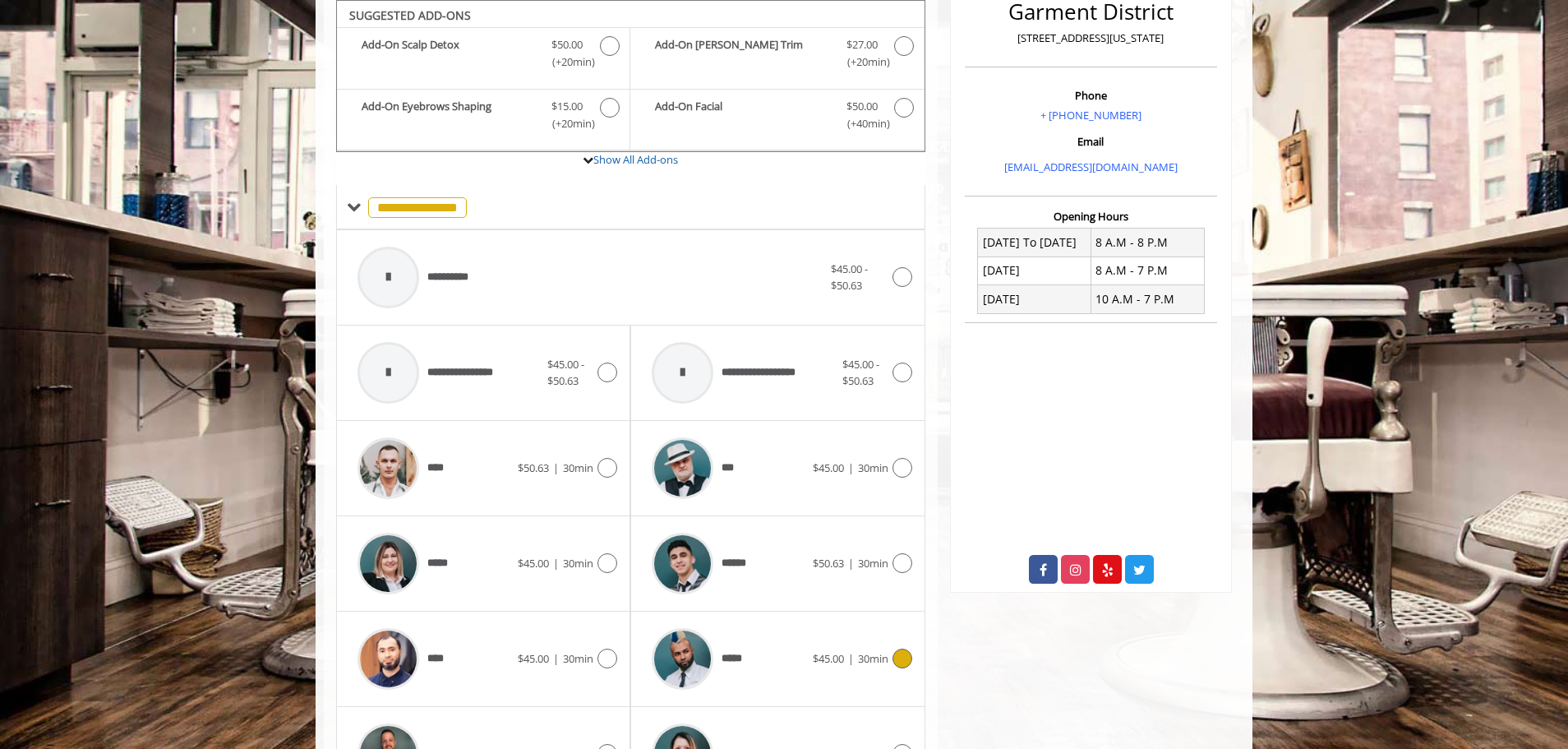
click at [898, 666] on icon at bounding box center [902, 658] width 20 height 20
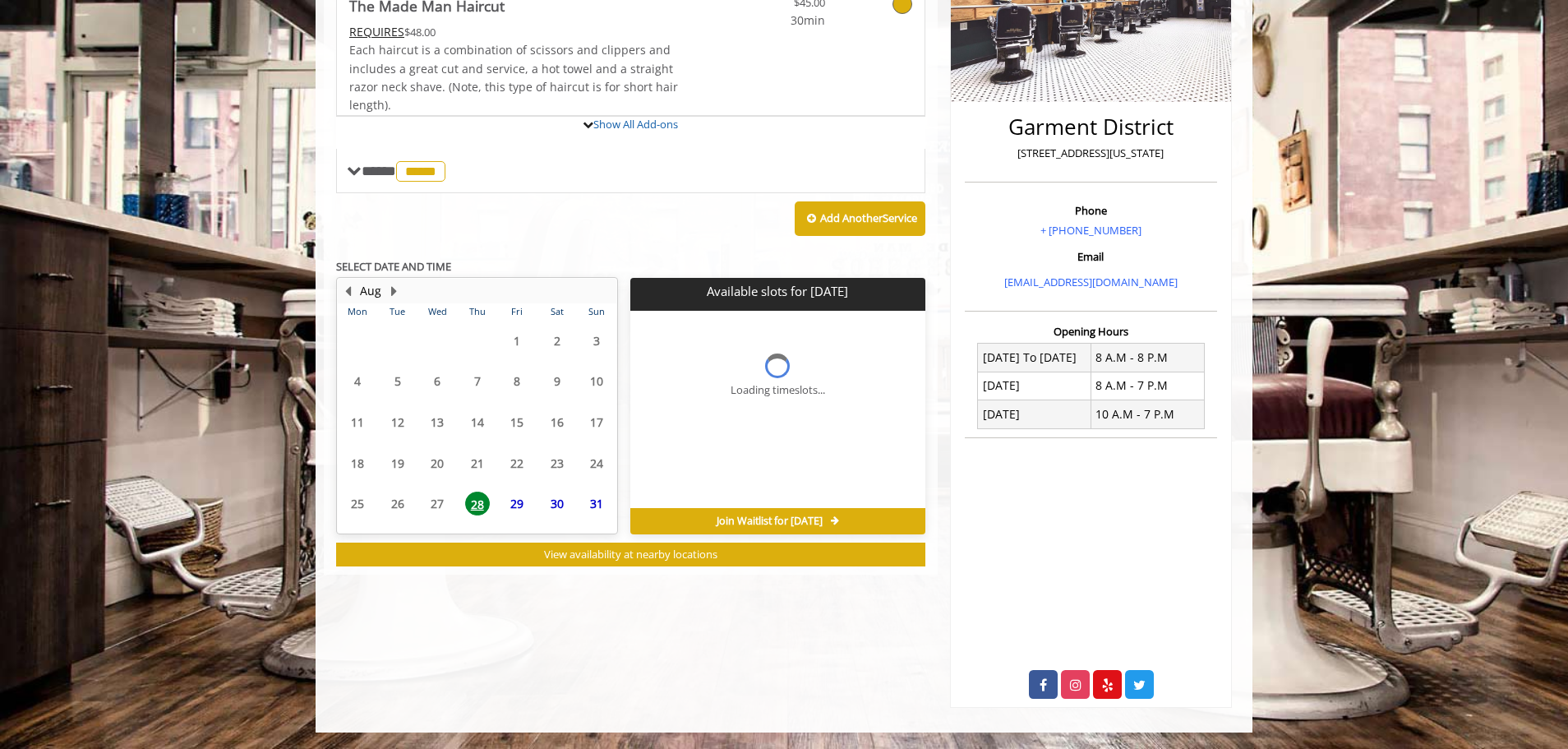
scroll to position [340, 0]
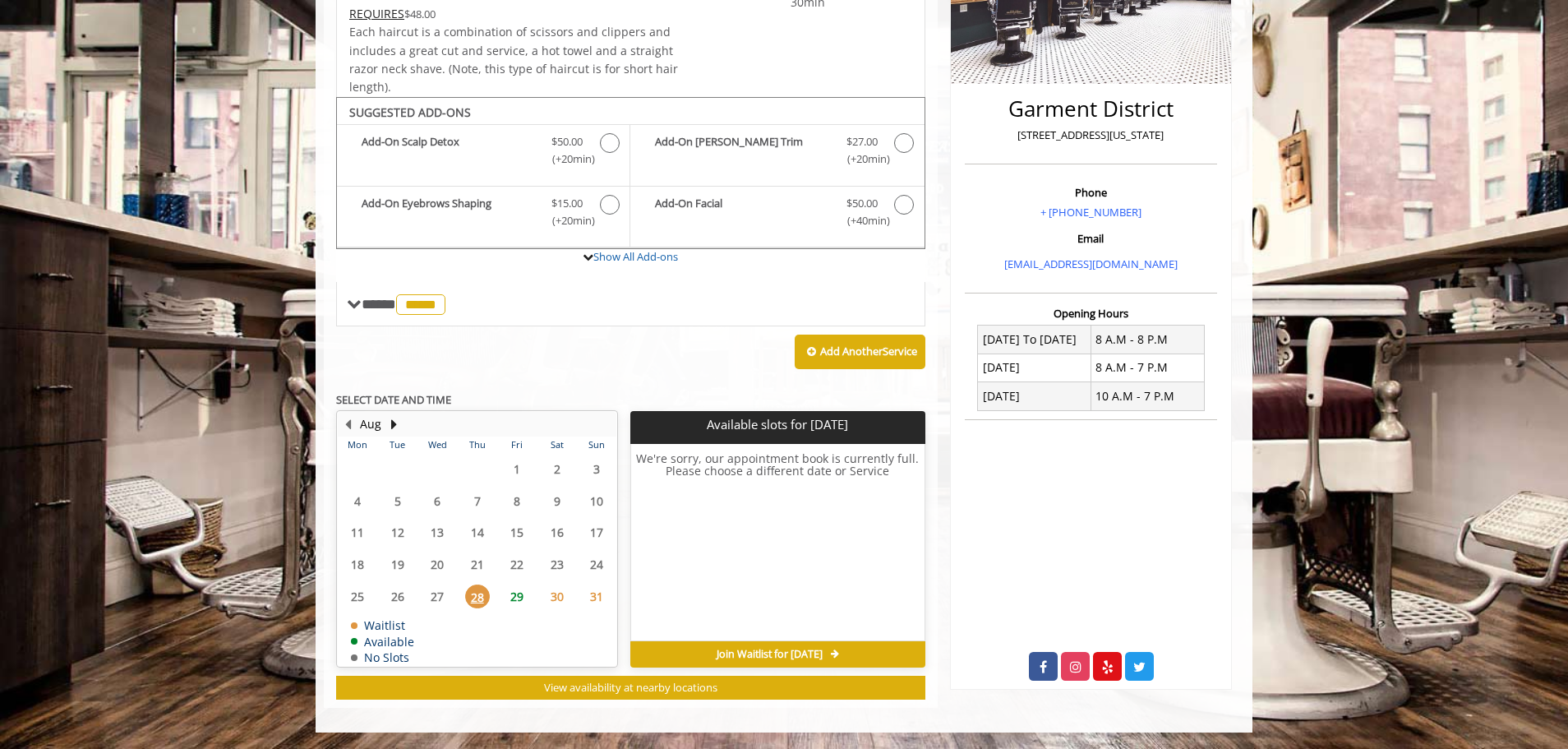
click at [822, 655] on span "Join Waitlist for [DATE]" at bounding box center [769, 655] width 106 height 13
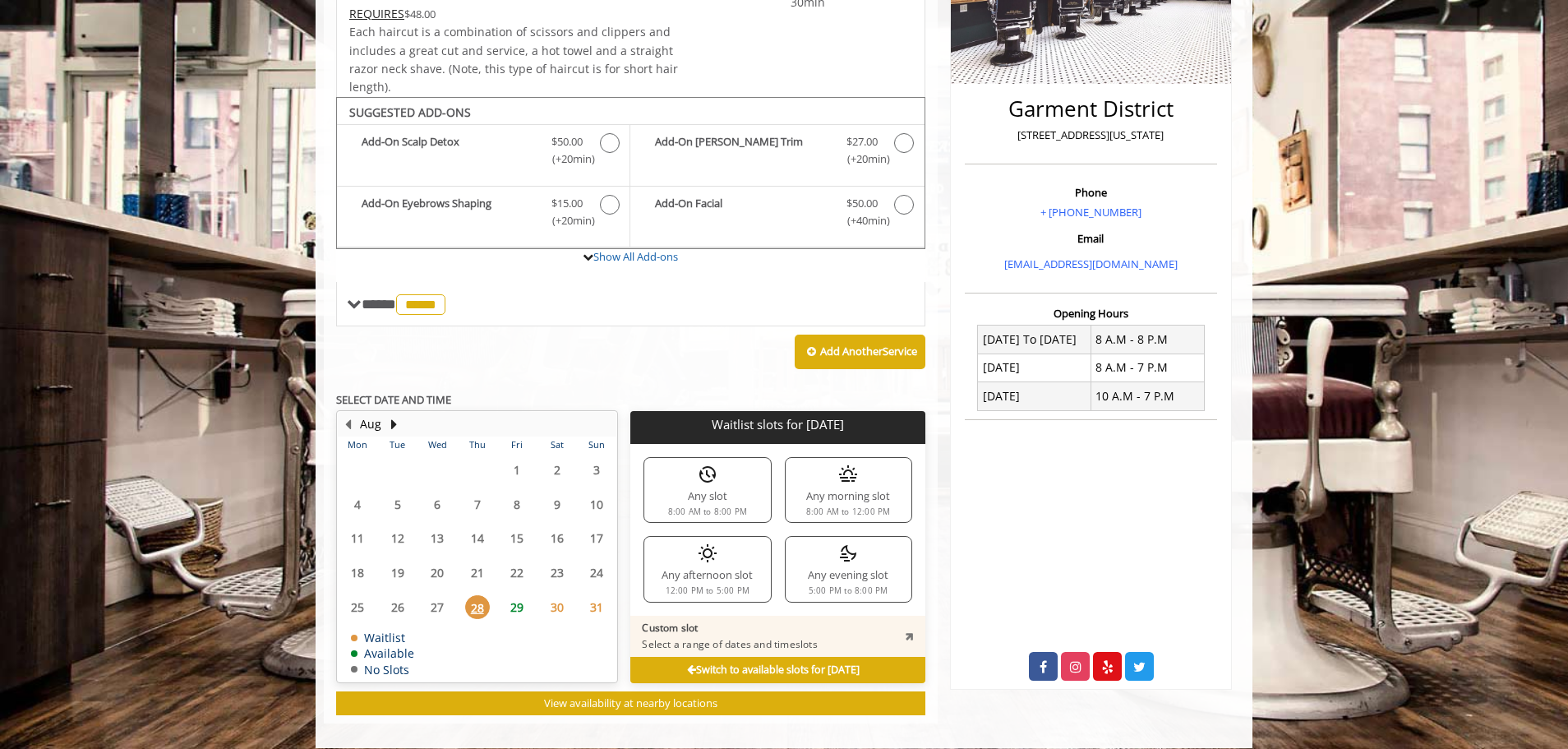
click at [700, 478] on img at bounding box center [707, 474] width 20 height 20
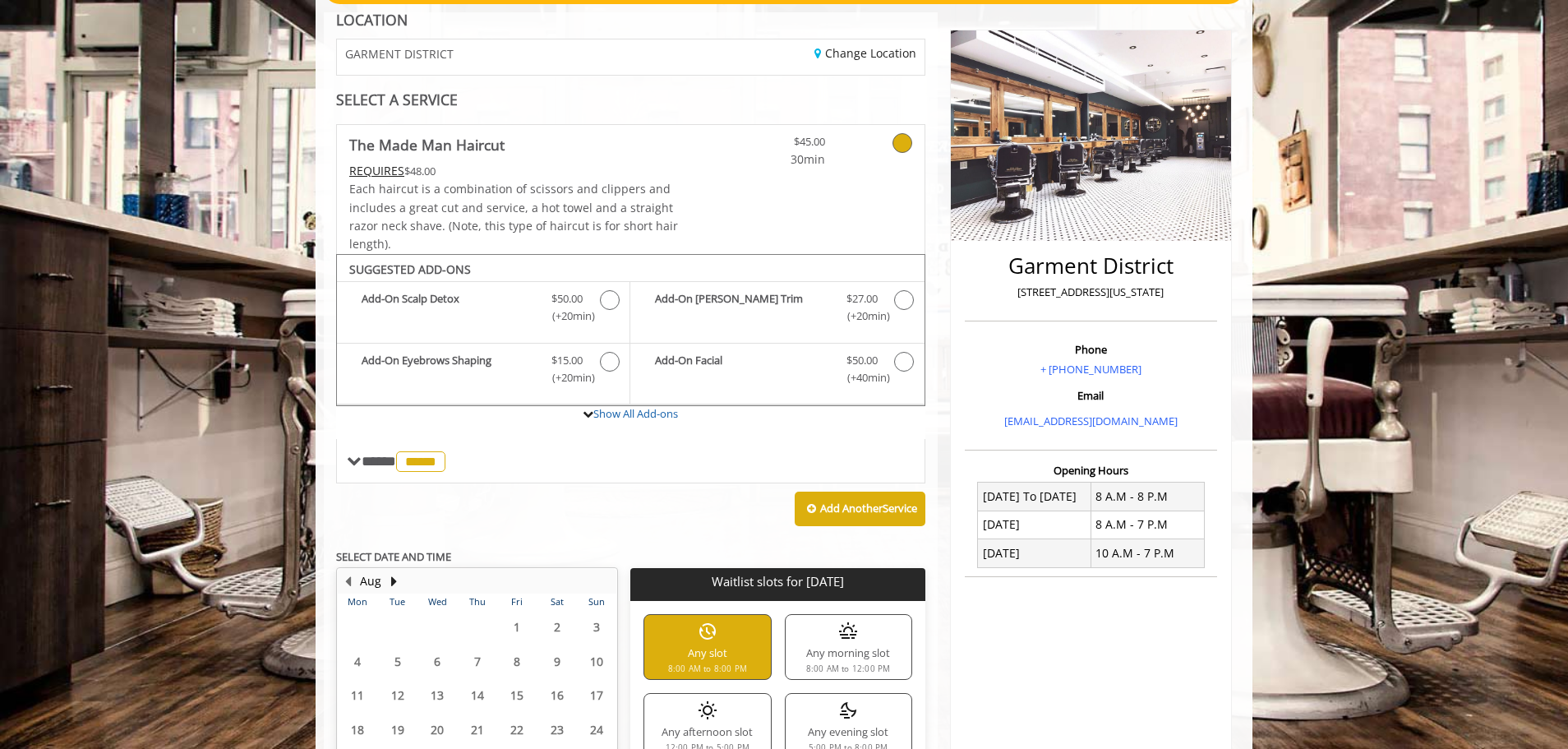
scroll to position [0, 0]
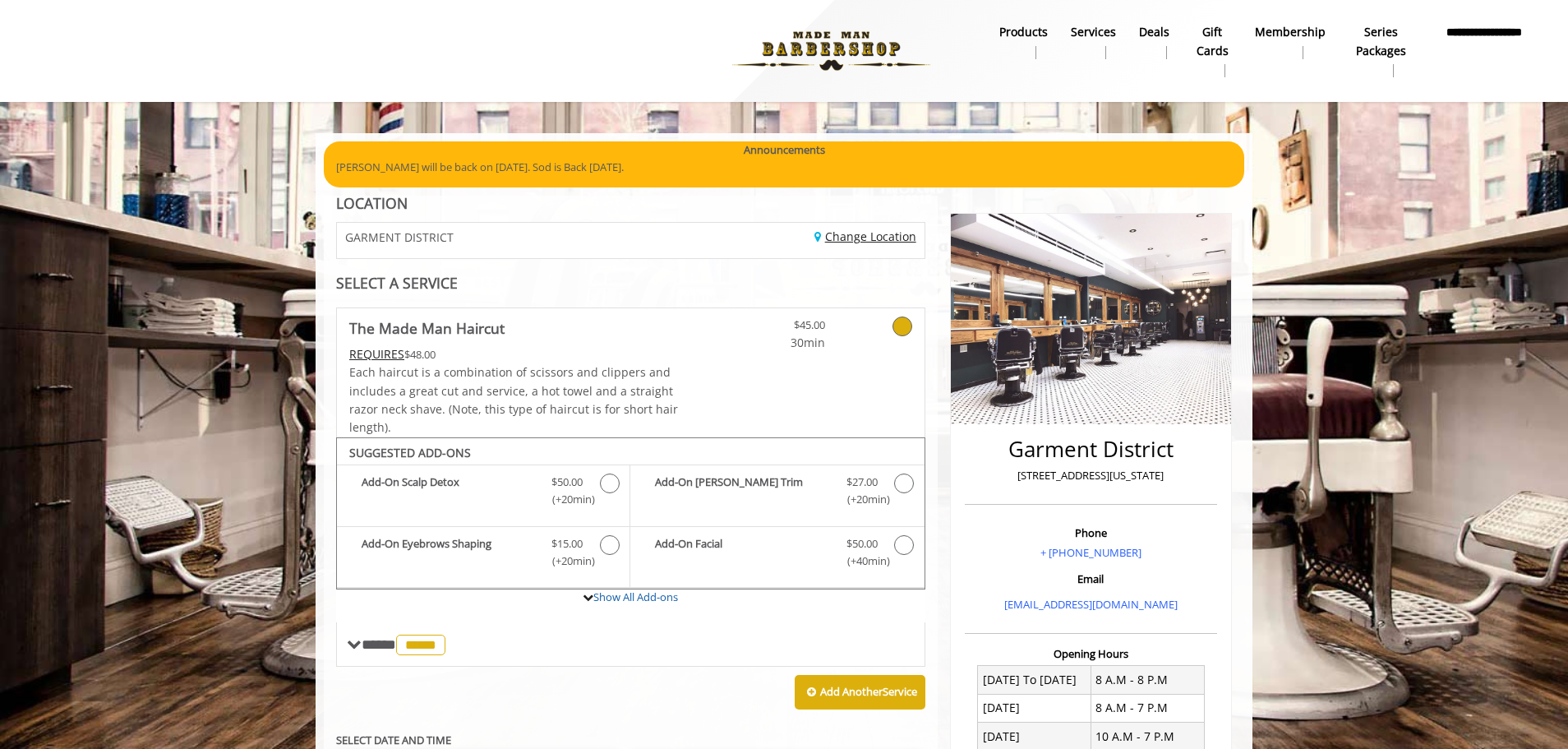
click at [858, 238] on link "Change Location" at bounding box center [865, 236] width 102 height 16
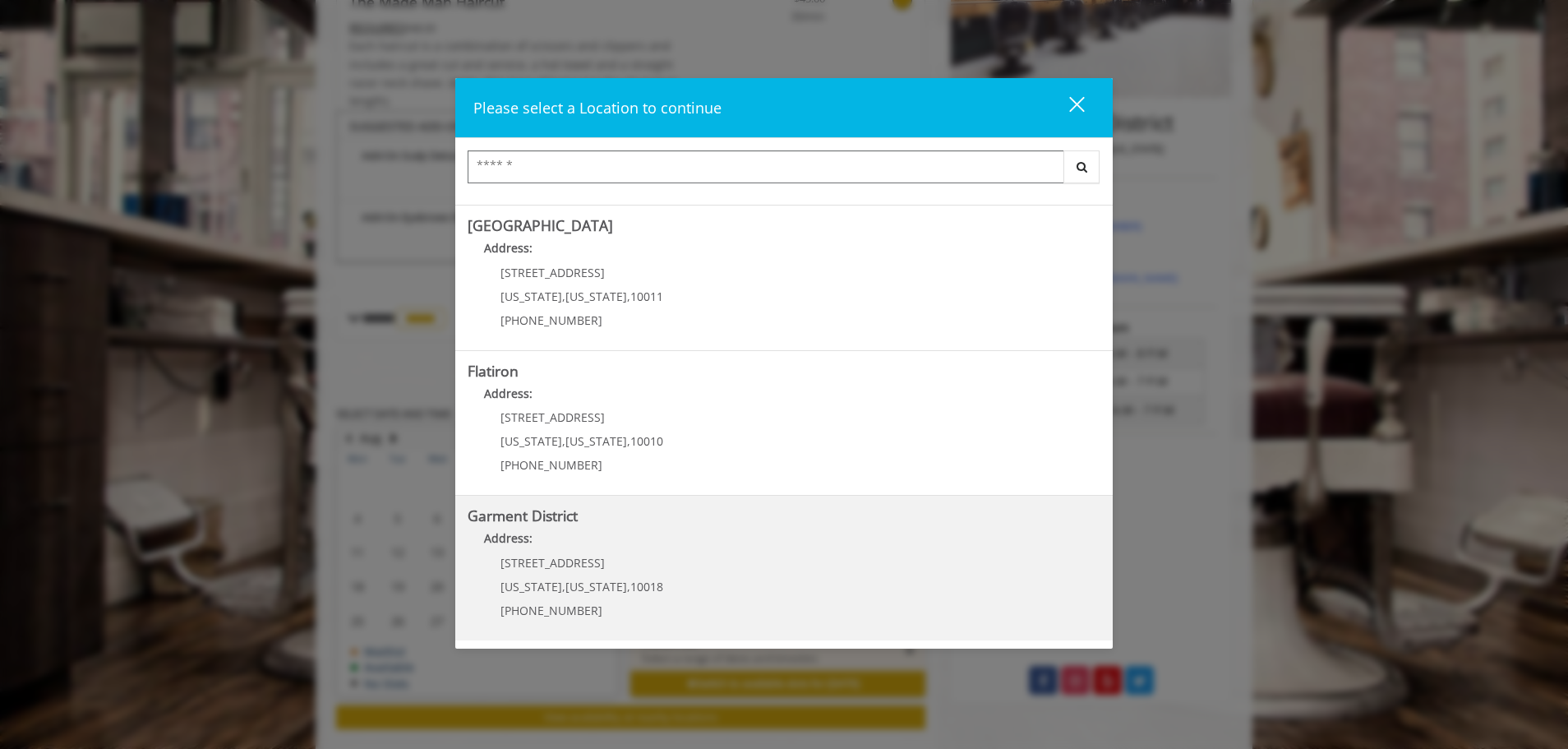
scroll to position [329, 0]
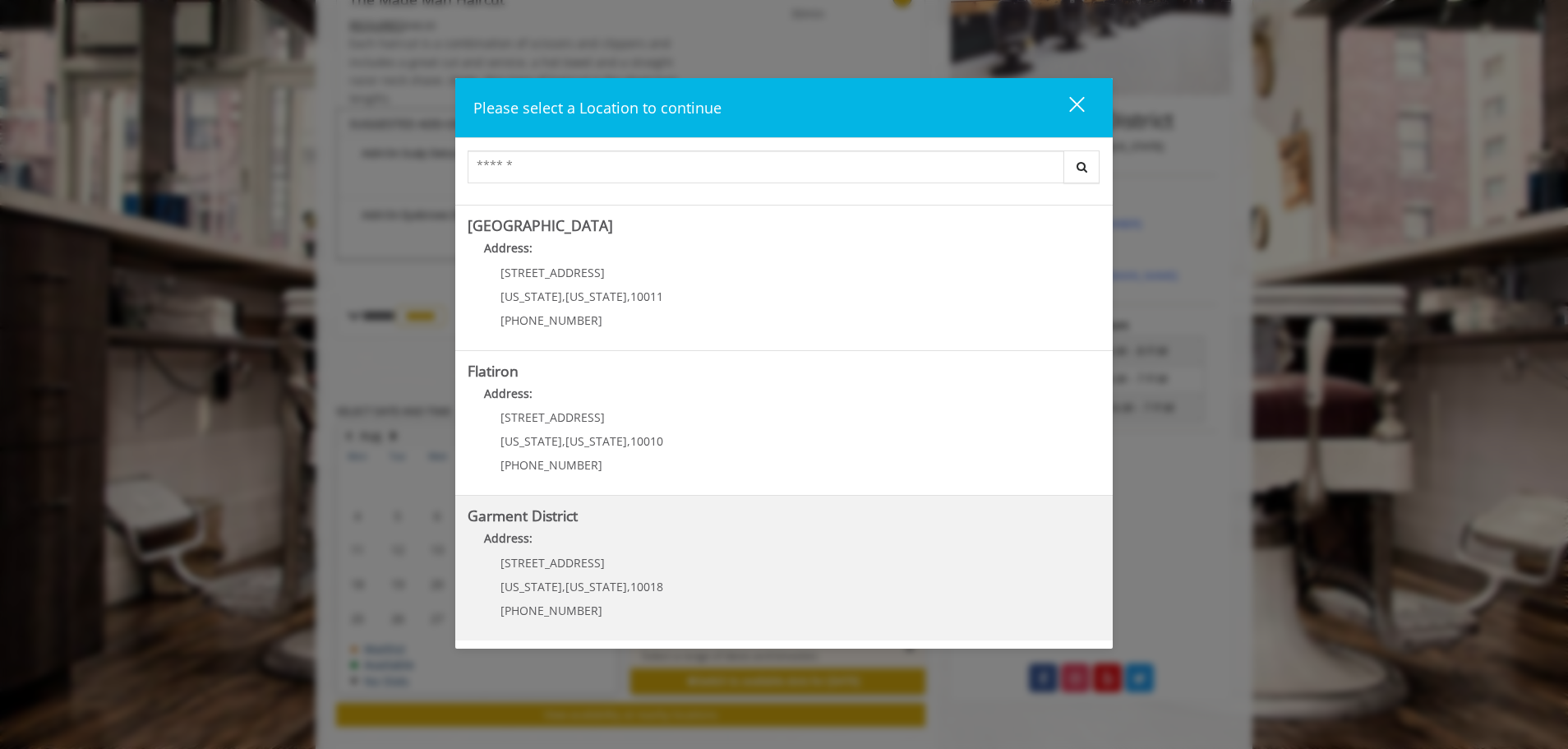
click at [734, 553] on District "Address:" at bounding box center [784, 542] width 632 height 26
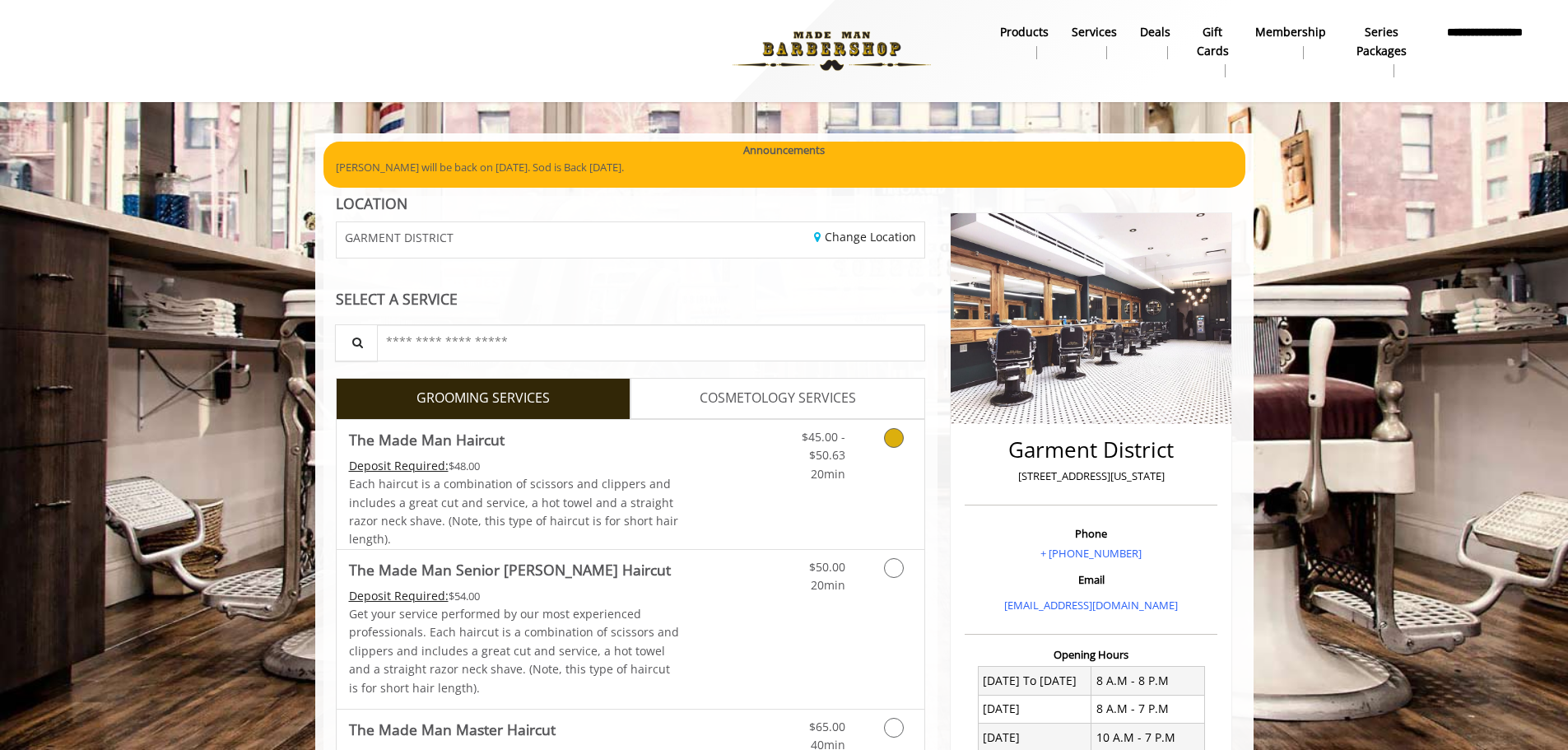
click at [895, 441] on icon "Grooming services" at bounding box center [894, 438] width 20 height 20
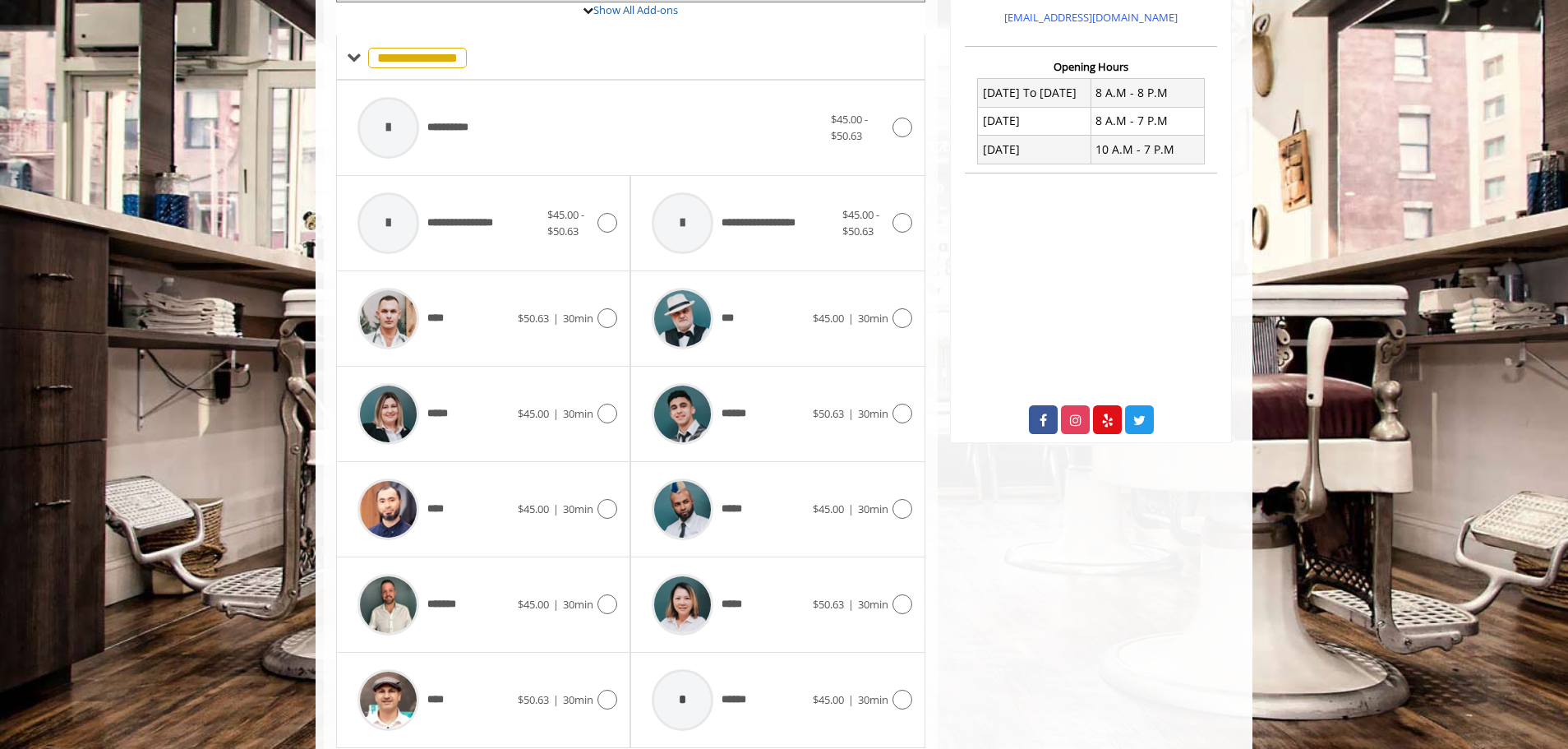
scroll to position [479, 0]
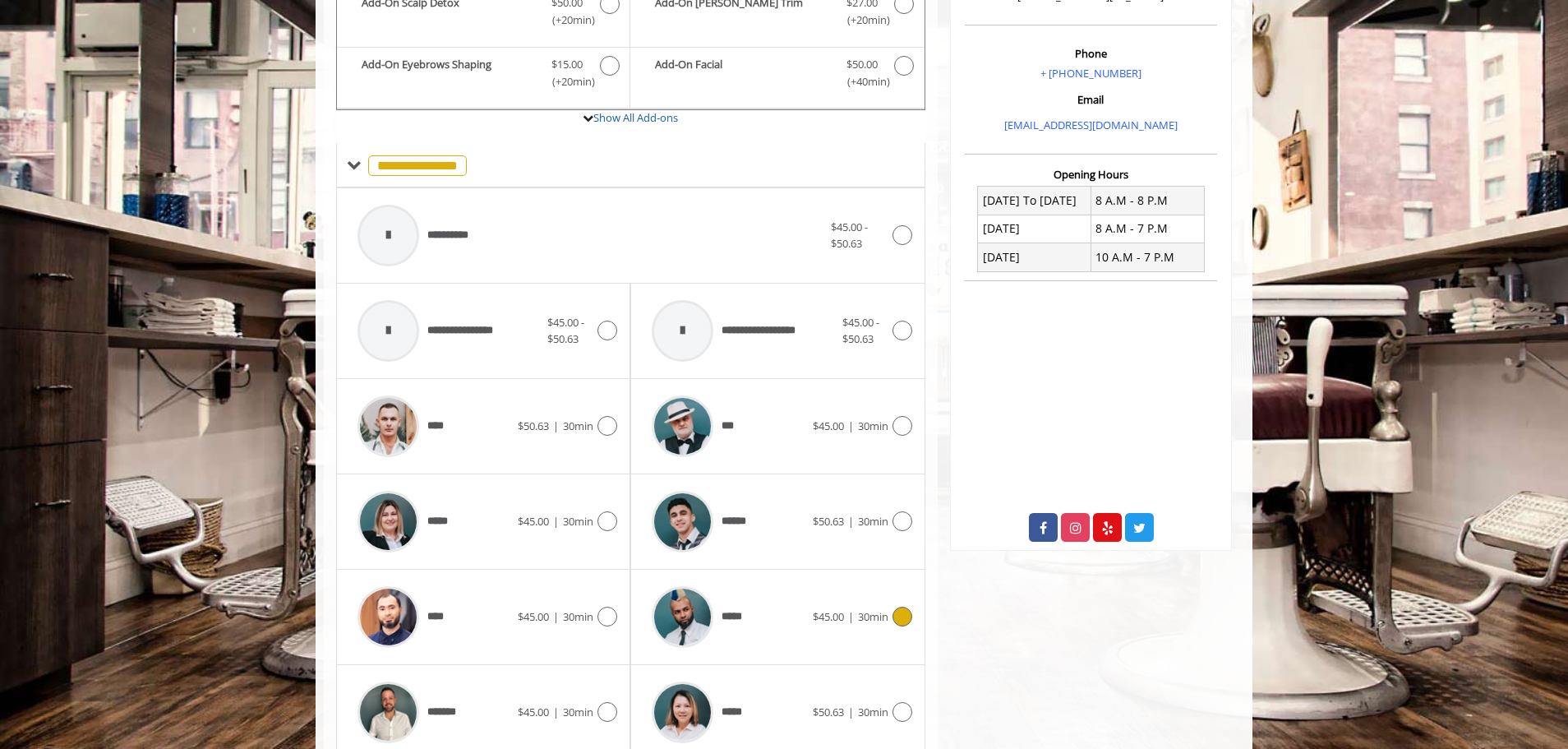
click at [889, 619] on div at bounding box center [900, 616] width 24 height 20
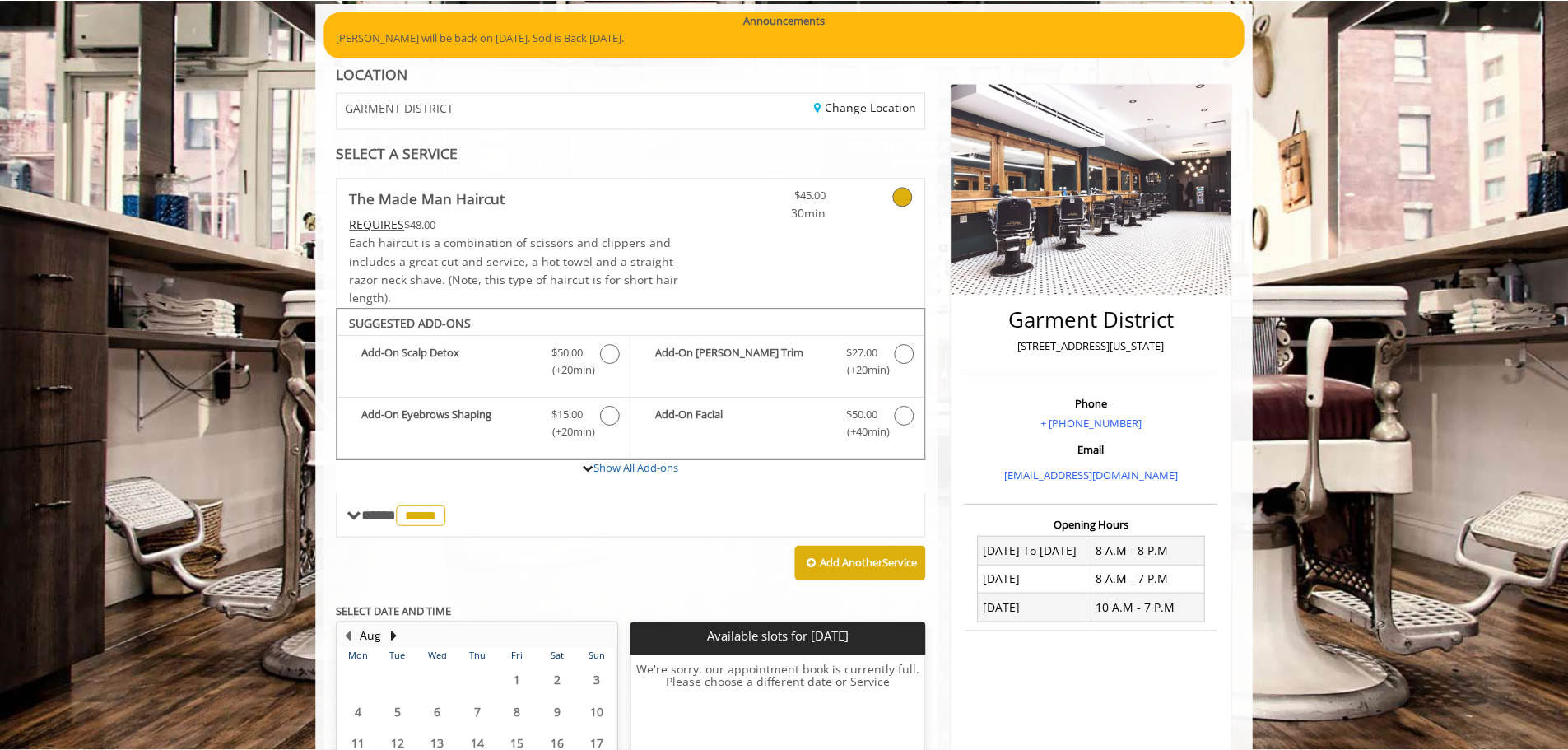
scroll to position [94, 0]
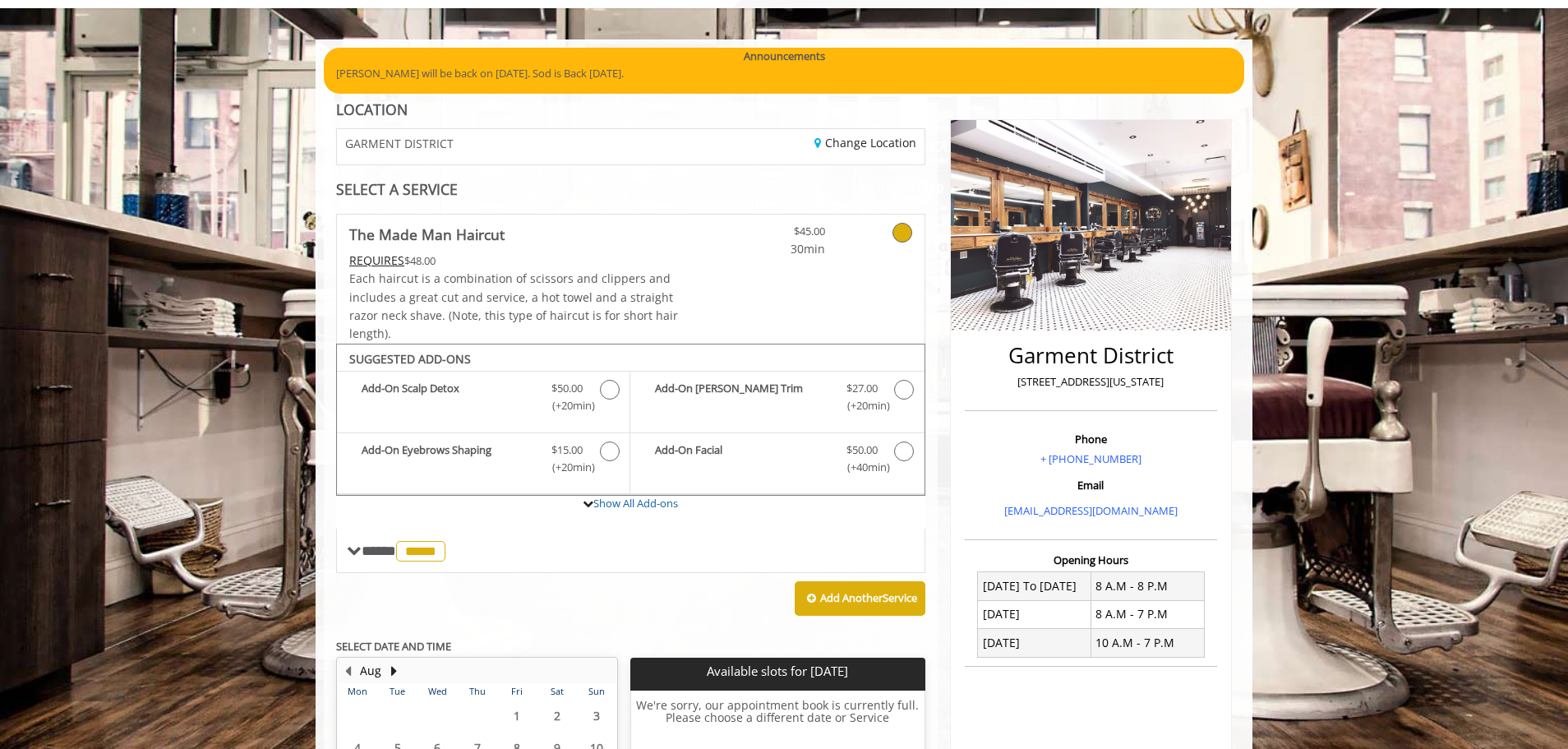
click at [902, 242] on icon at bounding box center [902, 232] width 20 height 20
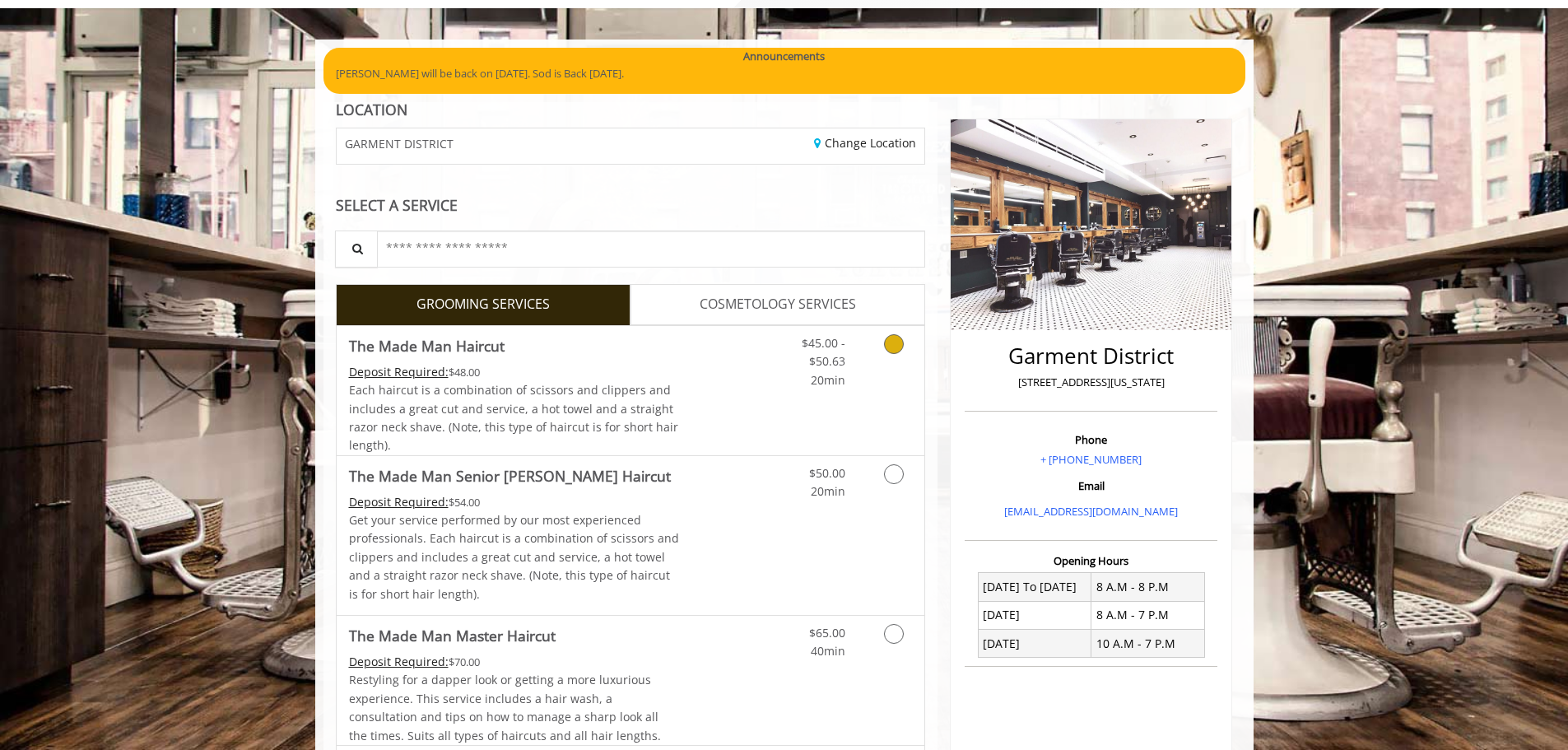
click at [894, 346] on icon "Grooming services" at bounding box center [894, 343] width 20 height 20
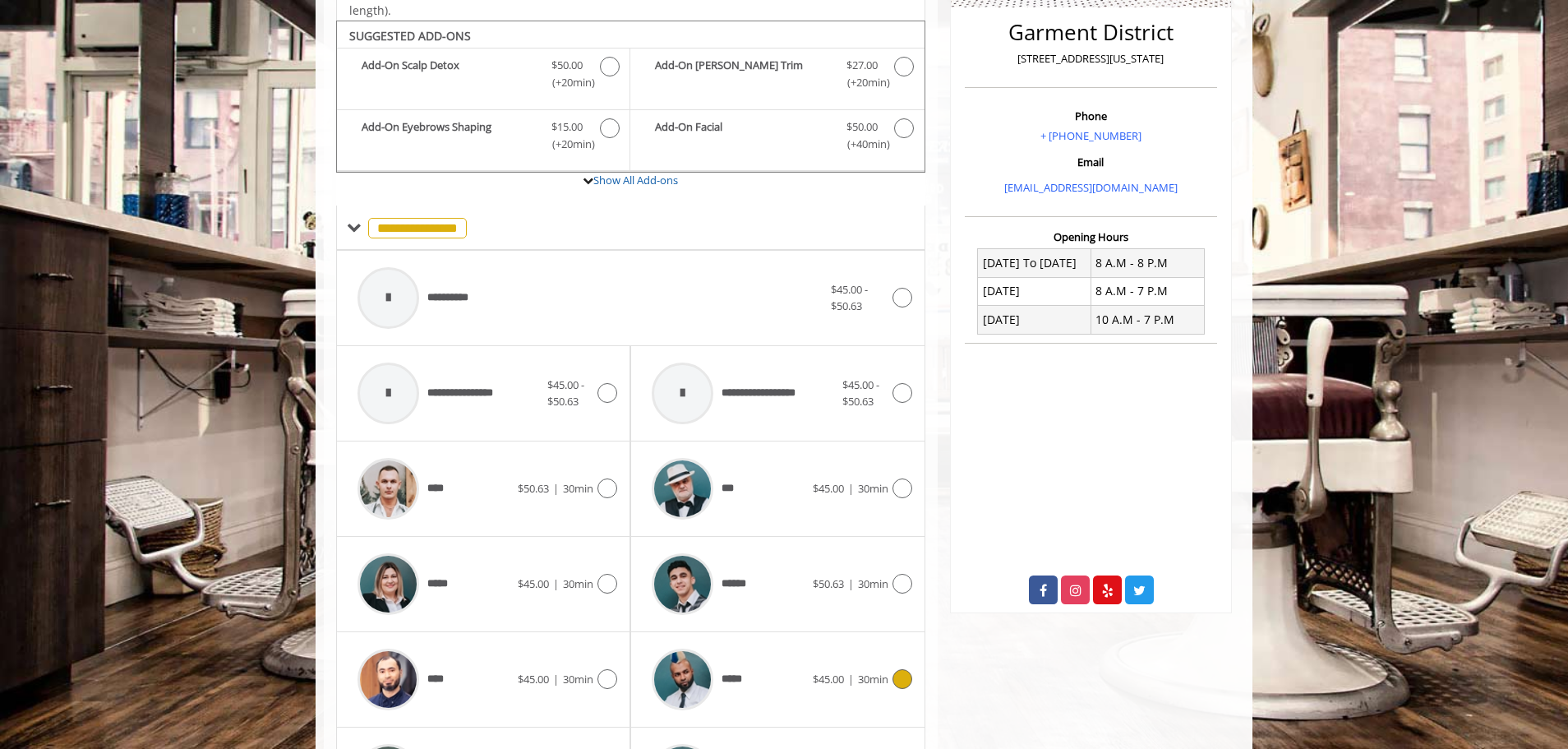
scroll to position [437, 0]
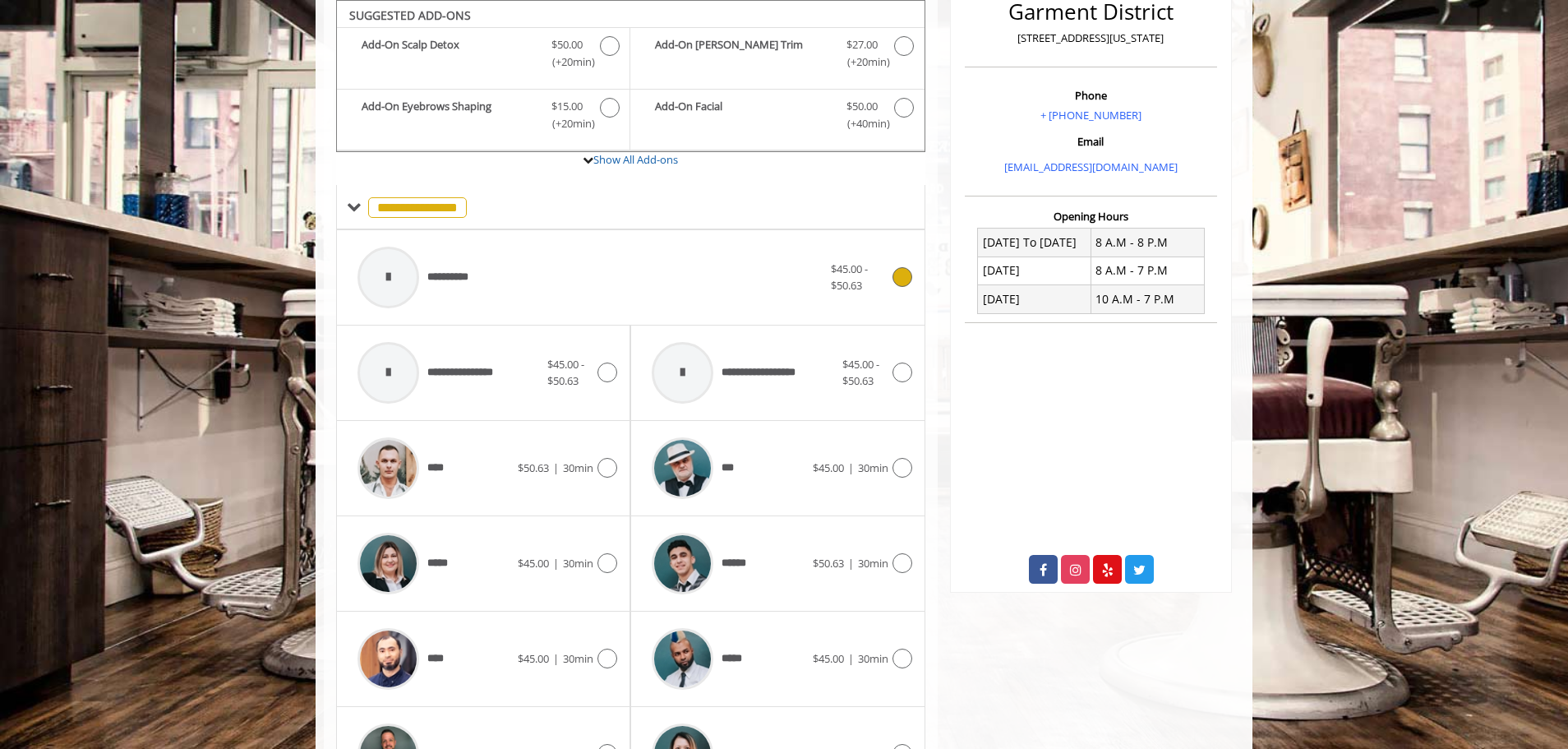
click at [906, 286] on div at bounding box center [900, 277] width 24 height 20
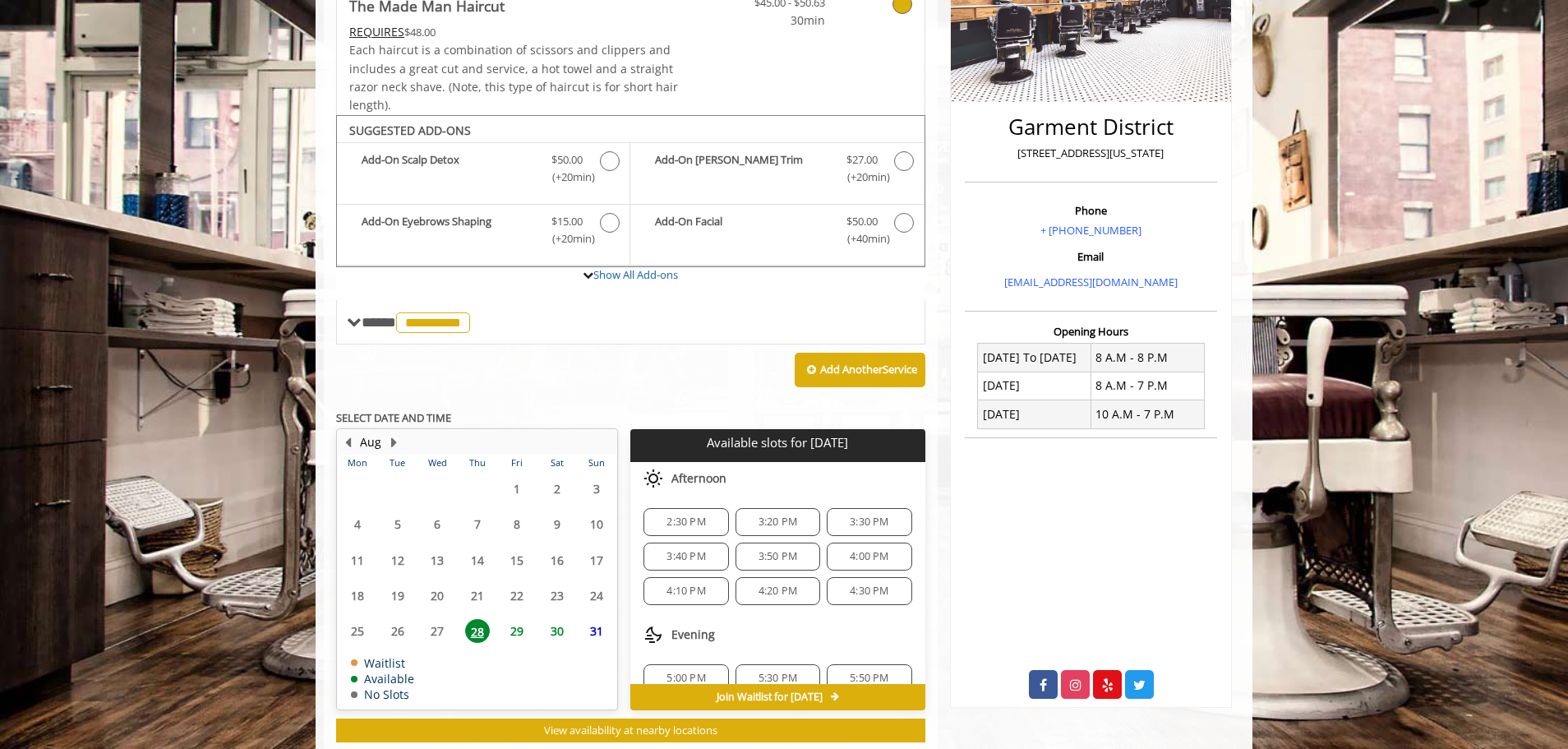
scroll to position [365, 0]
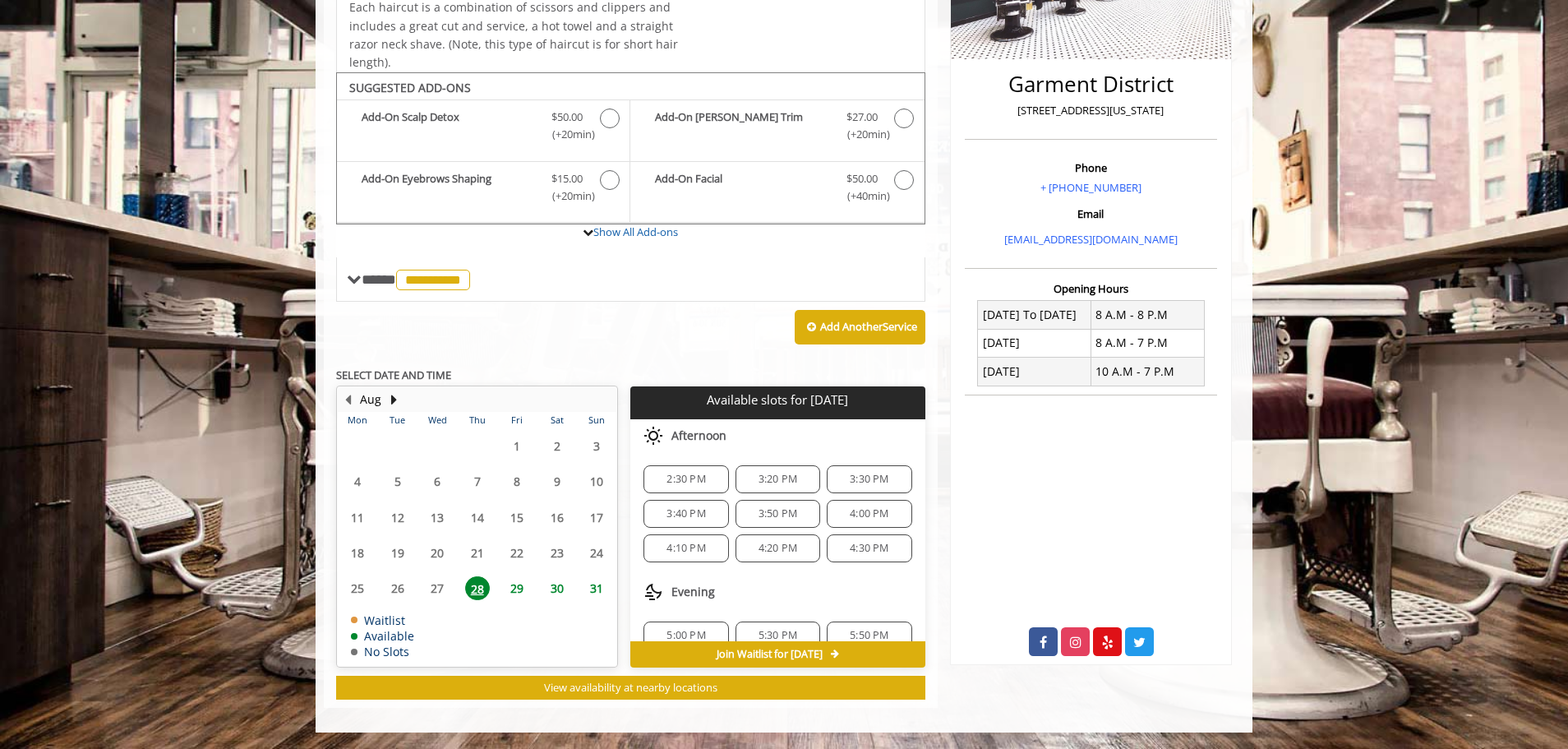
click at [700, 472] on span "2:30 PM" at bounding box center [685, 479] width 39 height 13
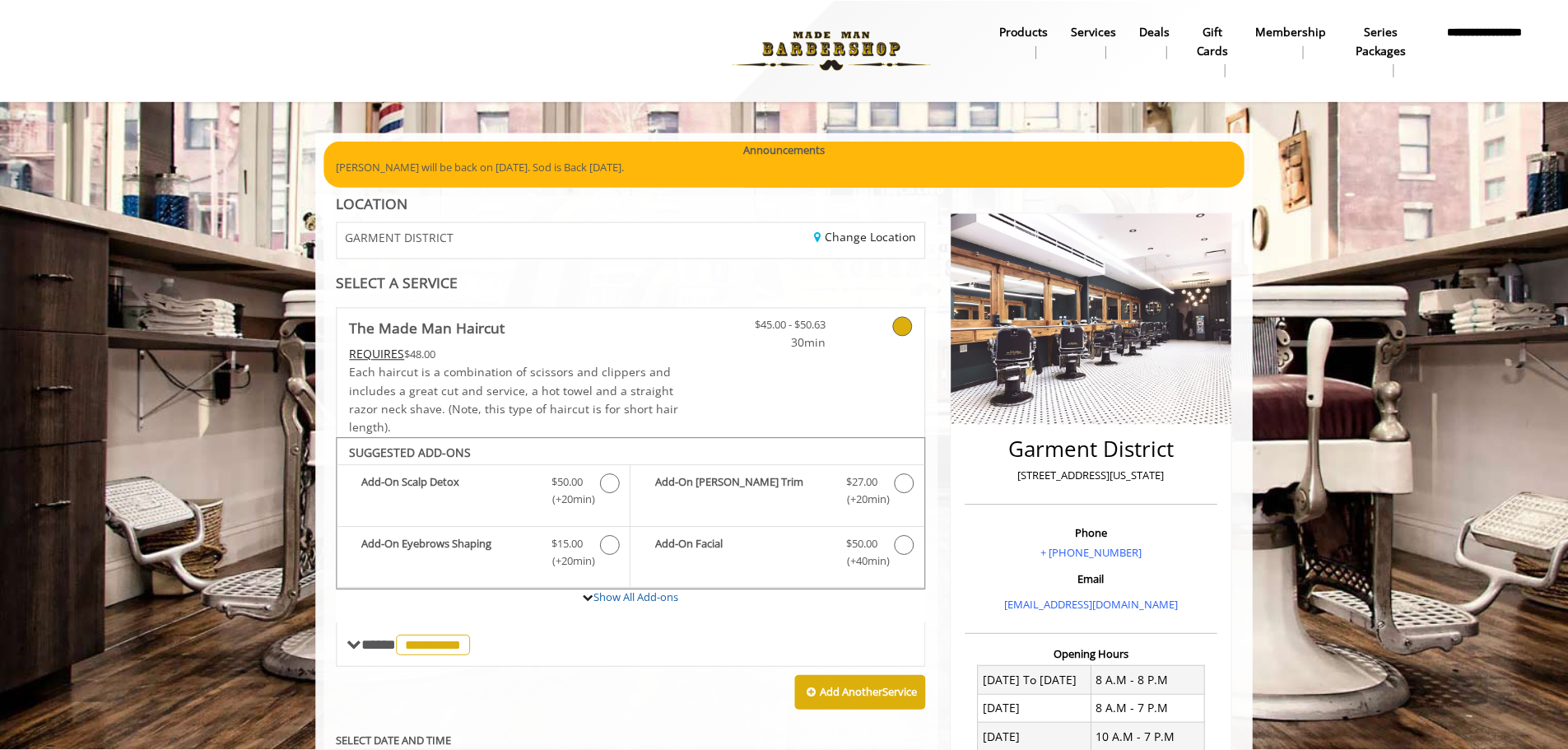
scroll to position [0, 0]
click at [907, 329] on icon at bounding box center [903, 326] width 20 height 20
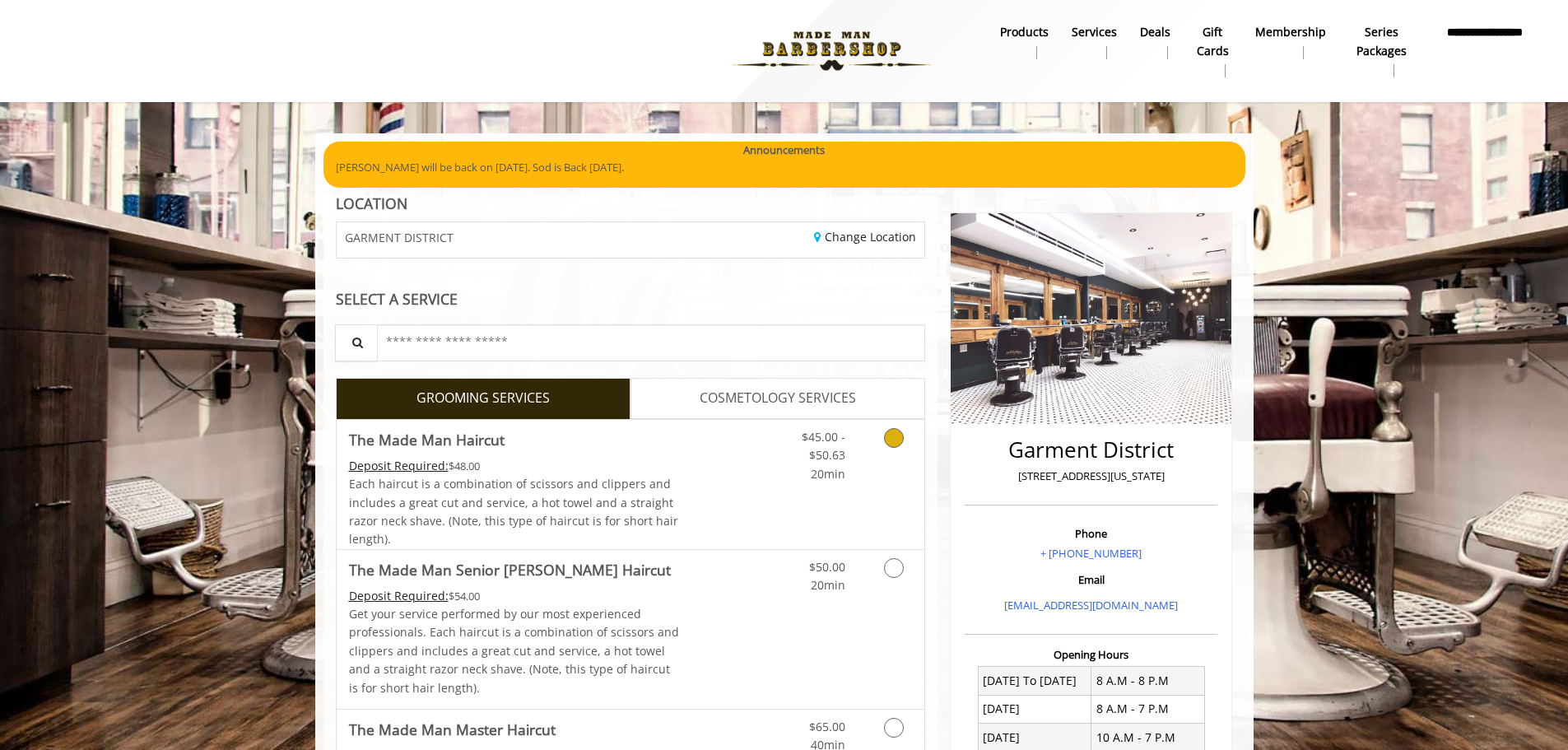
click at [885, 434] on icon "Grooming services" at bounding box center [894, 438] width 20 height 20
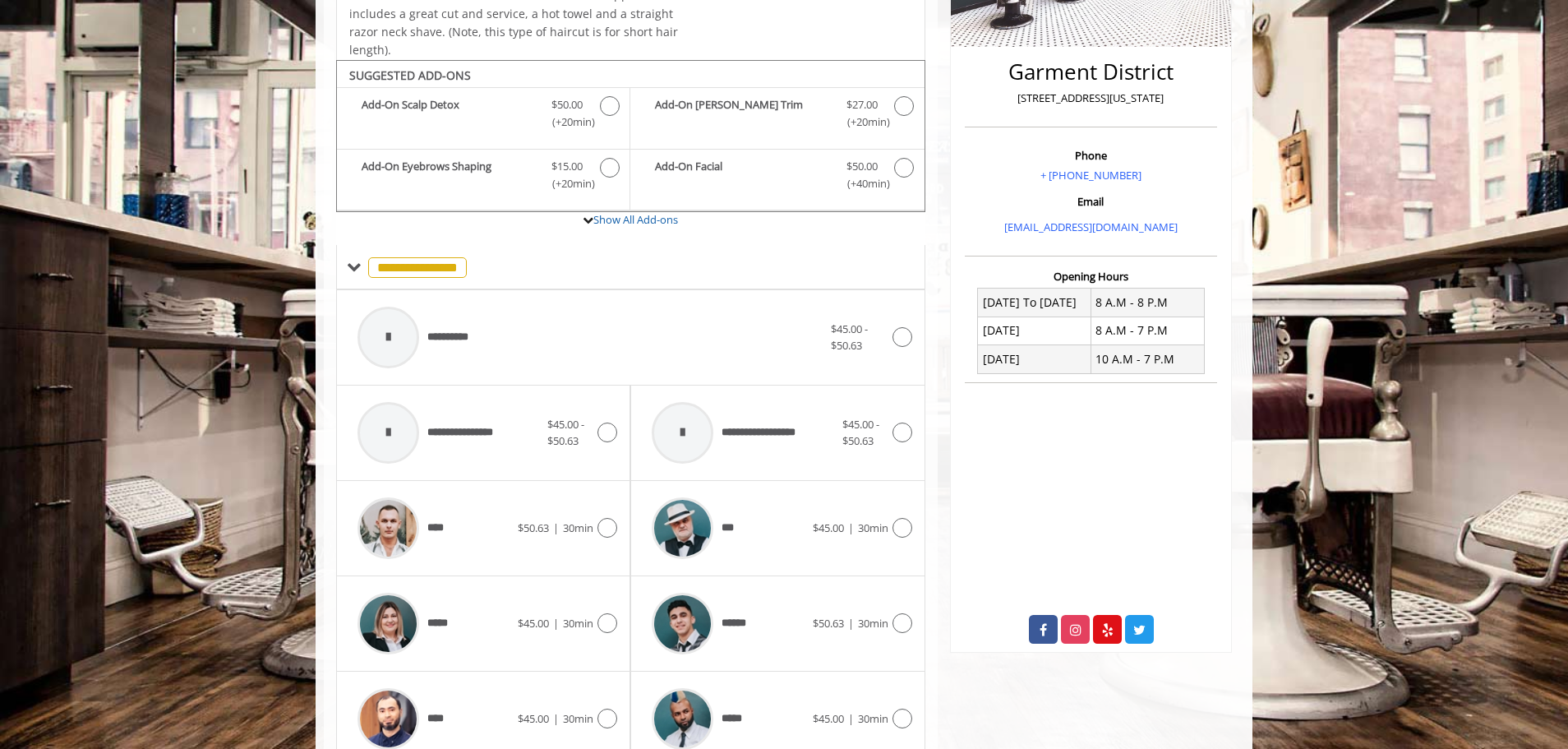
scroll to position [437, 0]
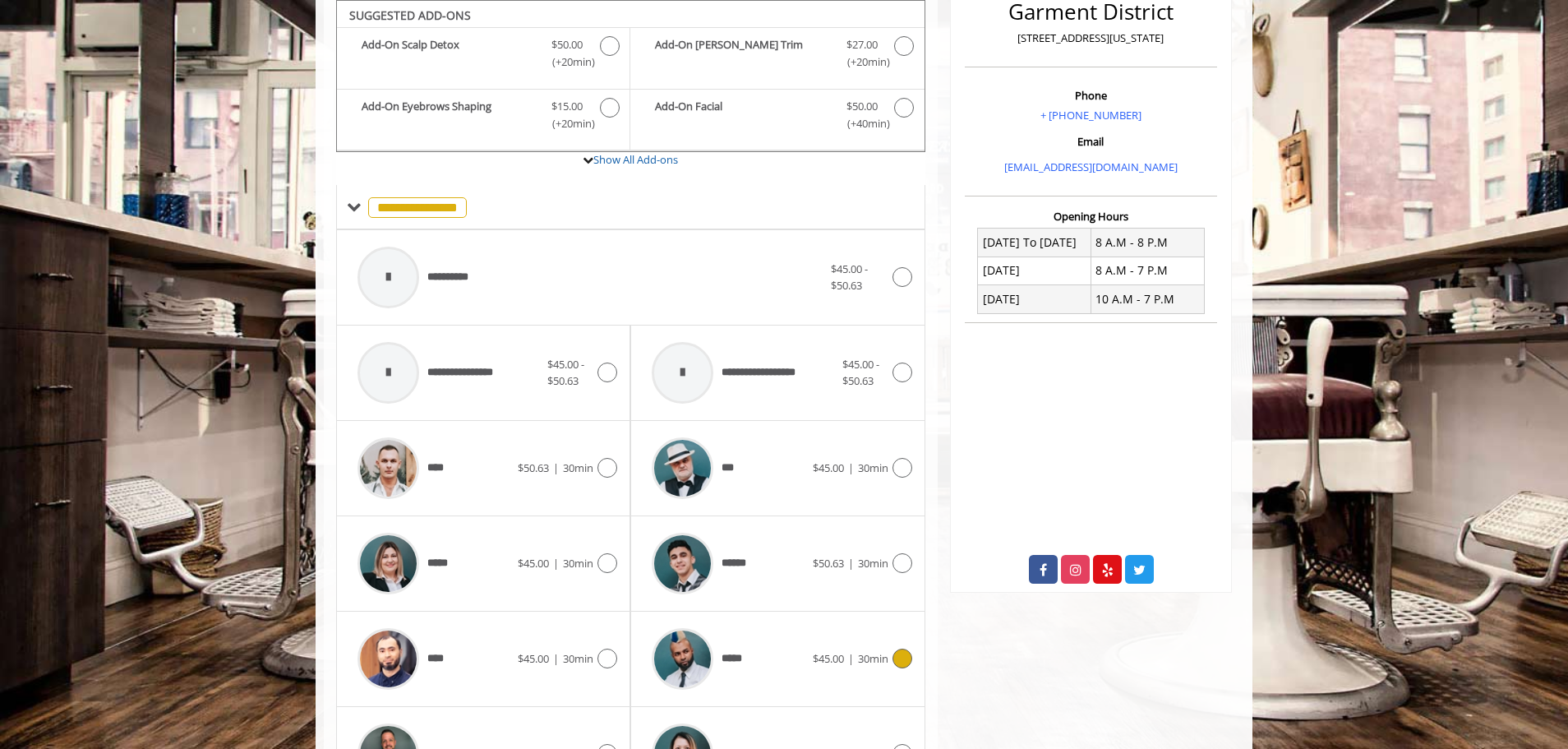
click at [902, 662] on icon at bounding box center [902, 658] width 20 height 20
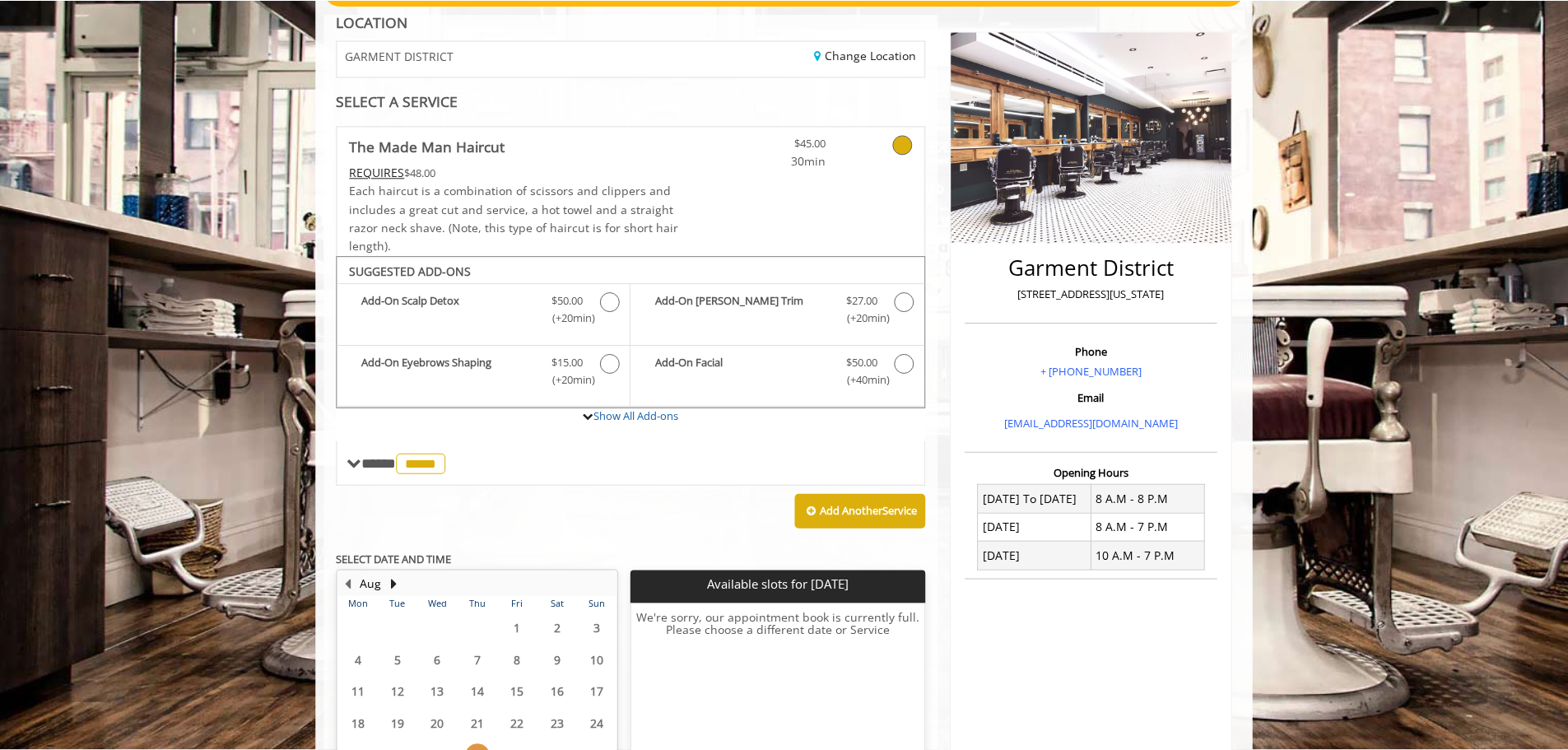
scroll to position [11, 0]
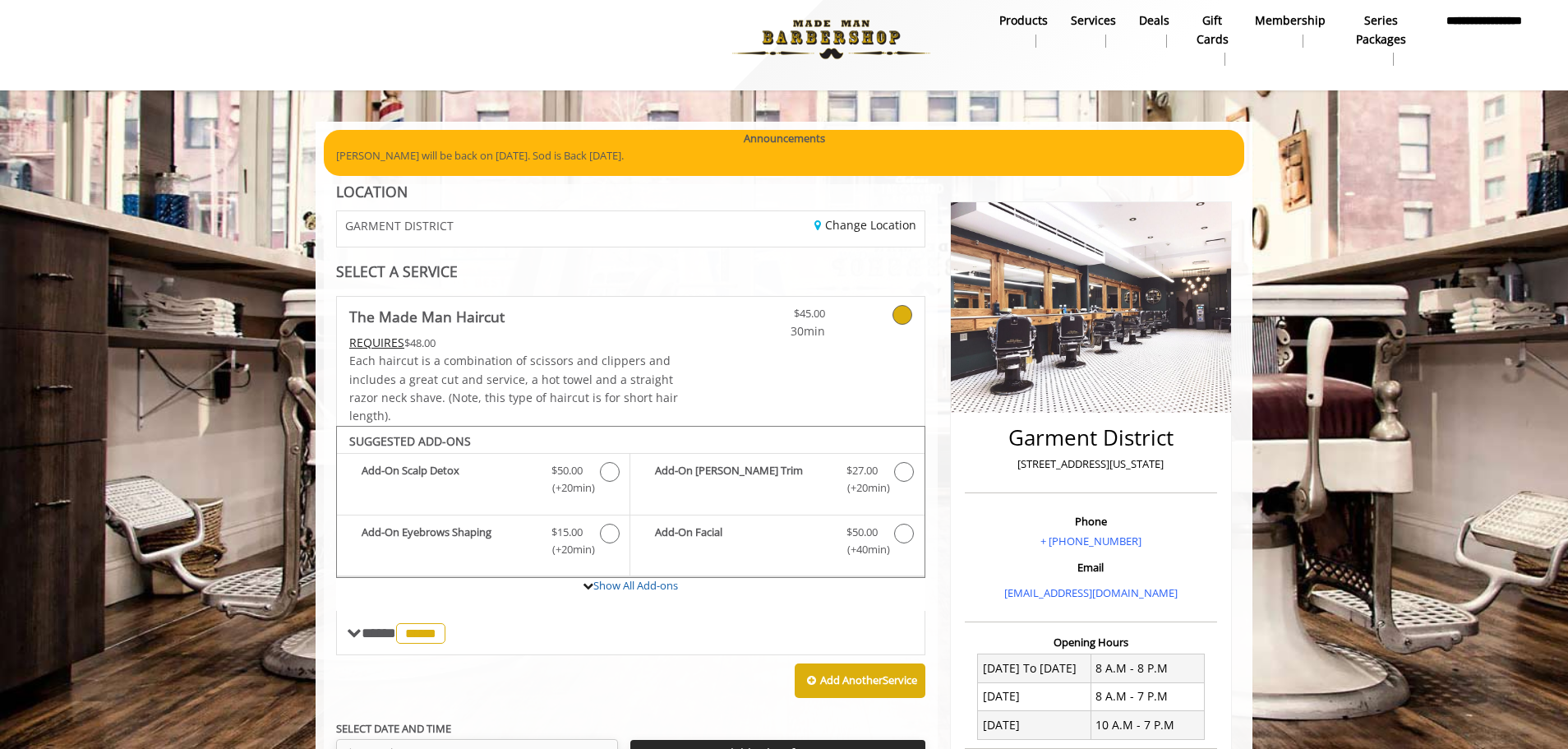
click at [900, 315] on icon at bounding box center [902, 315] width 20 height 20
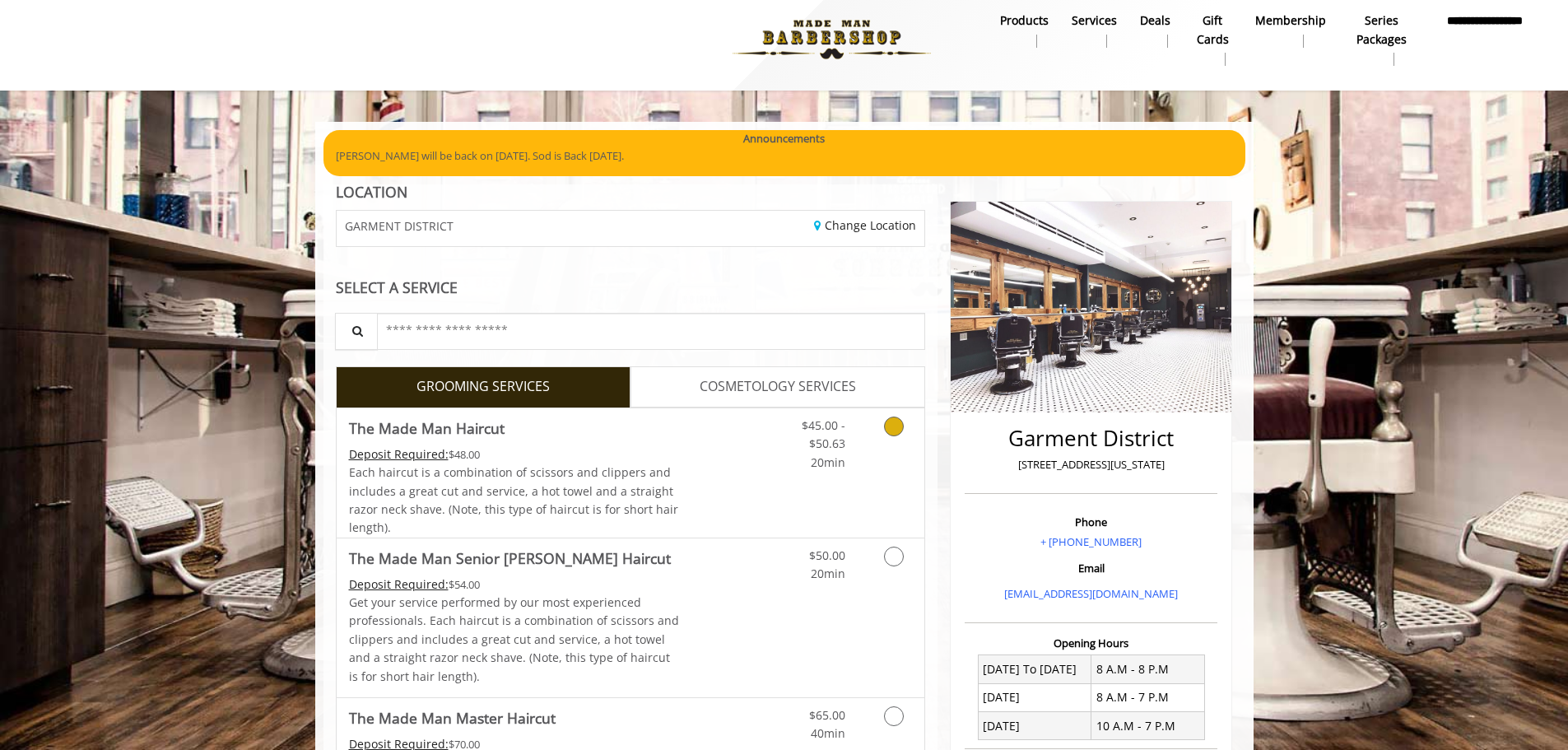
click at [890, 432] on icon "Grooming services" at bounding box center [894, 426] width 20 height 20
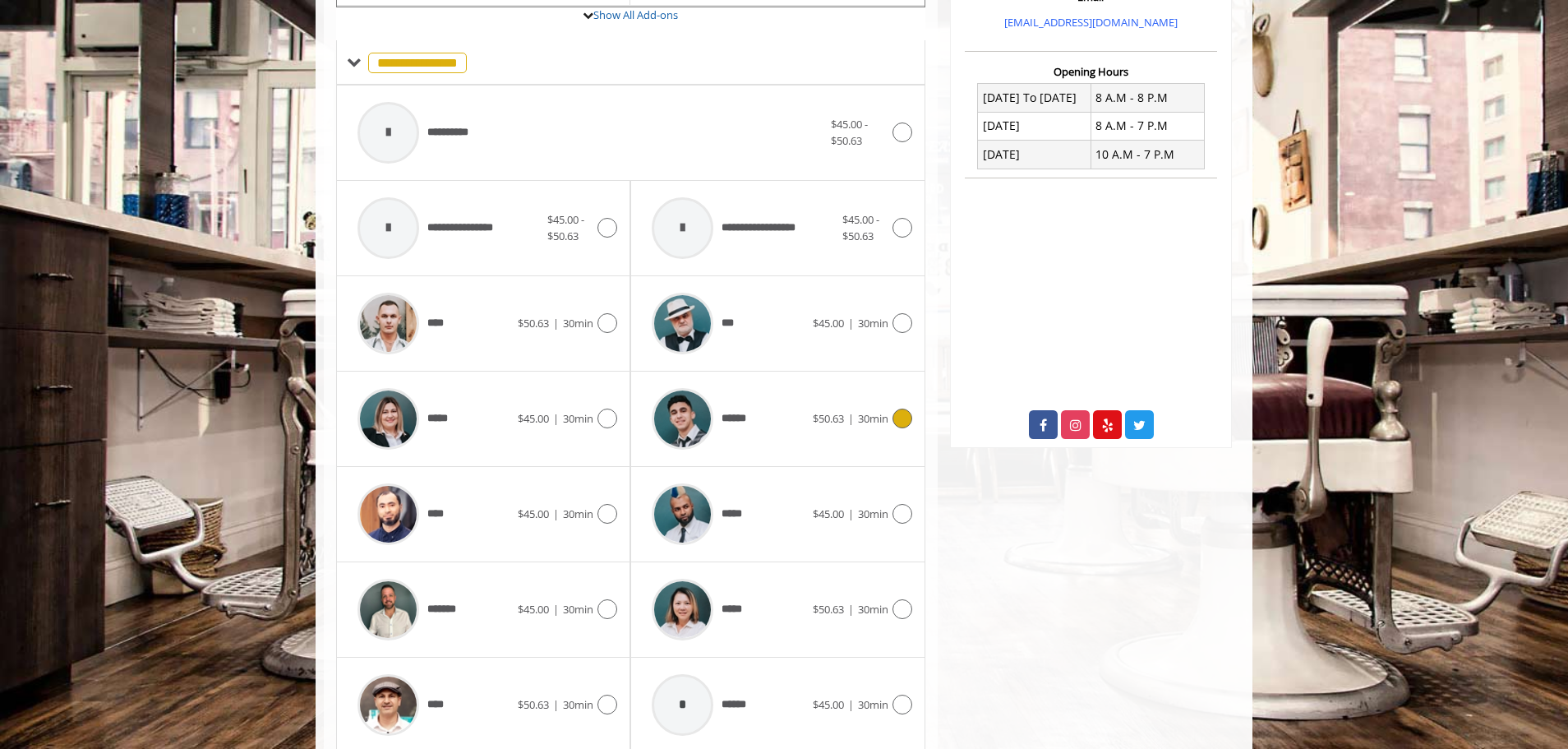
scroll to position [602, 0]
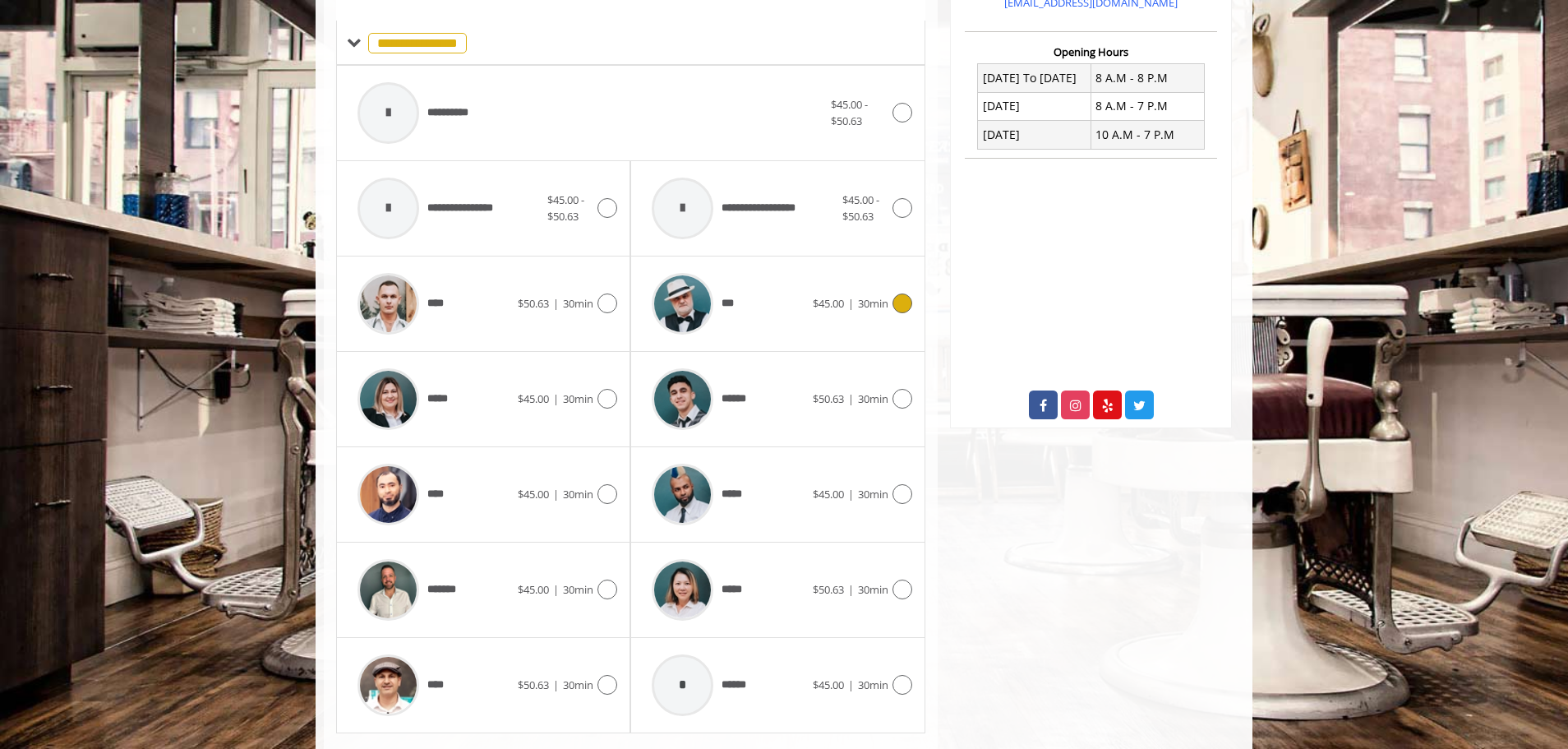
click at [900, 314] on div at bounding box center [900, 303] width 24 height 20
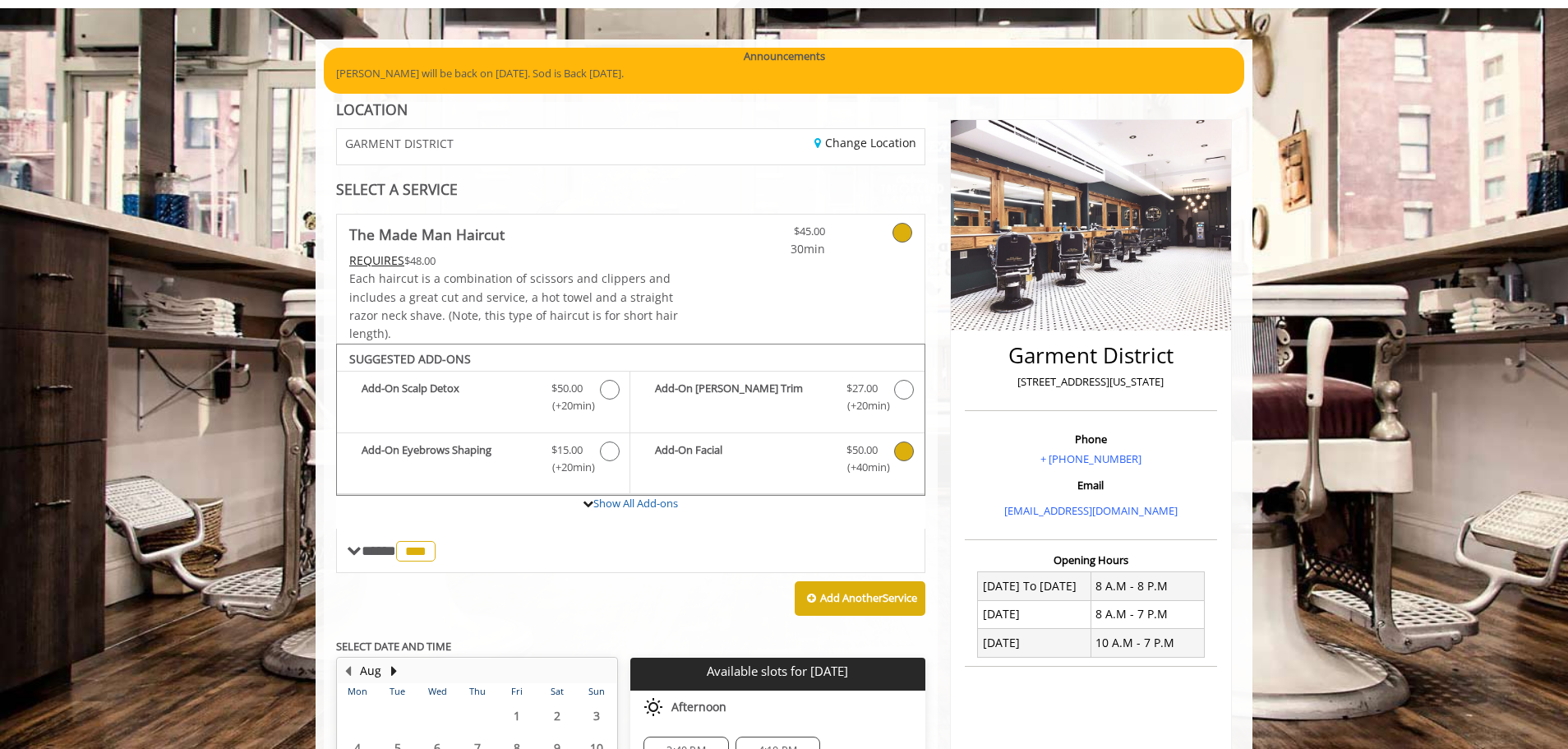
scroll to position [0, 0]
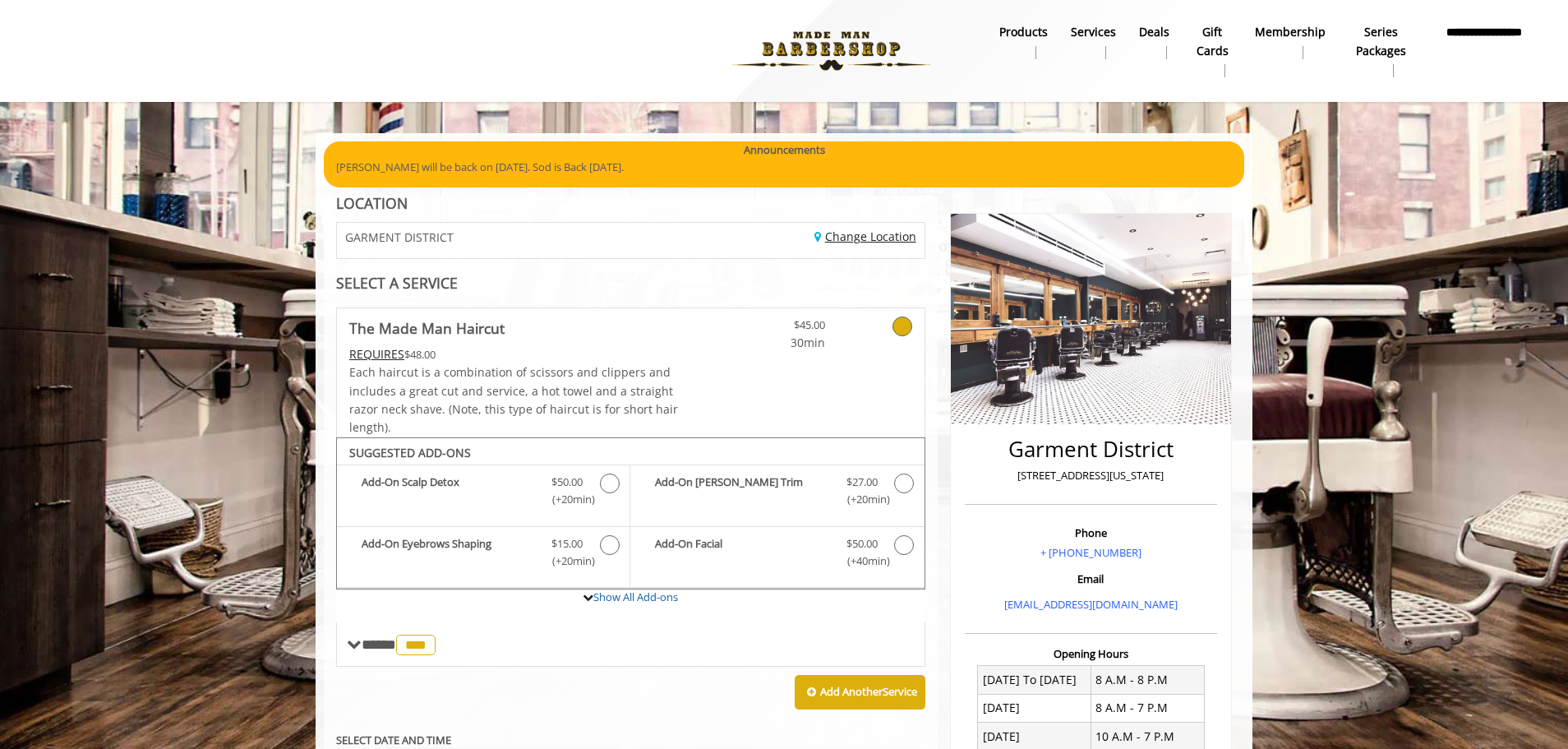
click at [881, 236] on link "Change Location" at bounding box center [865, 236] width 102 height 16
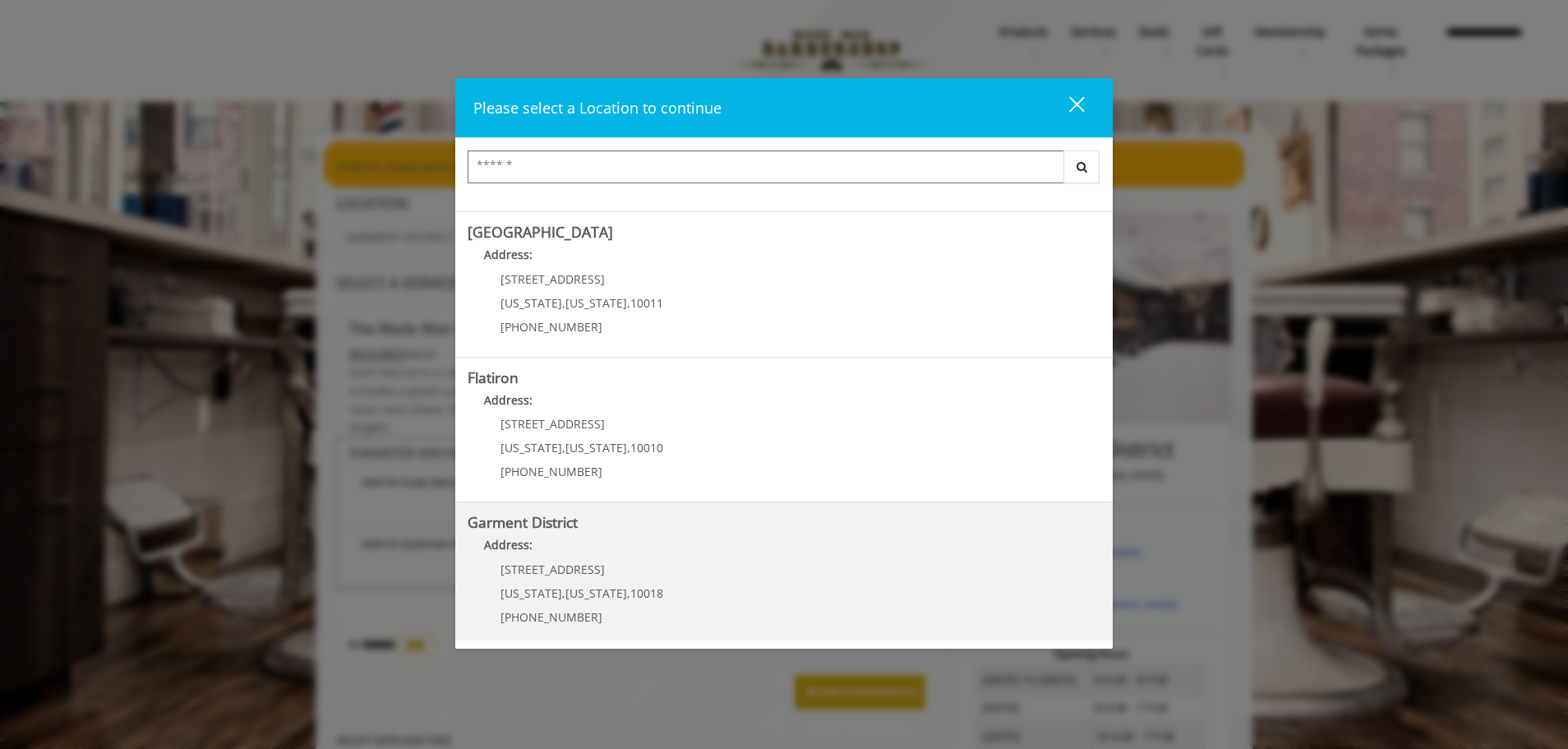
scroll to position [276, 0]
click at [700, 564] on District "Garment District Address: 1400 Broadway New York , New York , 10018 (212) 997-4…" at bounding box center [784, 568] width 632 height 120
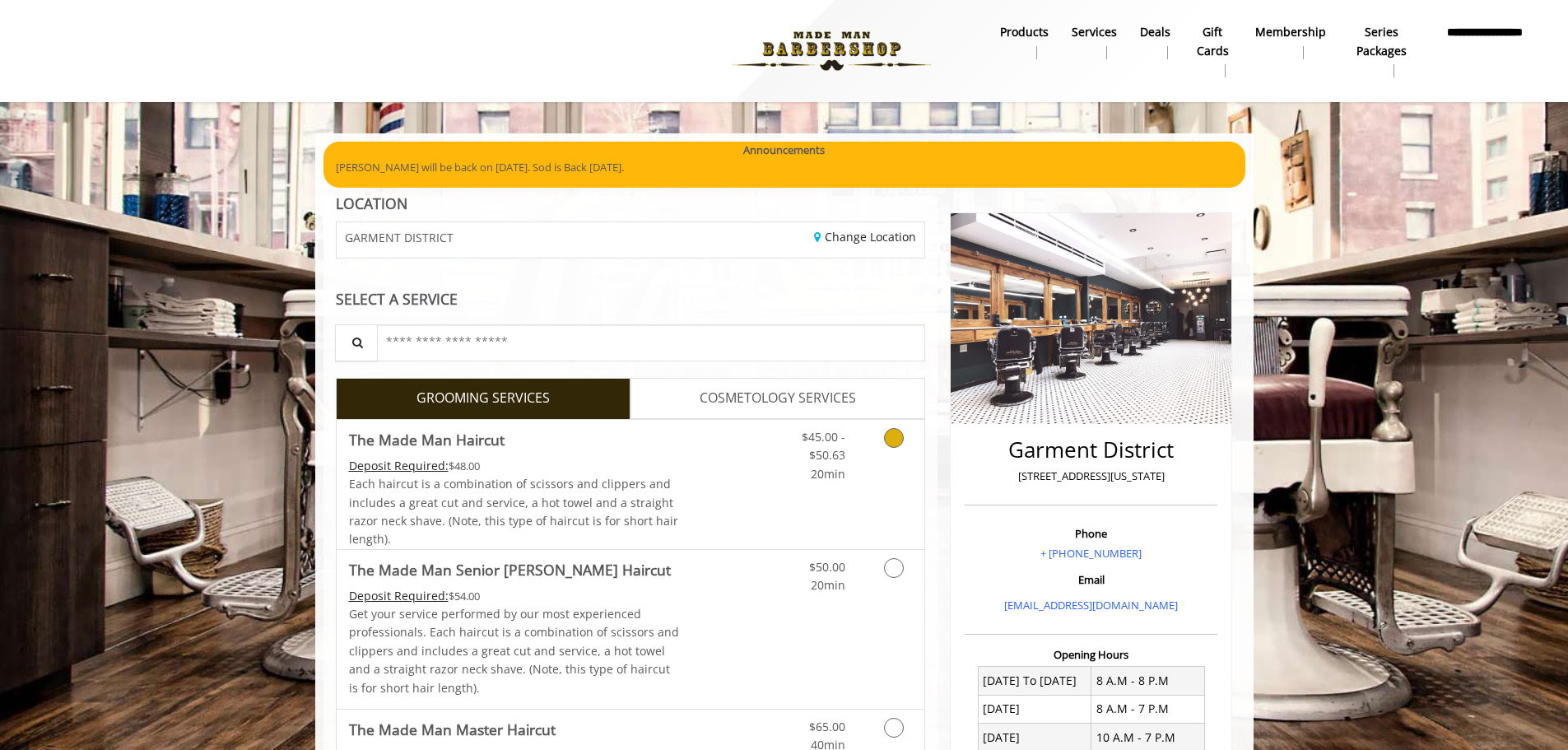
click at [894, 440] on icon "Grooming services" at bounding box center [894, 438] width 20 height 20
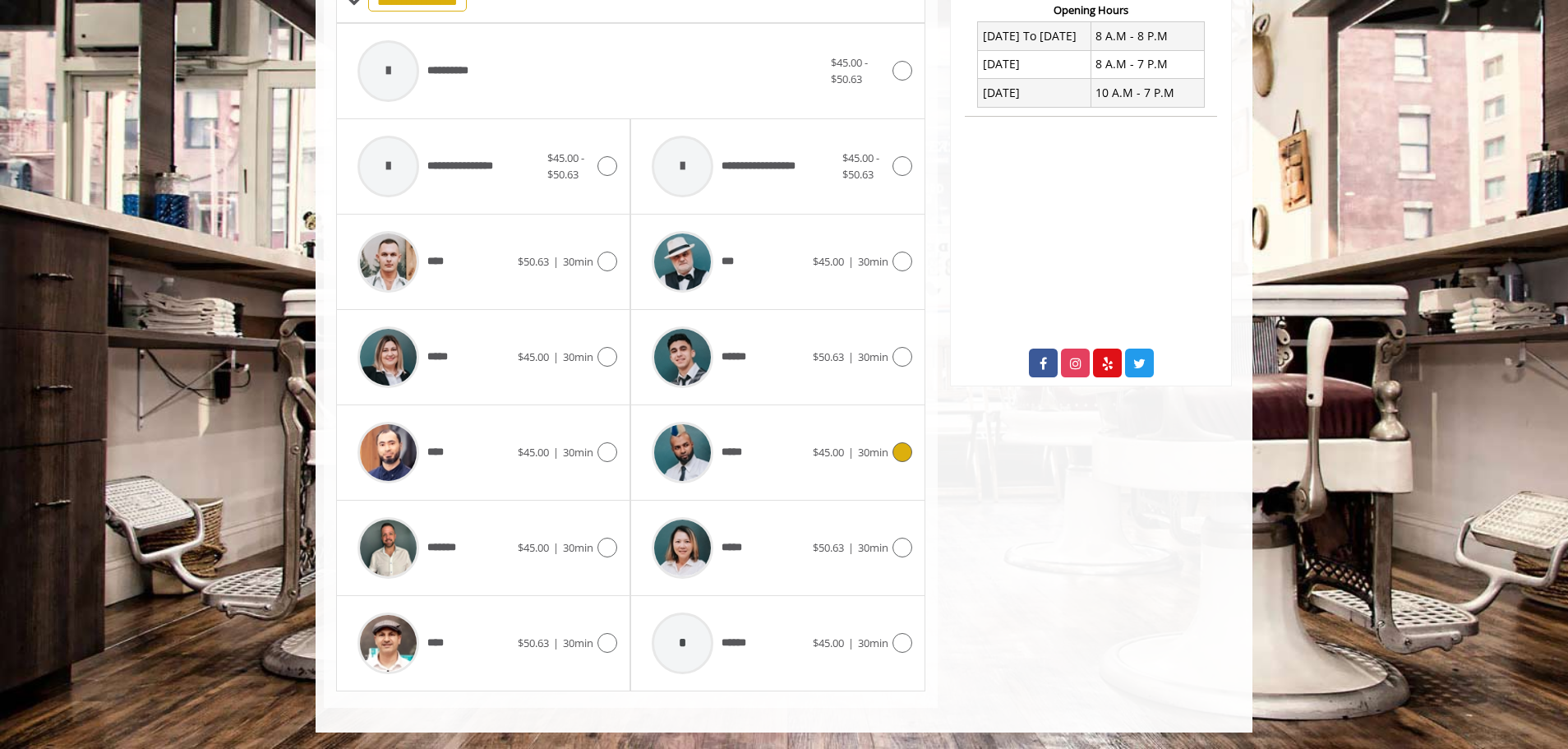
click at [897, 456] on icon at bounding box center [902, 451] width 20 height 20
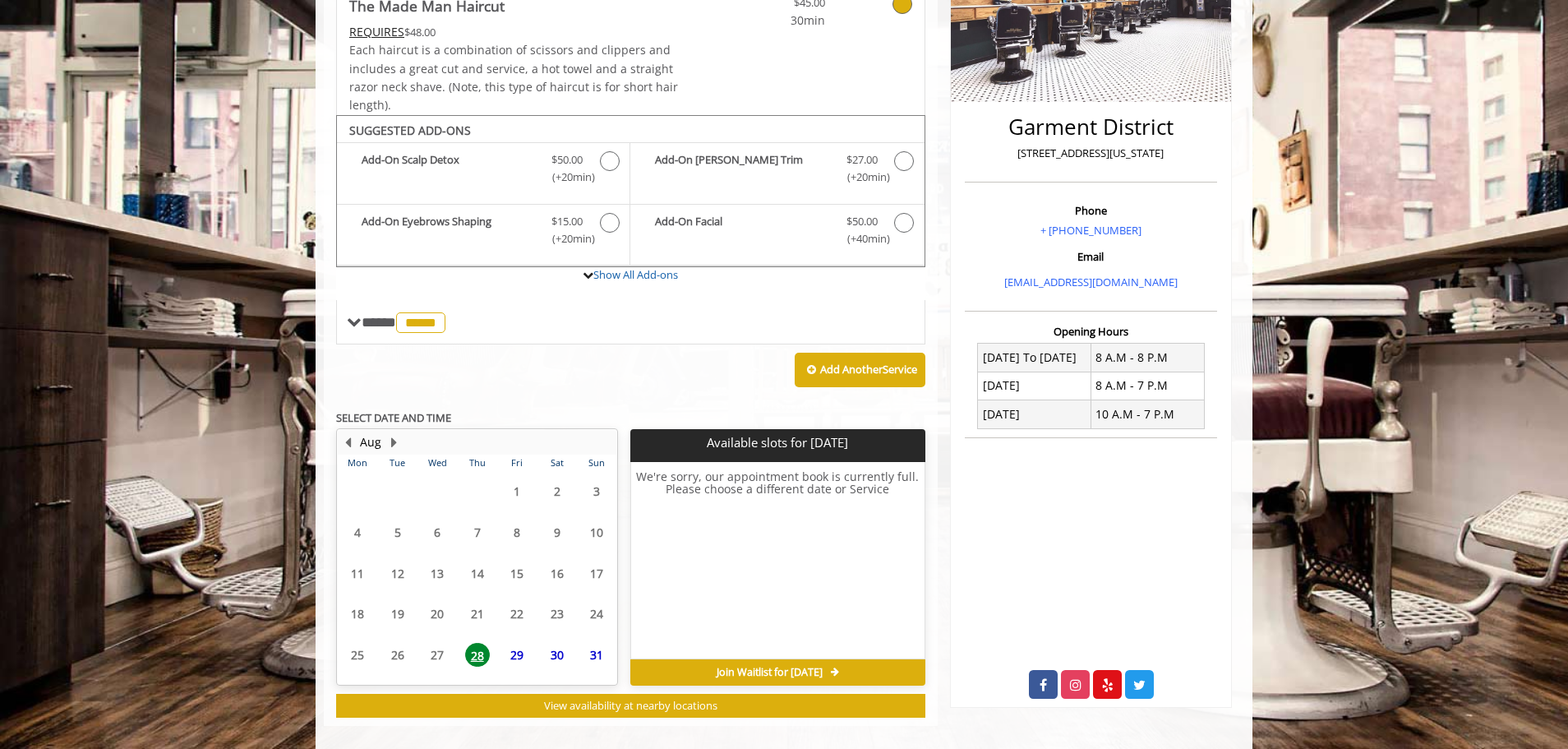
scroll to position [340, 0]
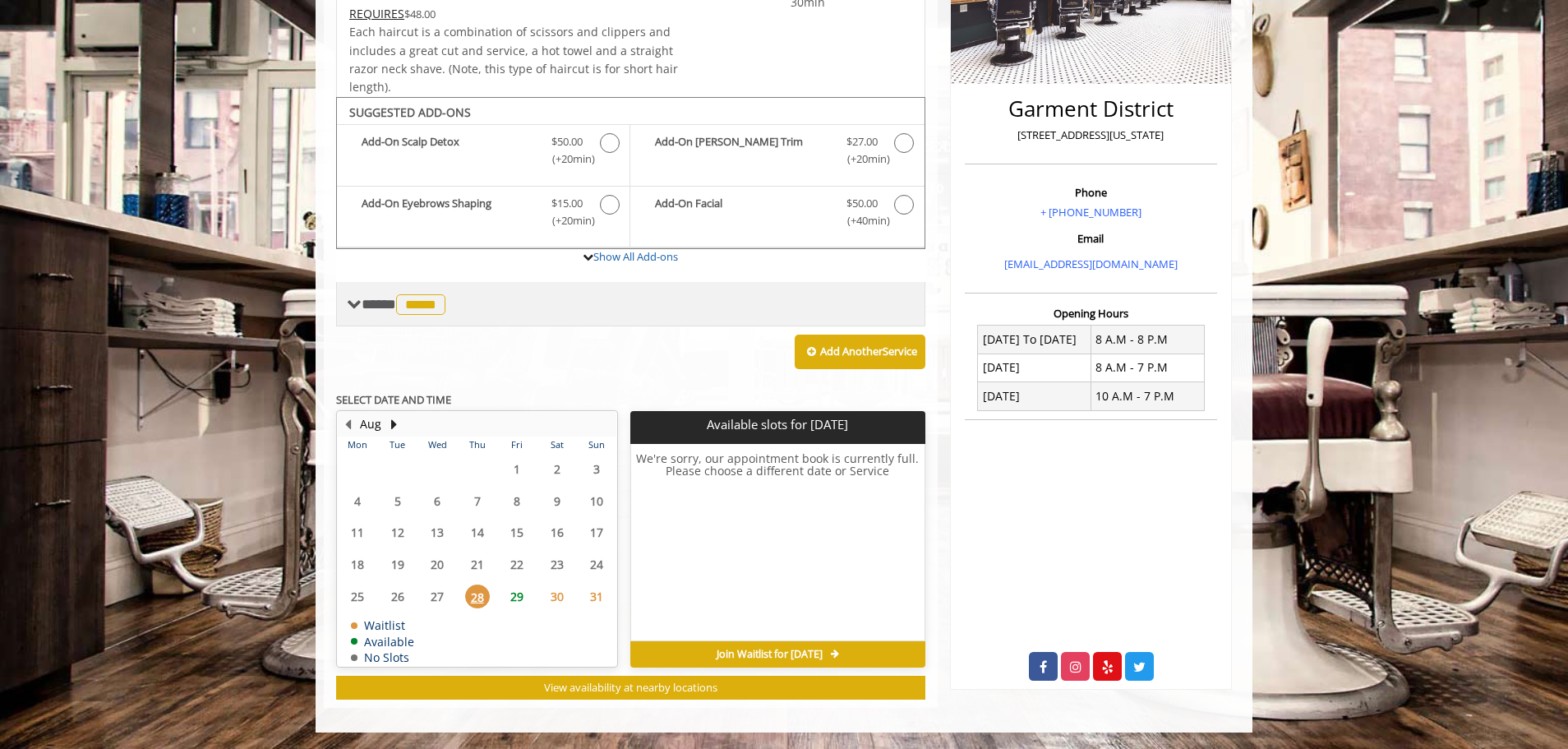
click at [383, 298] on span "**** ***** ********" at bounding box center [405, 304] width 88 height 15
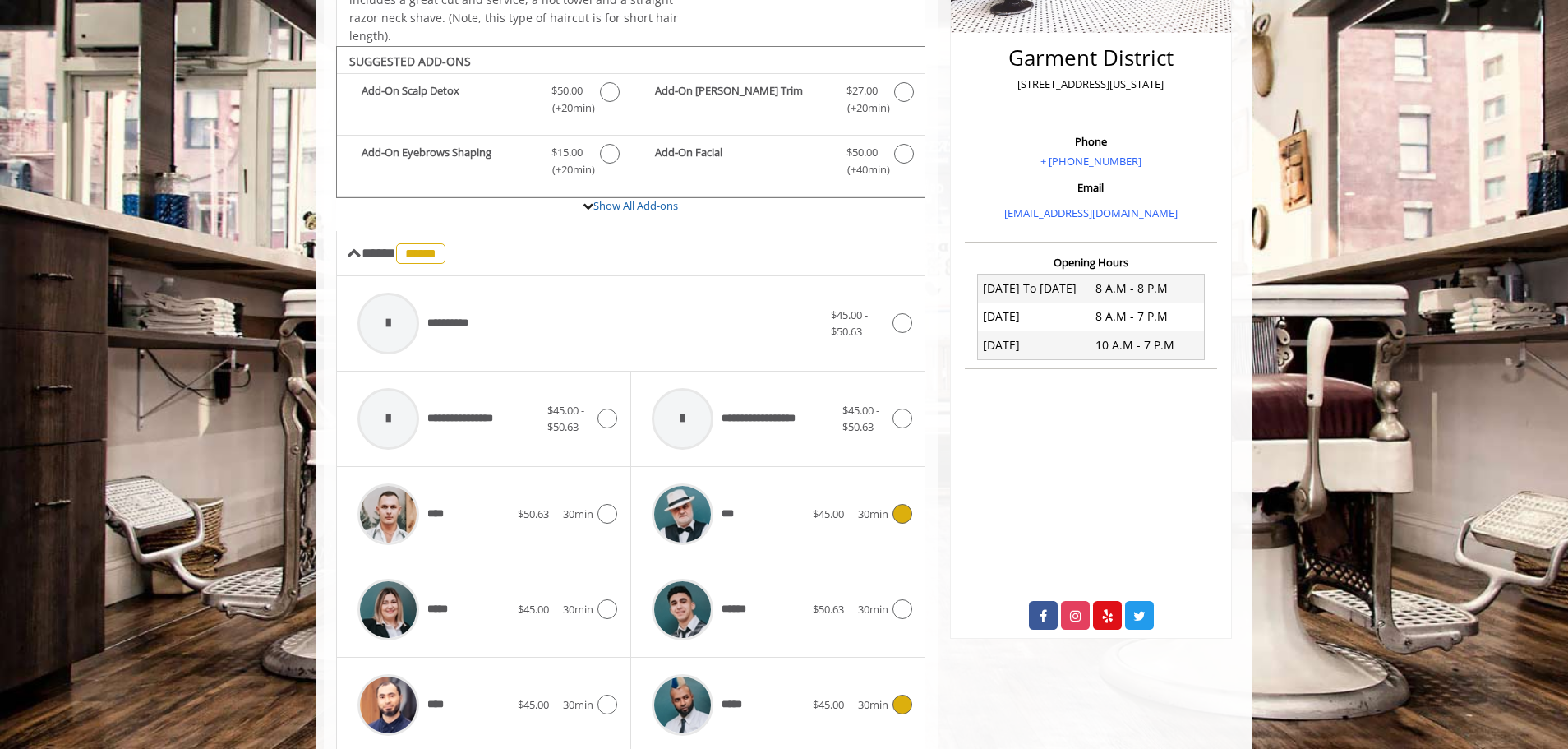
scroll to position [504, 0]
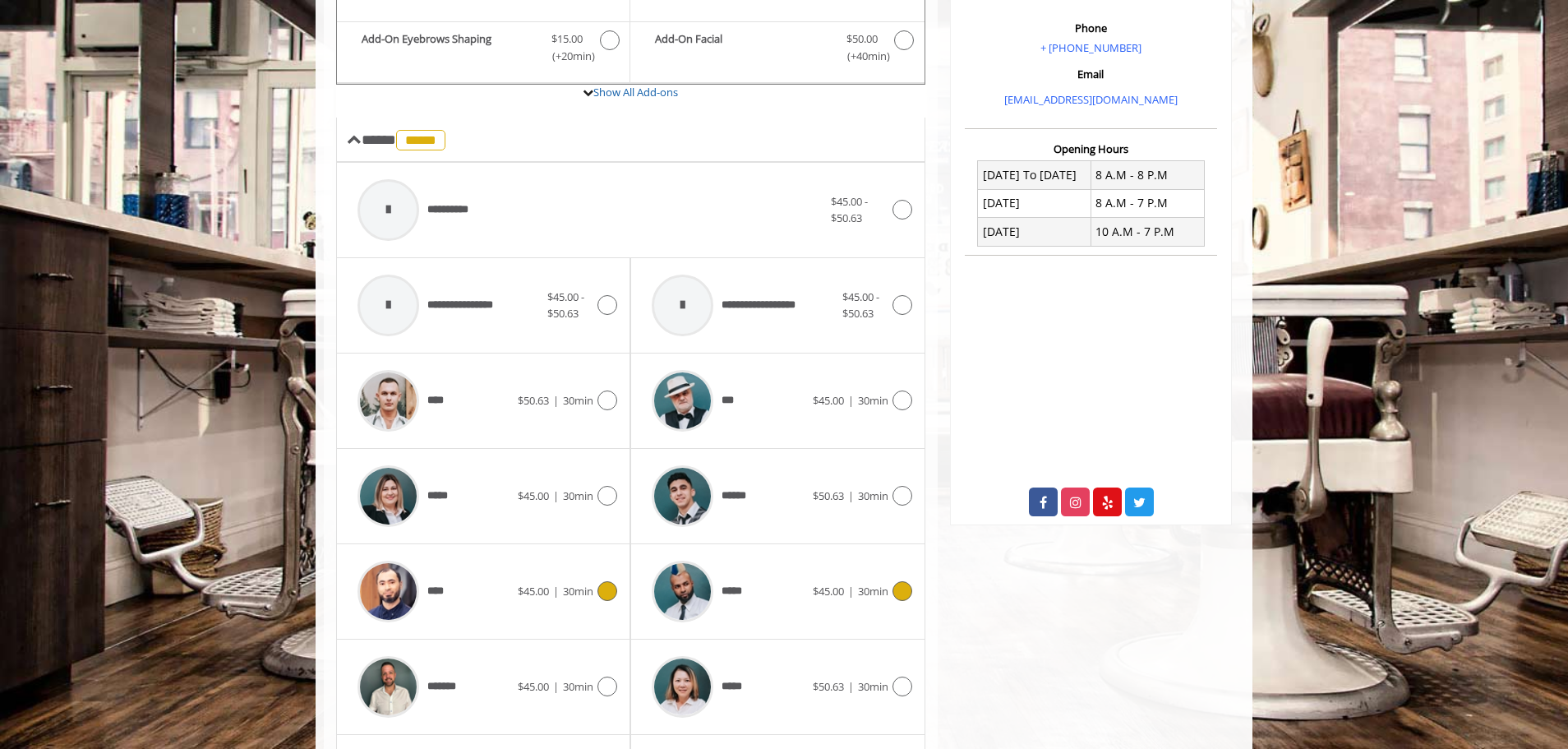
click at [614, 590] on icon at bounding box center [607, 590] width 20 height 20
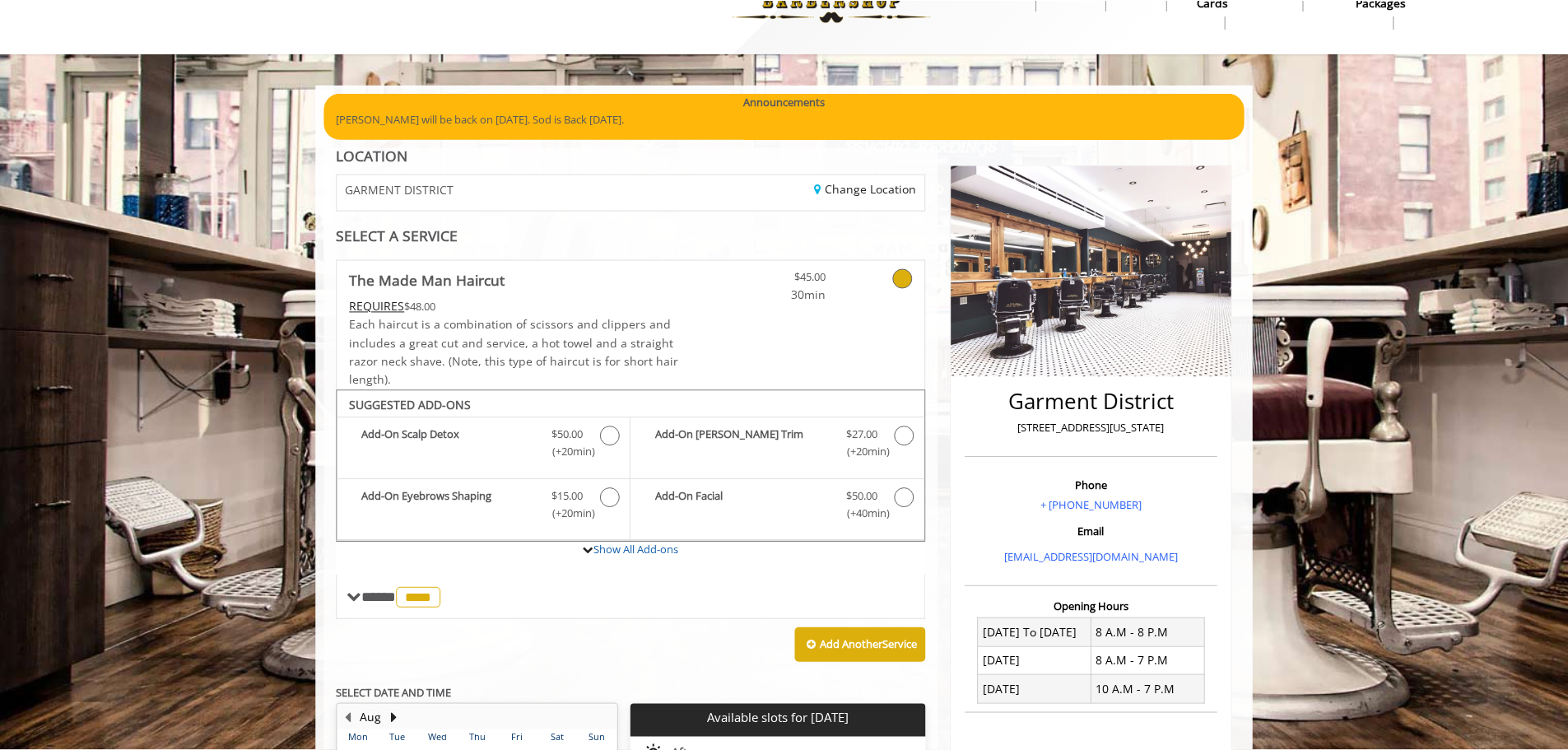
scroll to position [0, 0]
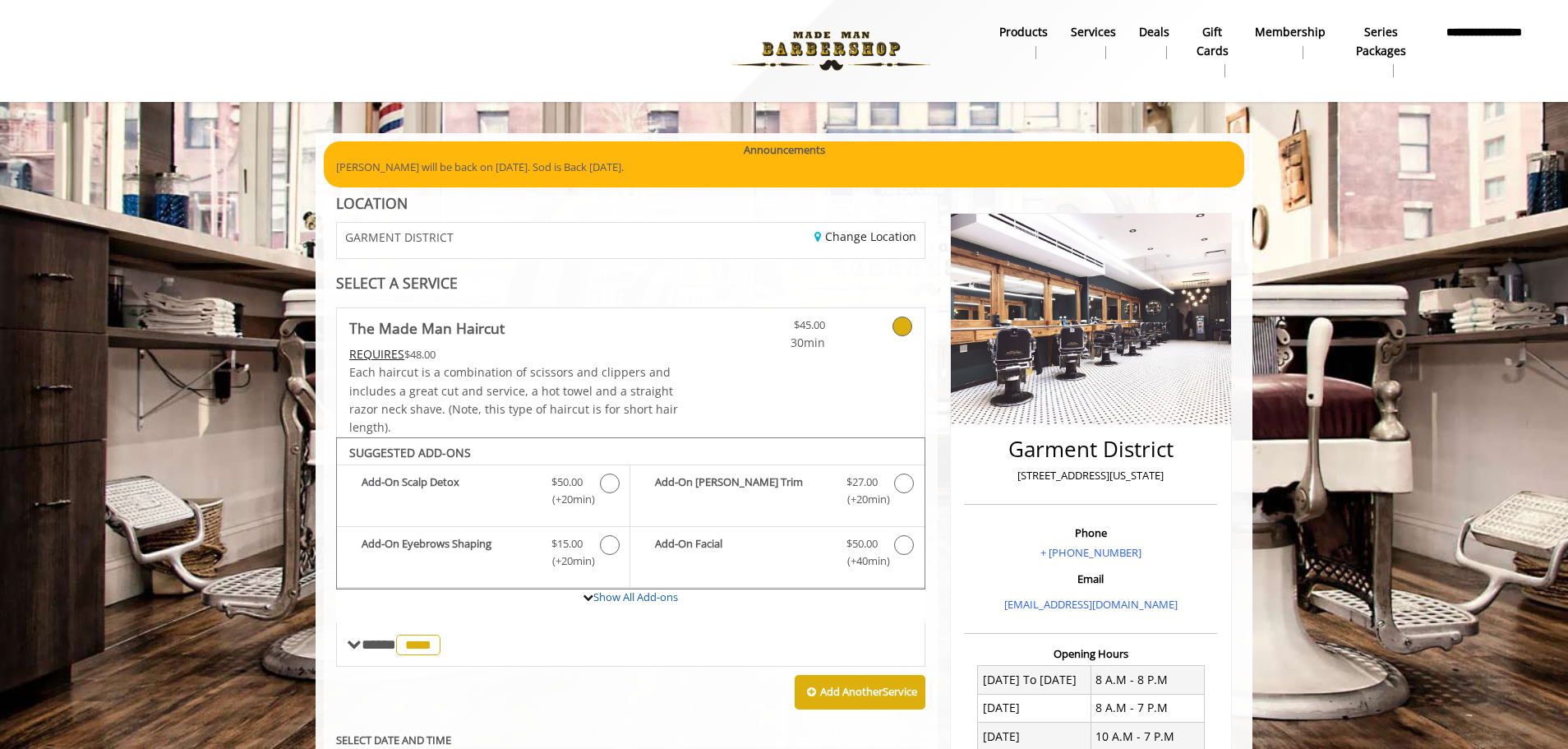
click at [911, 325] on icon at bounding box center [902, 326] width 20 height 20
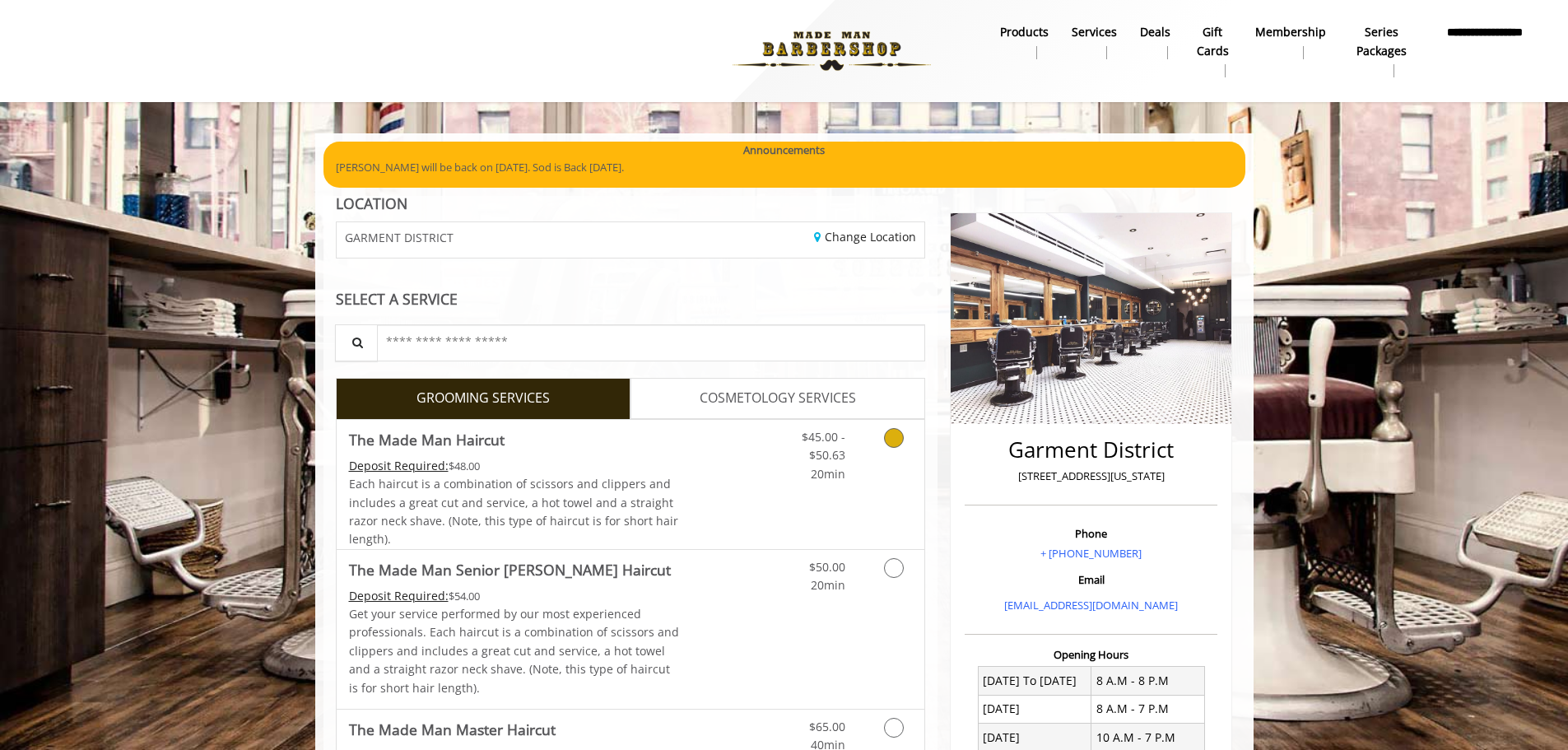
click at [897, 442] on icon "Grooming services" at bounding box center [894, 438] width 20 height 20
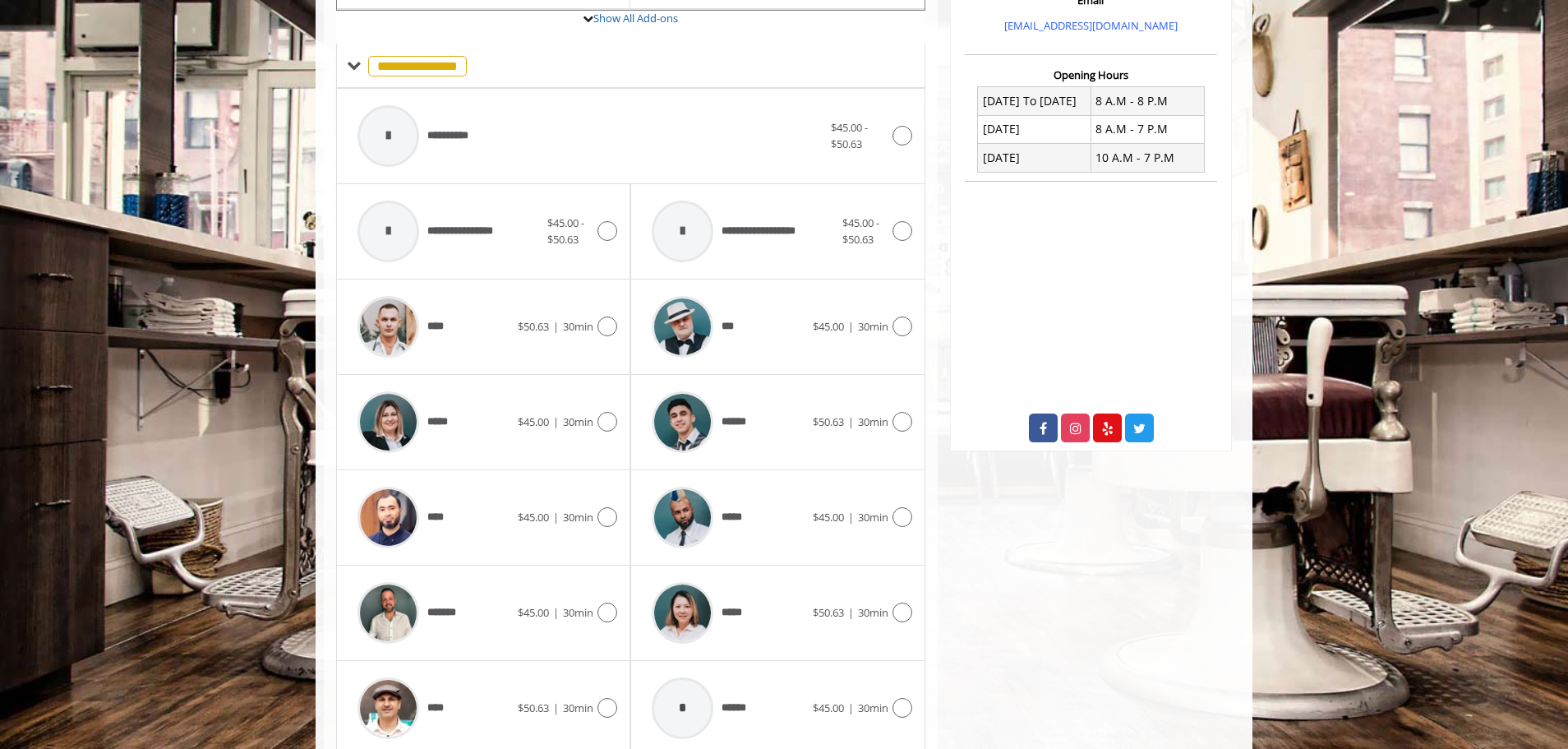
scroll to position [602, 0]
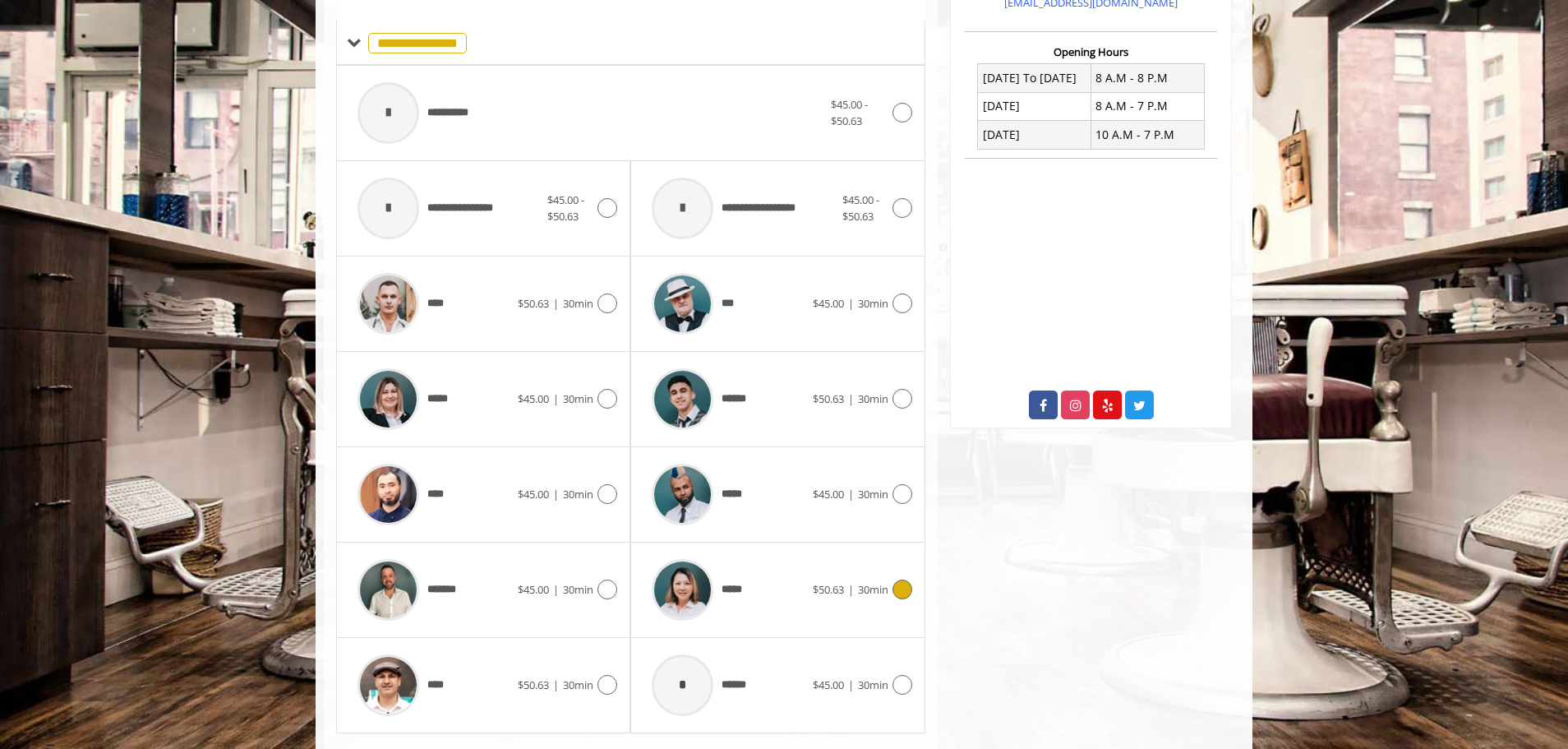
click at [897, 584] on icon at bounding box center [902, 589] width 20 height 20
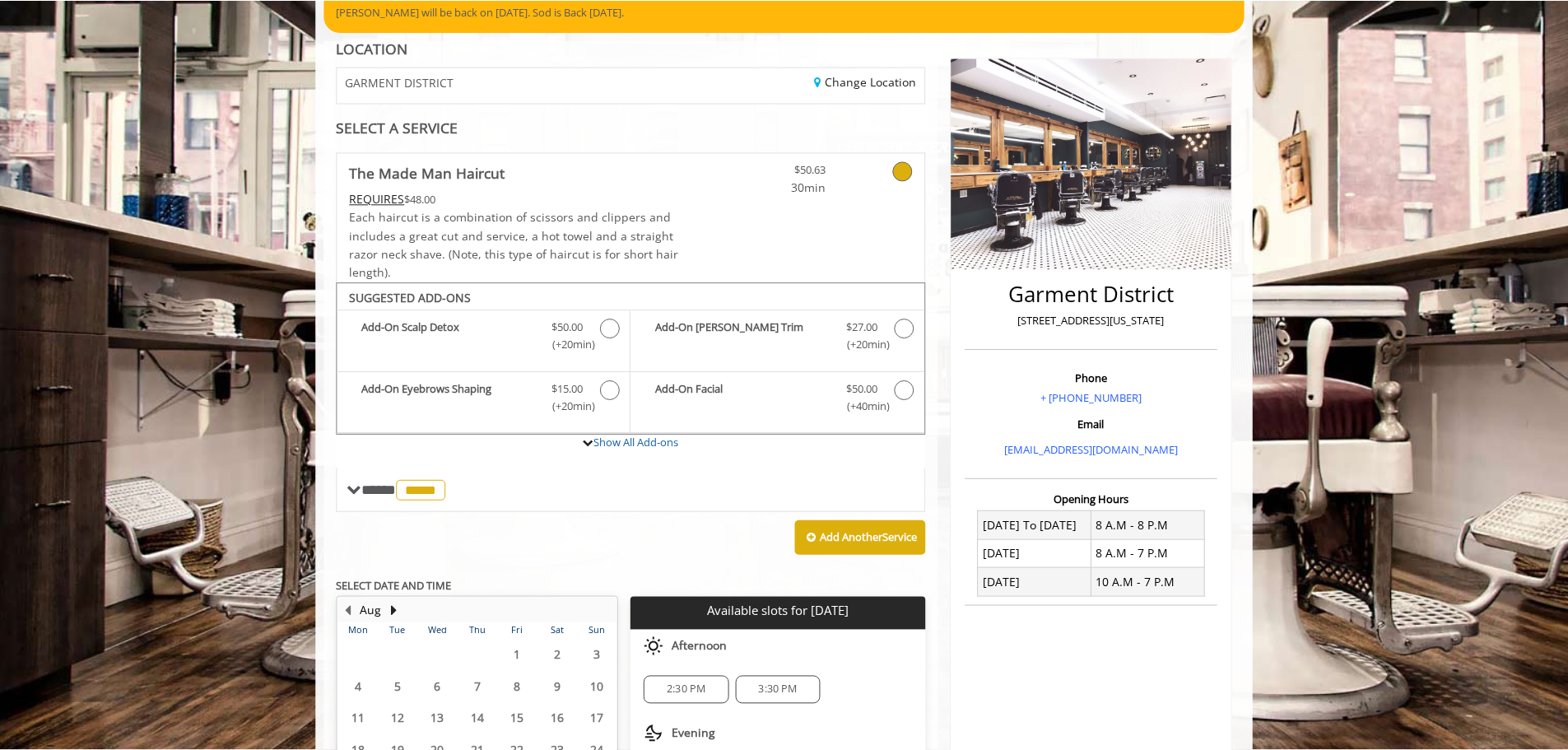
scroll to position [94, 0]
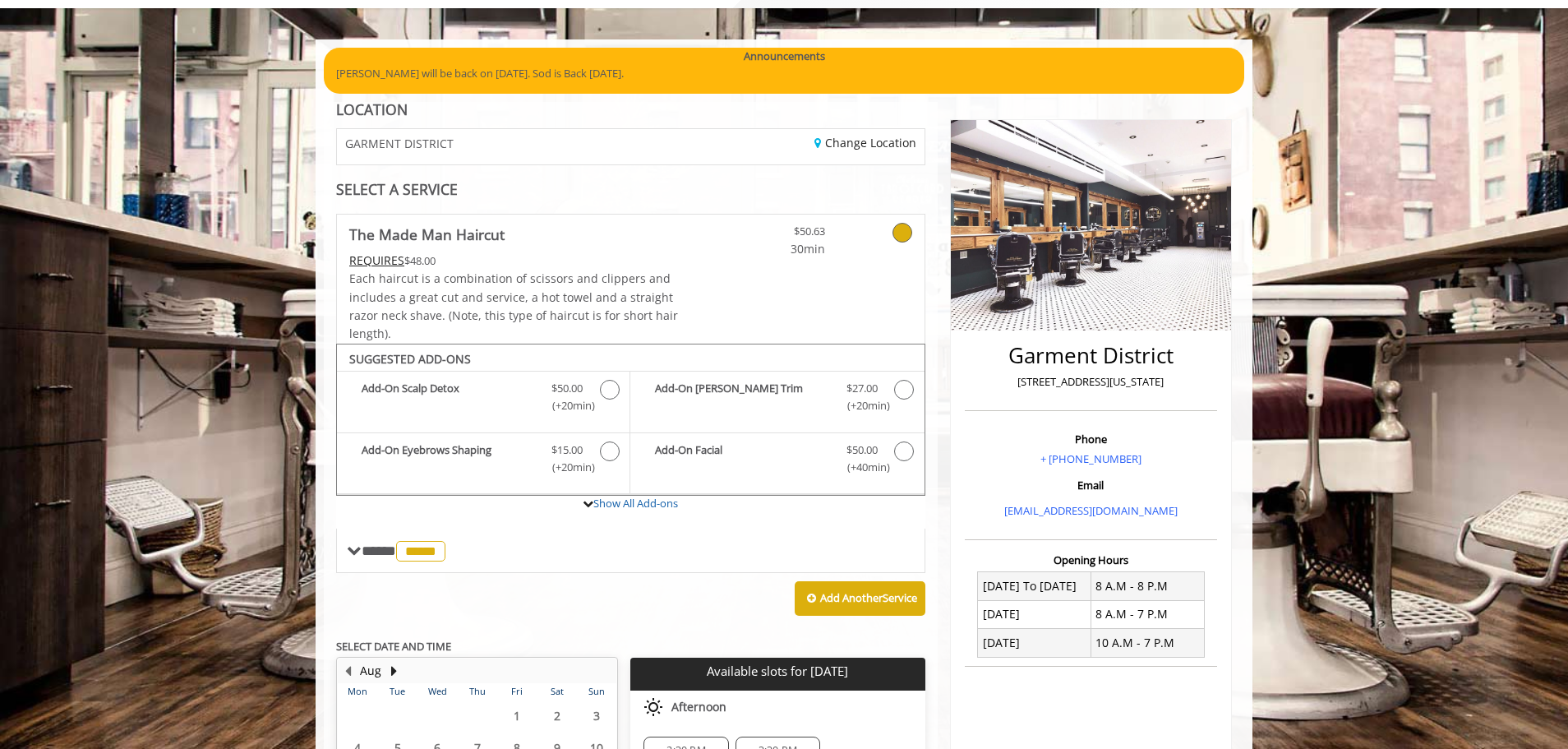
click at [894, 231] on icon at bounding box center [902, 232] width 20 height 20
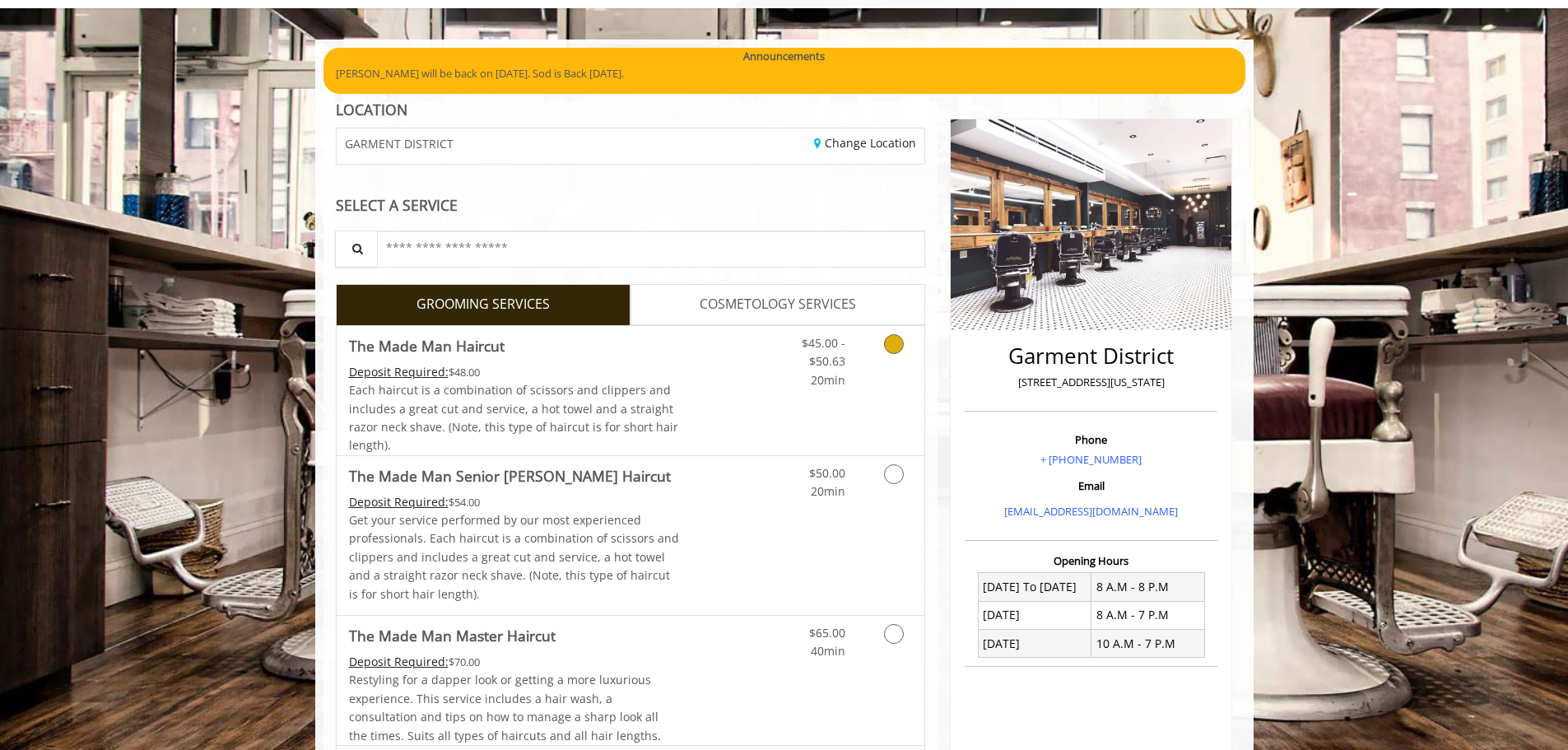
click at [898, 349] on icon "Grooming services" at bounding box center [894, 343] width 20 height 20
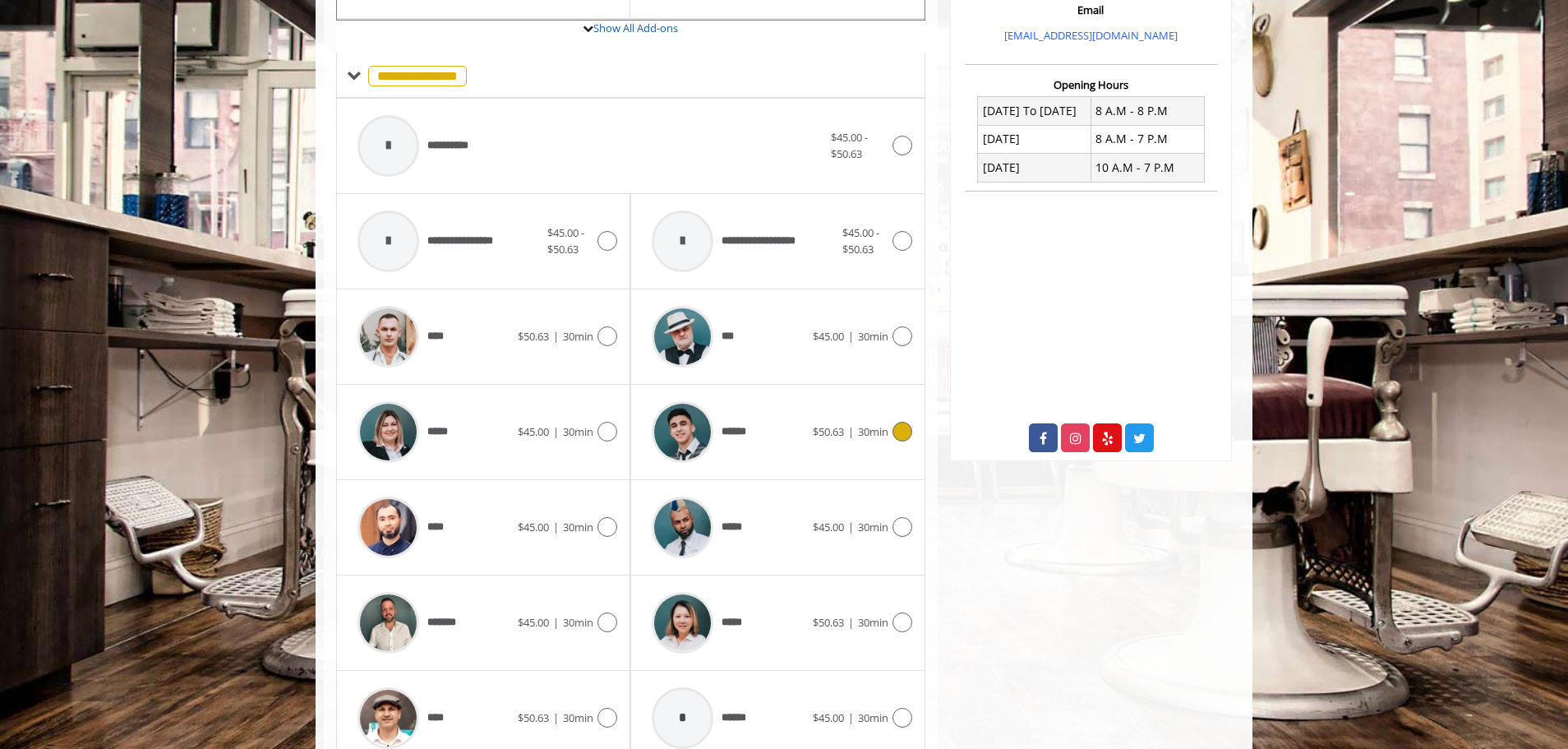
scroll to position [602, 0]
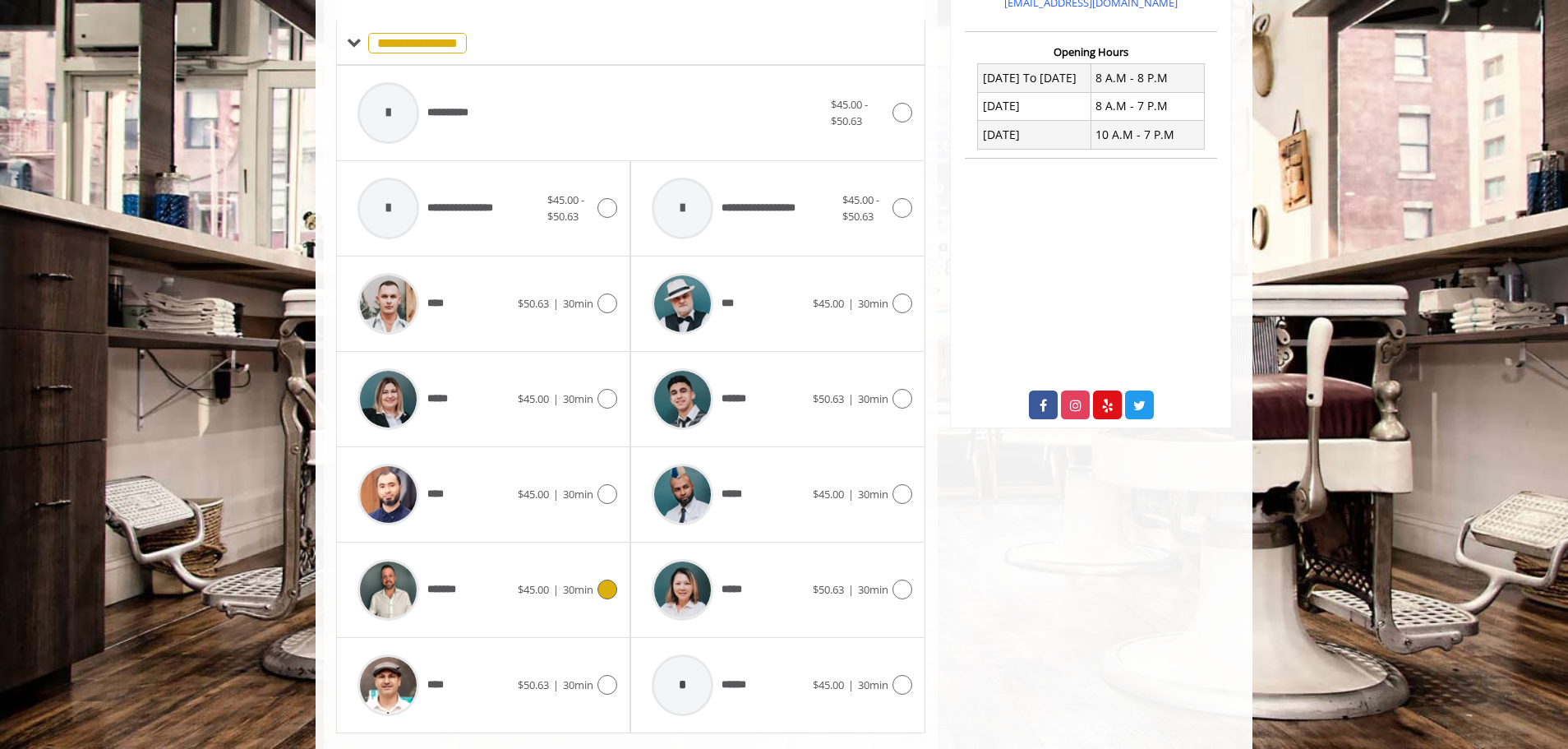
click at [599, 587] on icon at bounding box center [607, 589] width 20 height 20
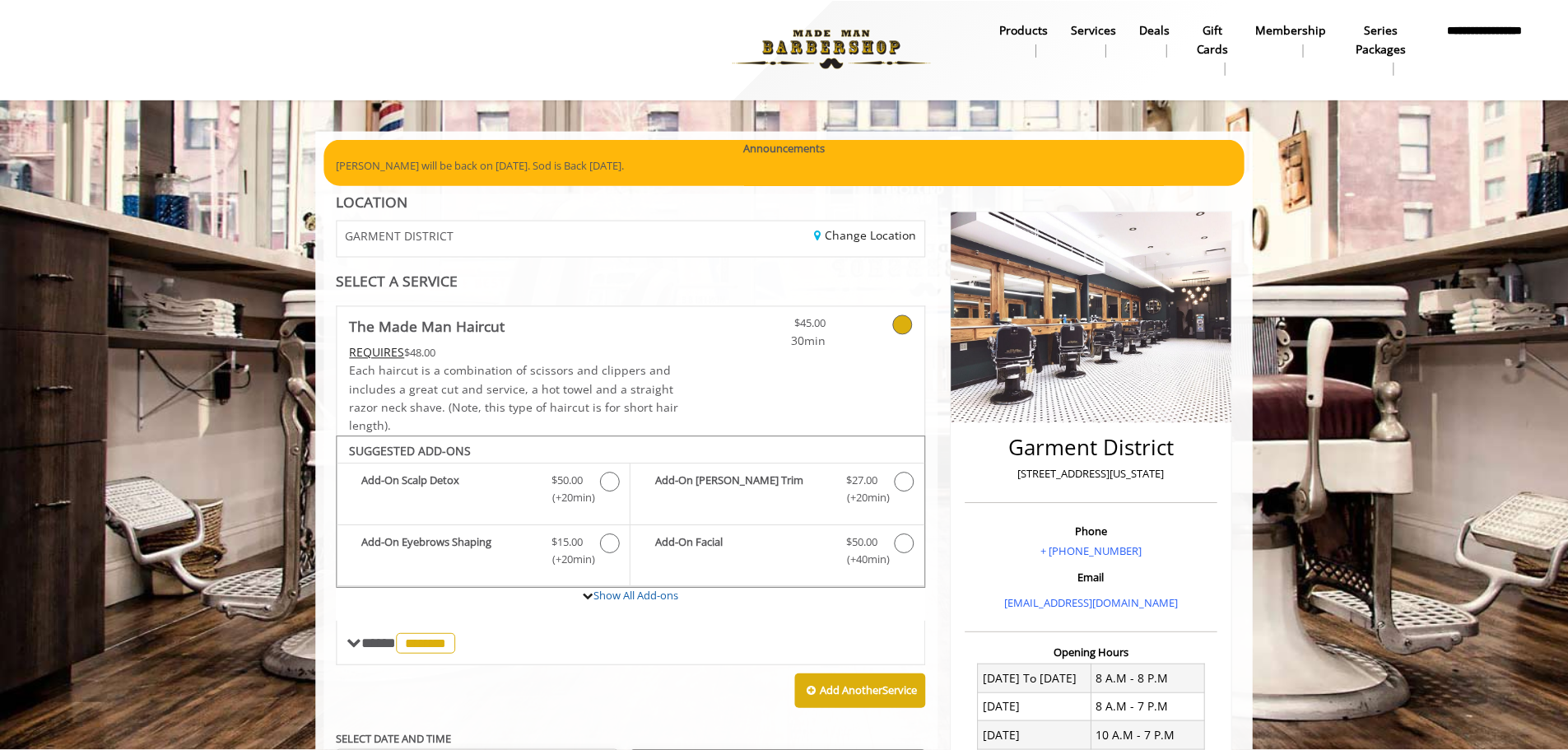
scroll to position [0, 0]
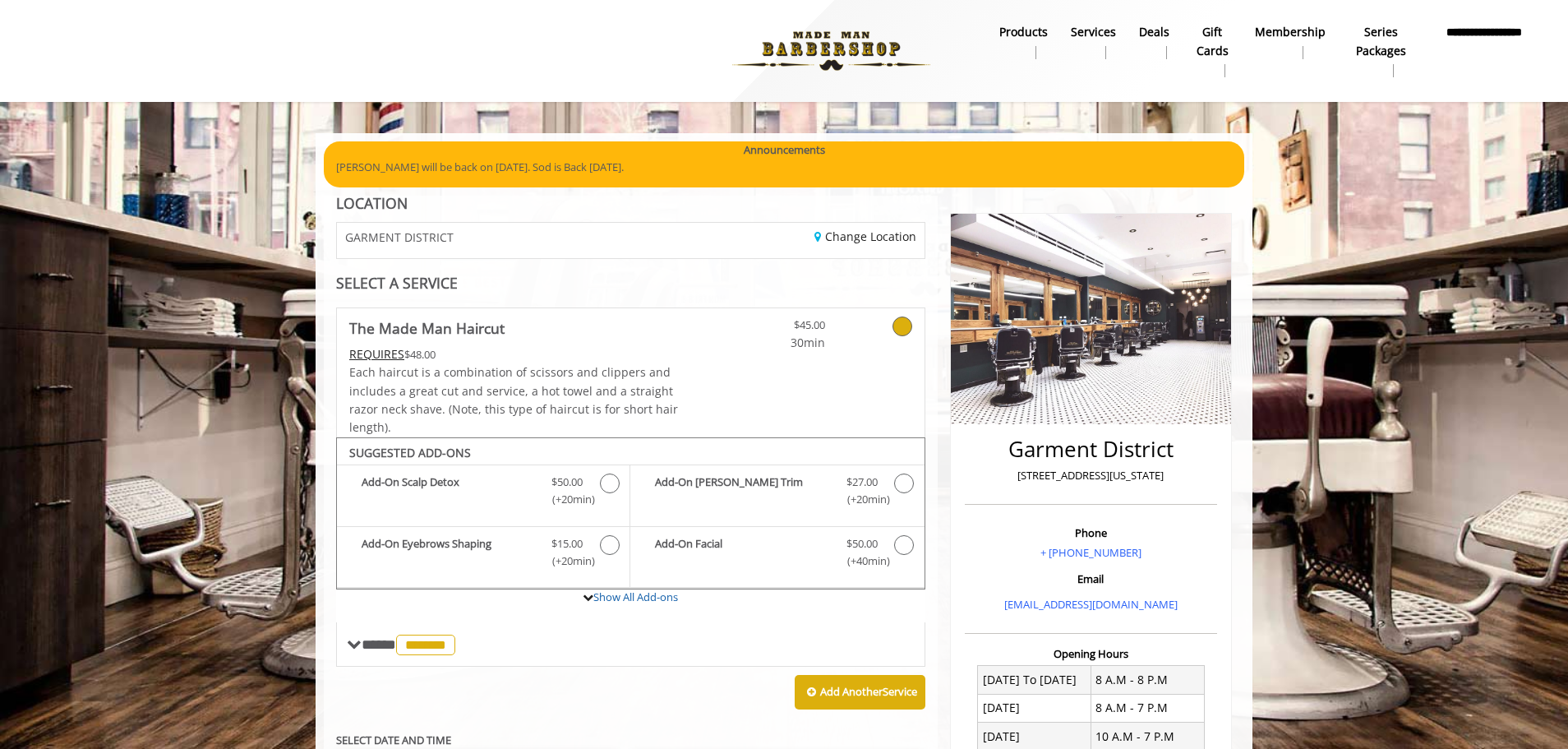
click at [899, 321] on icon at bounding box center [902, 326] width 20 height 20
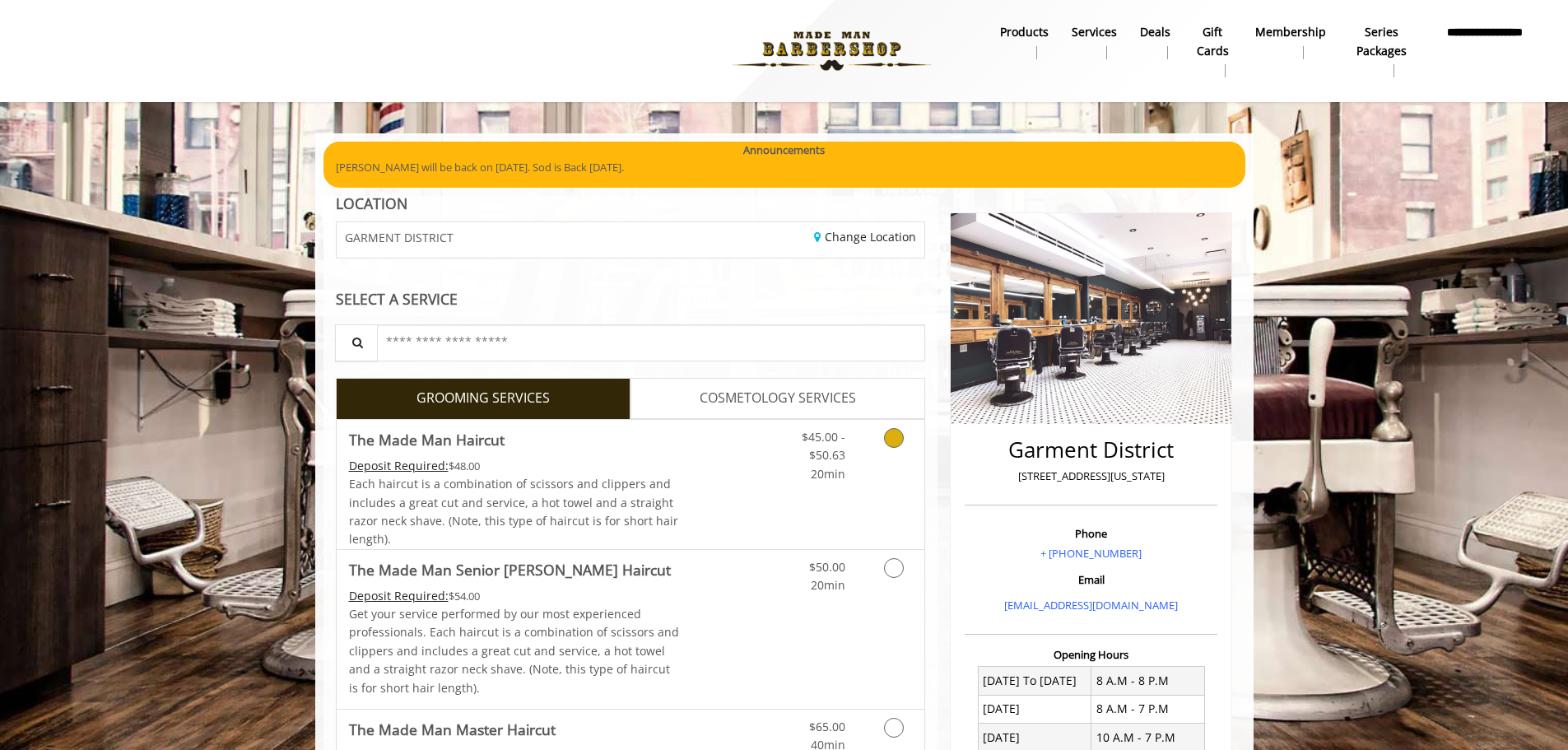
click at [890, 441] on icon "Grooming services" at bounding box center [894, 438] width 20 height 20
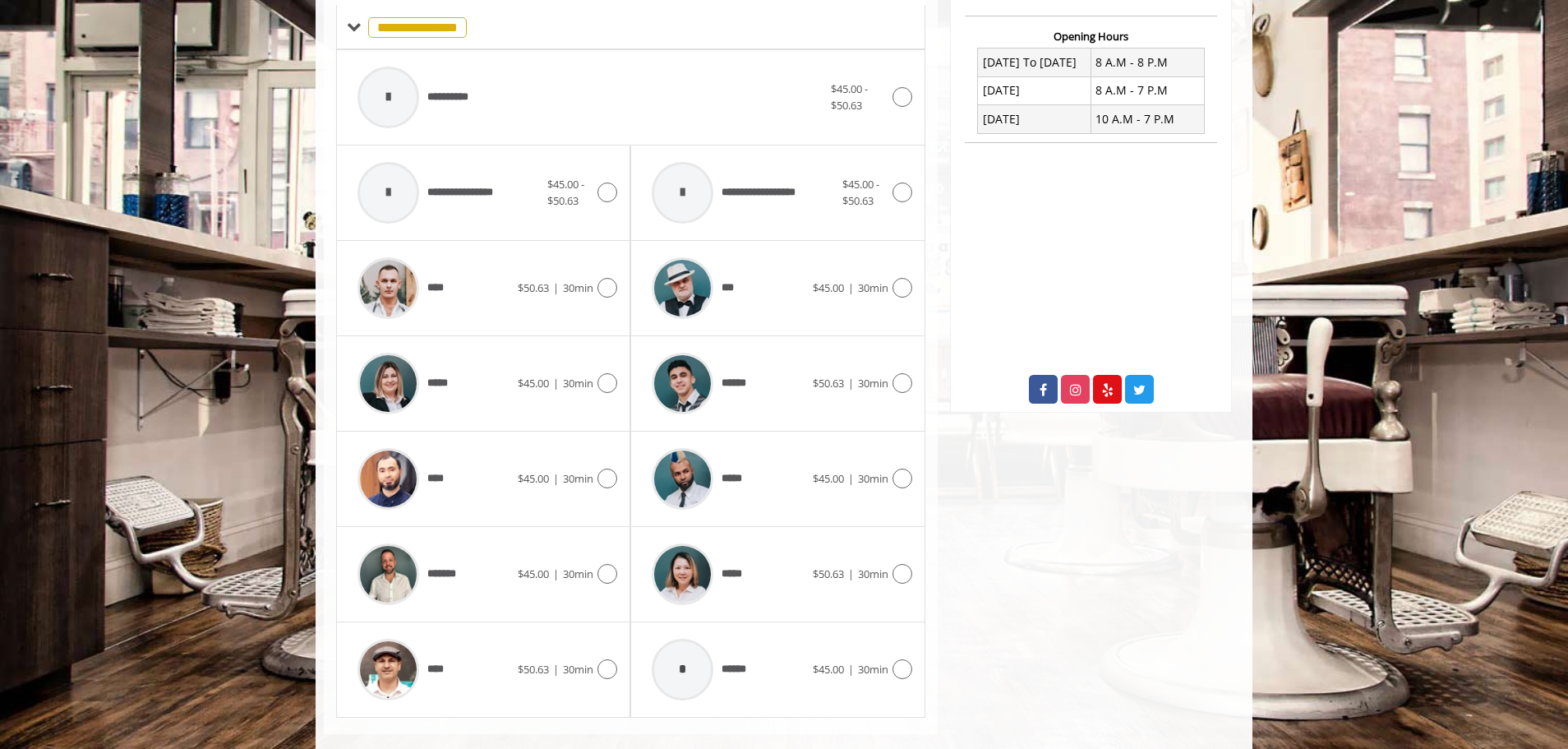
scroll to position [643, 0]
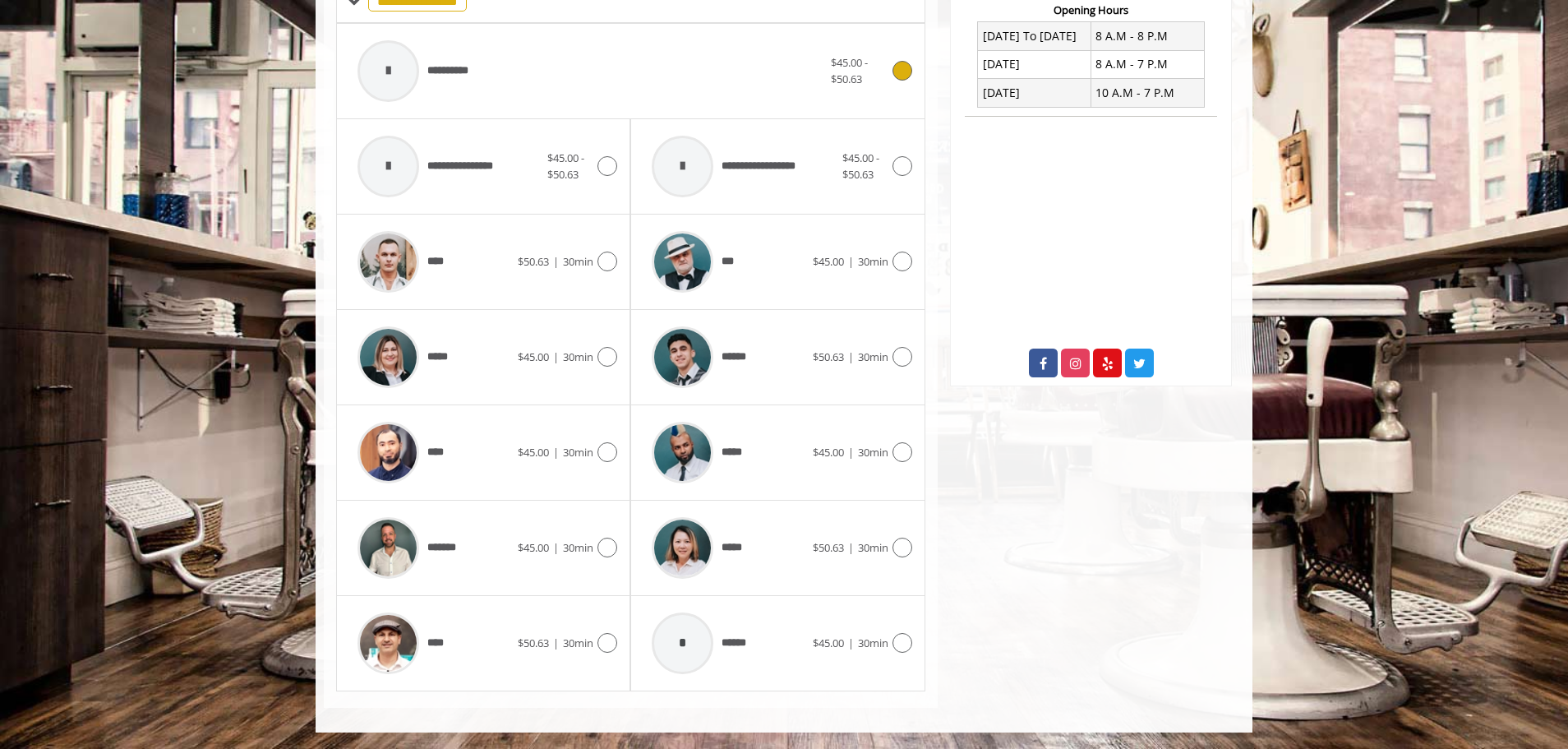
click at [910, 68] on icon at bounding box center [902, 70] width 20 height 20
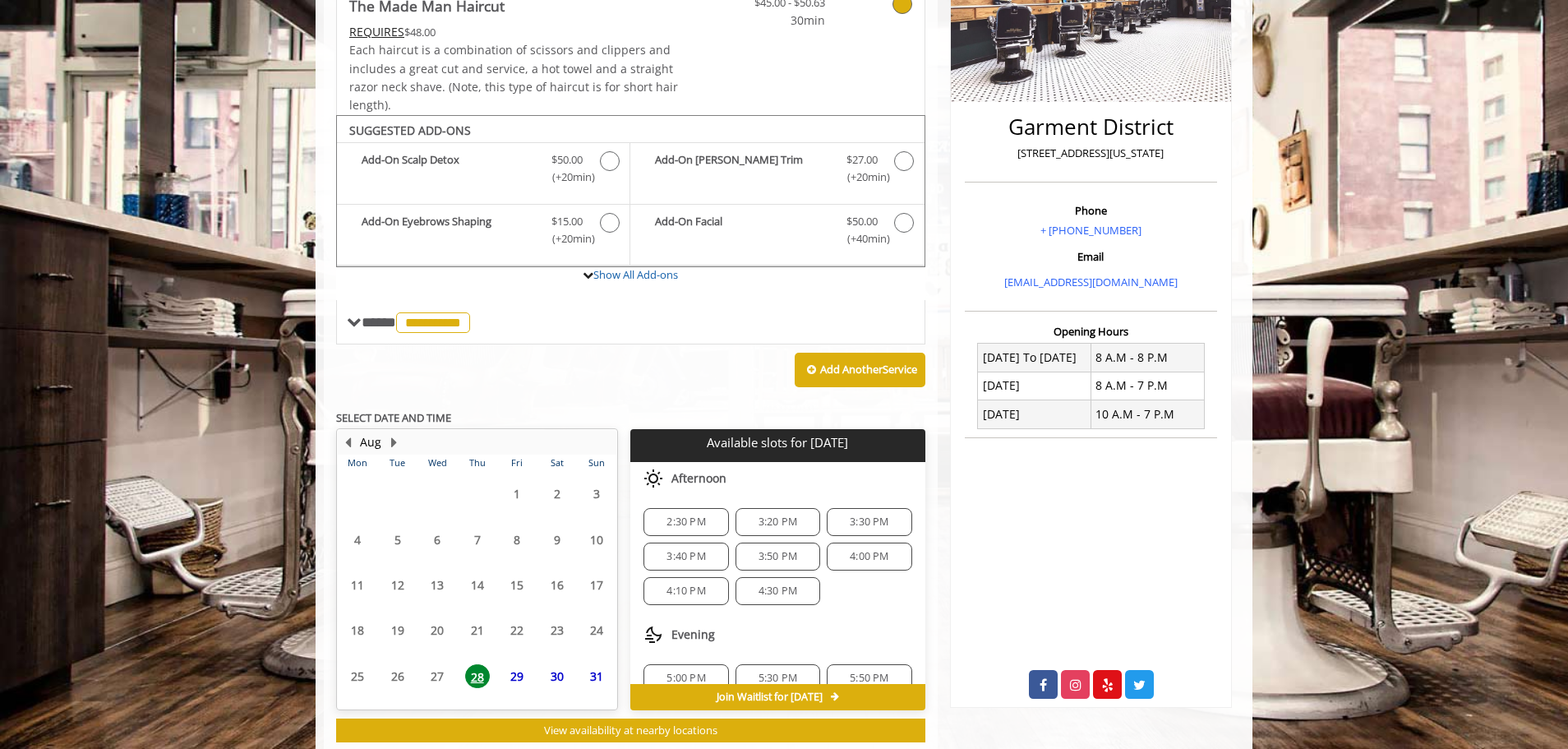
scroll to position [365, 0]
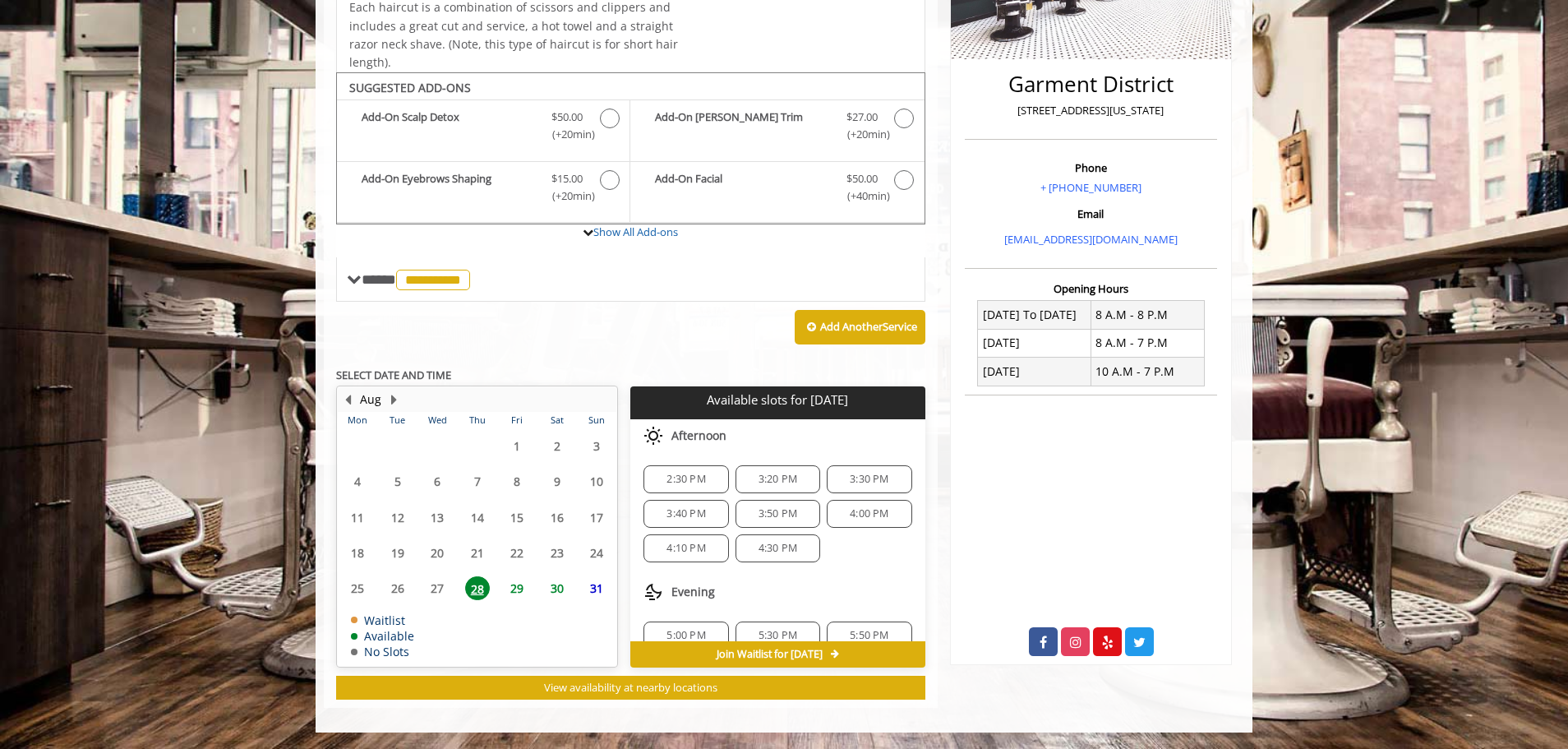
click at [667, 476] on span "2:30 PM" at bounding box center [685, 479] width 39 height 13
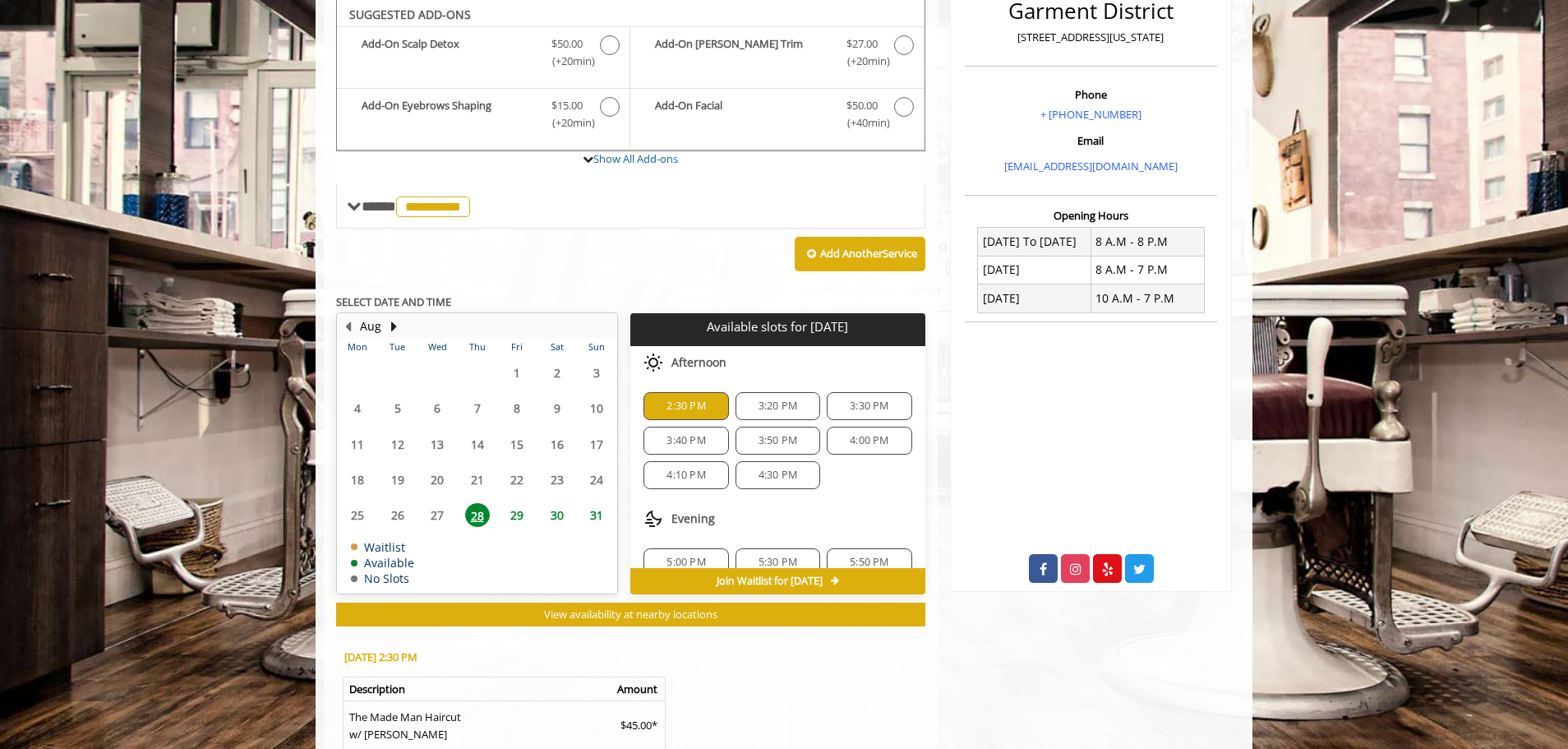
scroll to position [662, 0]
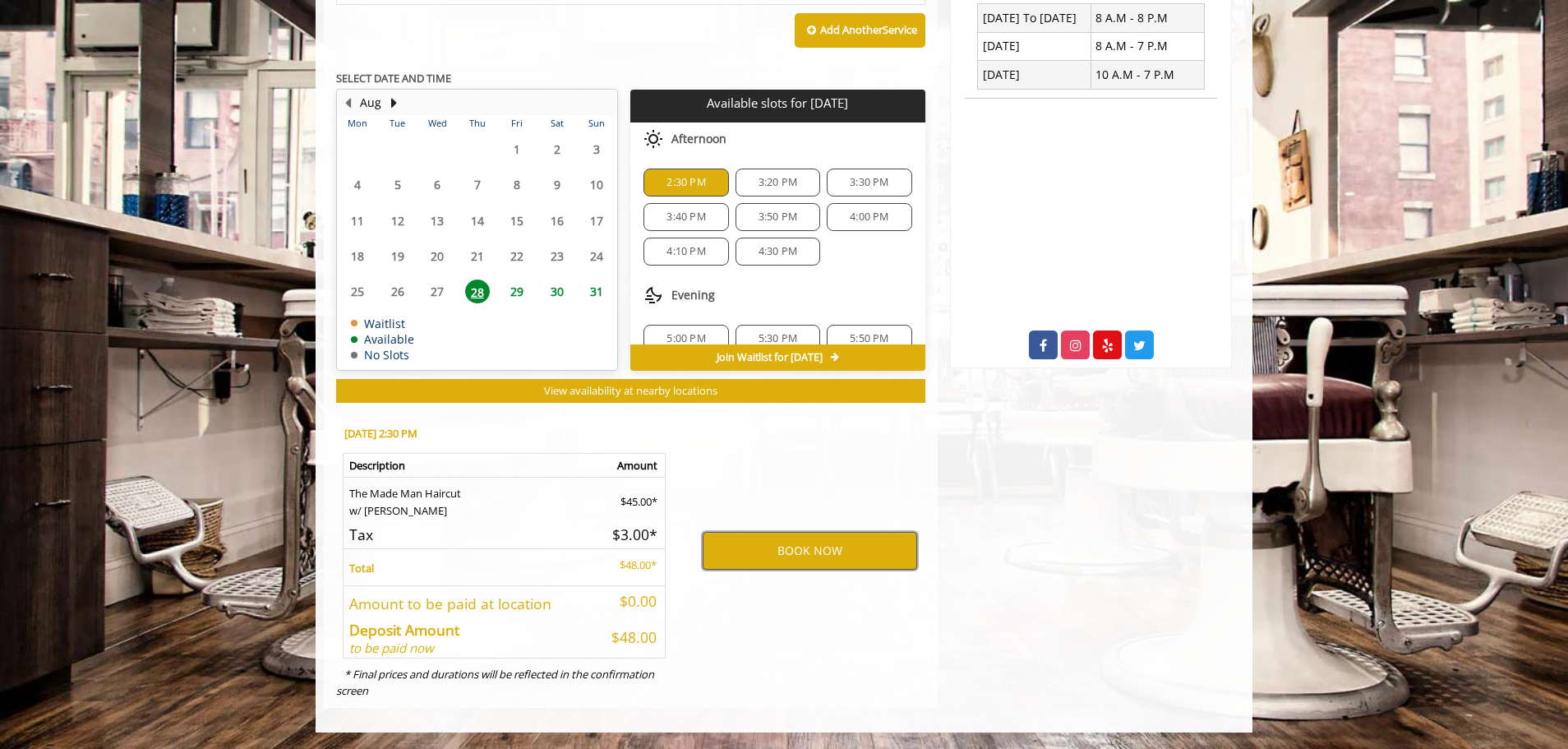
click at [815, 548] on button "BOOK NOW" at bounding box center [809, 551] width 214 height 38
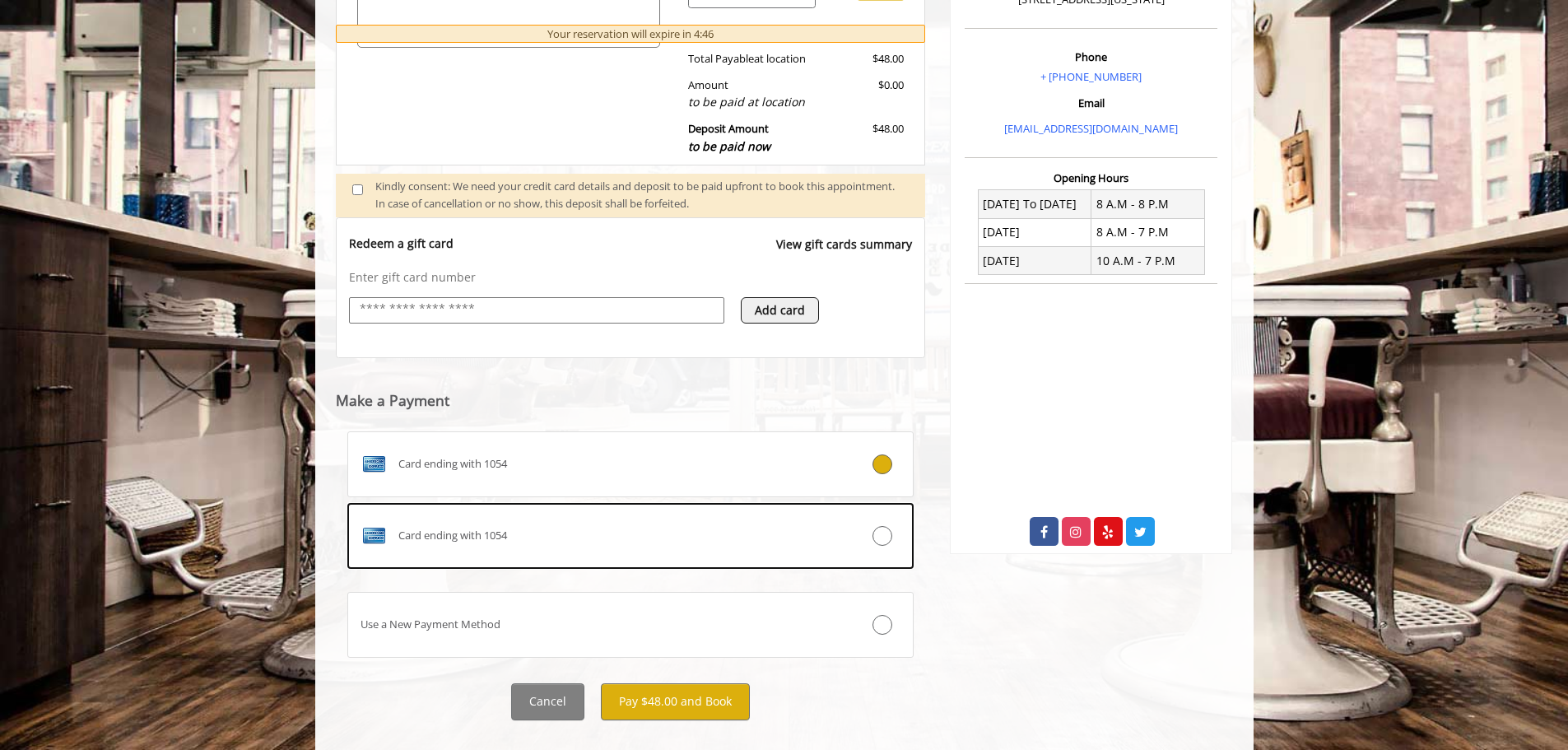
scroll to position [499, 0]
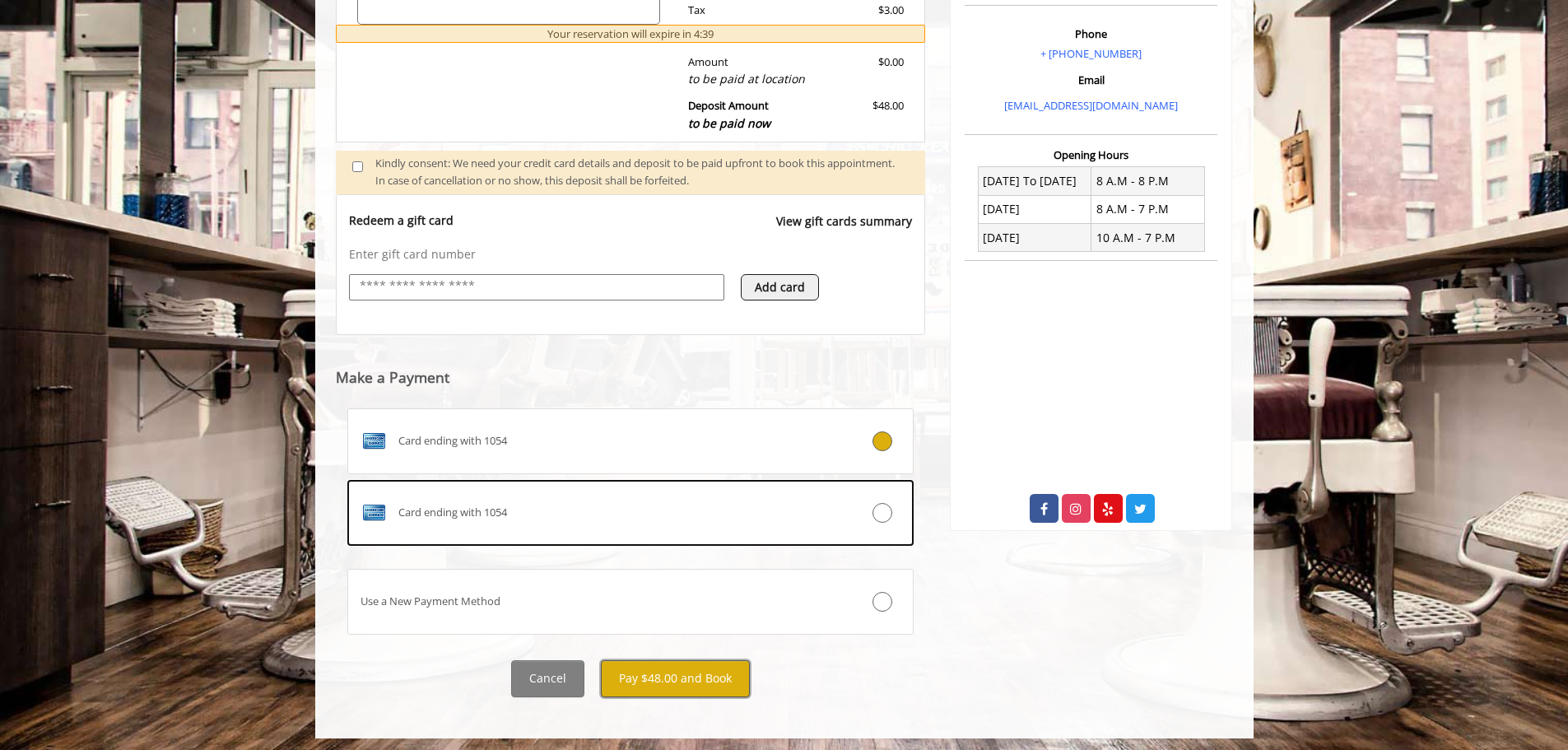
click at [683, 682] on button "Pay $48.00 and Book" at bounding box center [675, 678] width 149 height 37
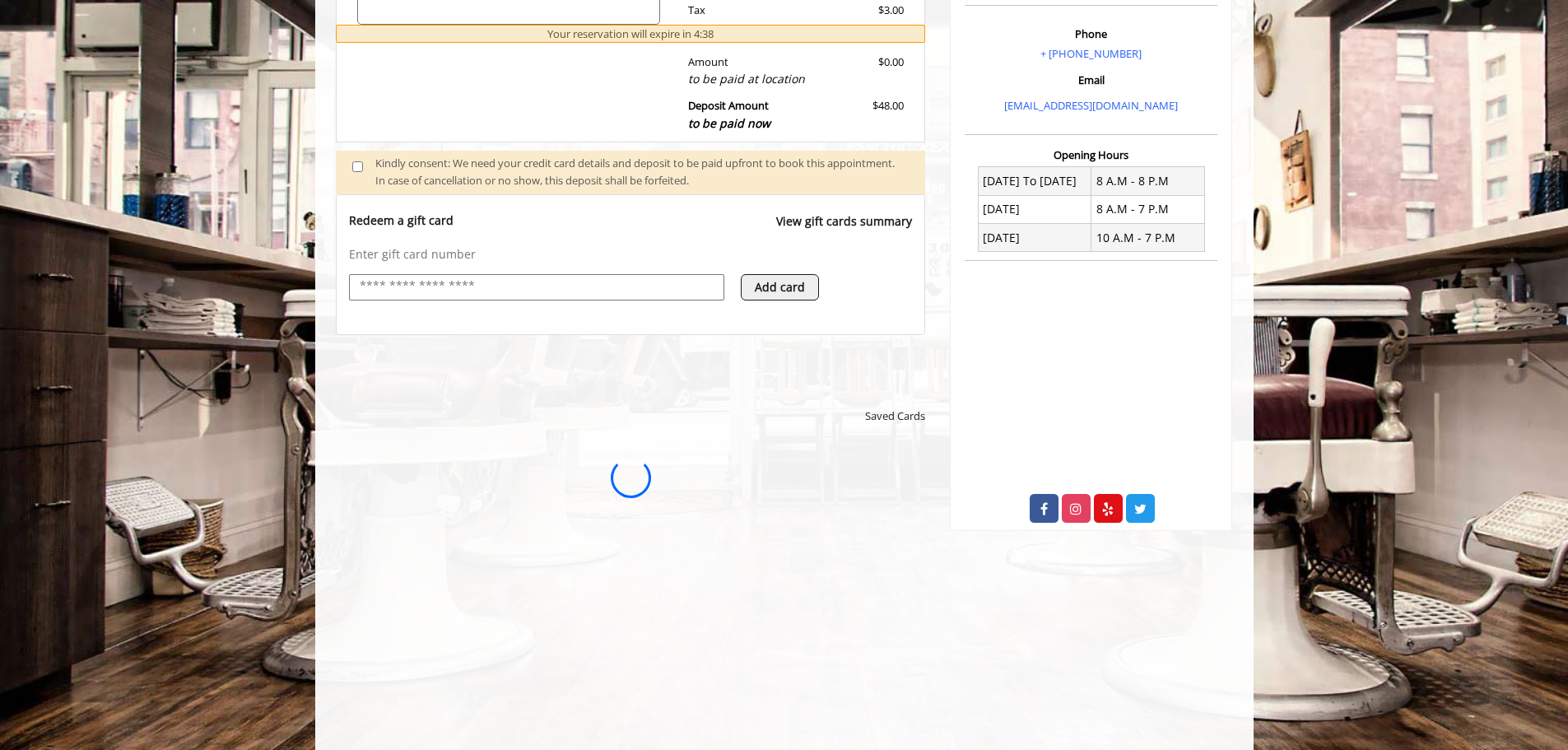
scroll to position [0, 0]
